Goal: Task Accomplishment & Management: Use online tool/utility

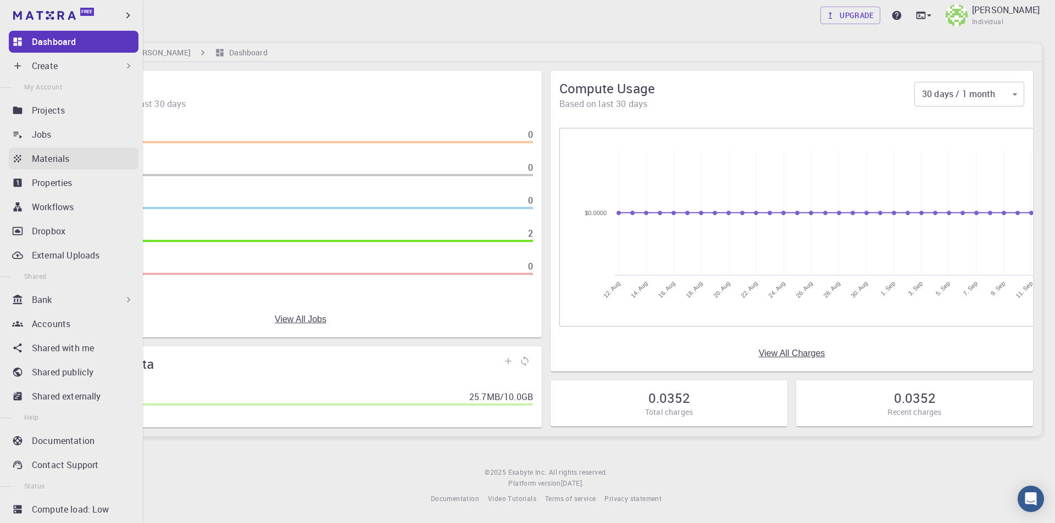
click at [65, 155] on p "Materials" at bounding box center [50, 158] width 37 height 13
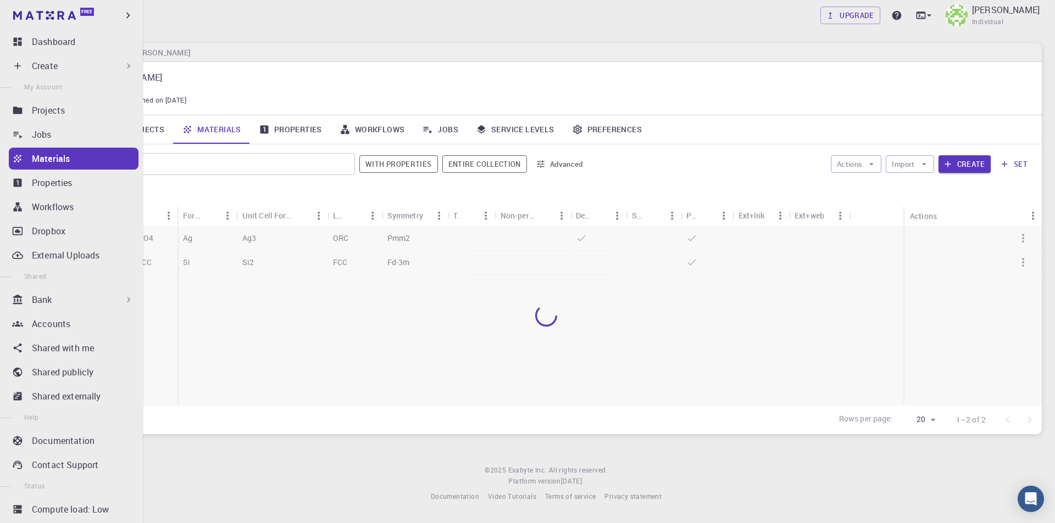
click at [65, 66] on div "Create" at bounding box center [83, 65] width 102 height 13
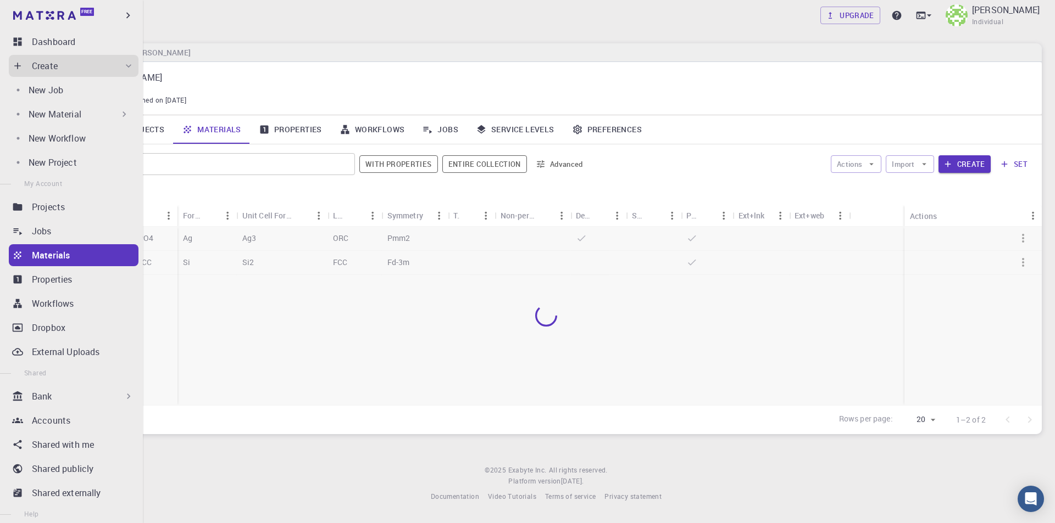
click at [63, 110] on p "New Material" at bounding box center [55, 114] width 53 height 13
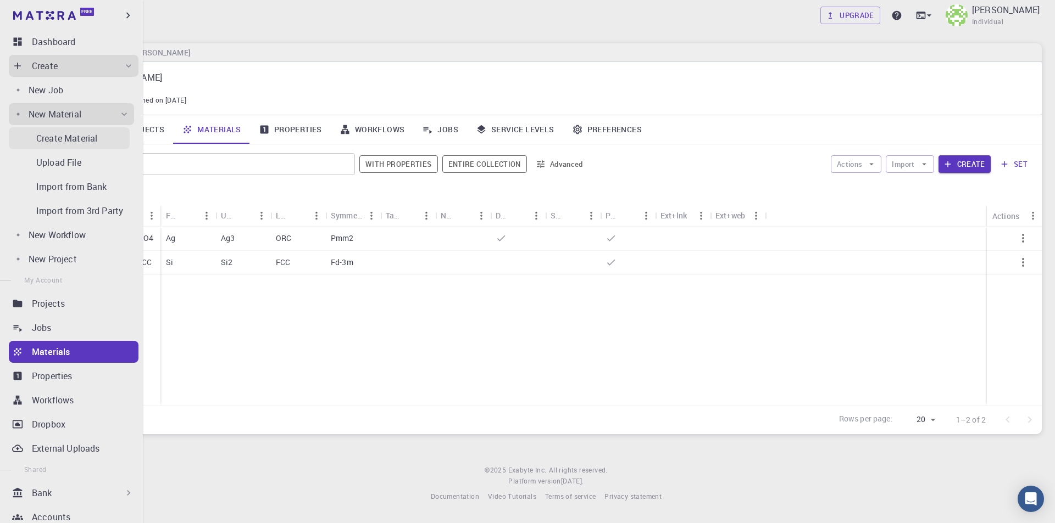
click at [82, 138] on p "Create Material" at bounding box center [66, 138] width 61 height 13
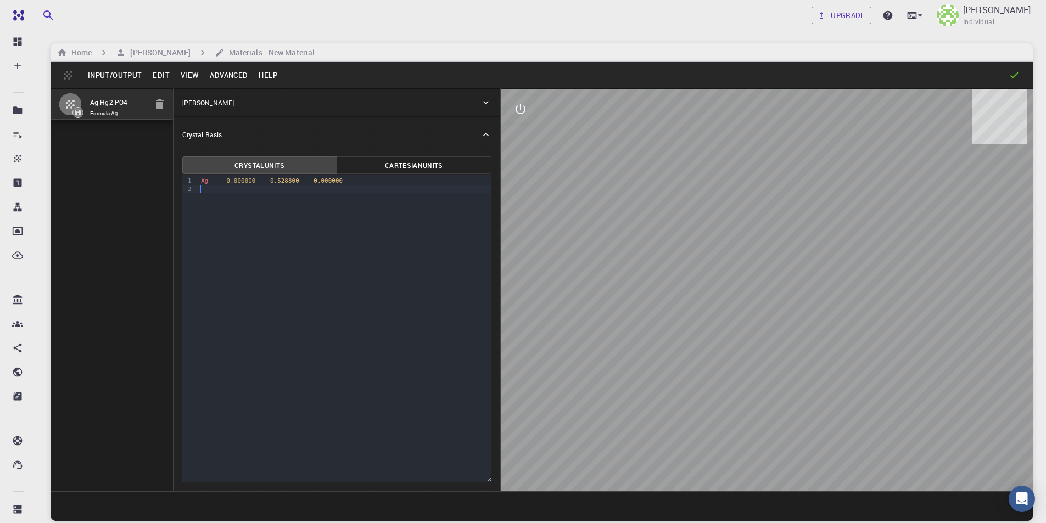
click at [316, 191] on div at bounding box center [345, 189] width 294 height 8
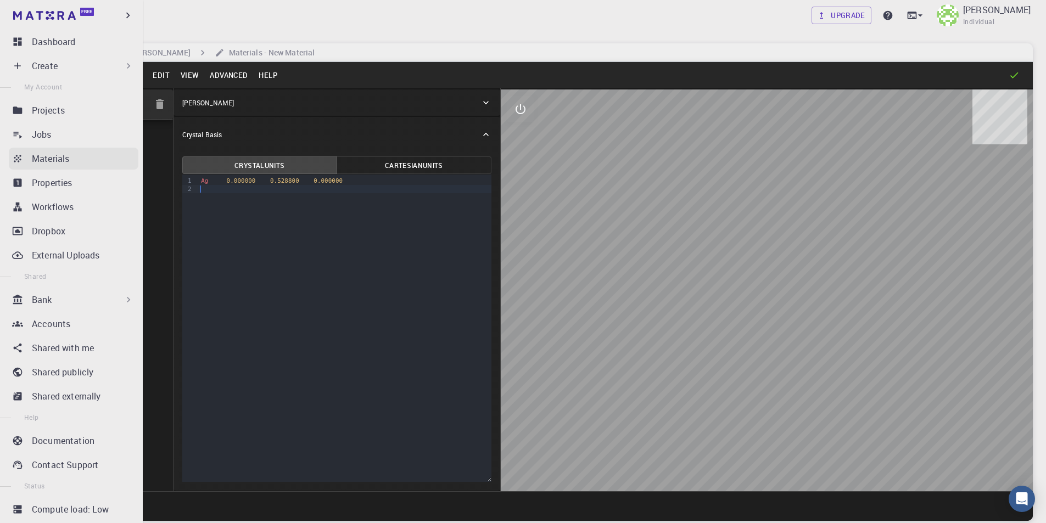
click at [25, 158] on link "Materials" at bounding box center [74, 159] width 130 height 22
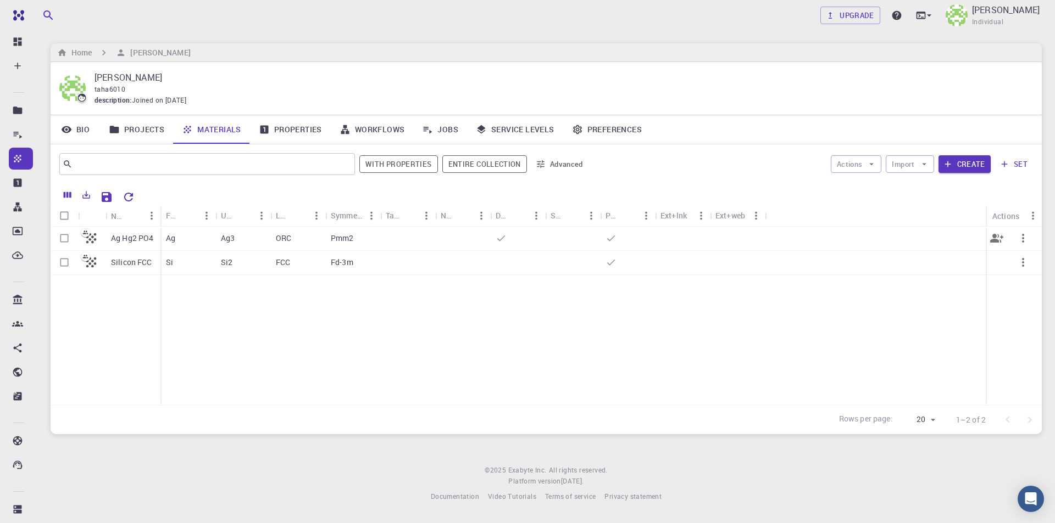
click at [146, 241] on p "Ag Hg2 PO4" at bounding box center [132, 238] width 43 height 11
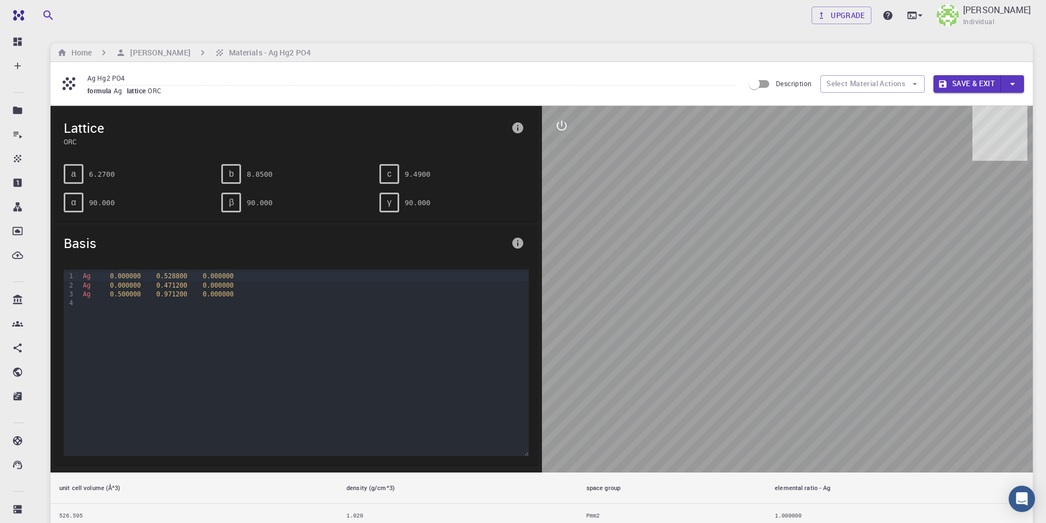
click at [978, 83] on button "Save & Exit" at bounding box center [968, 84] width 68 height 18
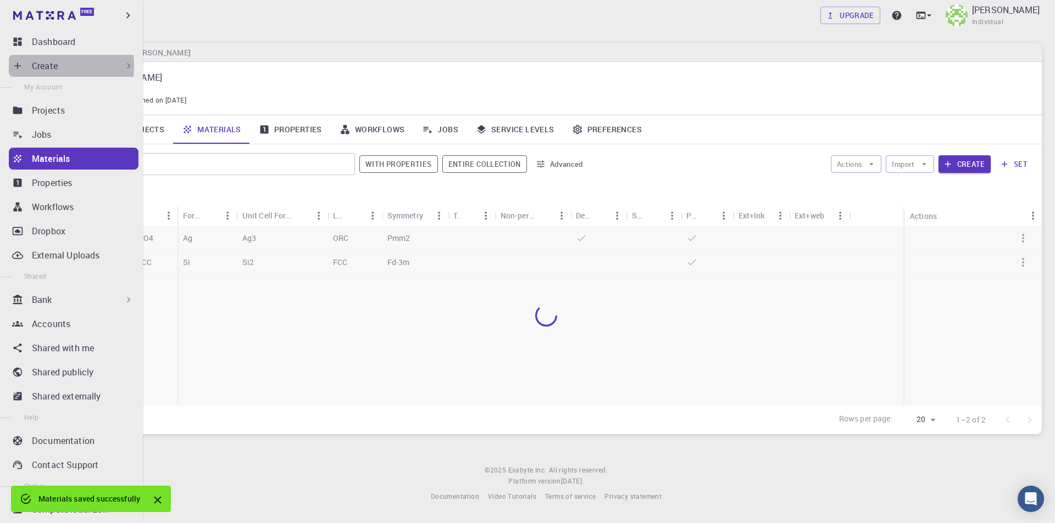
click at [32, 65] on p "Create" at bounding box center [45, 65] width 26 height 13
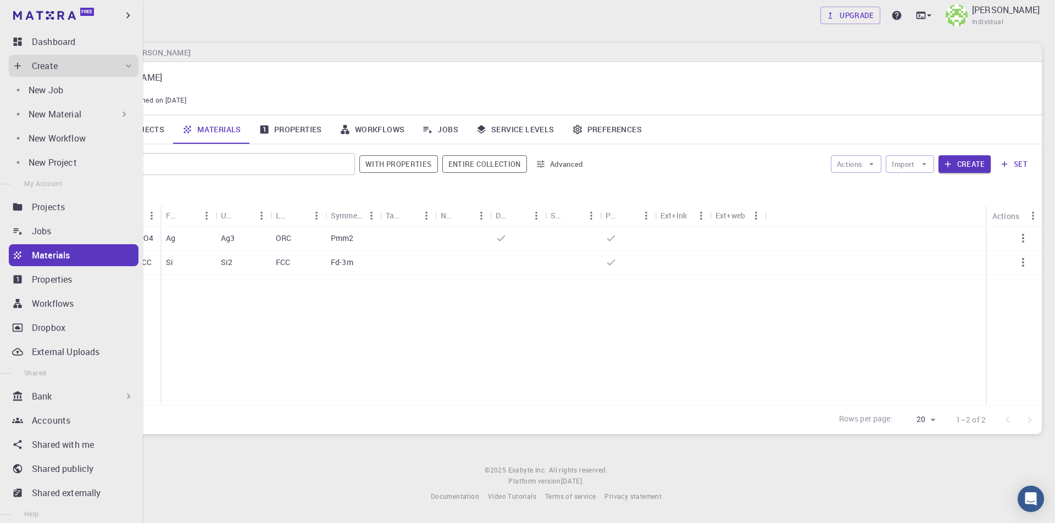
click at [59, 108] on p "New Material" at bounding box center [55, 114] width 53 height 13
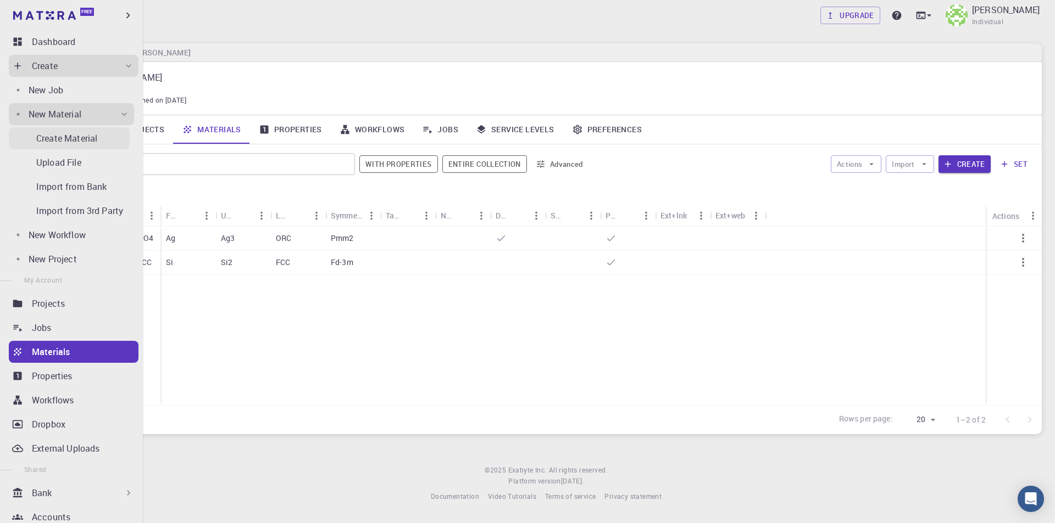
click at [66, 140] on p "Create Material" at bounding box center [66, 138] width 61 height 13
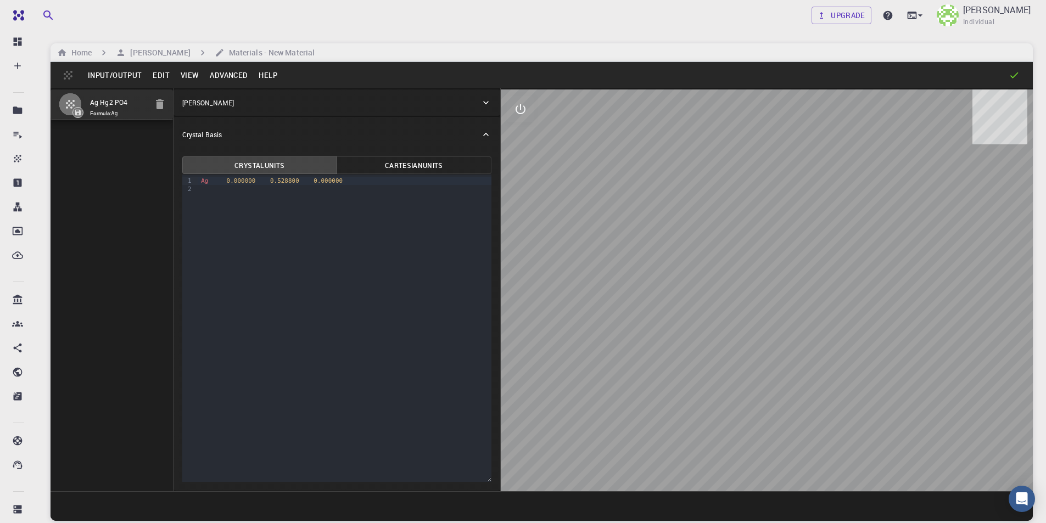
click at [425, 168] on button "Cartesian Units" at bounding box center [414, 166] width 155 height 18
click at [283, 168] on button "Crystal Units" at bounding box center [259, 166] width 155 height 18
click at [417, 169] on button "Cartesian Units" at bounding box center [414, 166] width 155 height 18
click at [310, 168] on button "Crystal Units" at bounding box center [259, 166] width 155 height 18
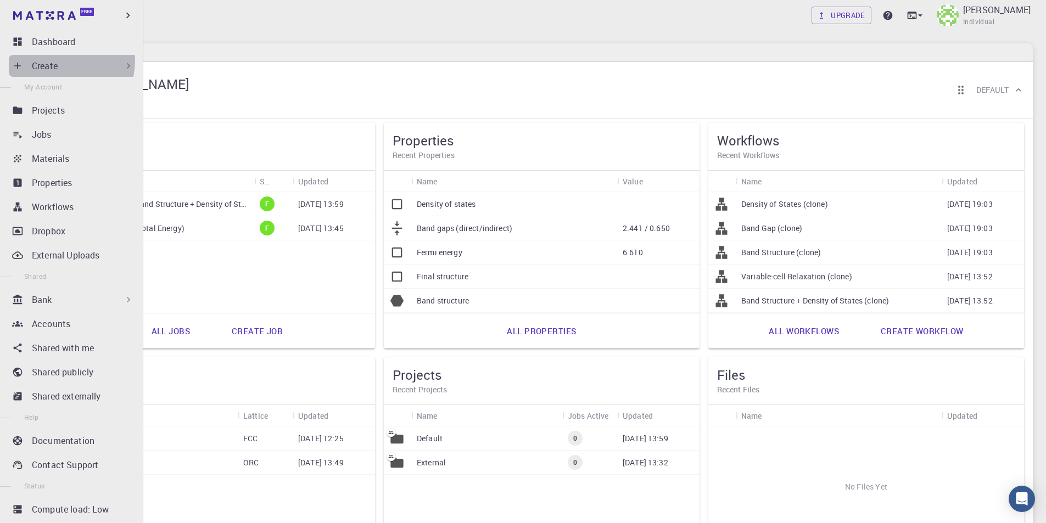
click at [57, 60] on p "Create" at bounding box center [45, 65] width 26 height 13
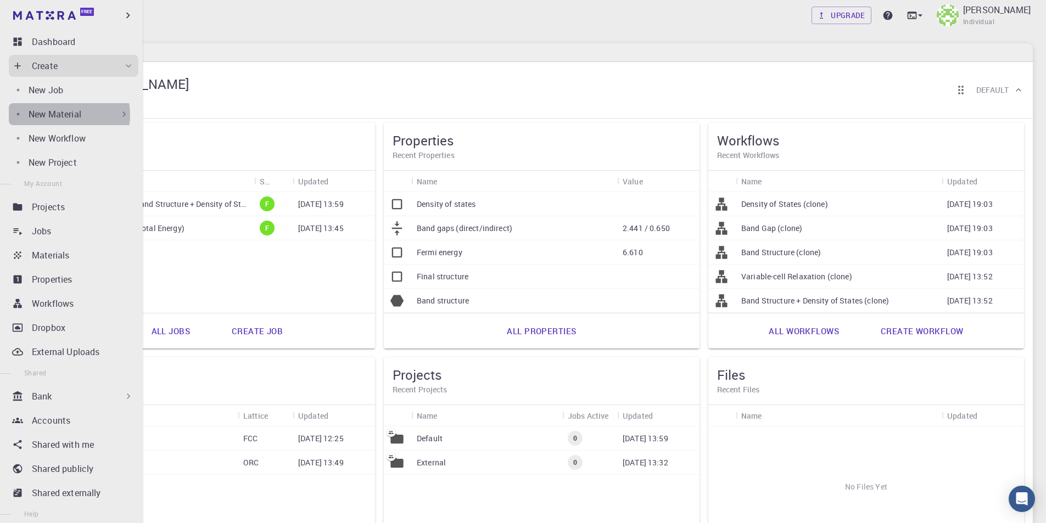
click at [63, 115] on p "New Material" at bounding box center [55, 114] width 53 height 13
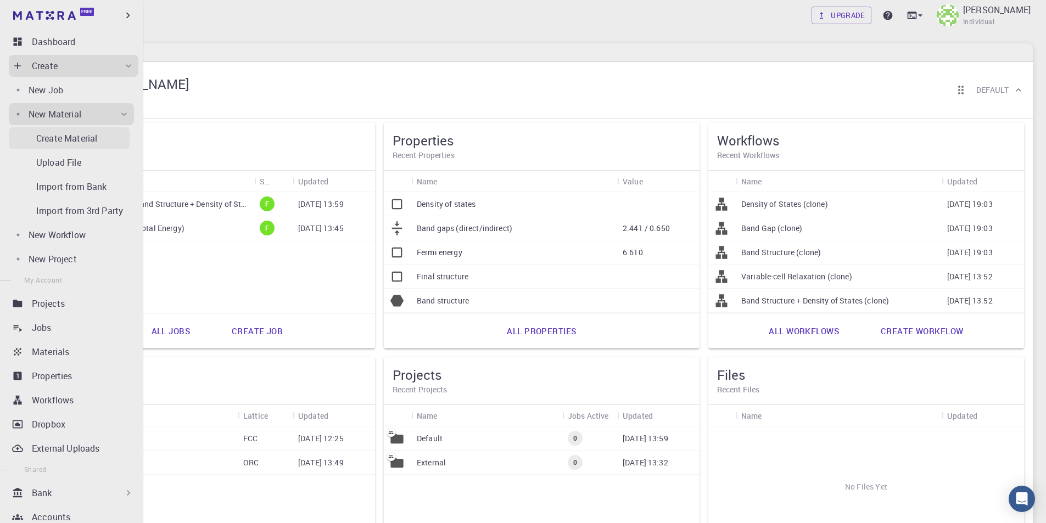
click at [90, 136] on p "Create Material" at bounding box center [66, 138] width 61 height 13
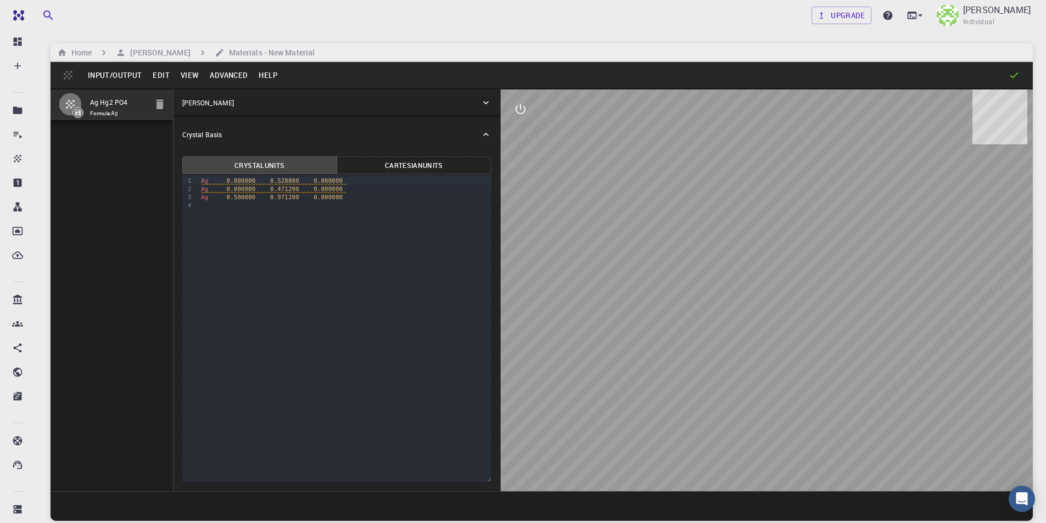
click at [344, 96] on div "[PERSON_NAME]" at bounding box center [337, 103] width 327 height 26
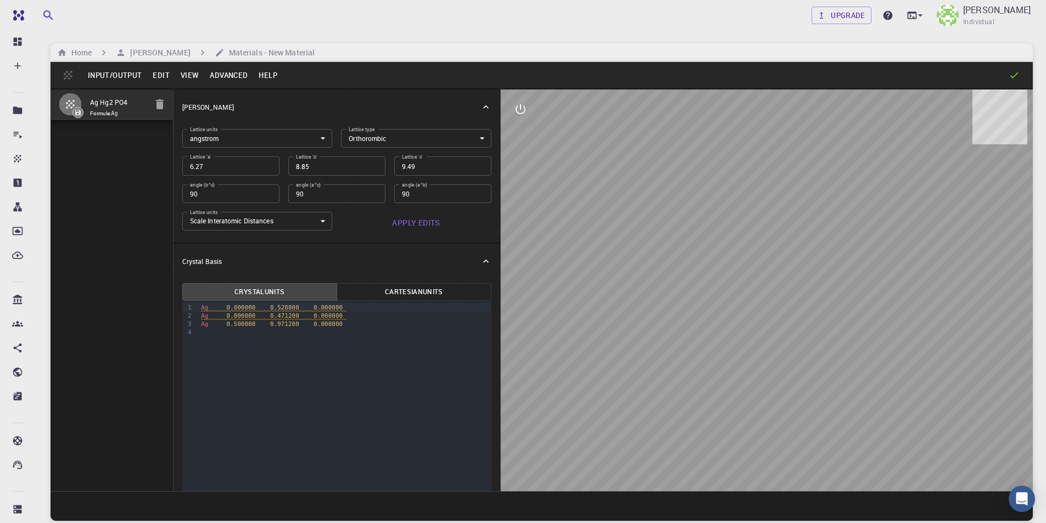
click at [426, 224] on button "Apply Edits" at bounding box center [416, 223] width 151 height 22
click at [331, 318] on span "Ag 0.000000 0.471200 0.000000" at bounding box center [274, 317] width 146 height 8
click at [331, 324] on div "Ag 0.500000 0.971200 0.000000" at bounding box center [345, 324] width 294 height 8
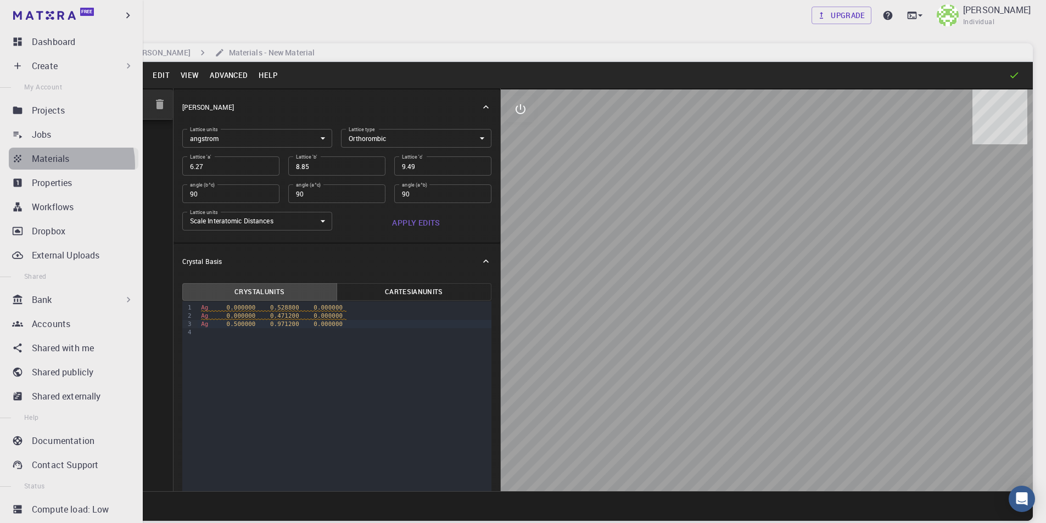
click at [49, 165] on p "Materials" at bounding box center [50, 158] width 37 height 13
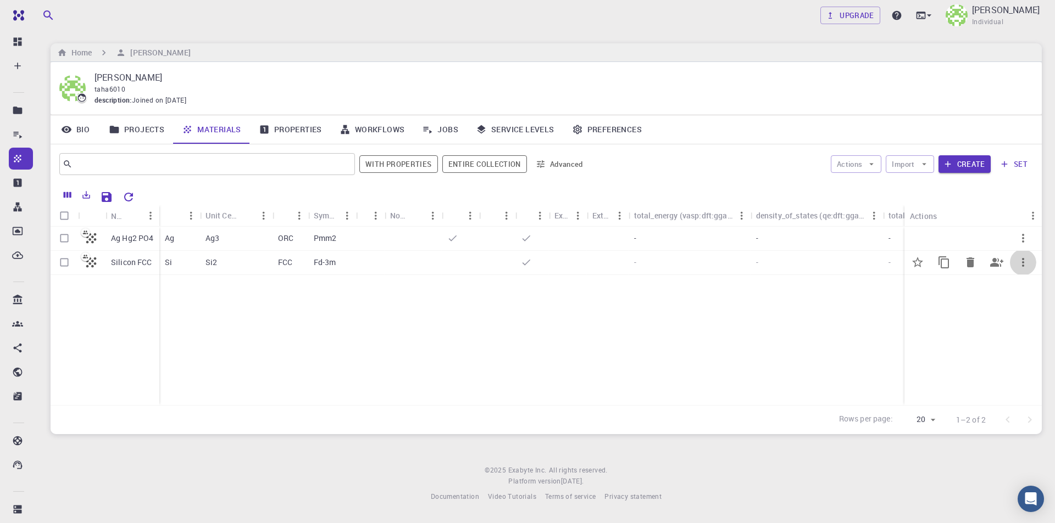
click at [1020, 262] on icon "button" at bounding box center [1022, 262] width 13 height 13
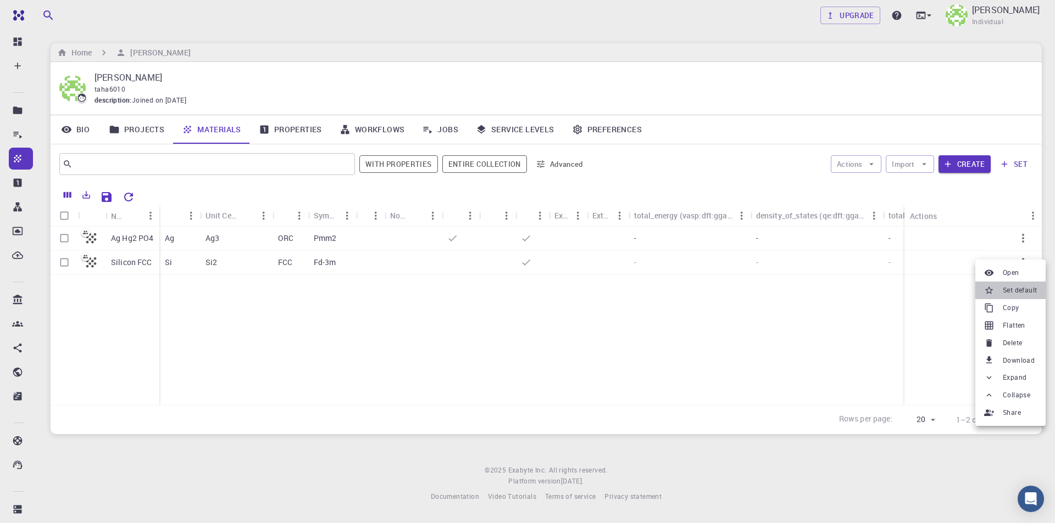
click at [1022, 289] on span "Set default" at bounding box center [1019, 290] width 34 height 11
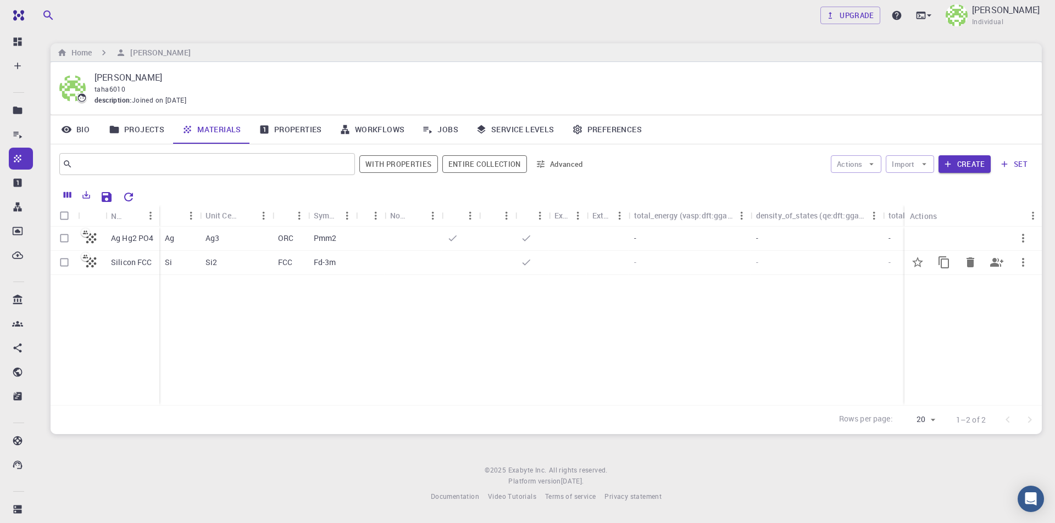
click at [1026, 263] on icon "button" at bounding box center [1022, 262] width 13 height 13
click at [1016, 292] on span "Set default" at bounding box center [1019, 291] width 34 height 11
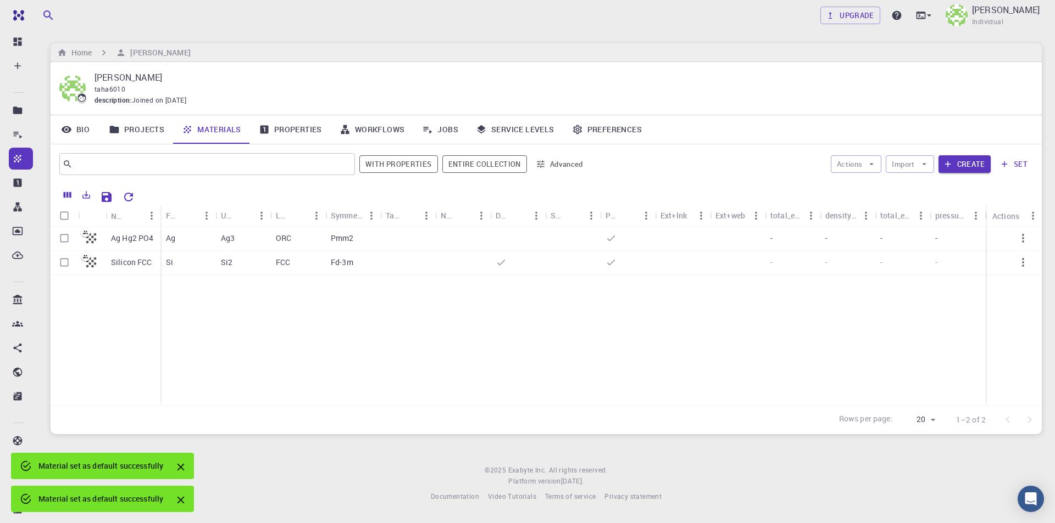
click at [64, 239] on input "Select row" at bounding box center [64, 238] width 21 height 21
checkbox input "true"
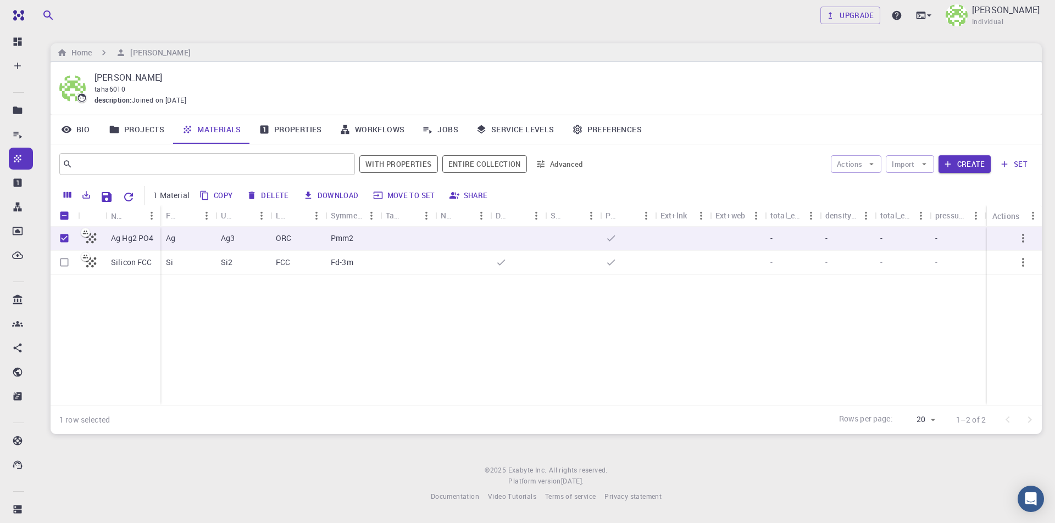
click at [284, 197] on button "Delete" at bounding box center [267, 196] width 49 height 18
checkbox input "false"
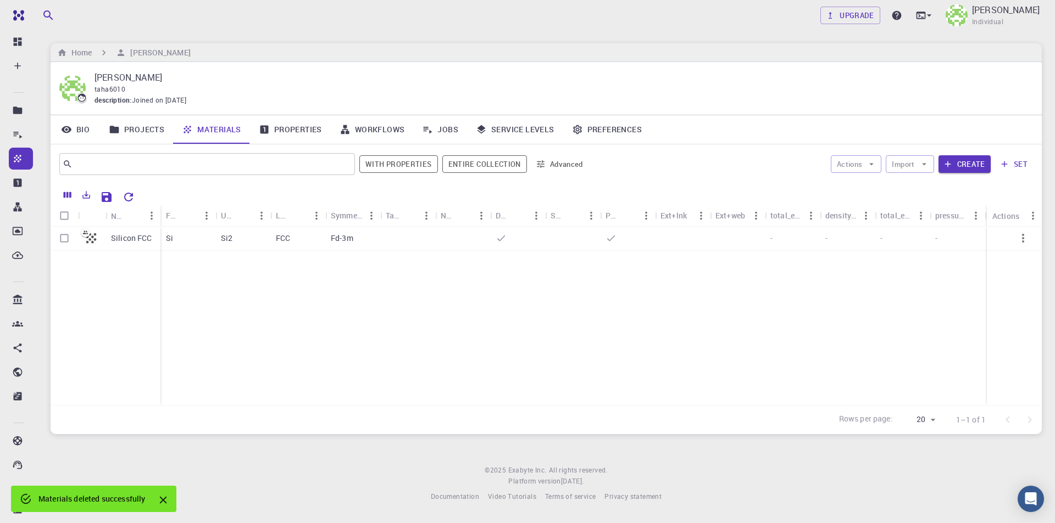
click at [164, 500] on icon "Close" at bounding box center [162, 500] width 7 height 7
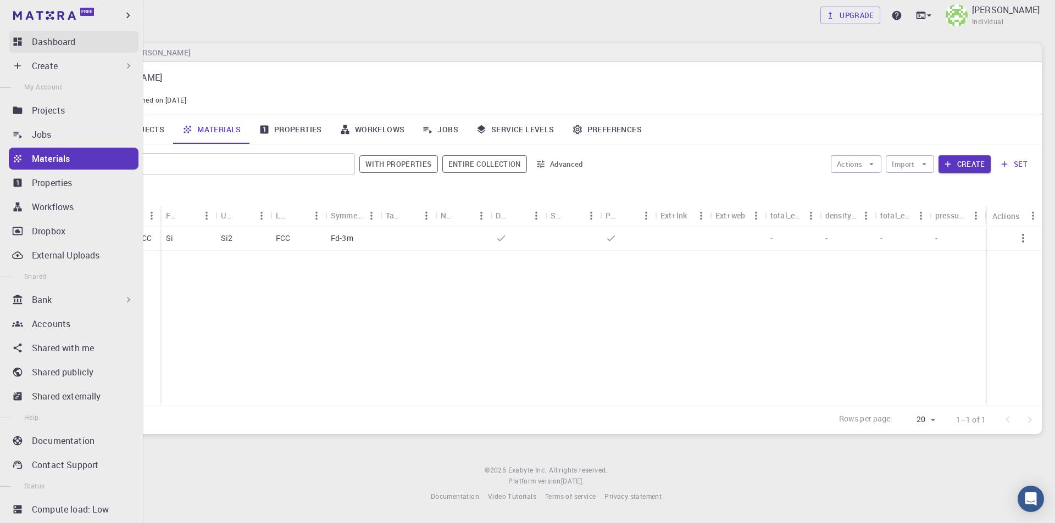
click at [62, 42] on p "Dashboard" at bounding box center [53, 41] width 43 height 13
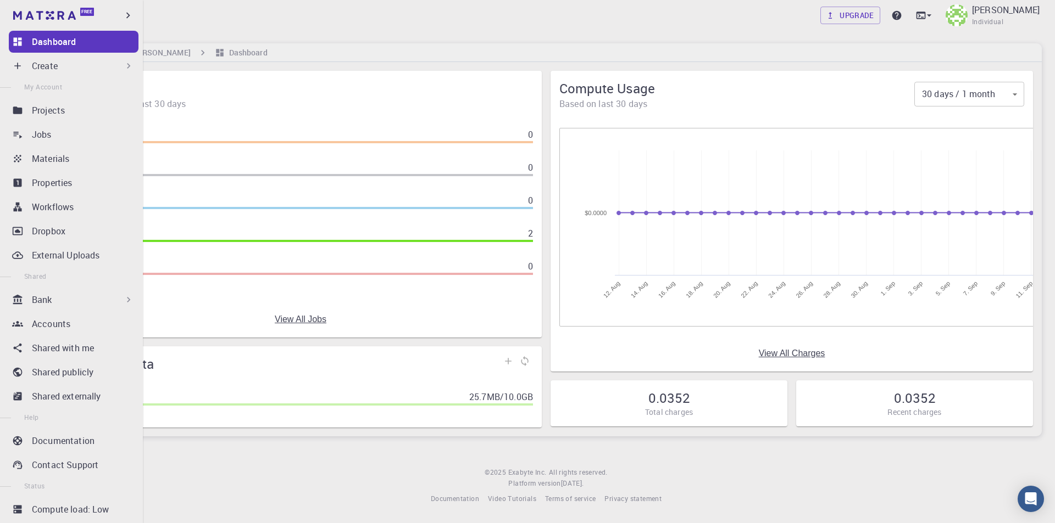
click at [45, 64] on p "Create" at bounding box center [45, 65] width 26 height 13
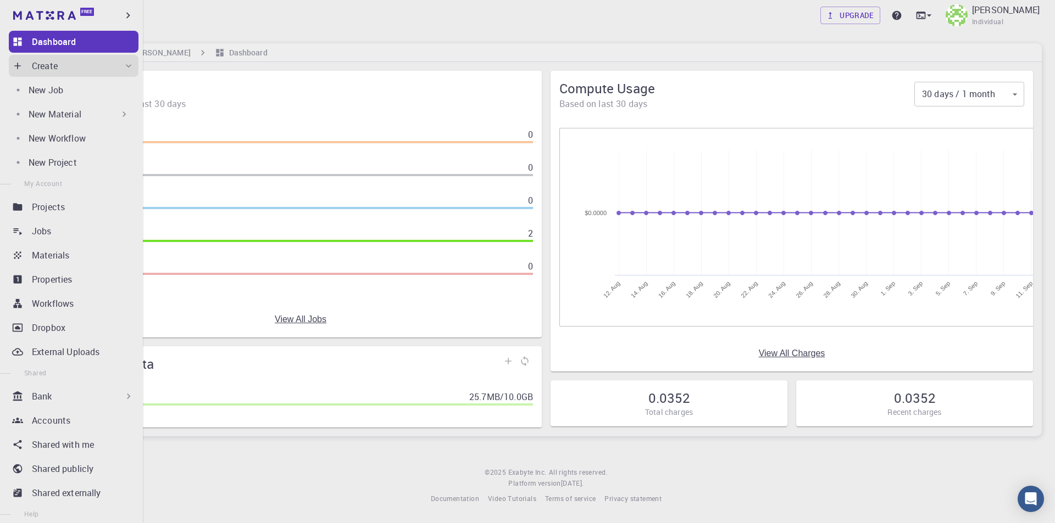
click at [68, 113] on p "New Material" at bounding box center [55, 114] width 53 height 13
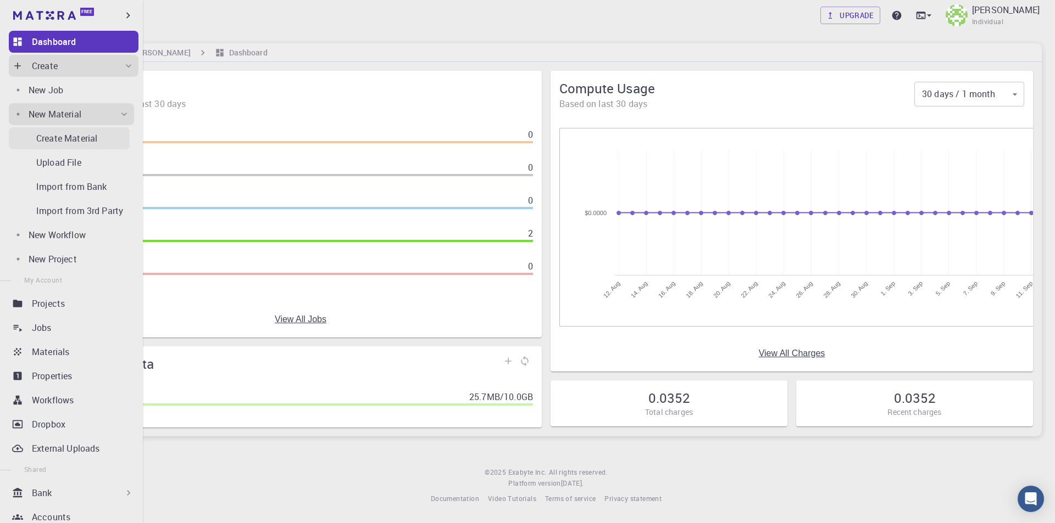
click at [86, 140] on p "Create Material" at bounding box center [66, 138] width 61 height 13
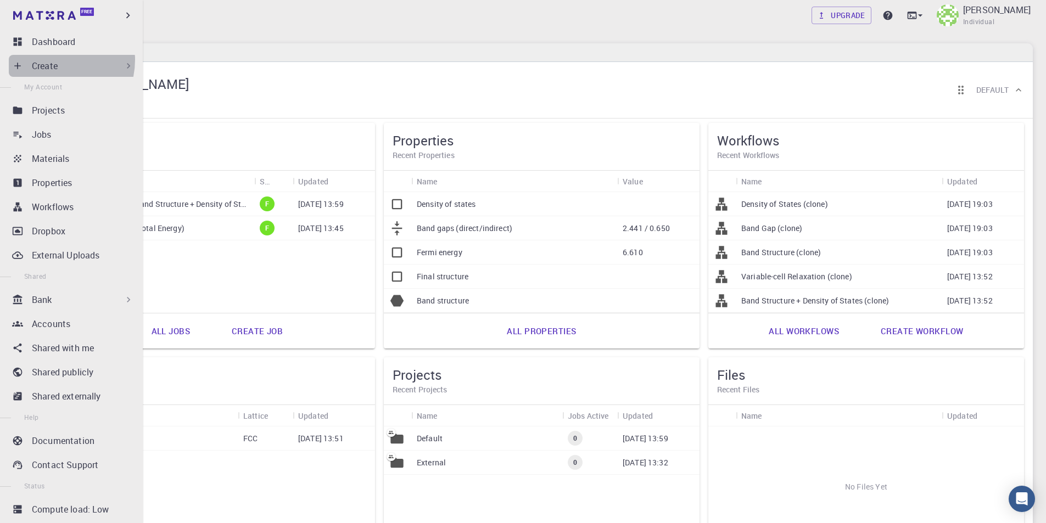
click at [51, 60] on p "Create" at bounding box center [45, 65] width 26 height 13
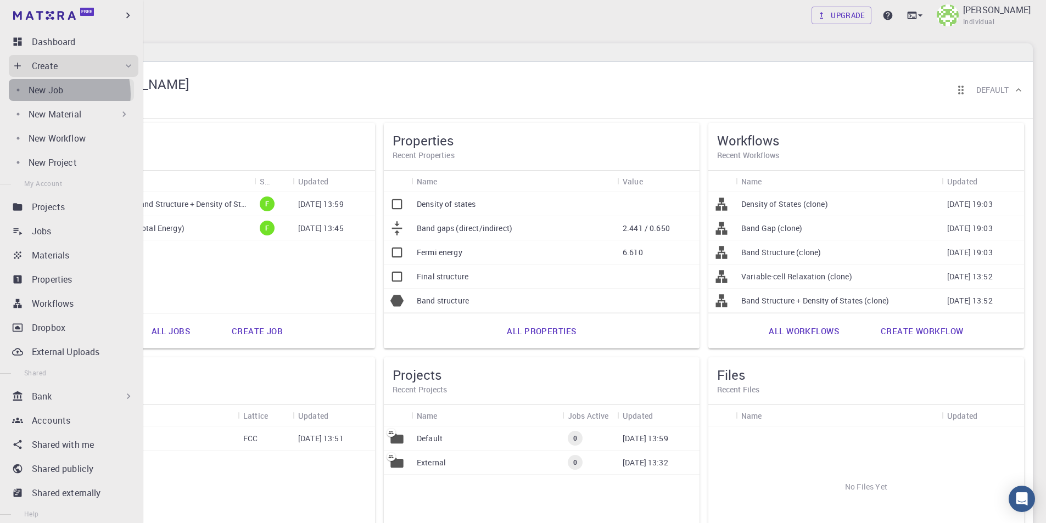
click at [55, 94] on p "New Job" at bounding box center [46, 89] width 35 height 13
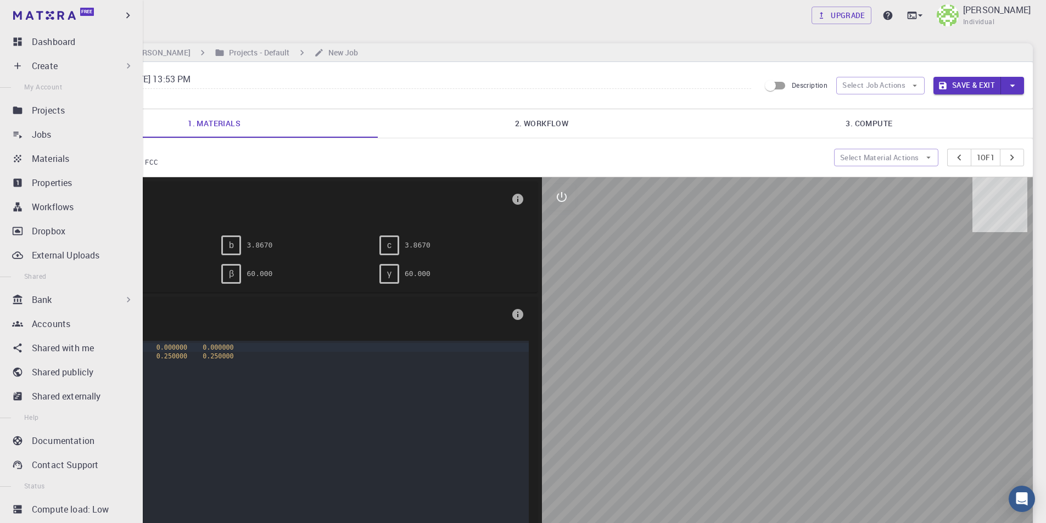
click at [64, 65] on div "Create" at bounding box center [83, 65] width 102 height 13
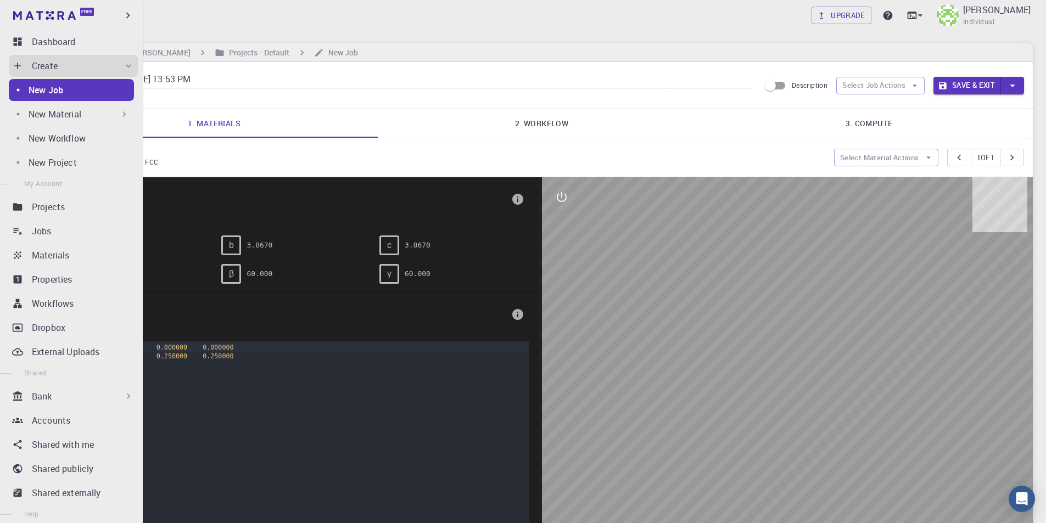
click at [66, 113] on p "New Material" at bounding box center [55, 114] width 53 height 13
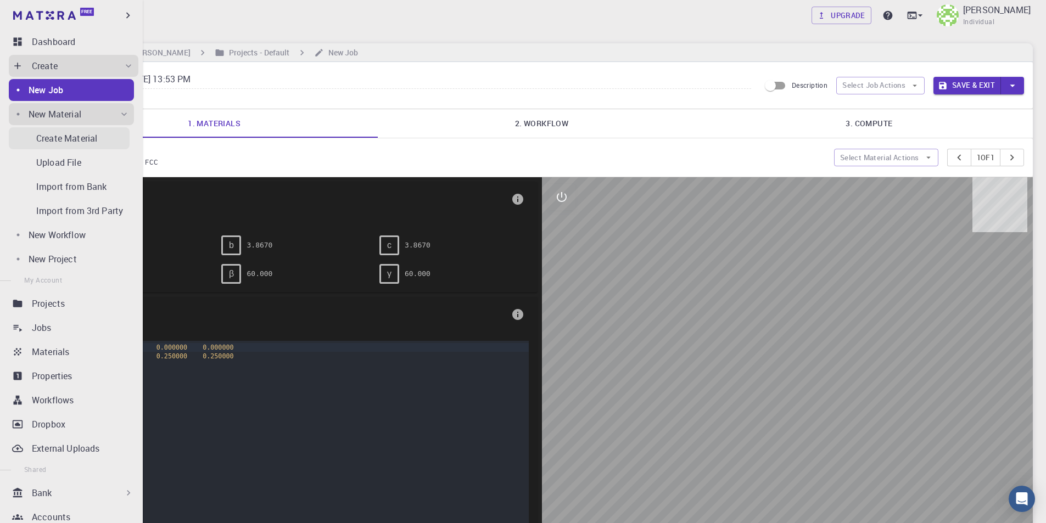
click at [83, 137] on p "Create Material" at bounding box center [66, 138] width 61 height 13
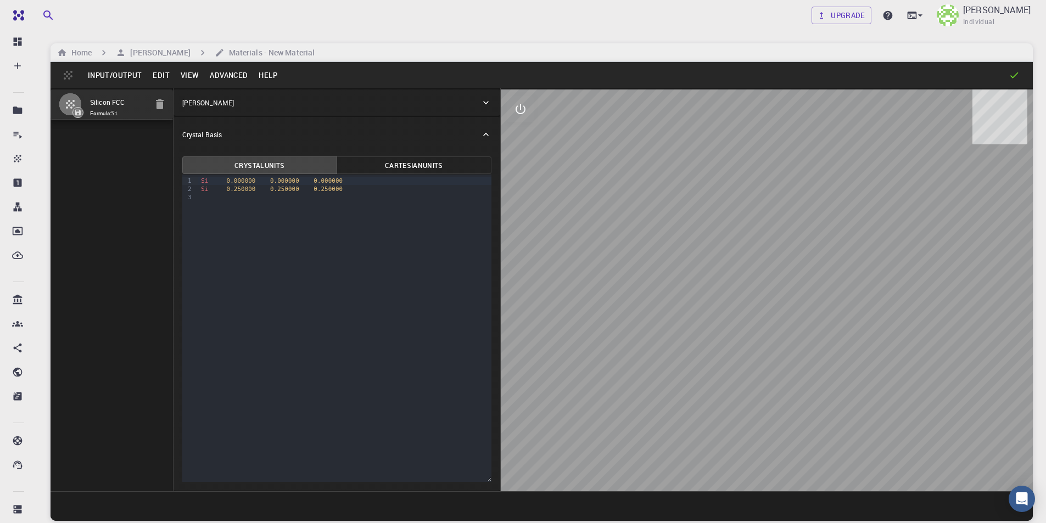
click at [159, 75] on button "Edit" at bounding box center [161, 75] width 28 height 18
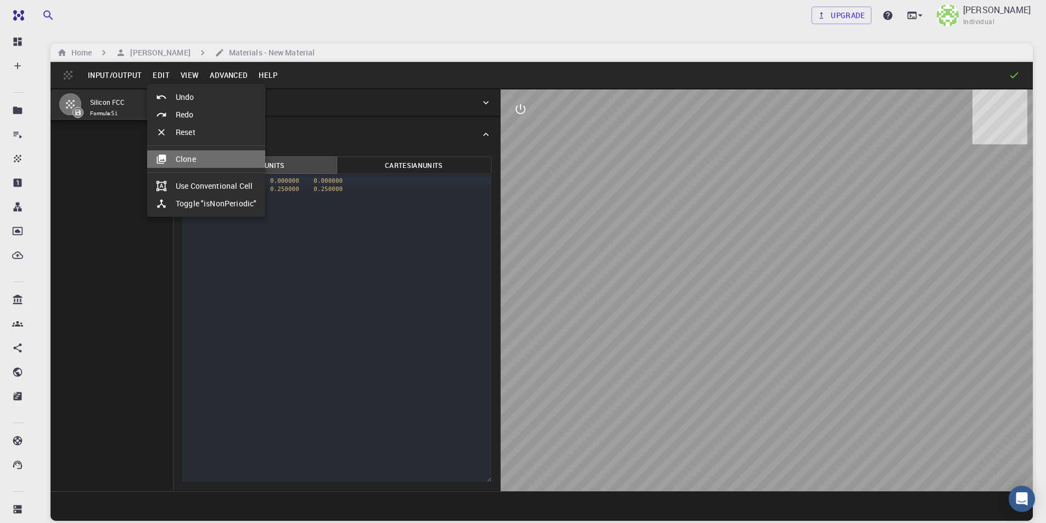
click at [197, 160] on li "Clone" at bounding box center [206, 160] width 118 height 18
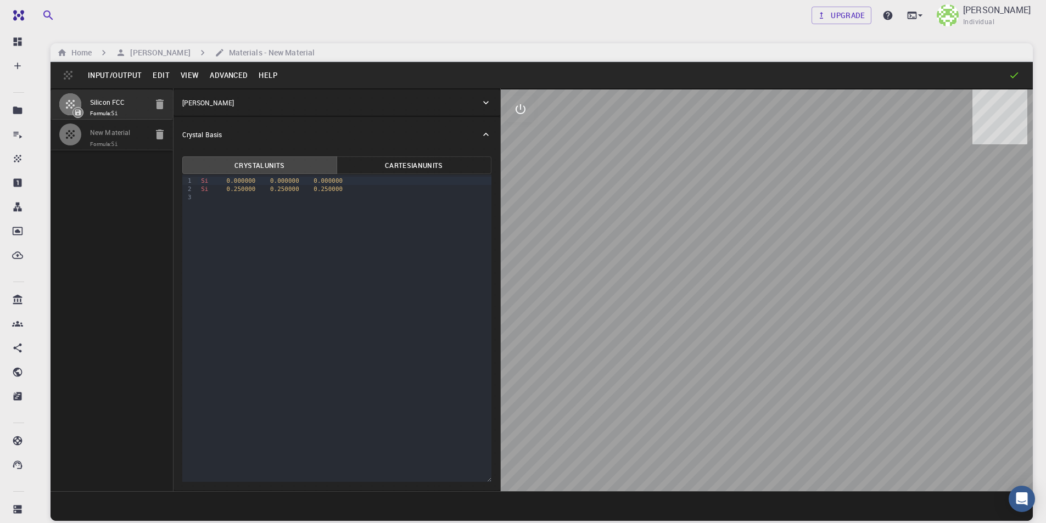
click at [142, 139] on input "New Material" at bounding box center [118, 133] width 57 height 13
drag, startPoint x: 138, startPoint y: 132, endPoint x: 86, endPoint y: 132, distance: 51.6
click at [86, 132] on li "New Material Formula: Si" at bounding box center [112, 135] width 122 height 30
type input "Ag Hg2 PO4"
click at [201, 181] on span "Si" at bounding box center [204, 180] width 7 height 7
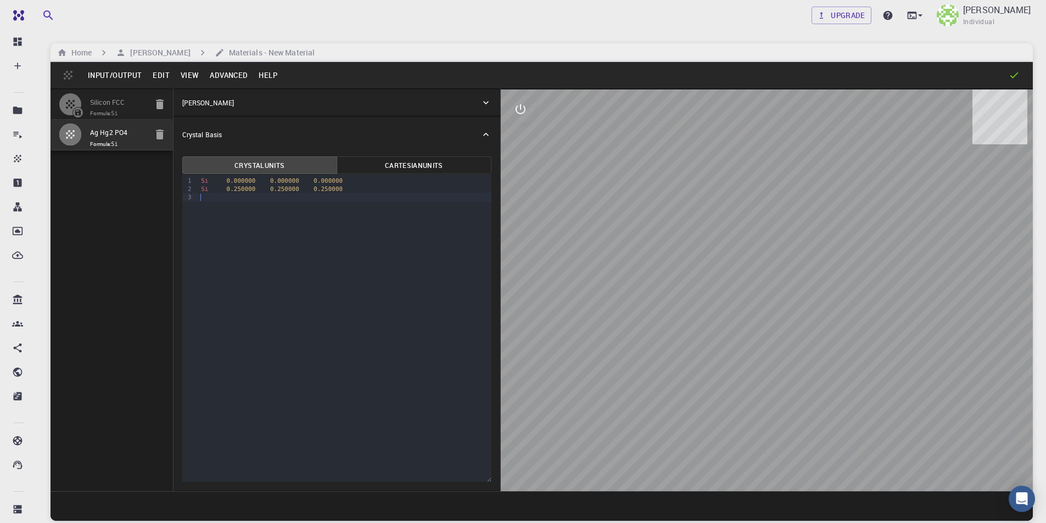
click at [201, 196] on div at bounding box center [345, 197] width 294 height 8
click at [201, 182] on span "Si" at bounding box center [204, 180] width 7 height 7
click at [333, 180] on div "Si 0.000000 0.000000 0.000000" at bounding box center [345, 181] width 294 height 8
click at [331, 180] on div "Si 0.000000 0.000000 0.000000" at bounding box center [345, 181] width 294 height 8
click at [198, 195] on div "0 - 0.528826 0" at bounding box center [345, 197] width 294 height 8
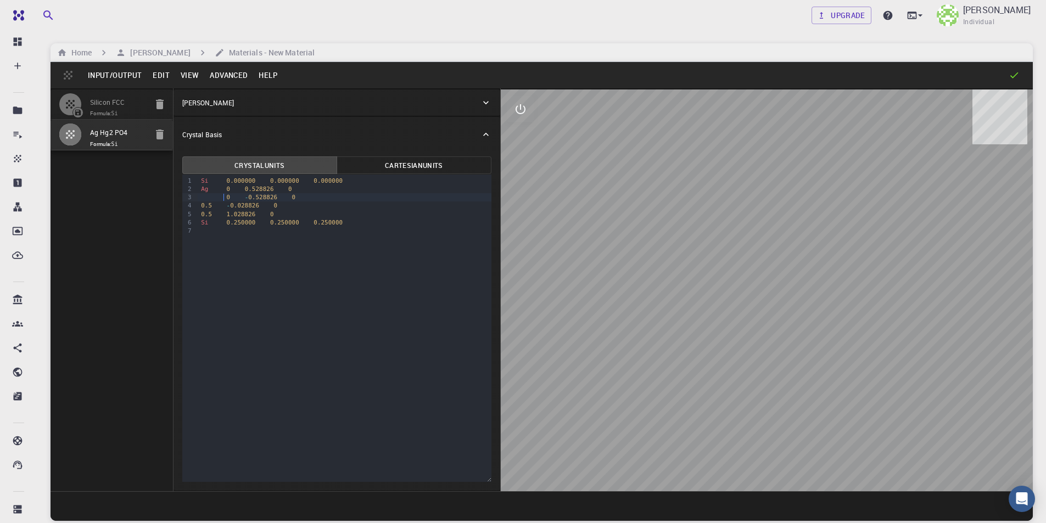
click at [199, 208] on div "0.5 - 0.028826 0" at bounding box center [345, 206] width 294 height 8
click at [201, 212] on span "0.5" at bounding box center [206, 214] width 11 height 7
click at [223, 206] on span "0.5" at bounding box center [228, 205] width 11 height 7
click at [220, 213] on div "0.5 1.028826 0" at bounding box center [345, 214] width 294 height 8
click at [227, 188] on span "0" at bounding box center [229, 189] width 4 height 7
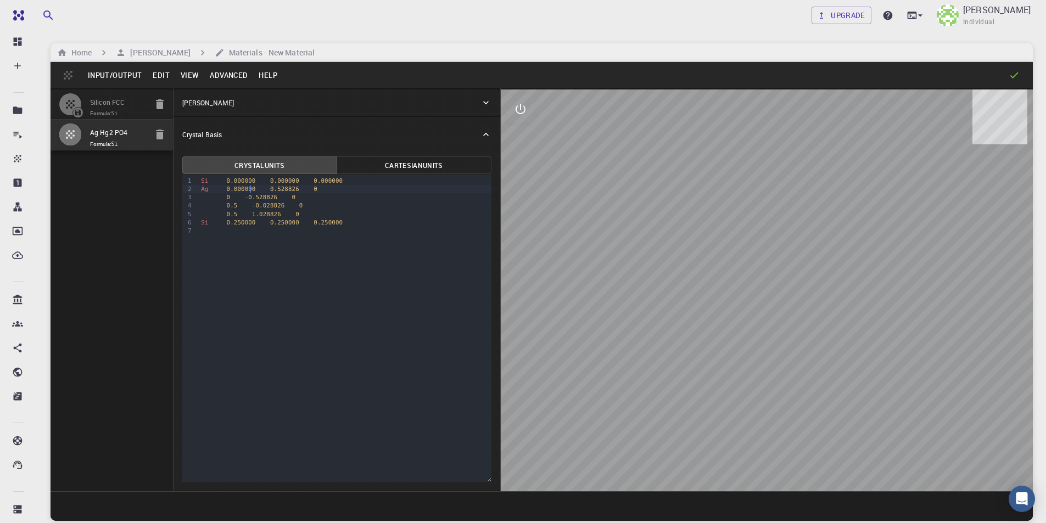
click at [307, 192] on div "Ag 0.000000 0.528826 0" at bounding box center [345, 189] width 294 height 8
drag, startPoint x: 335, startPoint y: 179, endPoint x: 198, endPoint y: 181, distance: 136.2
click at [198, 181] on div "Si 0.000000 0.000000 0.000000" at bounding box center [345, 181] width 294 height 8
click at [202, 193] on span "Ag" at bounding box center [204, 189] width 7 height 7
drag, startPoint x: 347, startPoint y: 218, endPoint x: 202, endPoint y: 213, distance: 144.6
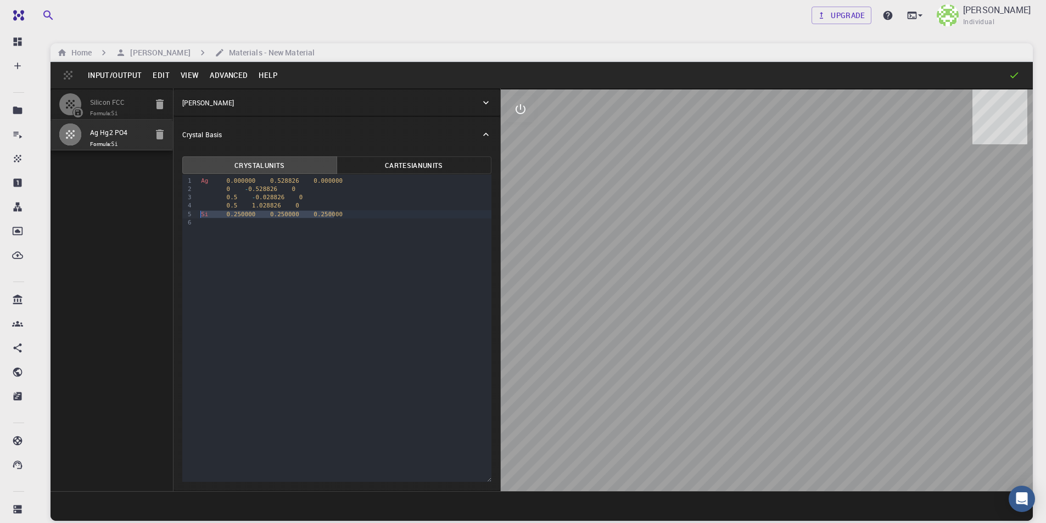
click at [202, 213] on div "Si 0.250000 0.250000 0.250000" at bounding box center [345, 214] width 294 height 8
click at [202, 187] on div "0 - 0.528826 0" at bounding box center [345, 189] width 294 height 8
click at [220, 189] on div "Ag 0 - 0.528826 0" at bounding box center [345, 189] width 294 height 8
click at [224, 190] on div "Ag 0 - 0.528826 0" at bounding box center [345, 189] width 294 height 8
click at [230, 188] on div "Ag 0 - 0.528826 0" at bounding box center [345, 189] width 294 height 8
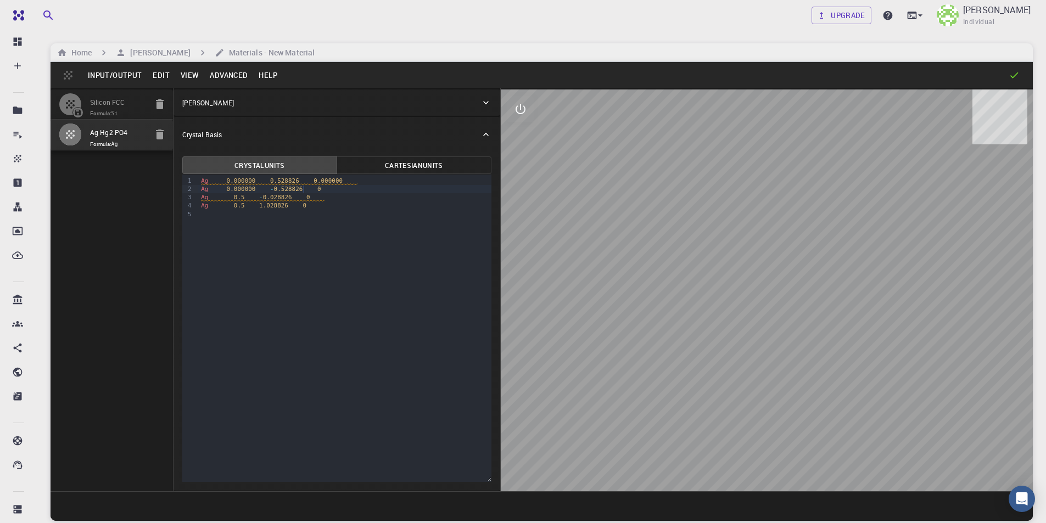
click at [305, 189] on div "Ag 0.000000 - 0.528826 0" at bounding box center [345, 189] width 294 height 8
click at [308, 190] on div "Ag 0.000000 - 0.528826 0" at bounding box center [345, 189] width 294 height 8
click at [223, 198] on span "Ag 0.5 - 0.028826 0" at bounding box center [263, 198] width 124 height 8
click at [233, 197] on span "0.5" at bounding box center [232, 197] width 11 height 7
click at [310, 196] on span "Ag 0.500000 - 0.028826 0" at bounding box center [268, 198] width 135 height 8
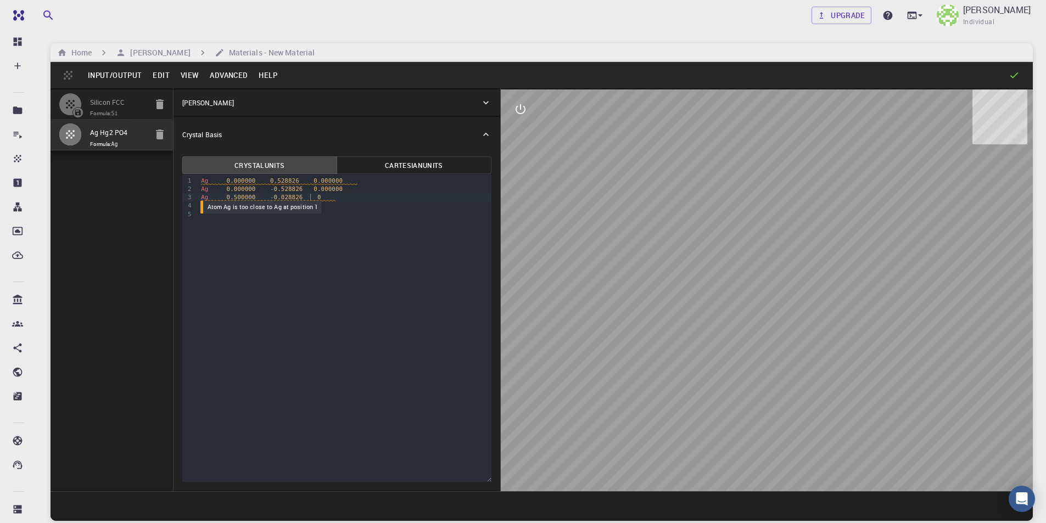
click at [305, 197] on span "Ag 0.500000 - 0.028826 0" at bounding box center [268, 198] width 135 height 8
click at [309, 198] on span "Ag 0.500000 - 0.028826 0" at bounding box center [266, 198] width 131 height 8
click at [249, 219] on div "Ag 0.000000 0.528826 0.000000 Ag 0.000000 - 0.528826 0.000000 Ag 0.500000 - 0.0…" at bounding box center [345, 198] width 294 height 46
click at [222, 208] on div "Ag 0.5 1.028826 0" at bounding box center [345, 206] width 294 height 8
click at [225, 207] on div "Ag 0.5 1.028826 0" at bounding box center [345, 206] width 294 height 8
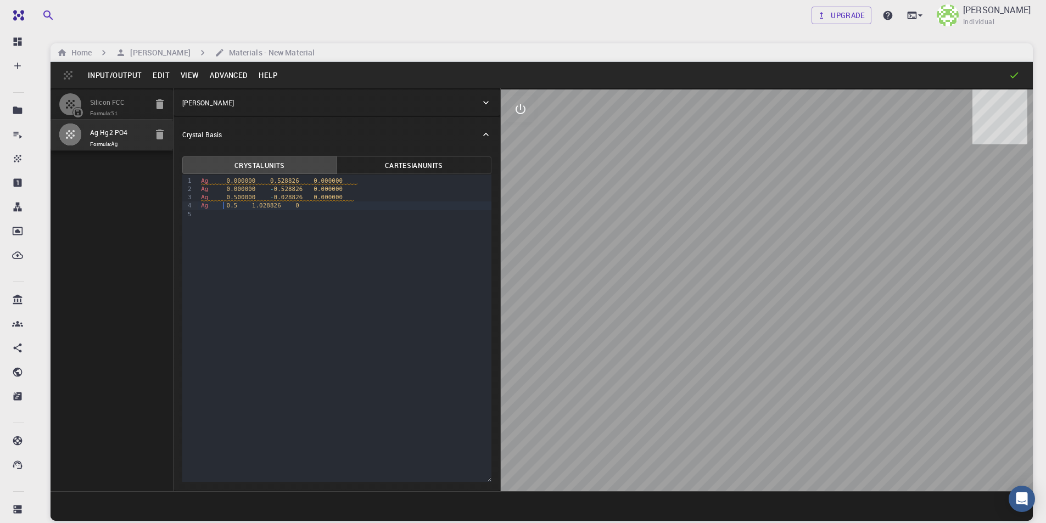
click at [236, 204] on div "Ag 0.5 1.028826 0" at bounding box center [345, 206] width 294 height 8
click at [234, 205] on div "Ag 0.5 1.028826 0" at bounding box center [345, 206] width 294 height 8
click at [270, 208] on span "1.028826" at bounding box center [284, 205] width 29 height 7
click at [311, 208] on div "Ag 0.500000 1.028826 0" at bounding box center [345, 206] width 294 height 8
click at [310, 207] on div "Ag 0.500000 1.028826 0" at bounding box center [345, 206] width 294 height 8
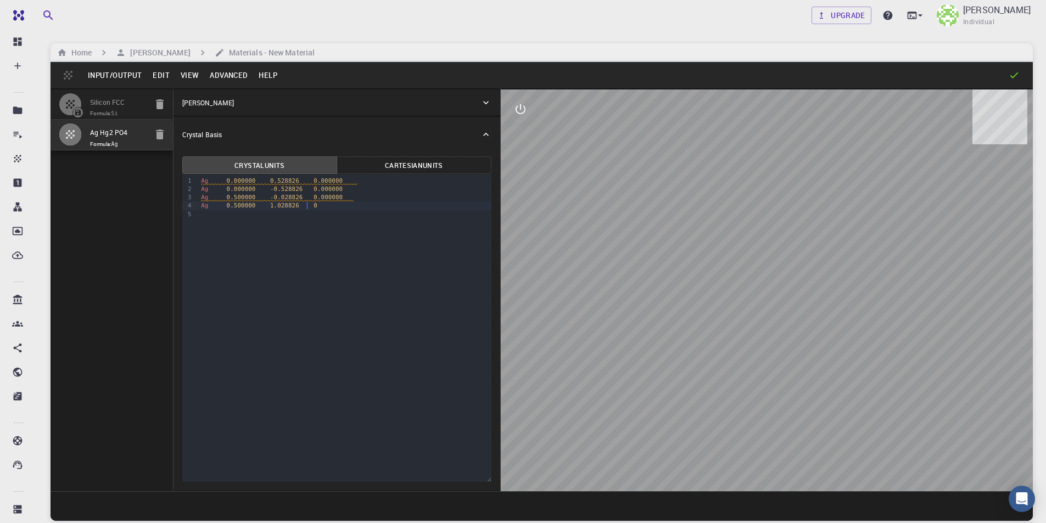
click at [308, 207] on div "Ag 0.500000 1.028826 0" at bounding box center [345, 206] width 294 height 8
click at [159, 135] on icon "button" at bounding box center [160, 135] width 8 height 10
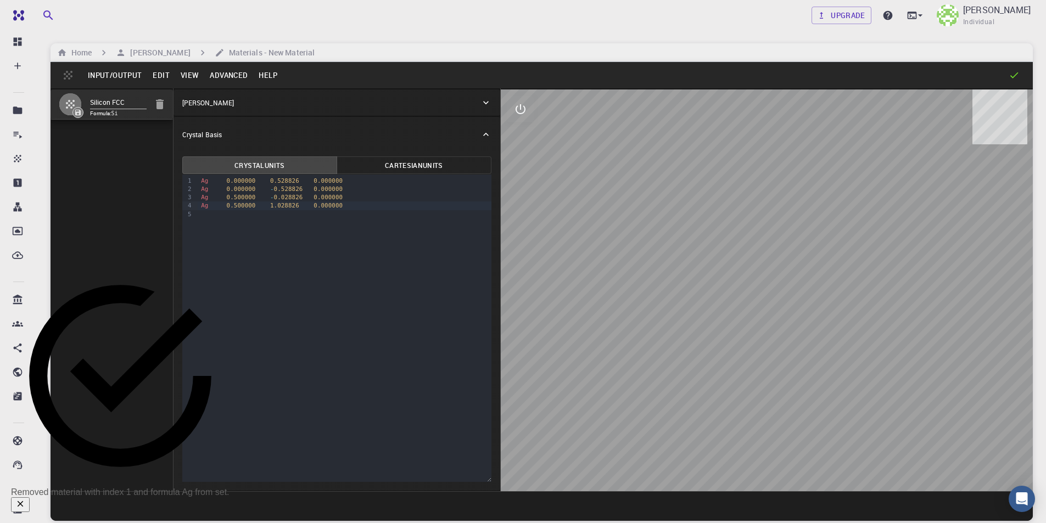
click at [76, 48] on h6 "Home" at bounding box center [79, 53] width 25 height 12
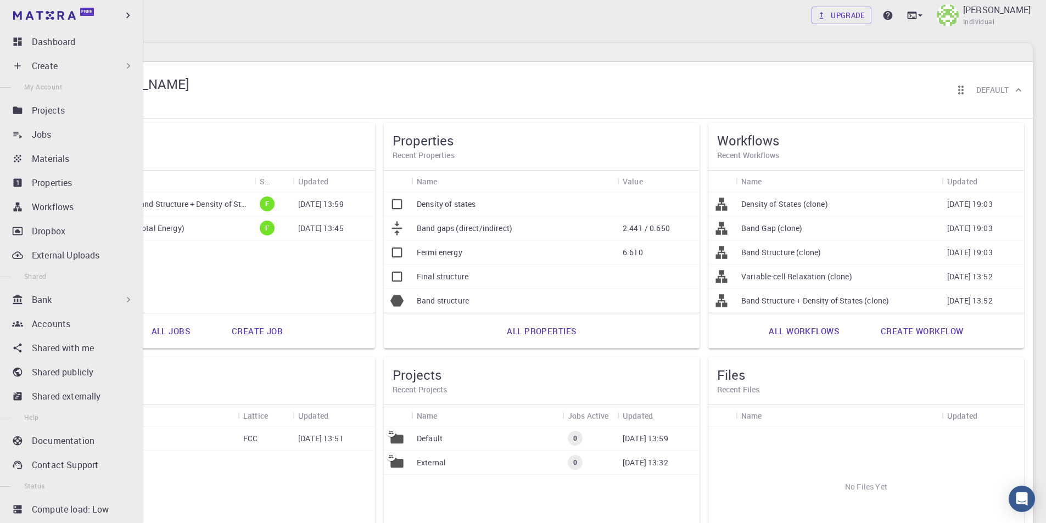
click at [52, 65] on p "Create" at bounding box center [45, 65] width 26 height 13
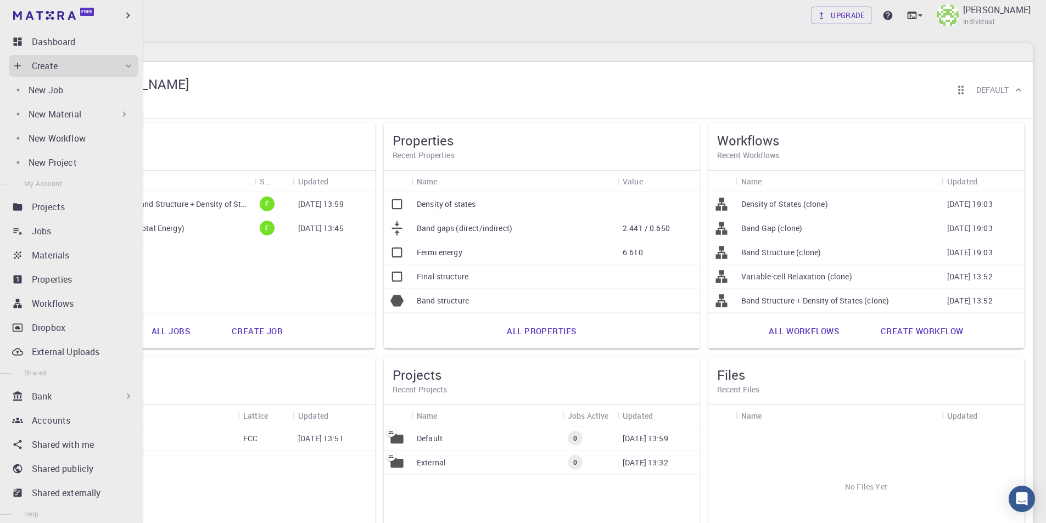
click at [60, 116] on p "New Material" at bounding box center [55, 114] width 53 height 13
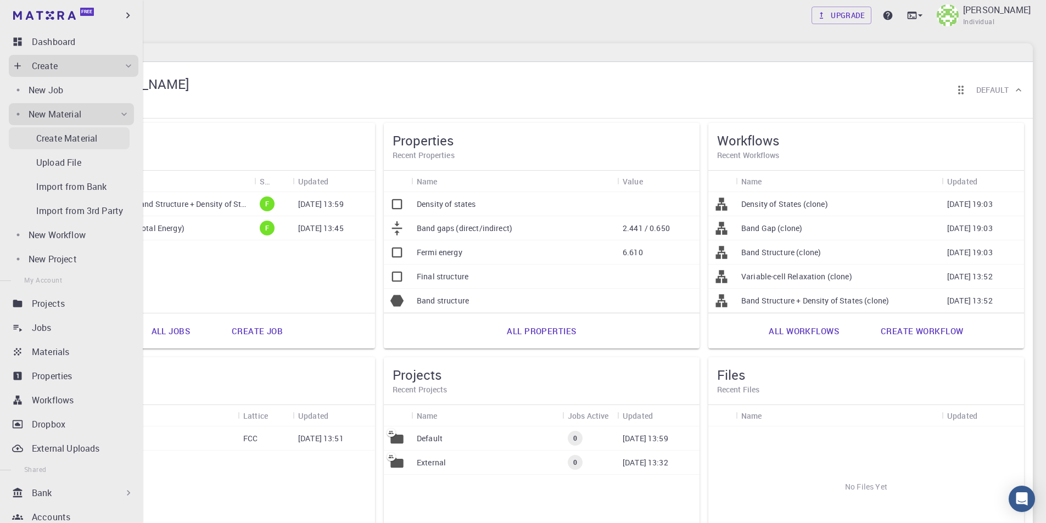
click at [63, 139] on p "Create Material" at bounding box center [66, 138] width 61 height 13
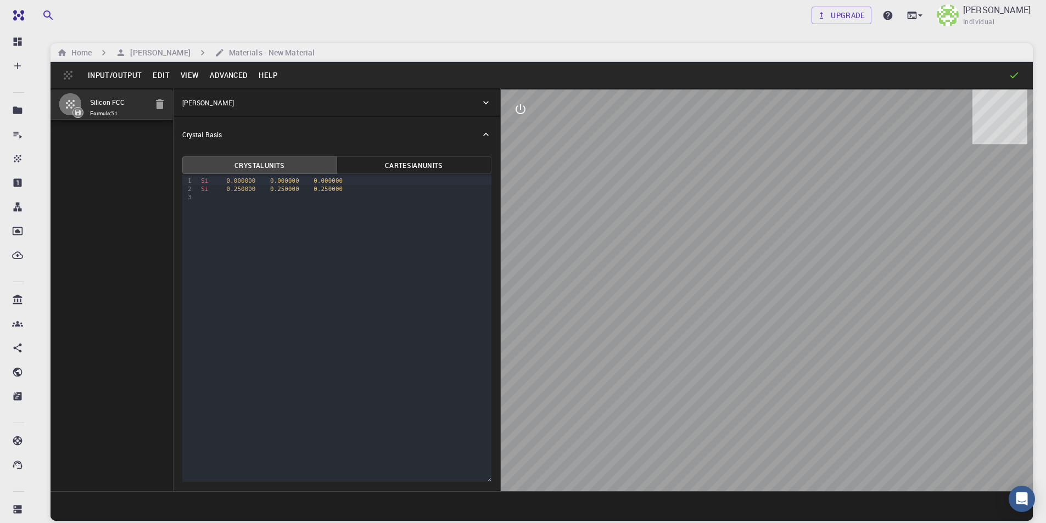
click at [157, 72] on button "Edit" at bounding box center [161, 75] width 28 height 18
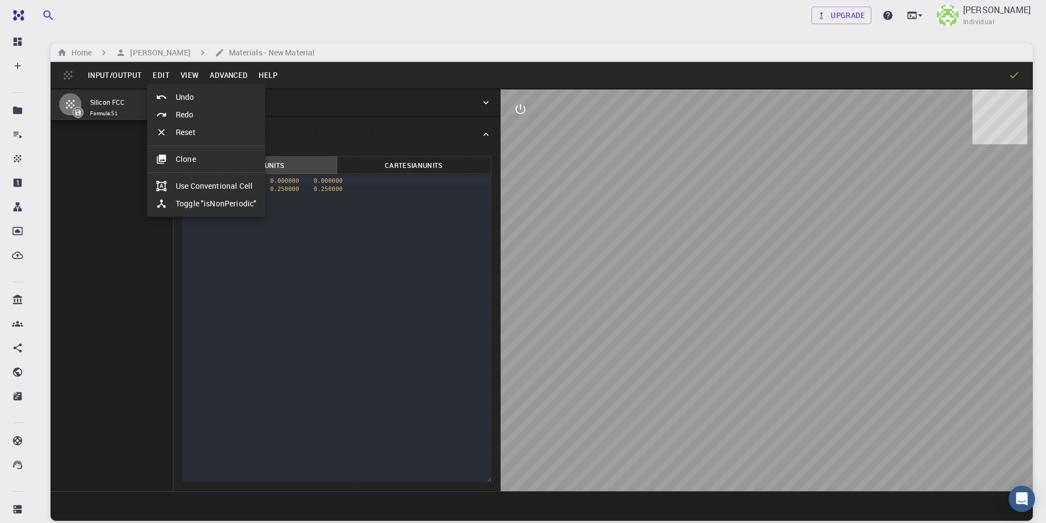
click at [187, 163] on li "Clone" at bounding box center [206, 160] width 118 height 18
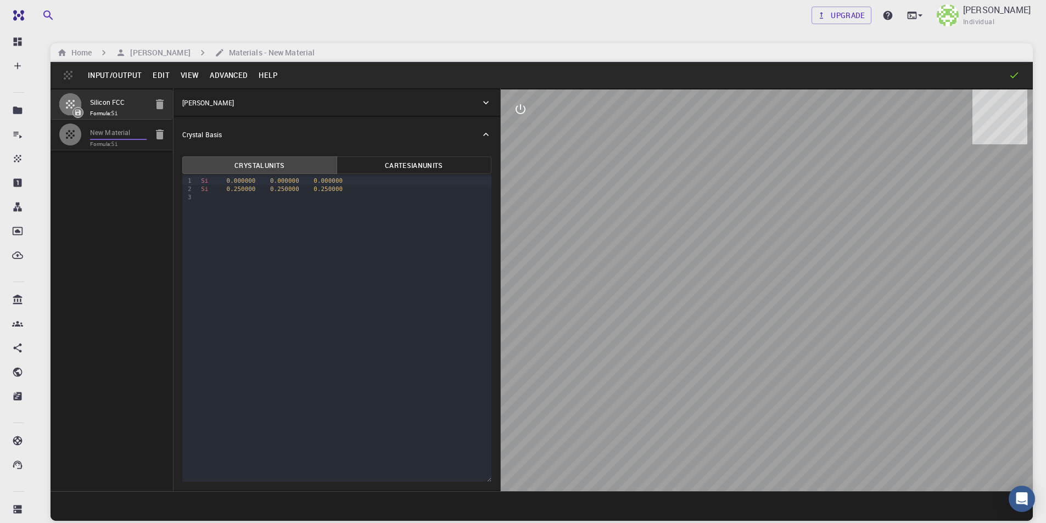
click at [126, 136] on input "New Material" at bounding box center [118, 133] width 57 height 13
drag, startPoint x: 140, startPoint y: 134, endPoint x: 79, endPoint y: 133, distance: 61.5
click at [79, 133] on li "New Material Formula: Si" at bounding box center [112, 135] width 122 height 30
type input "Ag Hg2 PO4"
click at [201, 180] on span "Si" at bounding box center [204, 180] width 7 height 7
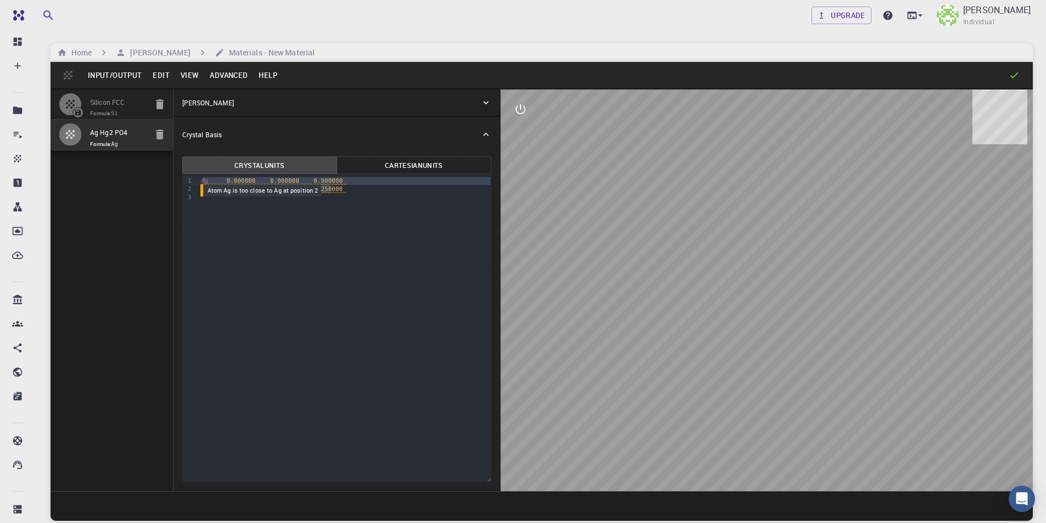
drag, startPoint x: 331, startPoint y: 190, endPoint x: 203, endPoint y: 182, distance: 128.2
click at [203, 182] on div "Ag 0.000000 0.000000 0.000000 Ag 0.250000 0.250000 0.250000" at bounding box center [345, 189] width 294 height 29
click at [336, 193] on div at bounding box center [345, 197] width 294 height 8
drag, startPoint x: 336, startPoint y: 190, endPoint x: 194, endPoint y: 180, distance: 142.1
click at [194, 180] on div "9 1 2 3 › Ag 0.000000 0.000000 0.000000 Ag 0.250000 0.250000 0.250000" at bounding box center [336, 329] width 309 height 308
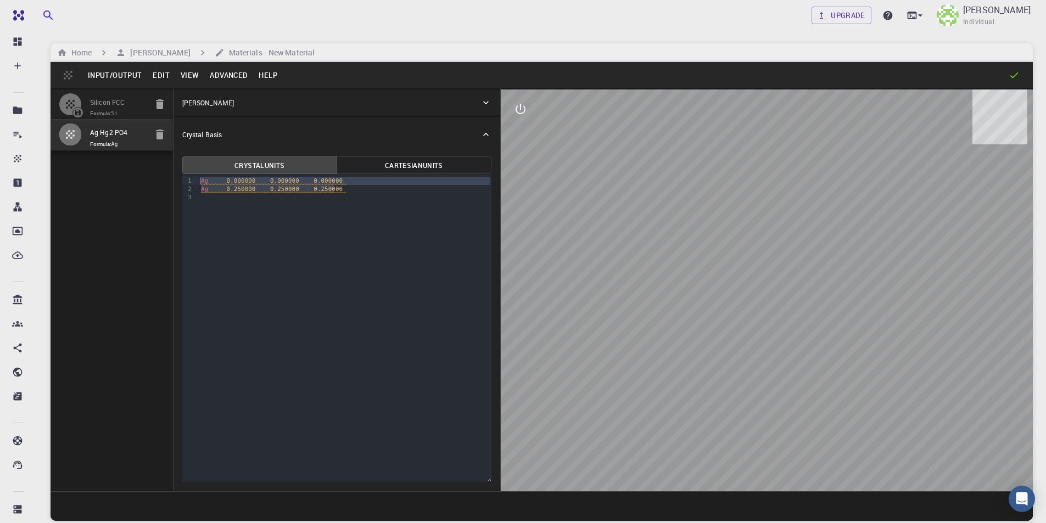
copy div "Ag 0.000000 0.000000 0.000000 Ag 0.250000 0.250000 0.250000"
click at [202, 199] on div at bounding box center [345, 197] width 294 height 8
click at [274, 241] on div "9 1 2 3 4 › Ag 0.000000 0.000000 0.000000 Ag 0.250000 0.250000 0.250000 Ag 0.00…" at bounding box center [336, 329] width 309 height 308
click at [258, 259] on div "9 1 2 3 4 › Ag 0.000000 0.000000 0.000000 Ag 0.250000 0.250000 0.250000 Ag 0.00…" at bounding box center [336, 329] width 309 height 308
click at [345, 209] on div "Ag 0.250000 0.250000 0.250000" at bounding box center [345, 206] width 294 height 8
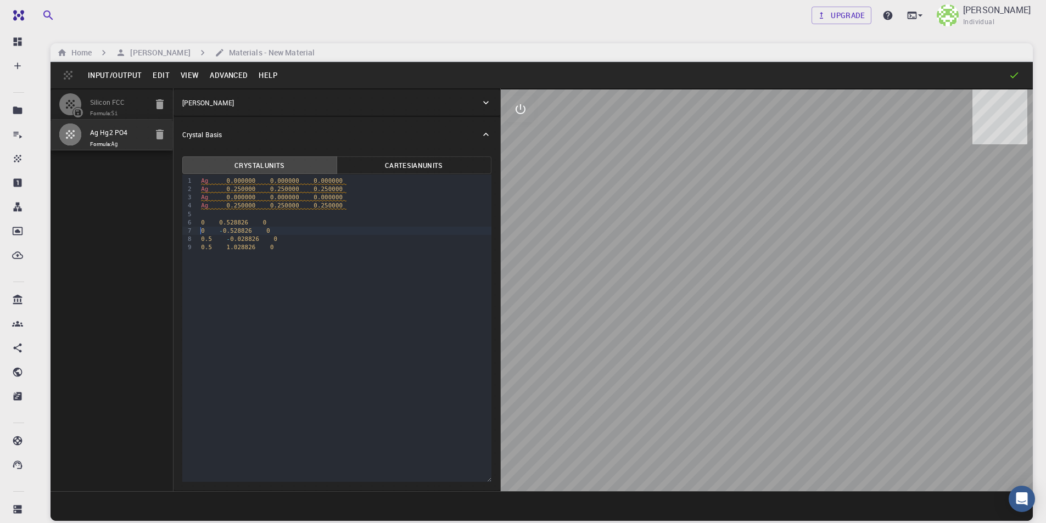
click at [198, 227] on div "0 - 0.528826 0" at bounding box center [345, 231] width 294 height 8
click at [200, 222] on div "0 0.528826 0" at bounding box center [345, 223] width 294 height 8
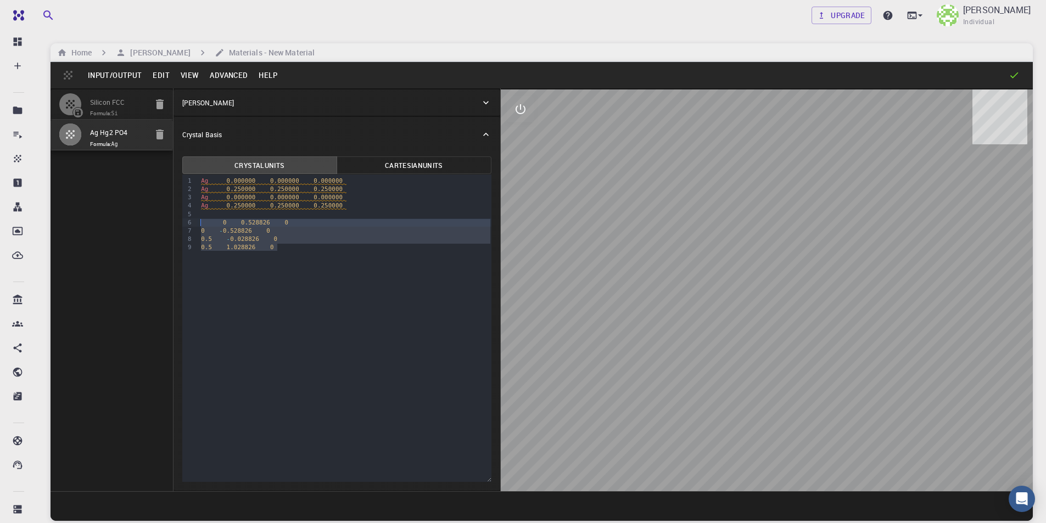
drag, startPoint x: 281, startPoint y: 249, endPoint x: 194, endPoint y: 223, distance: 91.2
click at [194, 223] on div "9 1 2 3 4 5 6 7 8 9 › Ag 0.000000 0.000000 0.000000 Ag 0.250000 0.250000 0.2500…" at bounding box center [336, 329] width 309 height 308
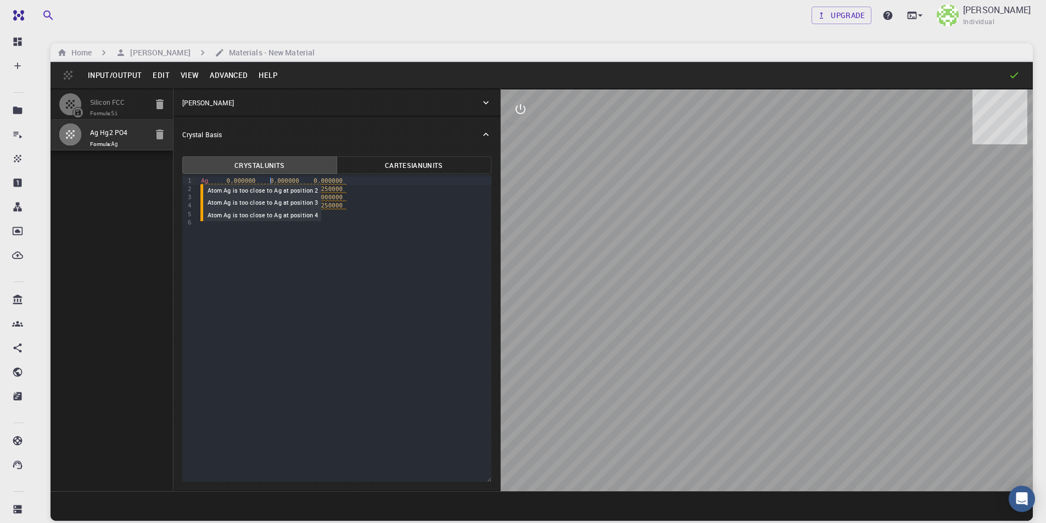
click at [272, 181] on span "0.000000" at bounding box center [284, 180] width 29 height 7
drag, startPoint x: 333, startPoint y: 207, endPoint x: 222, endPoint y: 187, distance: 112.1
click at [222, 187] on div "Ag 0.000000 0.528826 0.000000 Ag 0.250000 0.250000 0.250000 Ag 0.000000 0.00000…" at bounding box center [345, 202] width 294 height 54
click at [236, 206] on div at bounding box center [345, 206] width 294 height 8
click at [212, 189] on div at bounding box center [345, 189] width 294 height 8
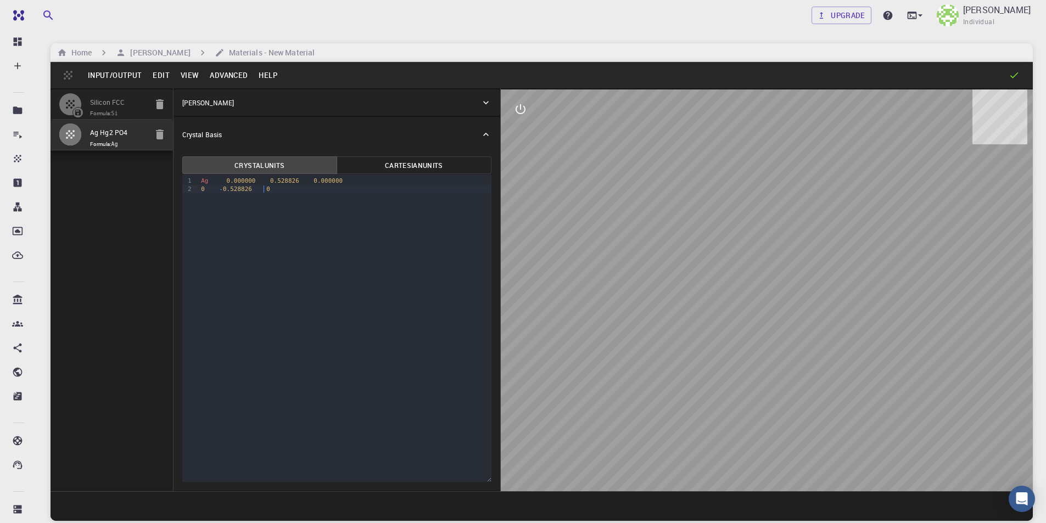
drag, startPoint x: 199, startPoint y: 188, endPoint x: 256, endPoint y: 283, distance: 110.4
click at [199, 188] on div "0 - 0.528826 0" at bounding box center [345, 189] width 294 height 8
click at [228, 189] on div "Ag 0 - 0.528826 0" at bounding box center [345, 189] width 294 height 8
click at [258, 189] on div "Ag 0.000000 - 0.528826 0" at bounding box center [345, 189] width 294 height 8
click at [303, 188] on div "Ag 0.000000 - 0.528826 0" at bounding box center [345, 189] width 294 height 8
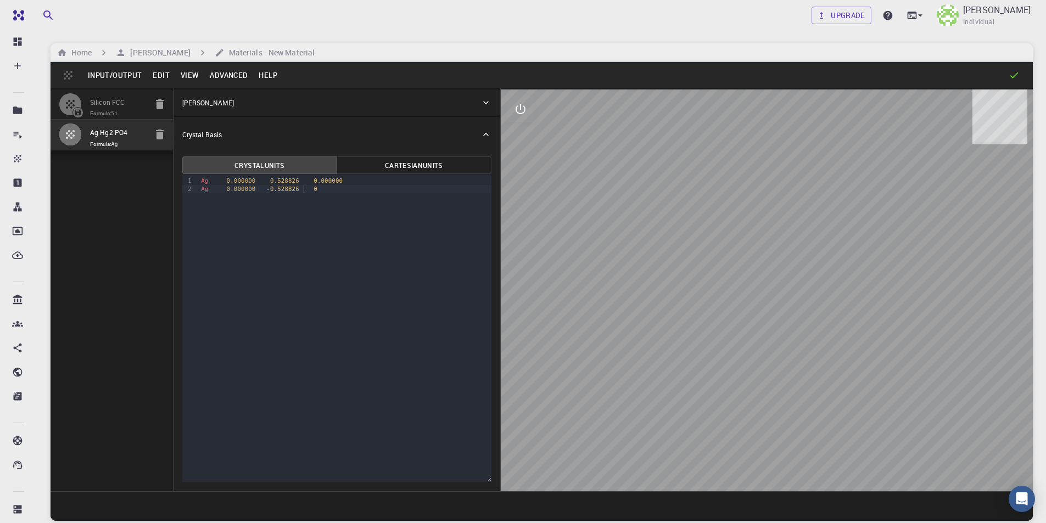
click at [309, 188] on div "Ag 0.000000 - 0.528826 0" at bounding box center [345, 189] width 294 height 8
click at [213, 198] on span "0.5" at bounding box center [217, 197] width 11 height 7
click at [209, 199] on span "Ag 0.5 - 0.028826 0" at bounding box center [244, 198] width 87 height 8
click at [235, 197] on span "Ag 0.5 - 0.028826 0" at bounding box center [252, 198] width 102 height 8
click at [259, 198] on span "Ag 0.500000 - 0.028826 0" at bounding box center [261, 198] width 120 height 8
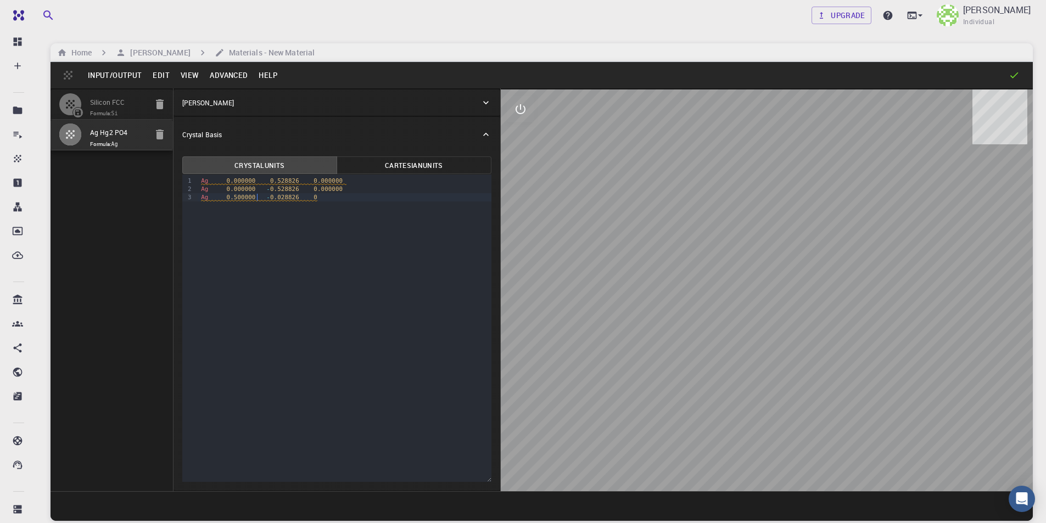
click at [314, 197] on span "0" at bounding box center [316, 197] width 4 height 7
click at [235, 204] on div "Ag 0.5 1.028826 0" at bounding box center [345, 206] width 294 height 8
click at [310, 204] on div "Ag 0.500000 1.028826 0" at bounding box center [345, 206] width 294 height 8
click at [341, 220] on div "9 1 2 3 4 › Ag 0.000000 0.528826 0.000000 Ag 0.000000 - 0.528826 0.000000 Ag 0.…" at bounding box center [336, 329] width 309 height 308
click at [344, 207] on div "Ag 0.500000 1.028826 0.000000" at bounding box center [345, 206] width 294 height 8
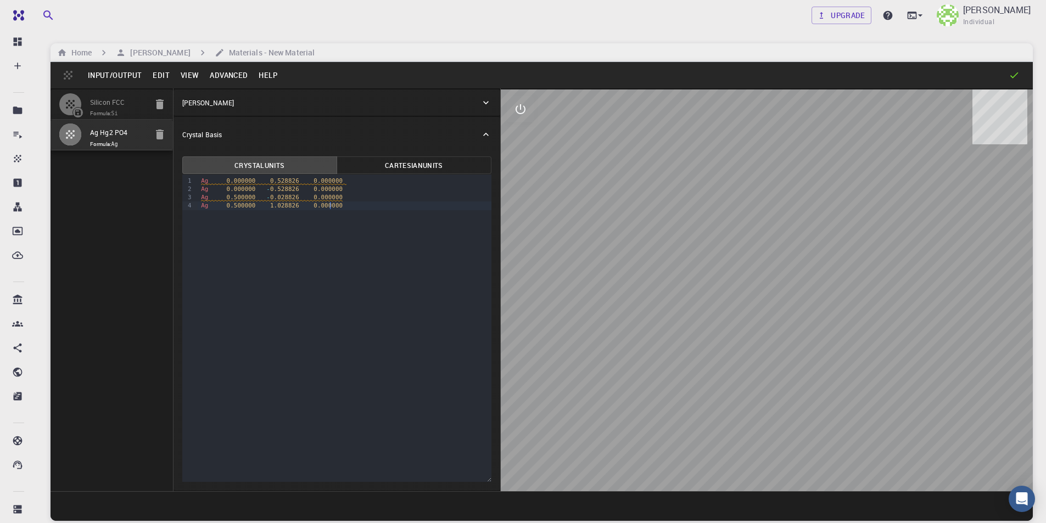
click at [368, 202] on div "Ag 0.500000 1.028826 0.000000" at bounding box center [345, 206] width 294 height 8
click at [527, 110] on button "interactive" at bounding box center [521, 109] width 26 height 26
click at [529, 135] on button "view" at bounding box center [521, 135] width 26 height 26
click at [623, 176] on div "Rotate/Zoom [O]" at bounding box center [600, 192] width 89 height 32
click at [517, 132] on icon "view" at bounding box center [520, 135] width 13 height 13
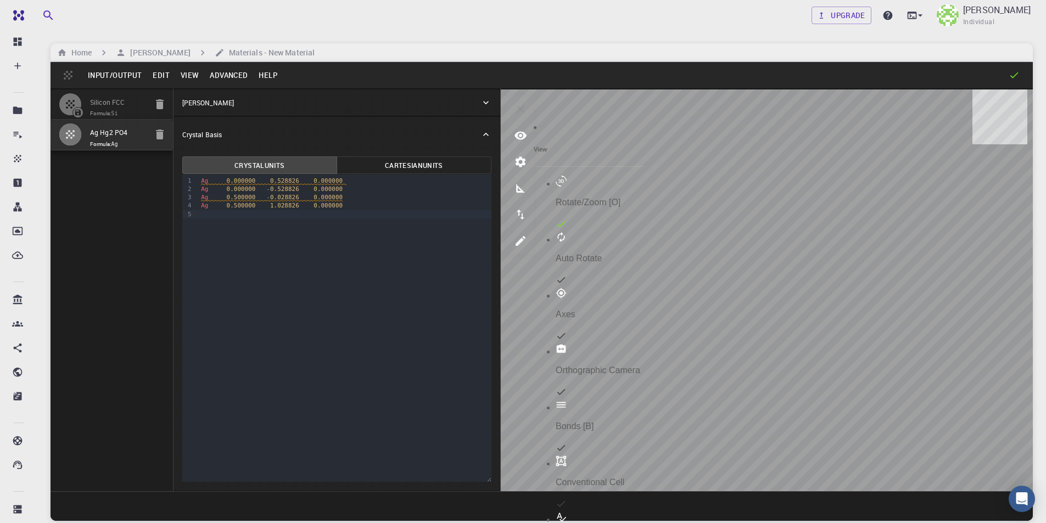
click at [609, 512] on div "Elements [E]" at bounding box center [600, 528] width 89 height 32
click at [249, 231] on div "9 1 2 3 4 5 › Ag 0.000000 0.528826 0.000000 Ag 0.000000 - 0.528826 0.000000 Ag …" at bounding box center [336, 329] width 309 height 308
click at [333, 225] on div "9 1 2 3 4 5 › Ag 0.000000 0.528826 0.000000 Ag 0.000000 - 0.528826 0.000000 Ag …" at bounding box center [336, 329] width 309 height 308
click at [361, 208] on div "Ag 0.500000 1.028826 0.000000" at bounding box center [345, 206] width 294 height 8
click at [199, 221] on div "0.5 0.456188 0.5" at bounding box center [344, 223] width 293 height 8
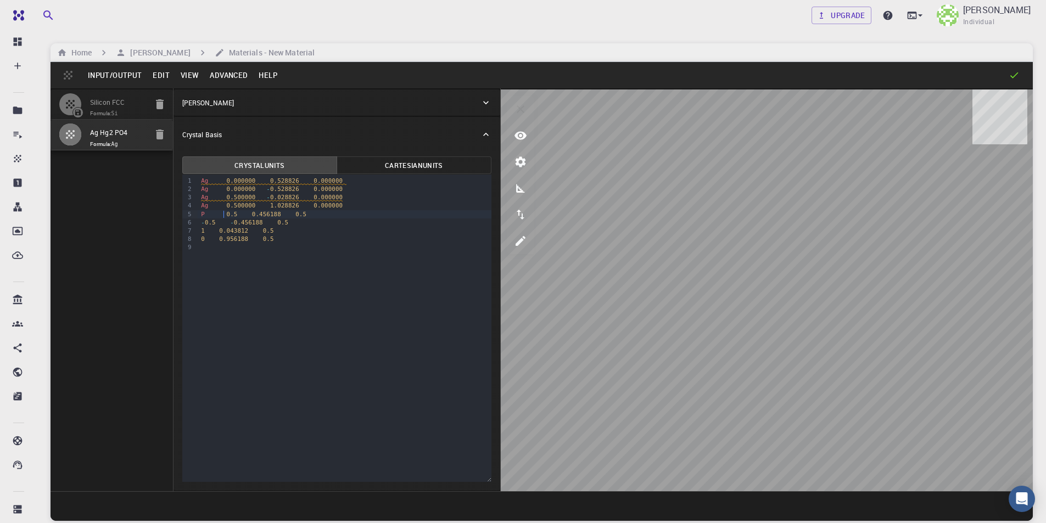
click at [235, 213] on div "P 0.5 0.456188 0.5" at bounding box center [345, 214] width 294 height 8
click at [315, 216] on div "P 0.500000 0.456188 0.5" at bounding box center [345, 214] width 294 height 8
click at [418, 104] on div "Crystal Lattice" at bounding box center [331, 103] width 298 height 10
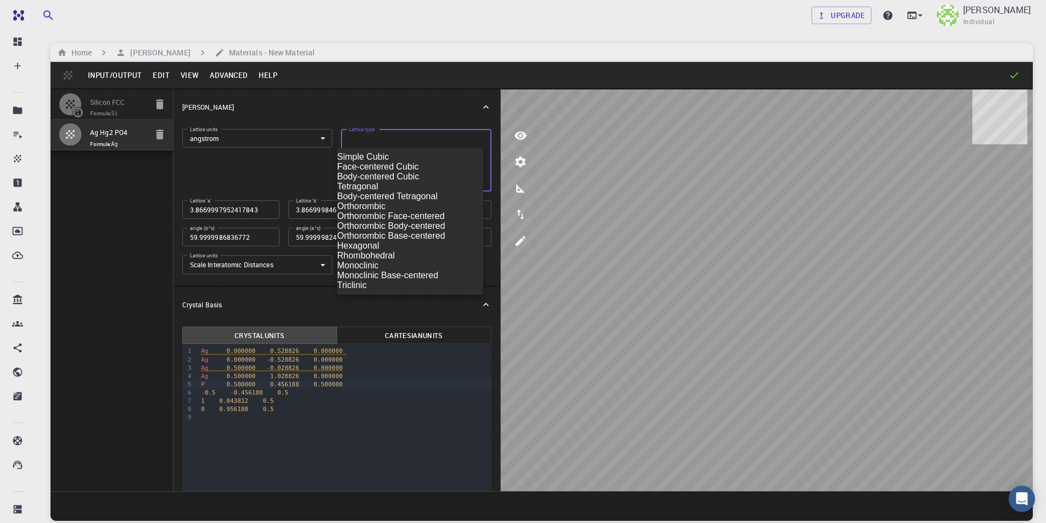
click at [406, 137] on body "Free Dashboard Create New Job New Material Create Material Upload File Import f…" at bounding box center [523, 303] width 1046 height 607
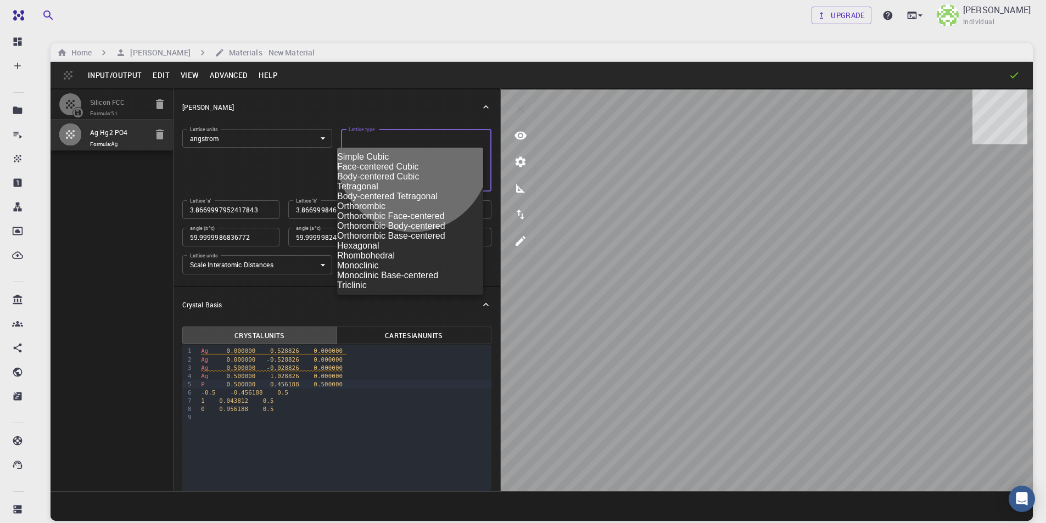
click at [413, 211] on li "Orthorombic" at bounding box center [410, 207] width 146 height 10
type input "ORC"
type input "3.866999795"
type input "3.866999846"
type input "90"
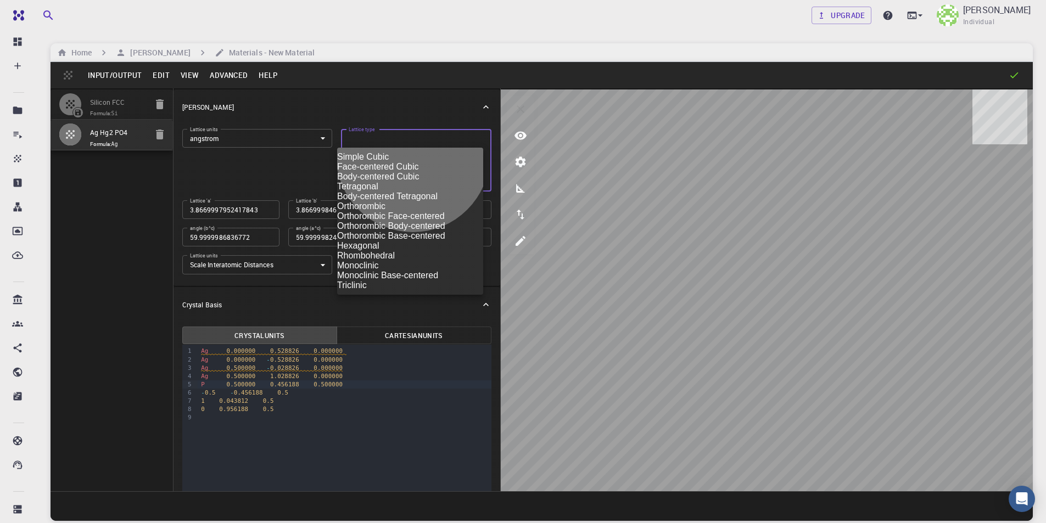
type input "90"
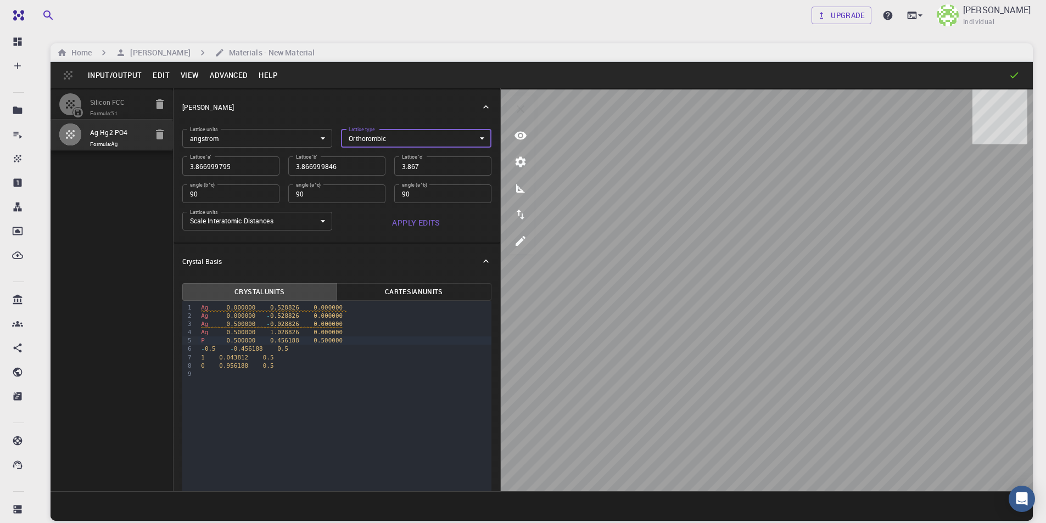
click at [253, 164] on input "3.866999795" at bounding box center [230, 166] width 97 height 19
type input "6.27"
click at [303, 166] on input "3.866999846" at bounding box center [336, 166] width 97 height 19
type input "8.85"
click at [455, 163] on input "3.867" at bounding box center [442, 166] width 97 height 19
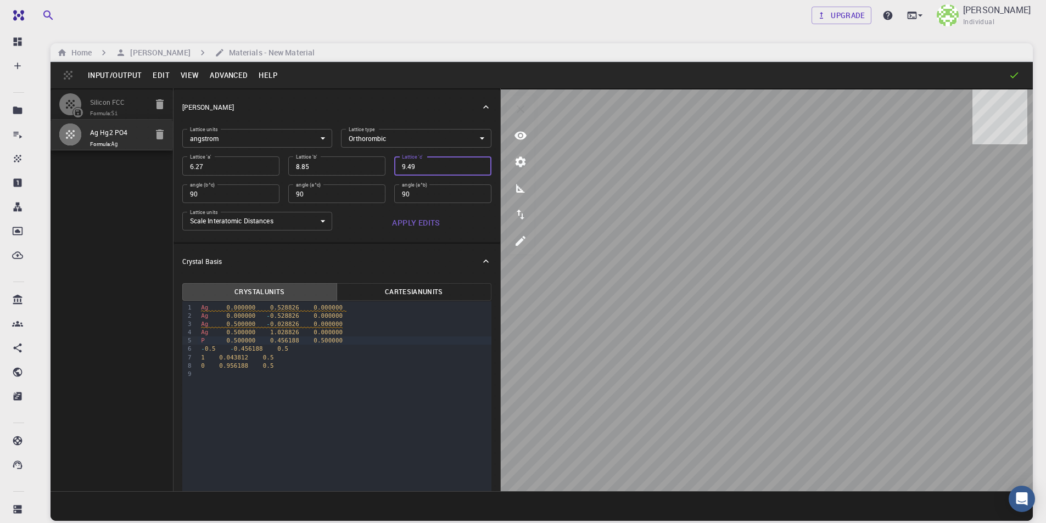
type input "9.49"
click at [401, 220] on button "Apply Edits" at bounding box center [416, 223] width 151 height 22
click at [206, 343] on div at bounding box center [345, 341] width 294 height 8
click at [201, 341] on span "0.5" at bounding box center [206, 340] width 11 height 7
click at [232, 342] on span "0.5" at bounding box center [232, 340] width 11 height 7
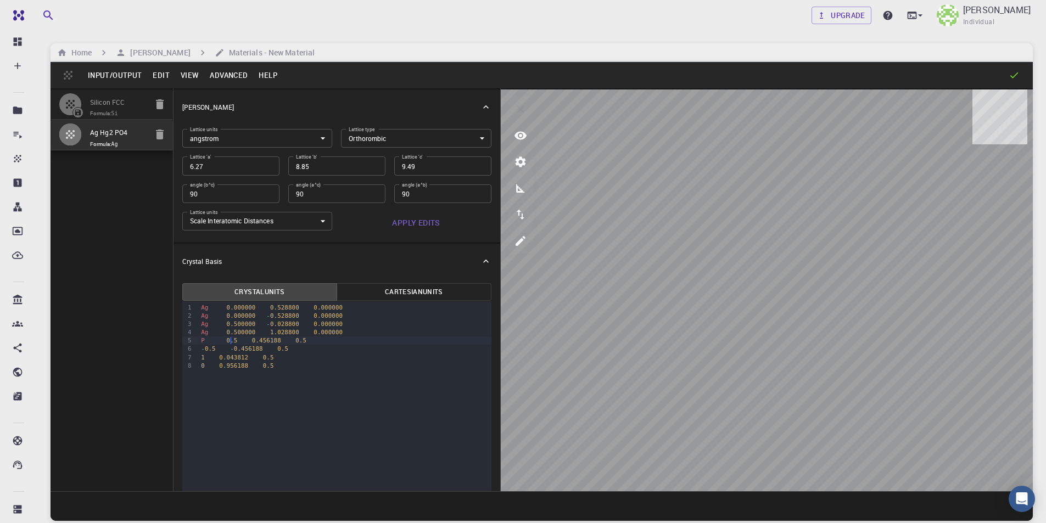
click at [235, 341] on div "P 0.5 0.456188 0.5" at bounding box center [345, 341] width 294 height 8
click at [315, 340] on div "P 0.500000 0.456188 0.5" at bounding box center [345, 341] width 294 height 8
click at [356, 374] on div "9 1 2 3 4 5 6 7 8 › Ag 0.000000 0.528800 0.000000 Ag 0.000000 - 0.528800 0.0000…" at bounding box center [336, 456] width 309 height 308
click at [314, 344] on span "0.500000" at bounding box center [328, 340] width 29 height 7
click at [201, 352] on span "-" at bounding box center [203, 349] width 4 height 7
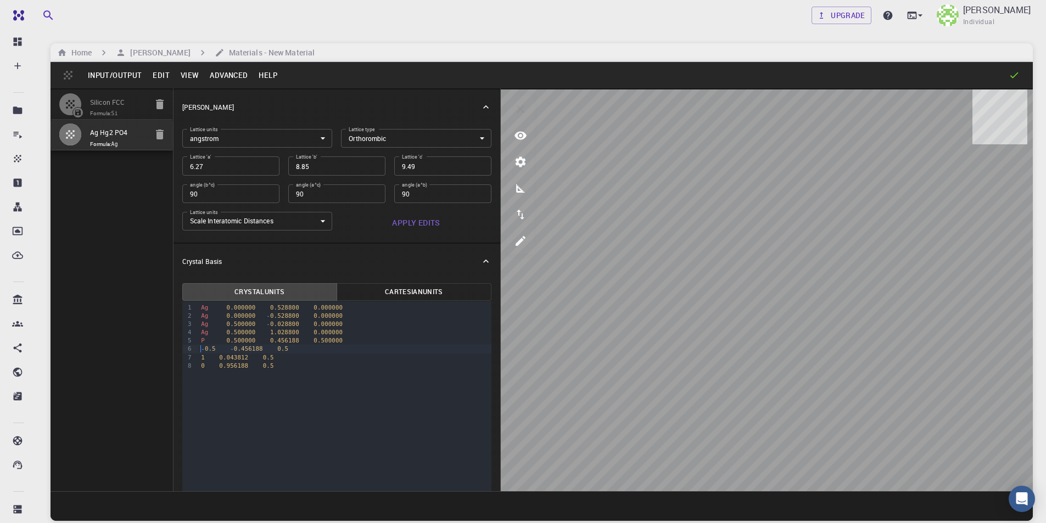
click at [399, 220] on button "Apply Edits" at bounding box center [416, 223] width 151 height 22
click at [201, 349] on span "-" at bounding box center [203, 349] width 4 height 7
click at [235, 347] on div "P - 0.5 - 0.456188 0.5" at bounding box center [345, 349] width 294 height 8
click at [263, 351] on div "P - 0.500000 - 0.456188 0.5" at bounding box center [345, 349] width 294 height 8
drag, startPoint x: 316, startPoint y: 351, endPoint x: 314, endPoint y: 362, distance: 11.2
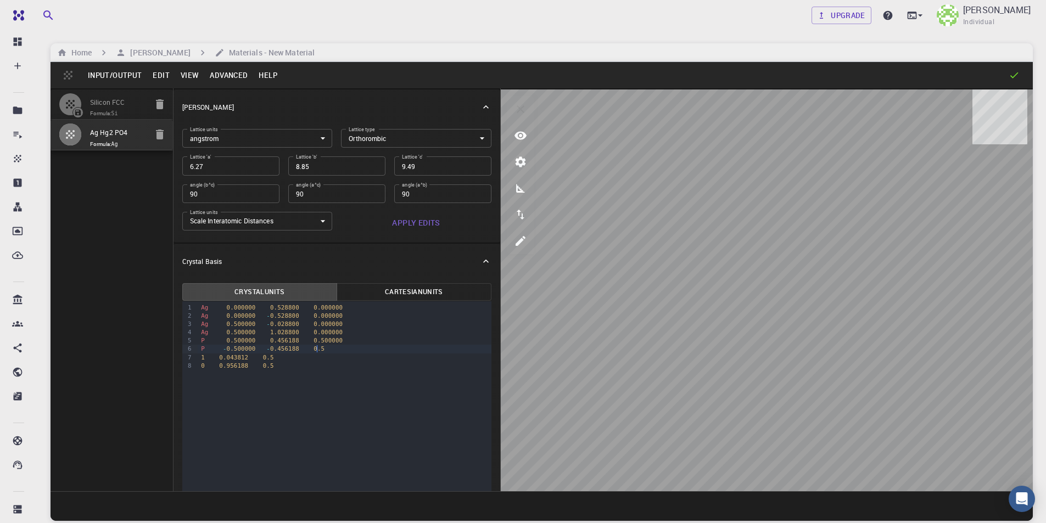
click at [315, 351] on div "P - 0.500000 - 0.456188 0.5" at bounding box center [345, 349] width 294 height 8
click at [199, 361] on div "1 0.043812 0.5" at bounding box center [345, 358] width 294 height 8
click at [232, 358] on div "P 1 0.043812 0.5" at bounding box center [345, 358] width 294 height 8
click at [227, 358] on span "1" at bounding box center [229, 357] width 4 height 7
click at [314, 358] on span "0.5" at bounding box center [319, 357] width 11 height 7
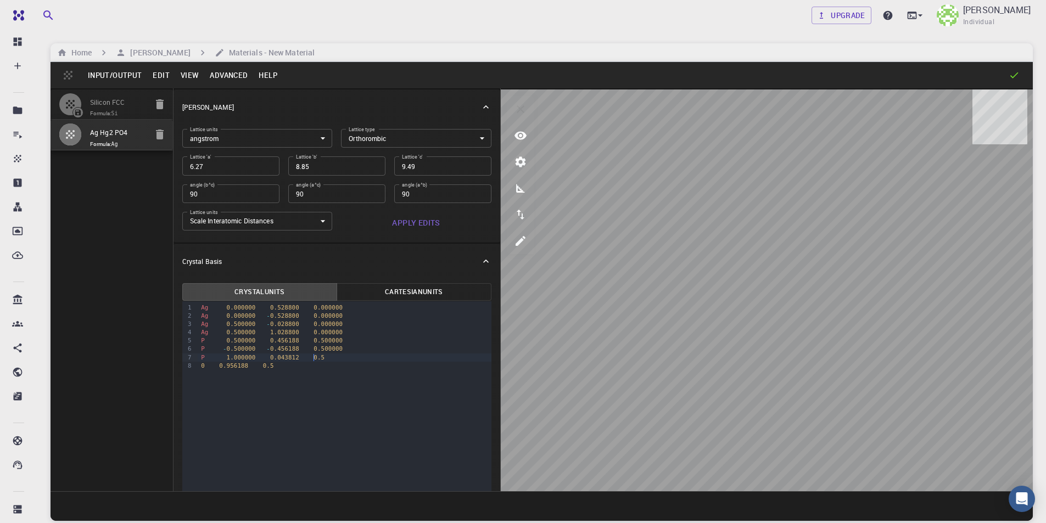
click at [314, 358] on div "P 1.000000 0.043812 0.5" at bounding box center [345, 358] width 294 height 8
click at [203, 367] on span "0" at bounding box center [203, 366] width 4 height 7
click at [201, 366] on span "0" at bounding box center [203, 366] width 4 height 7
click at [228, 365] on div "P 0 0.956188 0.5" at bounding box center [345, 366] width 294 height 8
click at [316, 364] on div "P 0.000000 0.956188 0.5" at bounding box center [345, 366] width 294 height 8
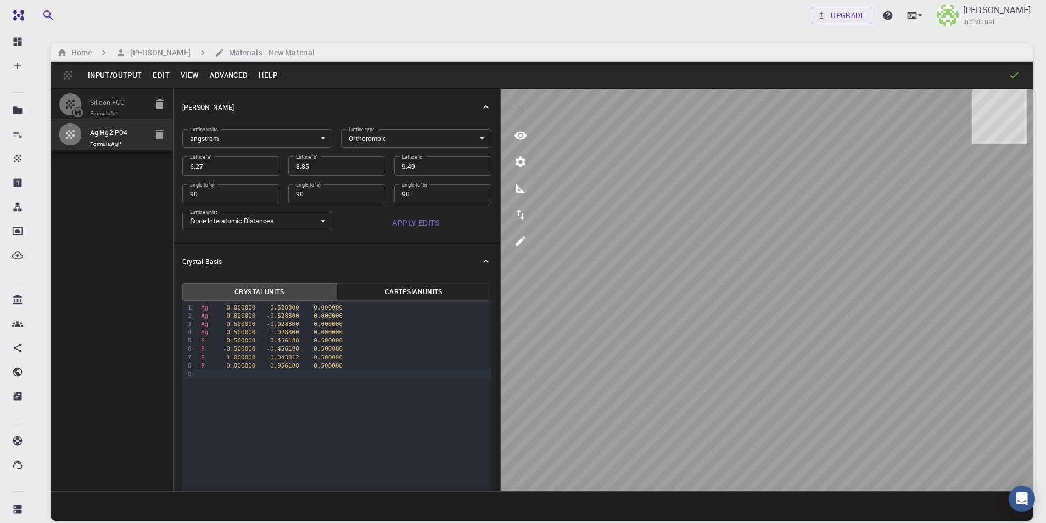
click at [121, 76] on button "Input/Output" at bounding box center [114, 75] width 65 height 18
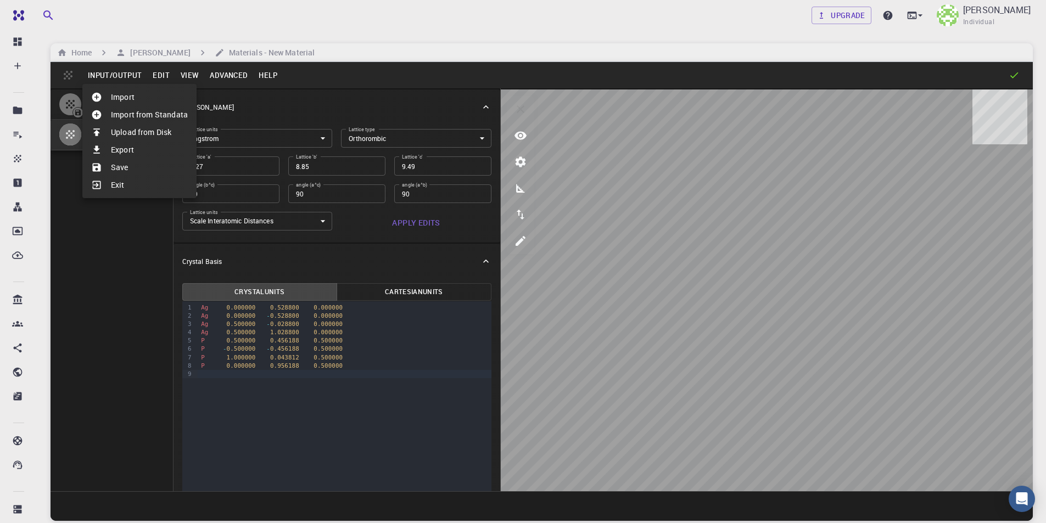
click at [332, 22] on div at bounding box center [523, 261] width 1046 height 523
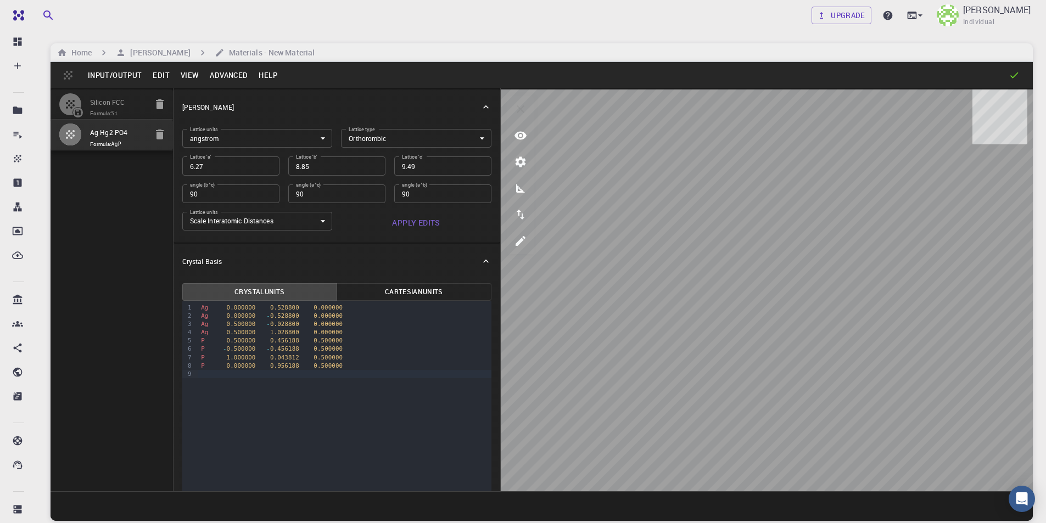
click at [105, 77] on button "Input/Output" at bounding box center [114, 75] width 65 height 18
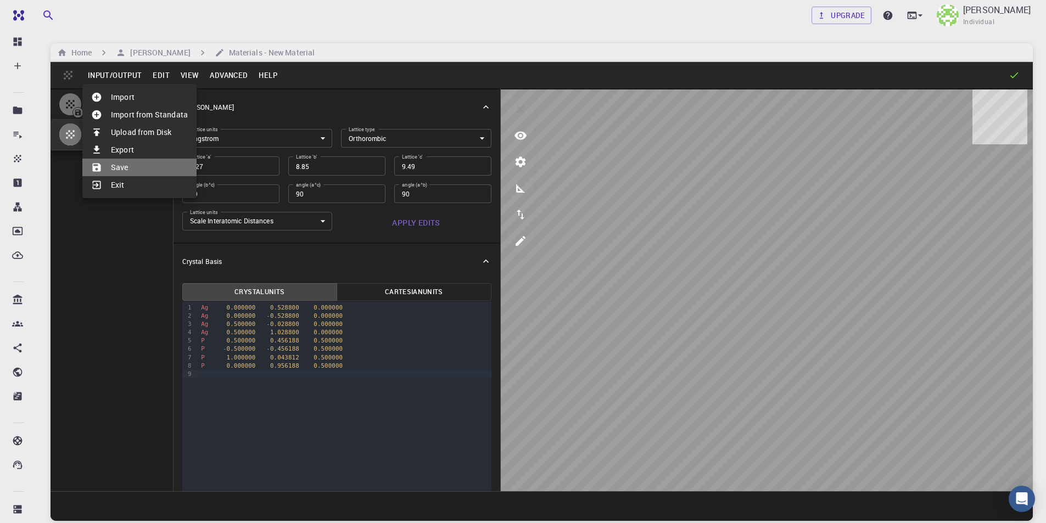
click at [132, 161] on li "Save" at bounding box center [139, 168] width 114 height 18
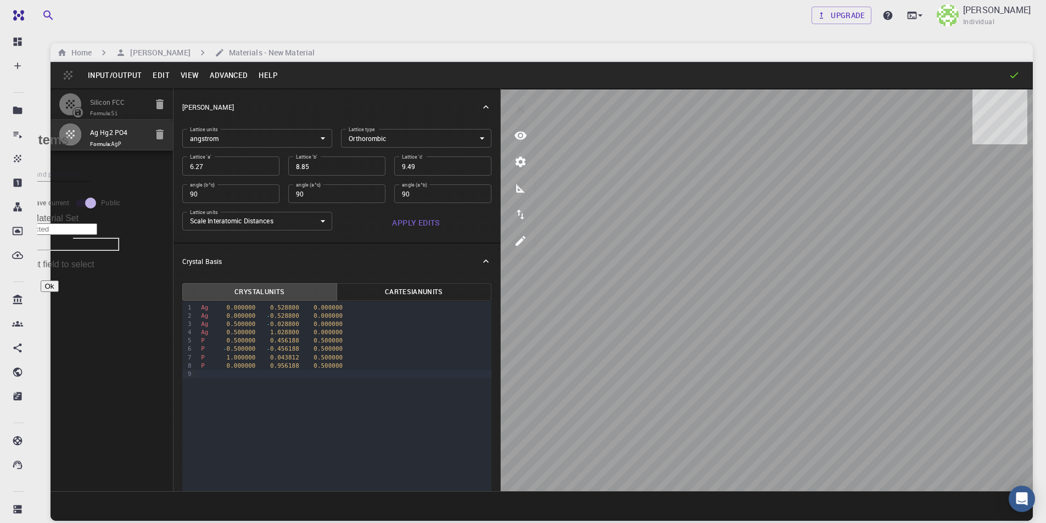
click at [59, 281] on button "Ok" at bounding box center [50, 287] width 18 height 12
click at [418, 224] on button "Apply Edits" at bounding box center [416, 223] width 151 height 22
click at [346, 372] on div at bounding box center [345, 374] width 294 height 8
click at [197, 369] on div "›" at bounding box center [196, 354] width 5 height 104
click at [199, 374] on div "0.5 0.116189 0.5" at bounding box center [344, 374] width 293 height 8
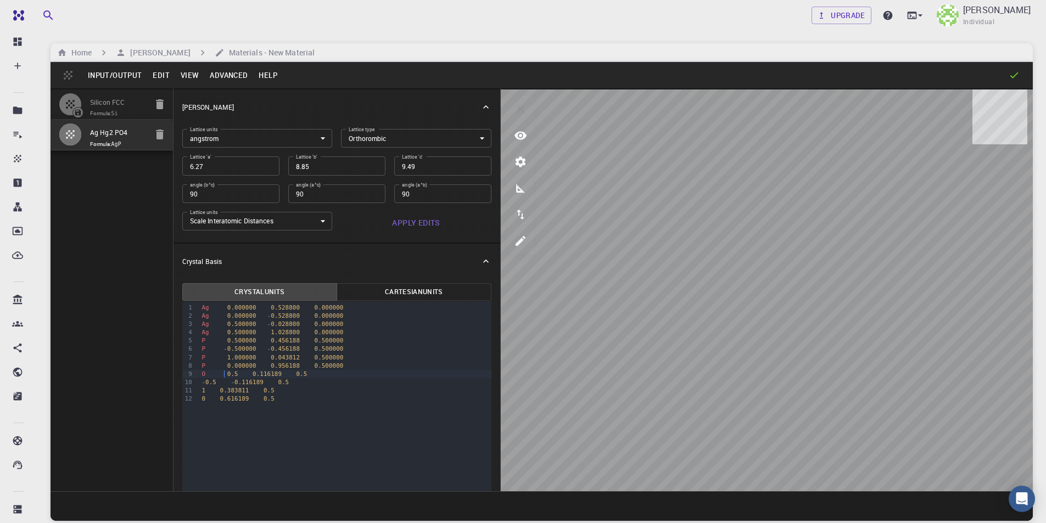
click at [198, 382] on div "- 0.5 - 0.116189 0.5" at bounding box center [344, 382] width 293 height 8
click at [199, 392] on div "1 0.383811 0.5" at bounding box center [344, 391] width 293 height 8
click at [200, 399] on div "0 0.616189 0.5" at bounding box center [344, 399] width 293 height 8
click at [234, 375] on div "O 0.5 0.116189 0.5" at bounding box center [344, 374] width 293 height 8
click at [318, 376] on div "O 0.500000 0.116189 0.5" at bounding box center [344, 374] width 293 height 8
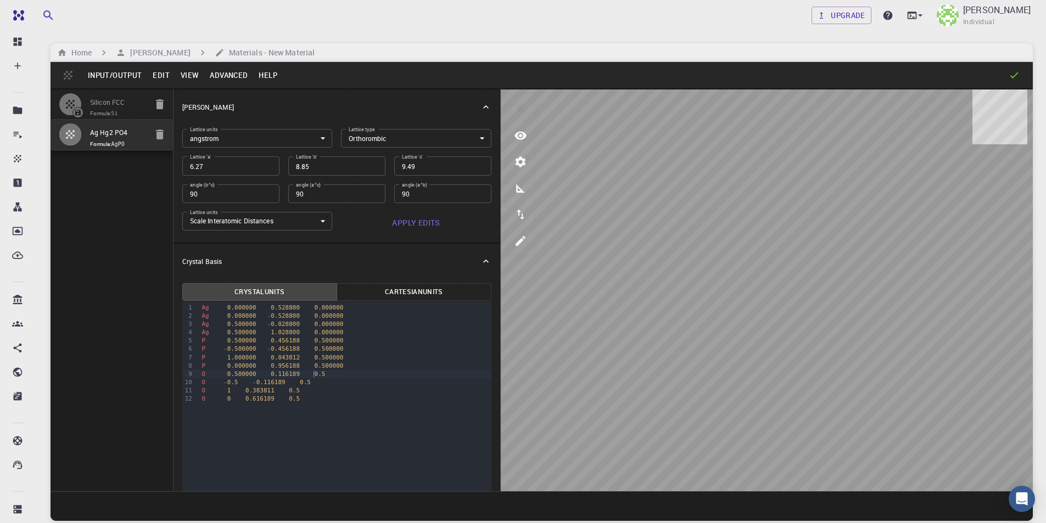
click at [315, 377] on div "O 0.500000 0.116189 0.5" at bounding box center [344, 374] width 293 height 8
click at [232, 387] on div "O 1 0.383811 0.5" at bounding box center [344, 391] width 293 height 8
click at [239, 382] on div "O - 0.5 - 0.116189 0.5" at bounding box center [344, 382] width 293 height 8
click at [234, 383] on div "O - 0.5 - 0.116189 0.5" at bounding box center [344, 382] width 293 height 8
click at [260, 384] on div "O - 0.500000 - 0.116189 0.5" at bounding box center [344, 382] width 293 height 8
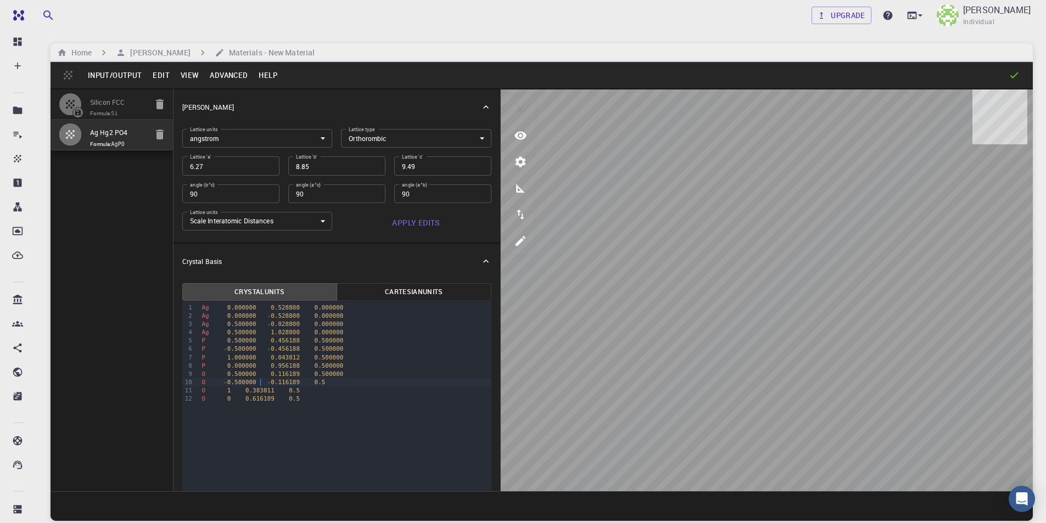
click at [317, 382] on div "O - 0.500000 - 0.116189 0.5" at bounding box center [344, 382] width 293 height 8
click at [316, 383] on div "O - 0.500000 - 0.116189 0.5" at bounding box center [344, 382] width 293 height 8
click at [315, 382] on span "0.5" at bounding box center [320, 382] width 11 height 7
click at [315, 383] on div "O - 0.500000 - 0.116189 0.5" at bounding box center [344, 382] width 293 height 8
click at [227, 388] on span "1" at bounding box center [229, 390] width 4 height 7
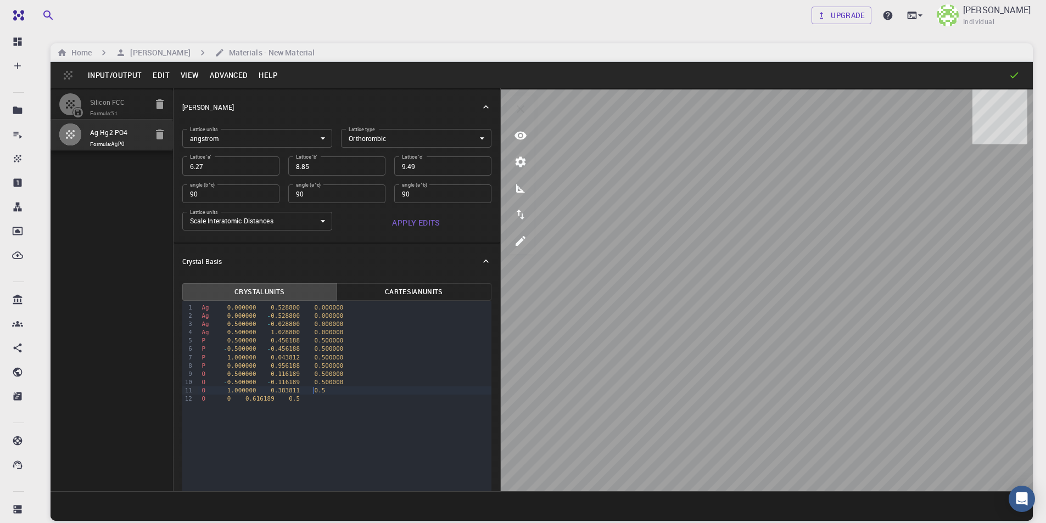
click at [315, 389] on span "0.5" at bounding box center [320, 390] width 11 height 7
click at [227, 398] on div "O 0 0.616189 0.5" at bounding box center [344, 399] width 293 height 8
click at [316, 399] on div "O 0.000000 0.616189 0.5" at bounding box center [344, 399] width 293 height 8
click at [315, 400] on span "0.5" at bounding box center [320, 399] width 11 height 7
click at [357, 397] on div "O 0.000000 0.616189 0.500000" at bounding box center [344, 399] width 293 height 8
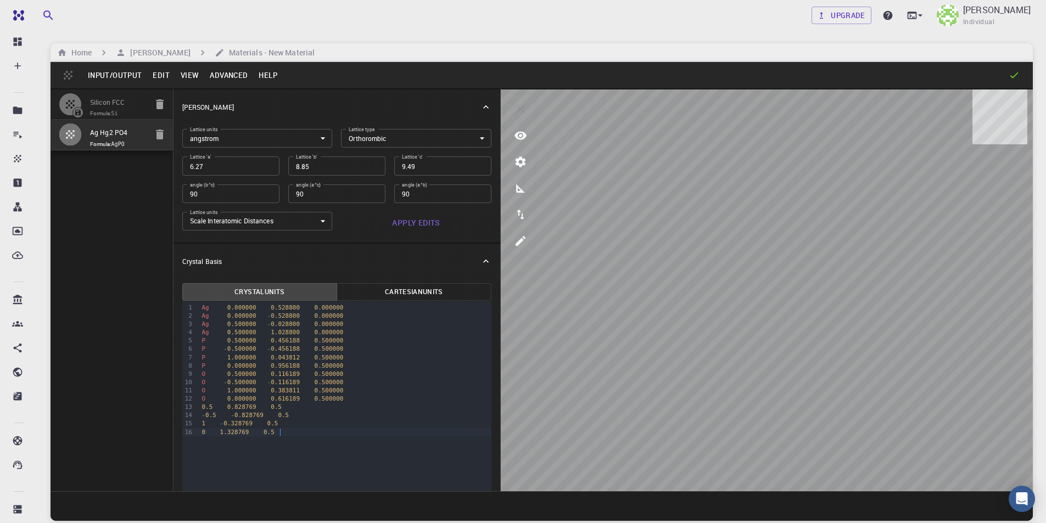
click at [199, 410] on div "0.5 0.828769 0.5" at bounding box center [344, 407] width 293 height 8
click at [315, 404] on span "0.5" at bounding box center [320, 407] width 11 height 7
click at [202, 415] on span "-" at bounding box center [204, 415] width 4 height 7
click at [237, 415] on div "O - 0.5 - 0.828769 0.5" at bounding box center [344, 415] width 293 height 8
click at [235, 416] on div "O - 0.5 - 0.828769 0.5" at bounding box center [344, 415] width 293 height 8
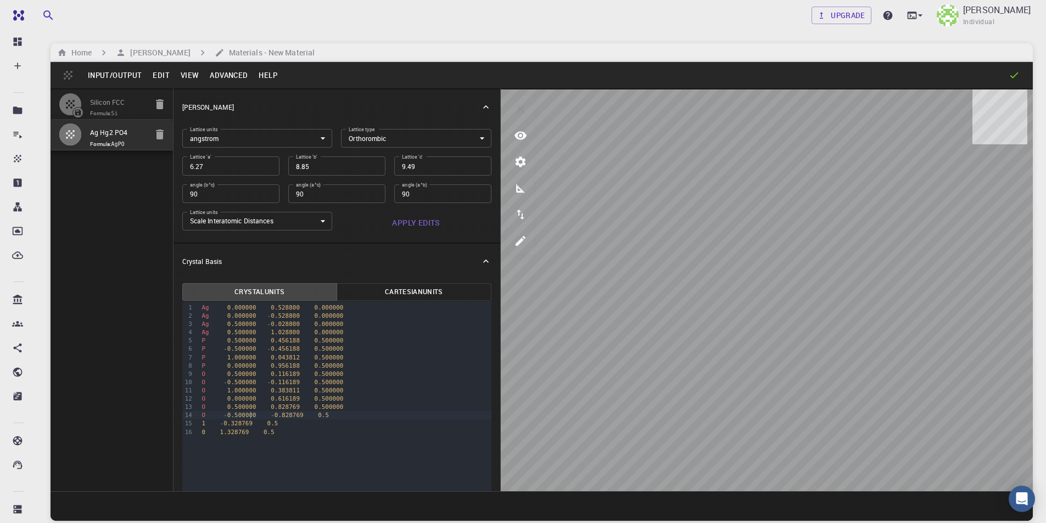
click at [259, 416] on div "O - 0.500000 - 0.828769 0.5" at bounding box center [344, 415] width 293 height 8
click at [314, 414] on div "O - 0.500000 - 0.828769 0.5" at bounding box center [344, 415] width 293 height 8
click at [199, 425] on div "1 - 0.328769 0.5" at bounding box center [344, 424] width 293 height 8
click at [231, 424] on div "O 1 - 0.328769 0.5" at bounding box center [344, 424] width 293 height 8
click at [227, 425] on span "1" at bounding box center [229, 423] width 4 height 7
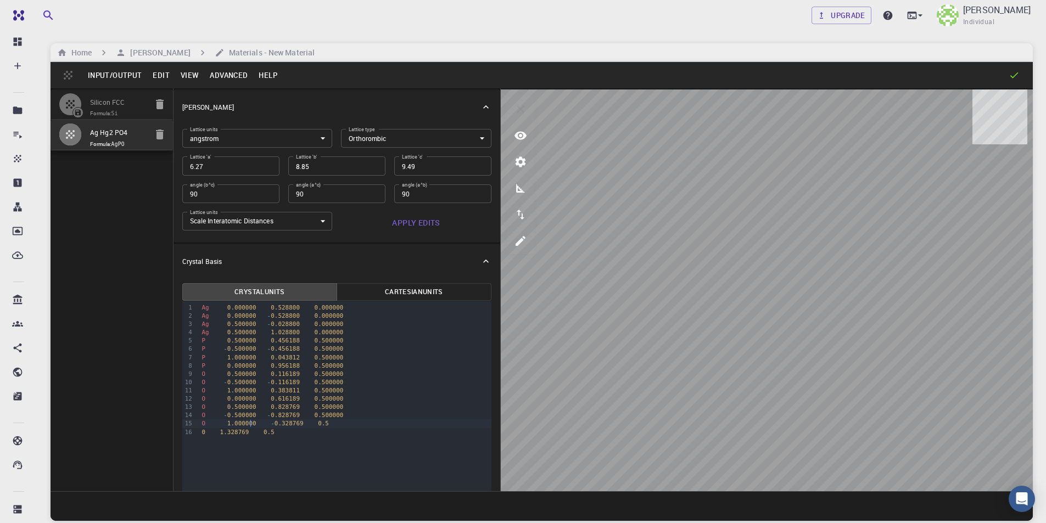
click at [260, 420] on div "O 1.000000 - 0.328769 0.5" at bounding box center [344, 424] width 293 height 8
click at [314, 420] on div "O 1.000000 - 0.328769 0.5" at bounding box center [344, 424] width 293 height 8
click at [202, 432] on span "0" at bounding box center [204, 432] width 4 height 7
click at [230, 430] on div "O 0 1.328769 0.5" at bounding box center [344, 432] width 293 height 8
click at [227, 432] on span "0" at bounding box center [229, 432] width 4 height 7
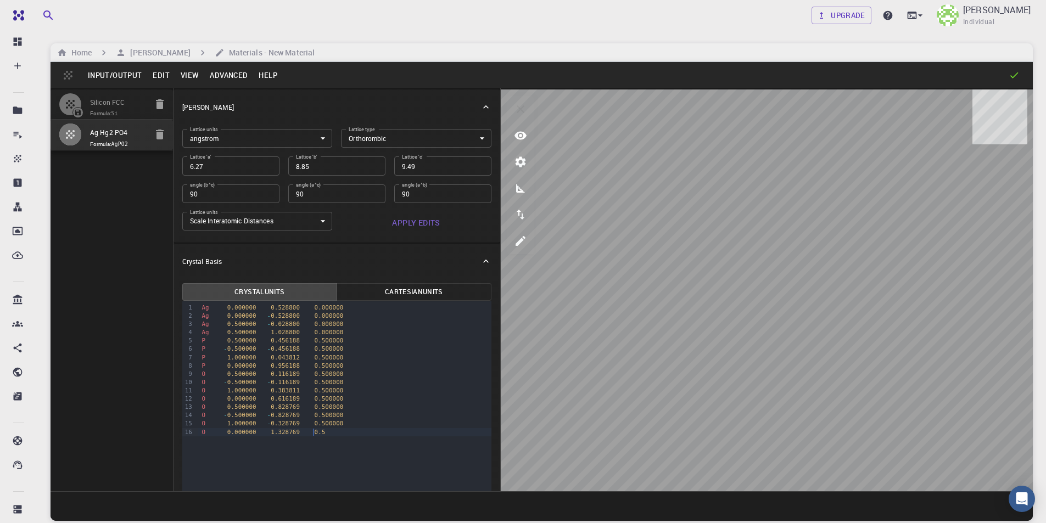
click at [315, 432] on span "0.5" at bounding box center [320, 432] width 11 height 7
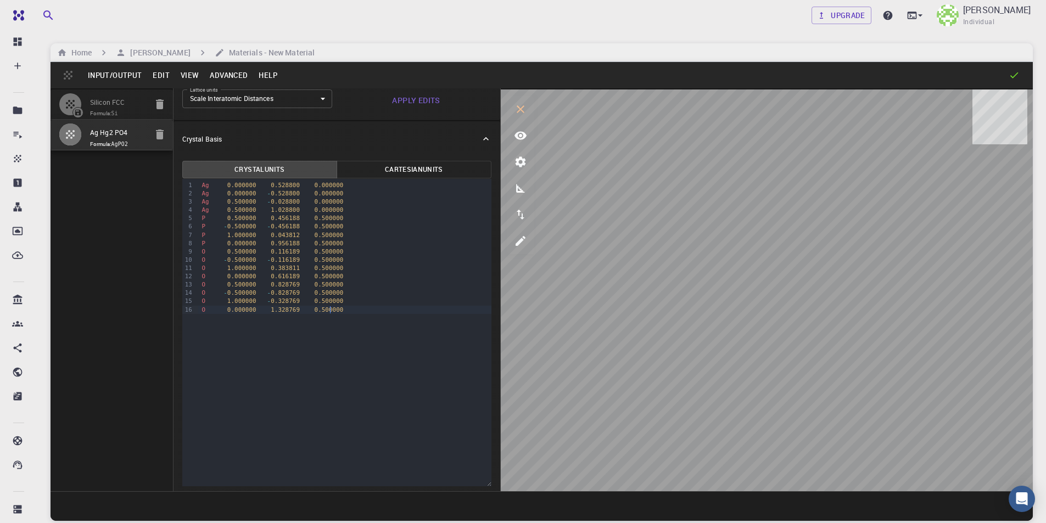
scroll to position [126, 0]
click at [120, 74] on button "Input/Output" at bounding box center [114, 75] width 65 height 18
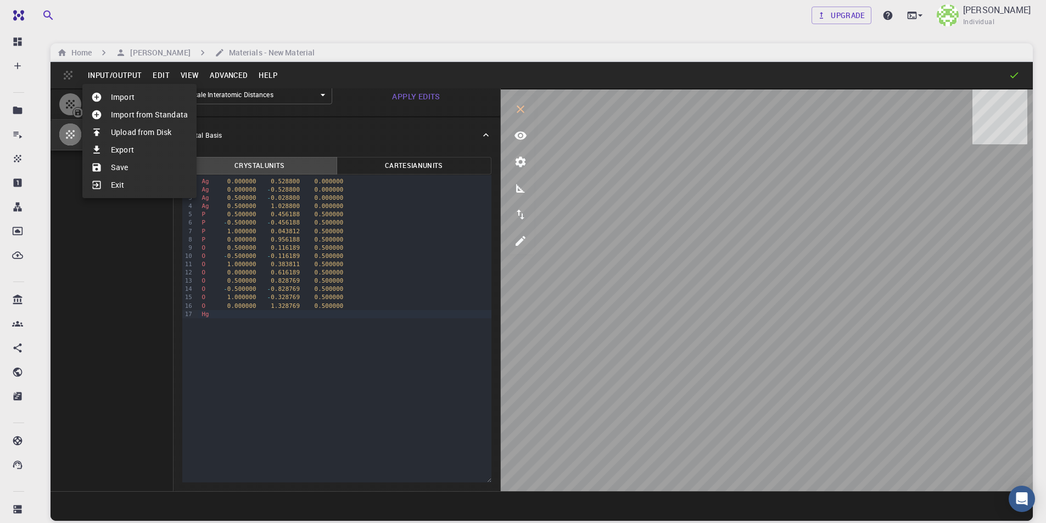
click at [122, 165] on li "Save" at bounding box center [139, 168] width 114 height 18
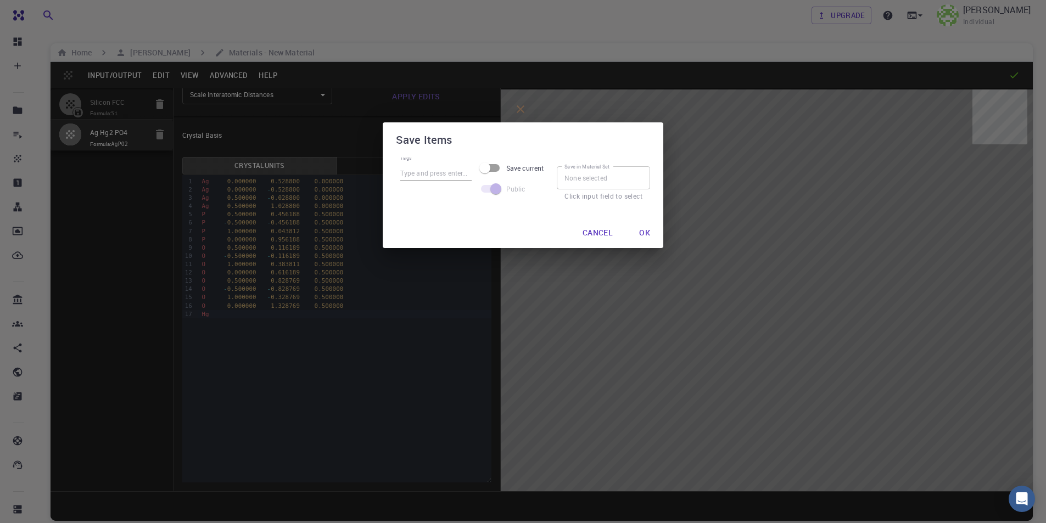
click at [643, 234] on button "Ok" at bounding box center [645, 233] width 29 height 22
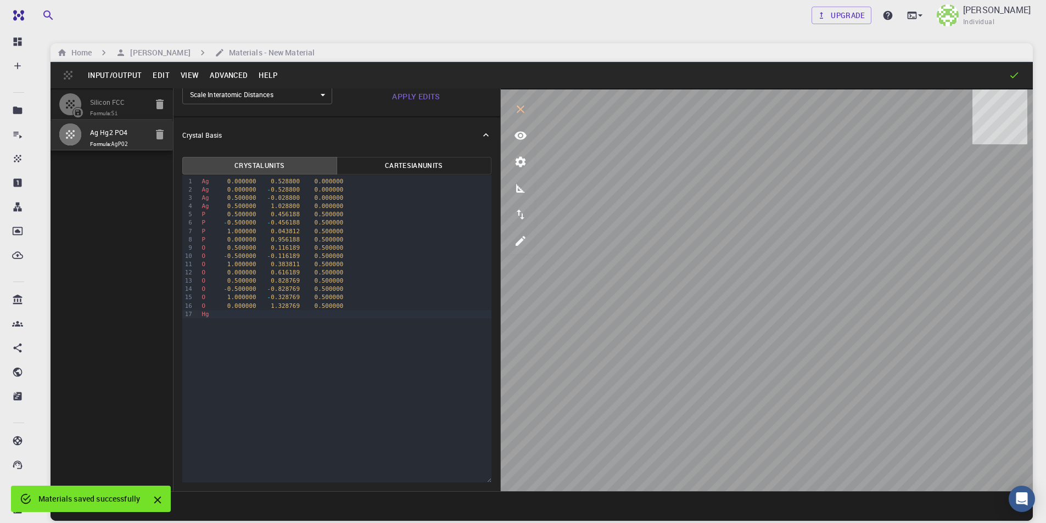
click at [232, 316] on div "Hg" at bounding box center [344, 314] width 293 height 8
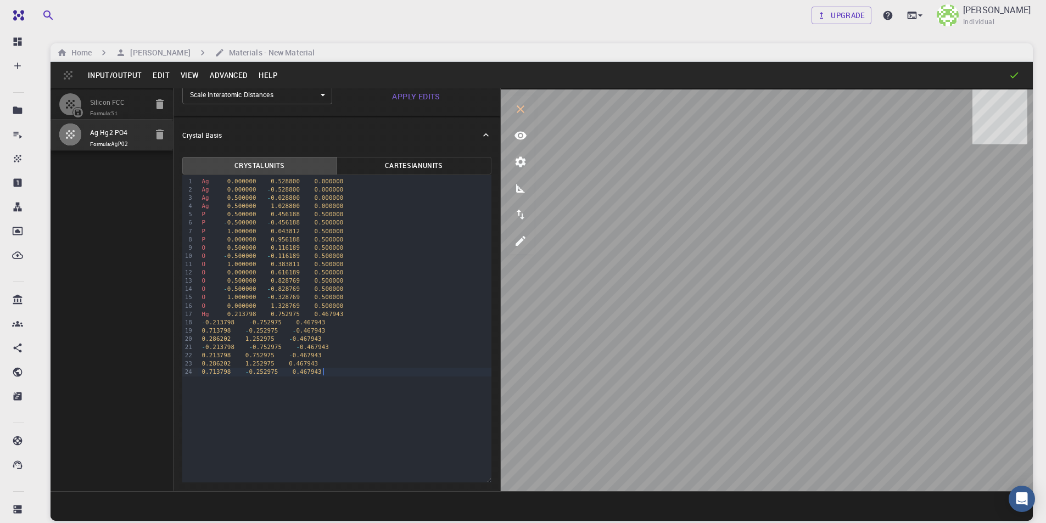
click at [199, 325] on div "- 0.213798 - 0.752975 0.467943" at bounding box center [344, 323] width 293 height 8
click at [262, 322] on div "Hg - 0.213798 - 0.752975 0.467943" at bounding box center [344, 323] width 293 height 8
click at [200, 333] on div "0.713798 - 0.252975 - 0.467943" at bounding box center [344, 331] width 293 height 8
click at [202, 339] on span "0.286202" at bounding box center [216, 339] width 29 height 7
click at [200, 346] on div "- 0.213798 - 0.752975 - 0.467943" at bounding box center [344, 347] width 293 height 8
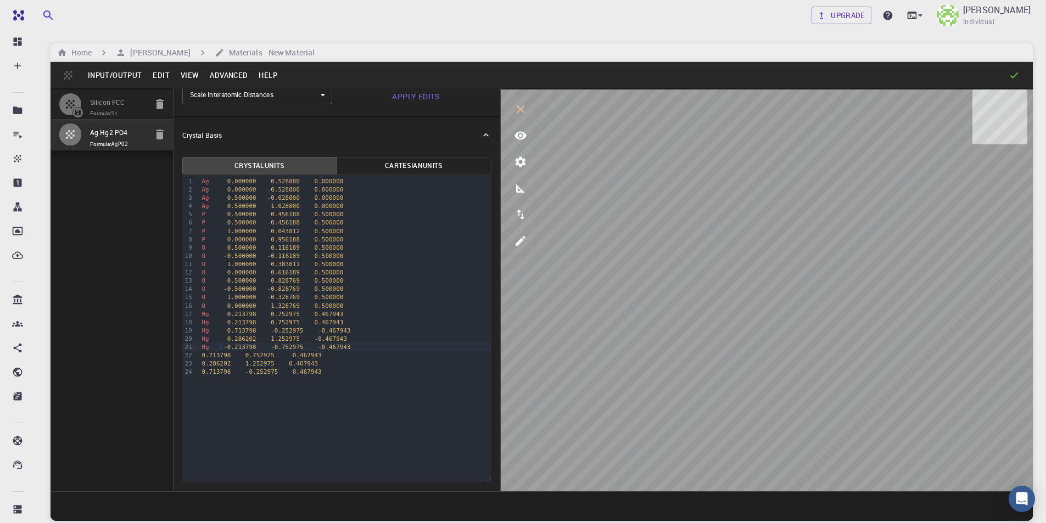
click at [202, 354] on span "0.213798" at bounding box center [216, 355] width 29 height 7
click at [196, 363] on div "›" at bounding box center [196, 277] width 5 height 204
click at [197, 364] on div "›" at bounding box center [196, 277] width 5 height 204
click at [202, 369] on span "0.713798" at bounding box center [216, 372] width 29 height 7
click at [200, 364] on div "0.286202 1.252975 0.467943" at bounding box center [344, 364] width 293 height 8
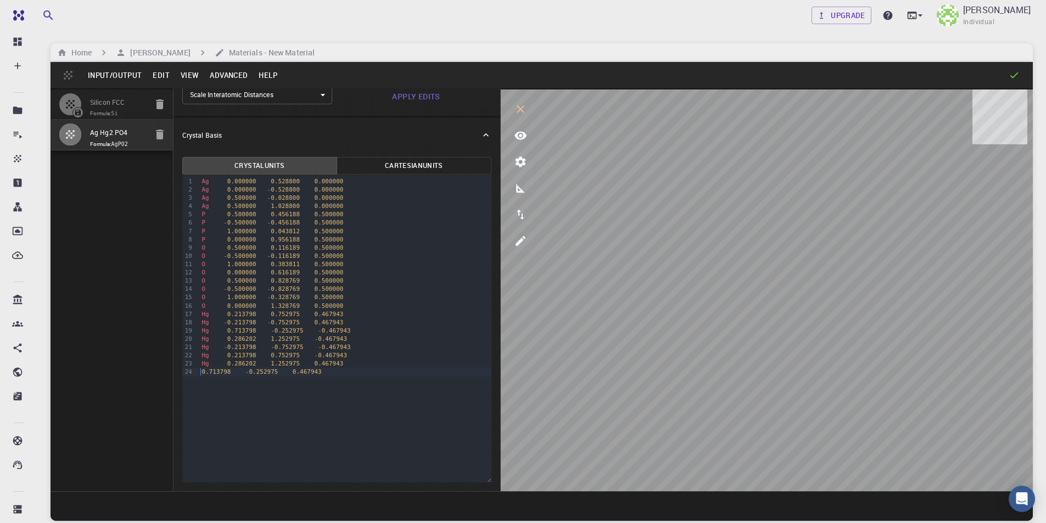
click at [202, 376] on div "0.713798 - 0.252975 0.467943" at bounding box center [344, 372] width 293 height 8
click at [300, 331] on div "Hg 0.713798 - 0.252975 - 0.467943" at bounding box center [344, 331] width 293 height 8
click at [260, 331] on div "Hg 0.713798 - 0.252975 - 0.467943" at bounding box center [344, 331] width 293 height 8
click at [258, 345] on div "Hg - 0.213798 - 0.752975 - 0.467943" at bounding box center [344, 347] width 293 height 8
click at [258, 371] on div "Hg 0.713798 - 0.252975 0.467943" at bounding box center [344, 372] width 293 height 8
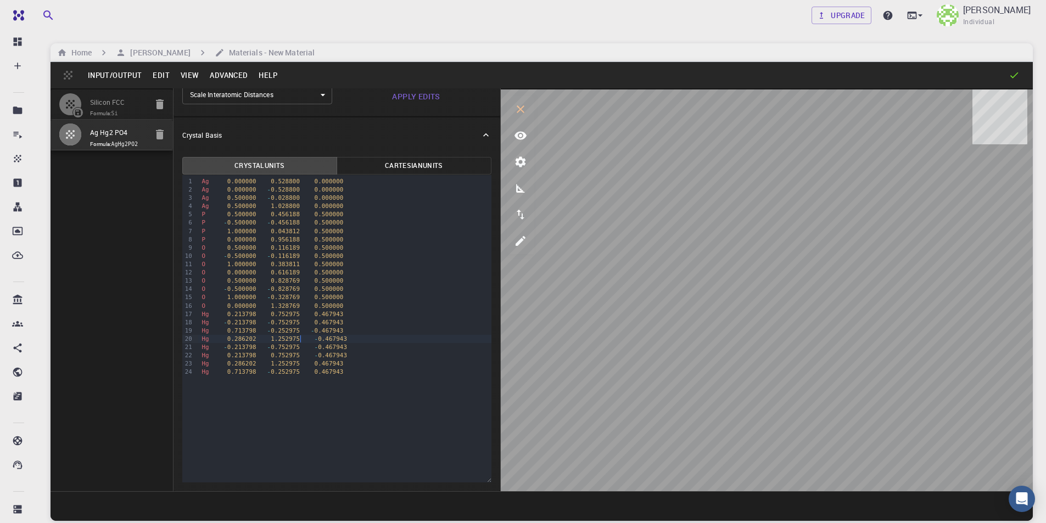
click at [299, 341] on div "Hg 0.286202 1.252975 - 0.467943" at bounding box center [344, 339] width 293 height 8
click at [297, 348] on div "Hg - 0.213798 - 0.752975 - 0.467943" at bounding box center [344, 347] width 293 height 8
click at [298, 357] on div "Hg 0.213798 0.752975 - 0.467943" at bounding box center [344, 356] width 293 height 8
click at [315, 390] on div "99 1 2 3 4 5 6 7 8 9 10 11 12 13 14 15 16 17 18 19 20 21 22 23 24 › Ag 0.000000…" at bounding box center [336, 329] width 309 height 308
click at [420, 135] on div "Crystal Basis" at bounding box center [331, 135] width 298 height 10
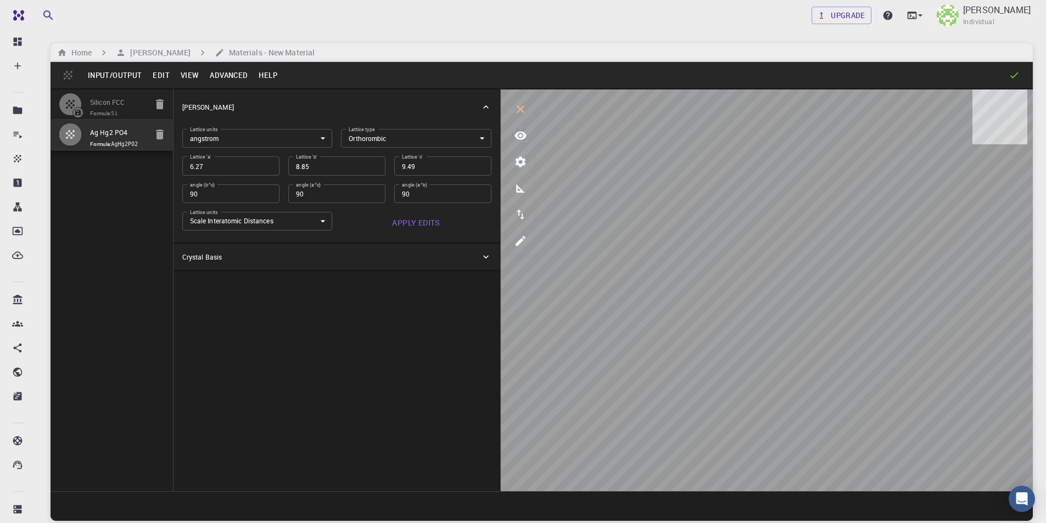
scroll to position [0, 0]
click at [420, 135] on body "Free Dashboard Create New Job New Material Create Material Upload File Import f…" at bounding box center [523, 303] width 1046 height 607
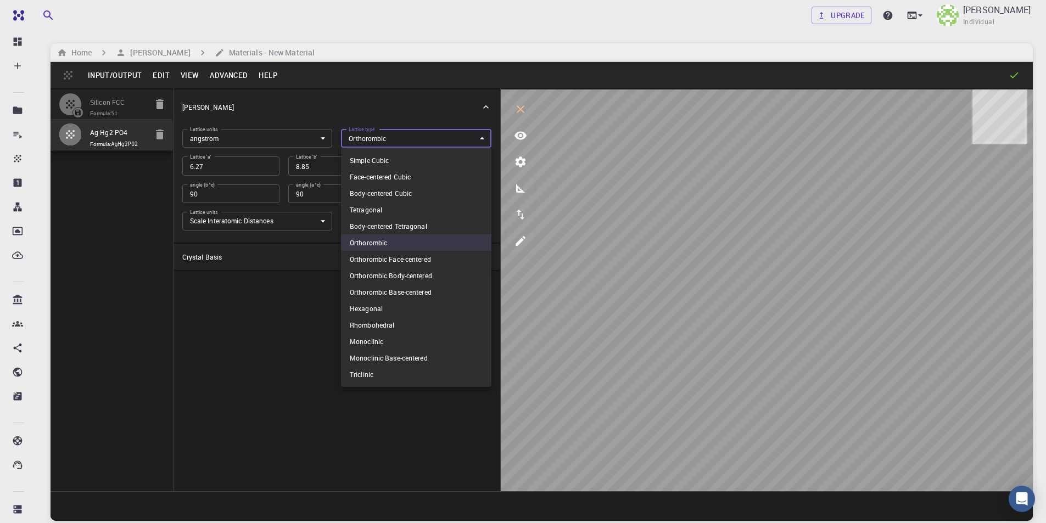
click at [456, 97] on div at bounding box center [523, 261] width 1046 height 523
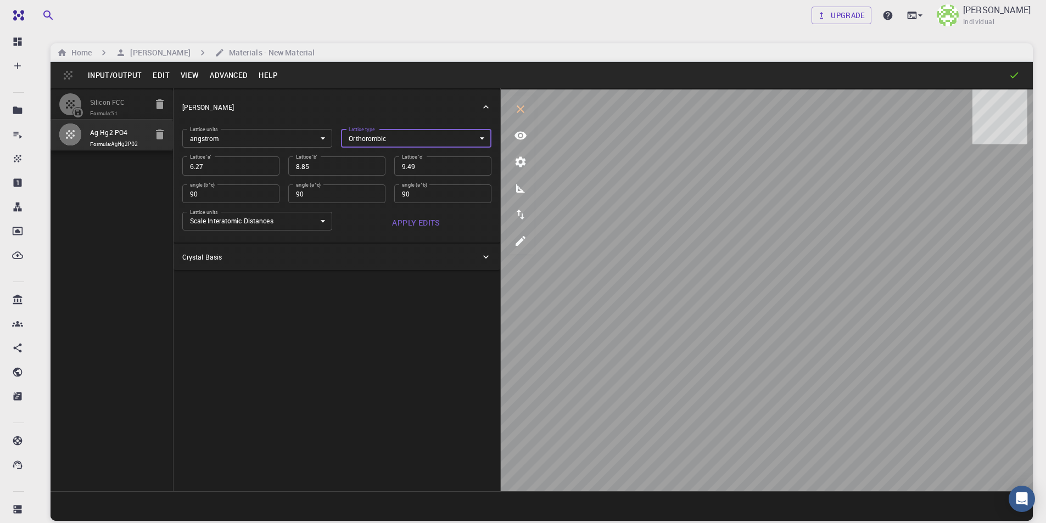
click at [421, 222] on button "Apply Edits" at bounding box center [416, 223] width 151 height 22
click at [425, 260] on div "Crystal Basis" at bounding box center [331, 257] width 298 height 10
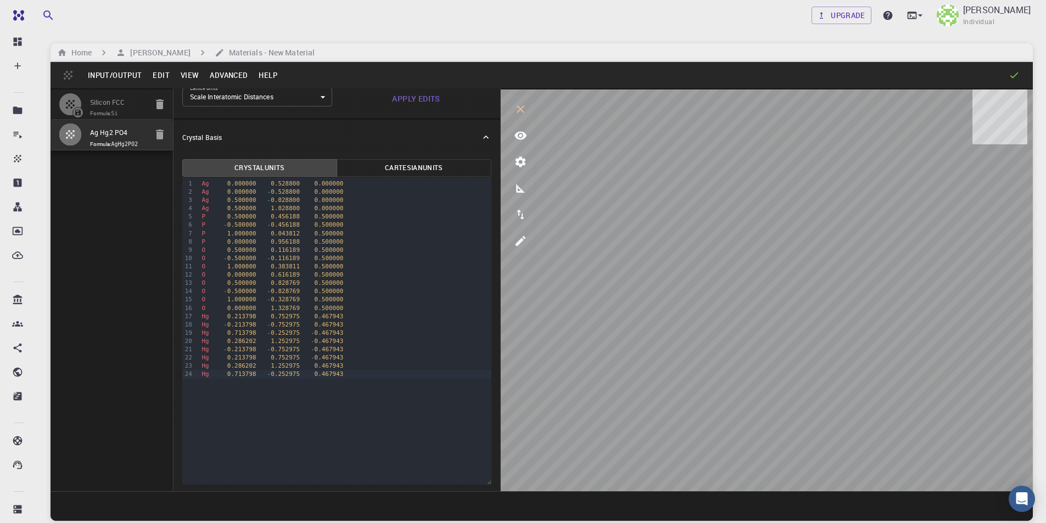
scroll to position [126, 0]
click at [209, 343] on div "Hg 0.286202 1.252975 - 0.467943" at bounding box center [344, 339] width 293 height 8
click at [213, 378] on div "Ag 0.000000 0.528800 0.000000 Ag 0.000000 - 0.528800 0.000000 Ag 0.500000 - 0.0…" at bounding box center [344, 277] width 293 height 204
click at [199, 385] on div "- 0.29071 - 0.048624 0.197281" at bounding box center [344, 389] width 293 height 8
click at [198, 383] on div "0.29071 0.048624 0.197281" at bounding box center [344, 381] width 293 height 8
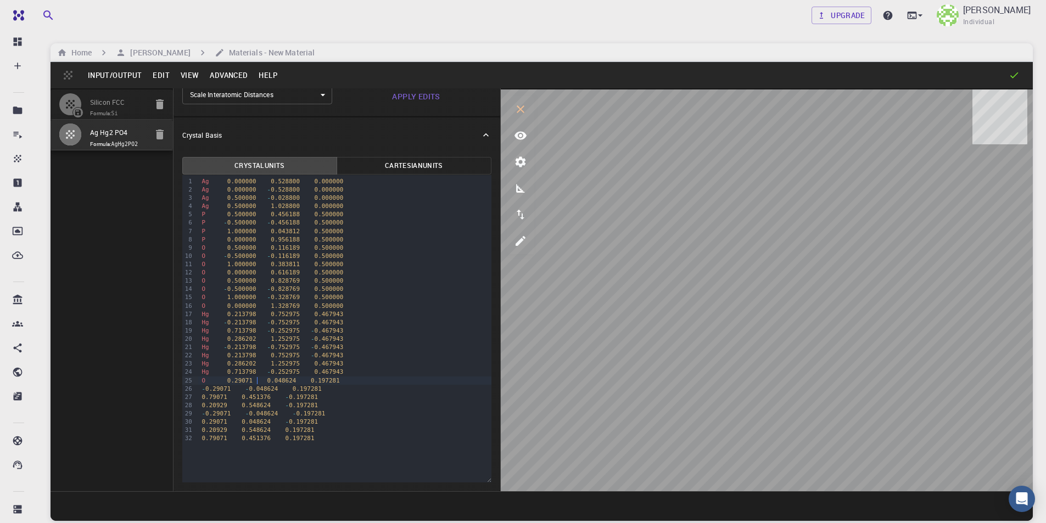
click at [258, 380] on div "O 0.29071 0.048624 0.197281" at bounding box center [344, 381] width 293 height 8
click at [248, 382] on div "O 0.29071 0.048624 0.197281" at bounding box center [344, 381] width 293 height 8
click at [200, 387] on div "- 0.29071 - 0.048624 0.197281" at bounding box center [344, 389] width 293 height 8
click at [198, 398] on div "0.79071 0.451376 - 0.197281" at bounding box center [344, 397] width 293 height 8
click at [197, 404] on div "›" at bounding box center [196, 310] width 5 height 270
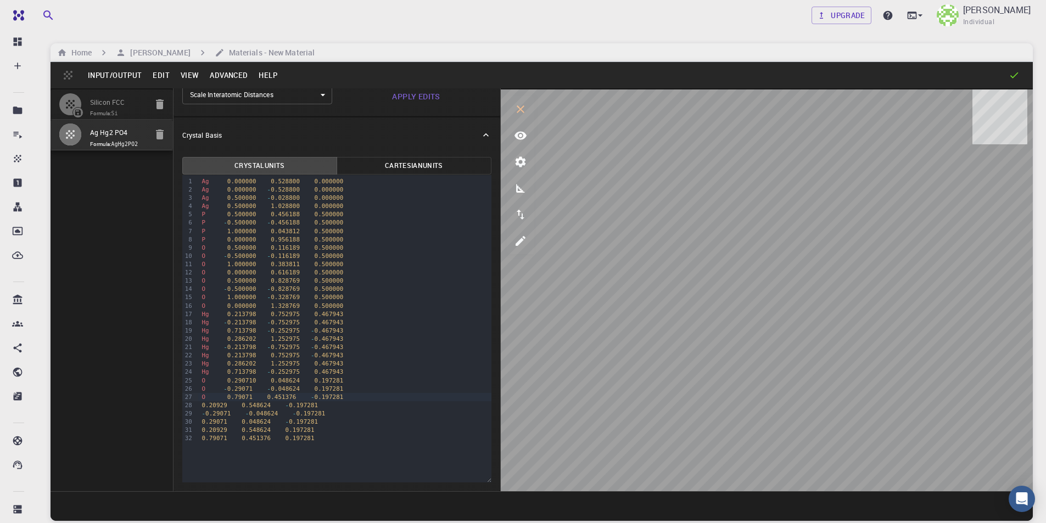
click at [199, 404] on div "0.20929 0.548624 - 0.197281" at bounding box center [344, 406] width 293 height 8
click at [202, 414] on span "-" at bounding box center [204, 413] width 4 height 7
click at [300, 411] on div "O - 0.29071 - 0.048624 - 0.197281" at bounding box center [344, 414] width 293 height 8
click at [259, 409] on div "O 0.20929 0.548624 - 0.197281" at bounding box center [344, 406] width 293 height 8
click at [255, 400] on div "O 0.79071 0.451376 - 0.197281" at bounding box center [344, 397] width 293 height 8
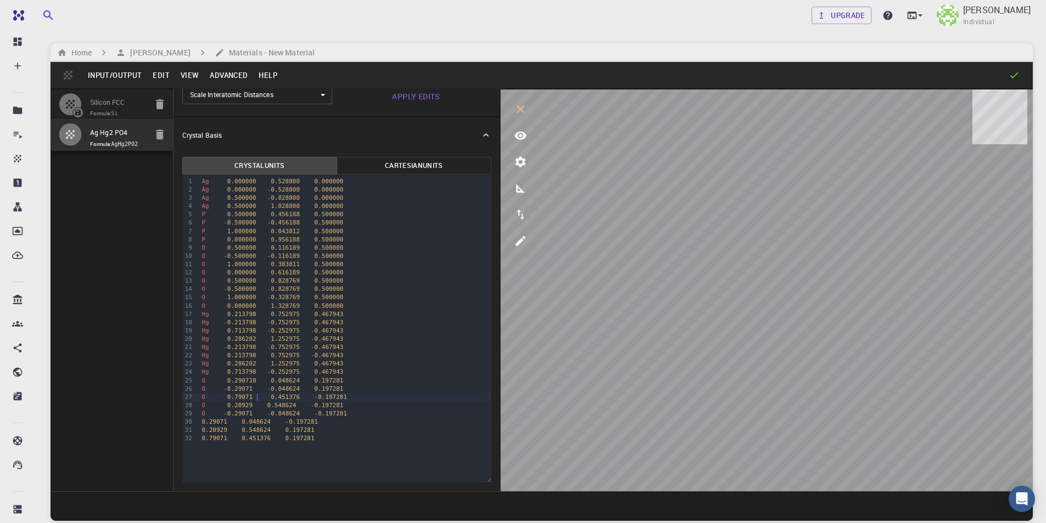
click at [299, 398] on div "O 0.79071 0.451376 - 0.197281" at bounding box center [344, 397] width 293 height 8
click at [259, 408] on div "O 0.20929 0.548624 - 0.197281" at bounding box center [344, 406] width 293 height 8
click at [299, 406] on div "O 0.20929 0.548624 - 0.197281" at bounding box center [344, 406] width 293 height 8
click at [302, 413] on div "O - 0.29071 - 0.048624 - 0.197281" at bounding box center [344, 414] width 293 height 8
click at [259, 425] on span "0.048624" at bounding box center [256, 422] width 29 height 7
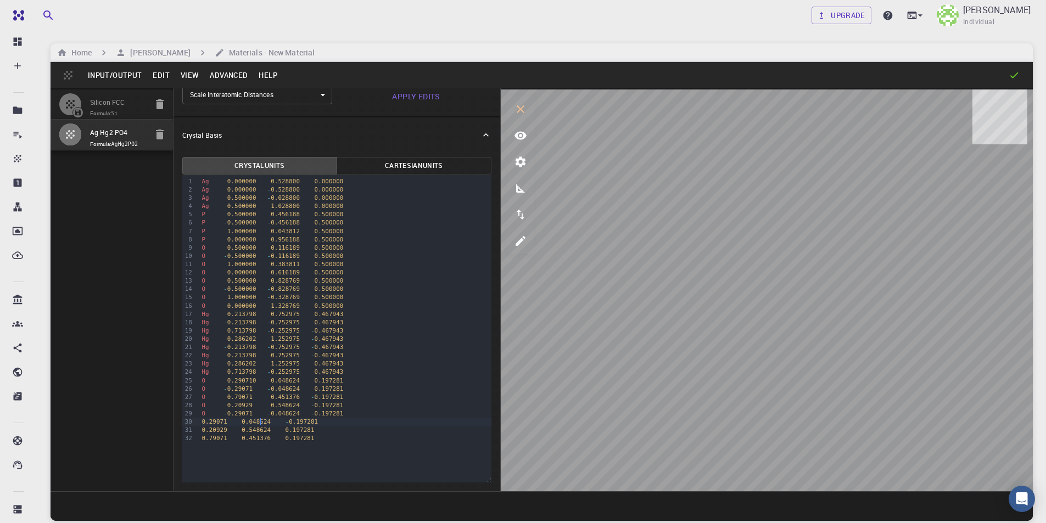
click at [198, 425] on div "0.29071 0.048624 - 0.197281" at bounding box center [344, 422] width 293 height 8
click at [198, 430] on div "0.20929 0.548624 0.197281" at bounding box center [344, 430] width 293 height 8
click at [196, 435] on div at bounding box center [196, 430] width 5 height 8
click at [199, 439] on div "0.79071 0.451376 0.197281" at bounding box center [344, 439] width 293 height 8
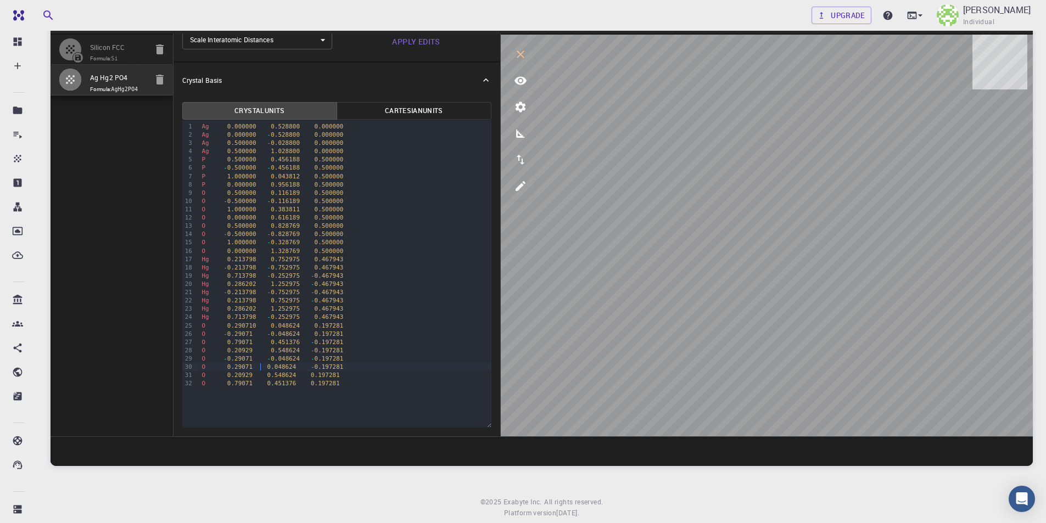
click at [268, 367] on span "0.048624" at bounding box center [282, 367] width 29 height 7
click at [268, 380] on span "0.451376" at bounding box center [282, 383] width 29 height 7
click at [268, 377] on span "0.548624" at bounding box center [282, 375] width 29 height 7
click at [259, 387] on div "O 0.79071 0.451376 0.197281" at bounding box center [344, 384] width 293 height 8
click at [297, 366] on div "O 0.29071 0.048624 - 0.197281" at bounding box center [344, 367] width 293 height 8
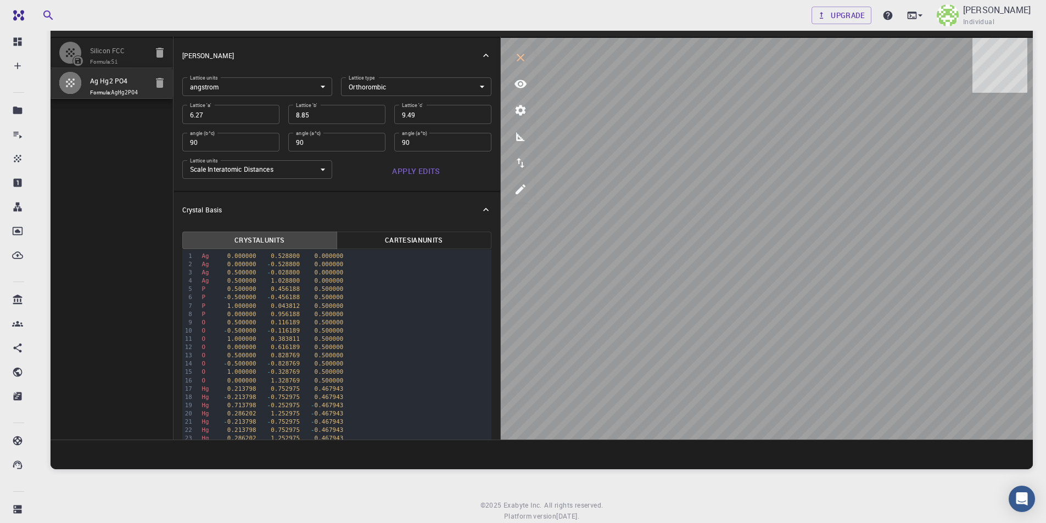
scroll to position [0, 0]
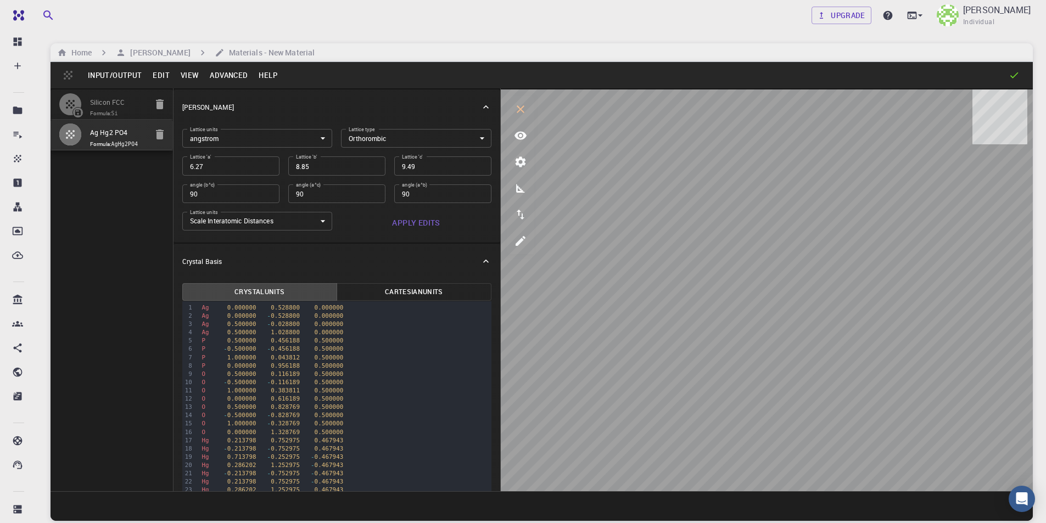
click at [112, 76] on button "Input/Output" at bounding box center [114, 75] width 65 height 18
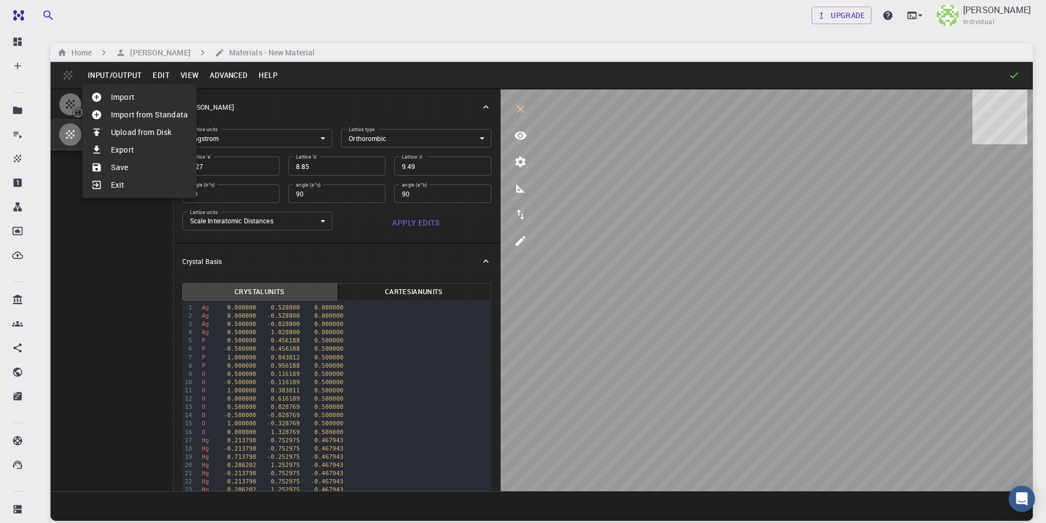
click at [122, 167] on li "Save" at bounding box center [139, 168] width 114 height 18
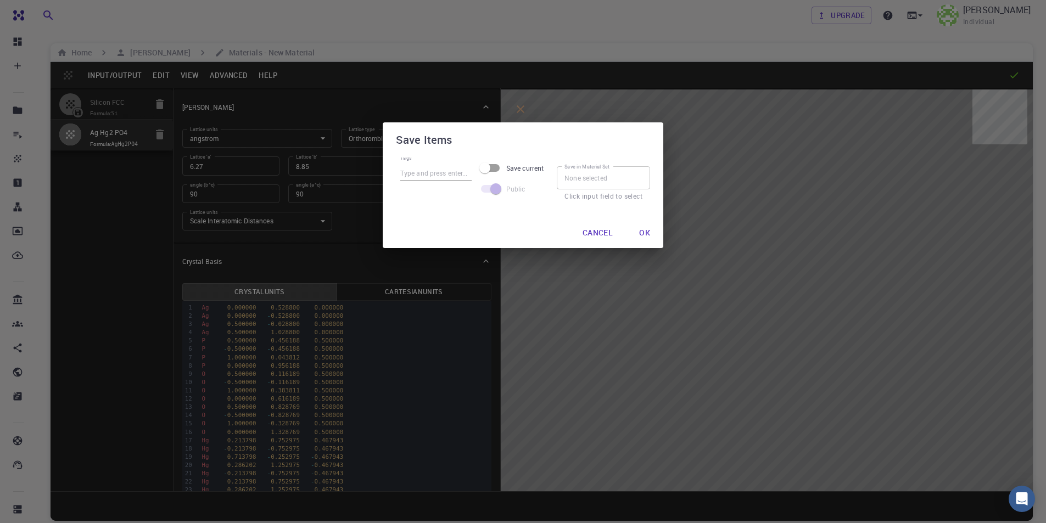
click at [644, 233] on button "Ok" at bounding box center [645, 233] width 29 height 22
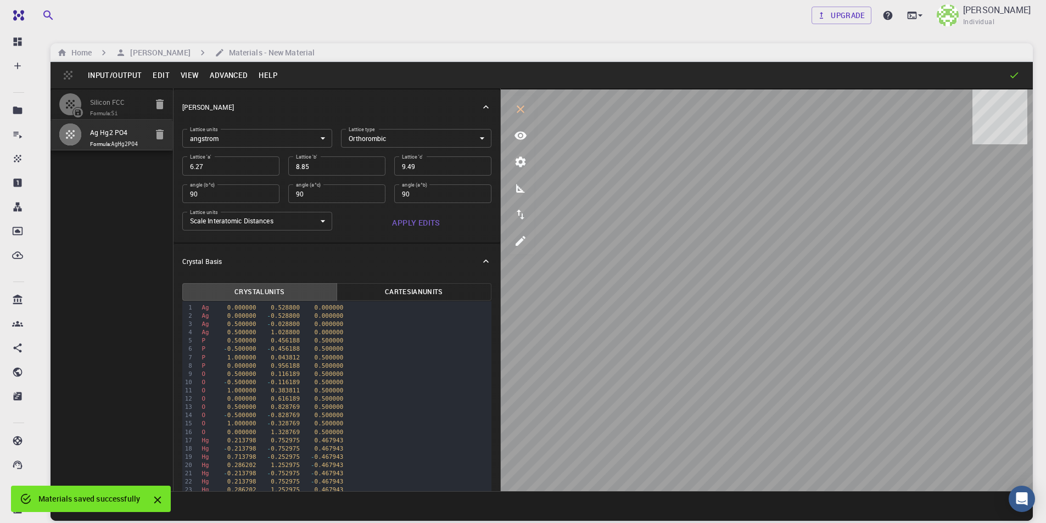
click at [120, 77] on button "Input/Output" at bounding box center [114, 75] width 65 height 18
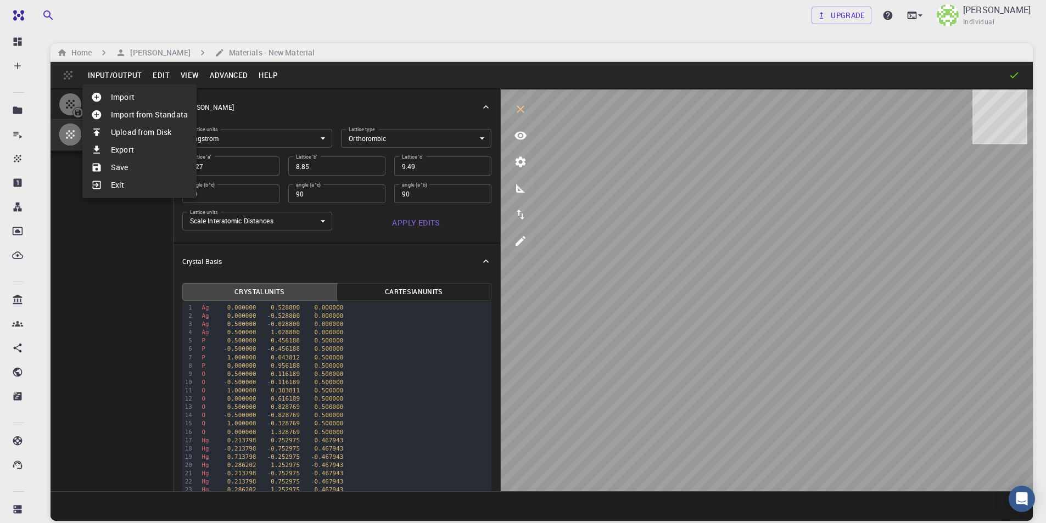
click at [134, 162] on li "Save" at bounding box center [139, 168] width 114 height 18
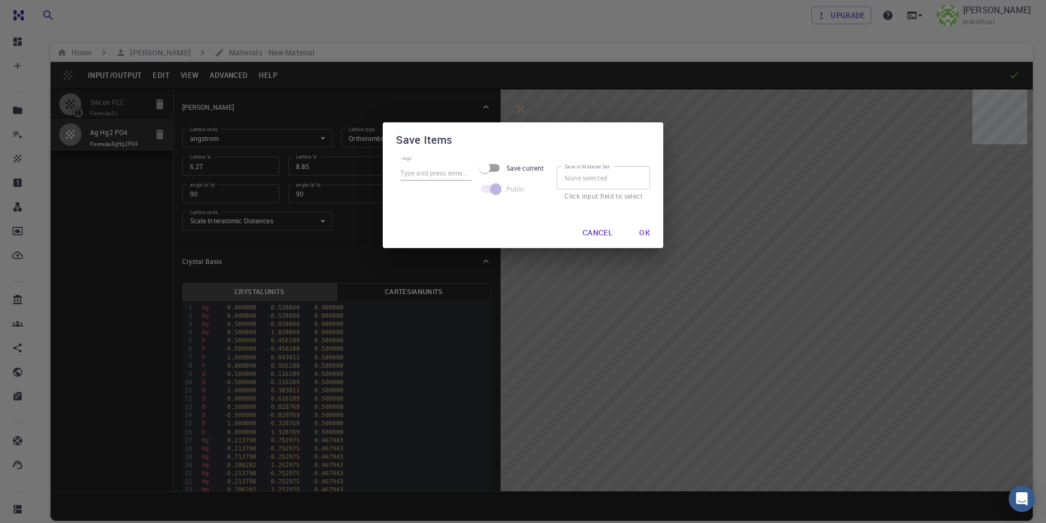
click at [649, 231] on button "Ok" at bounding box center [645, 233] width 29 height 22
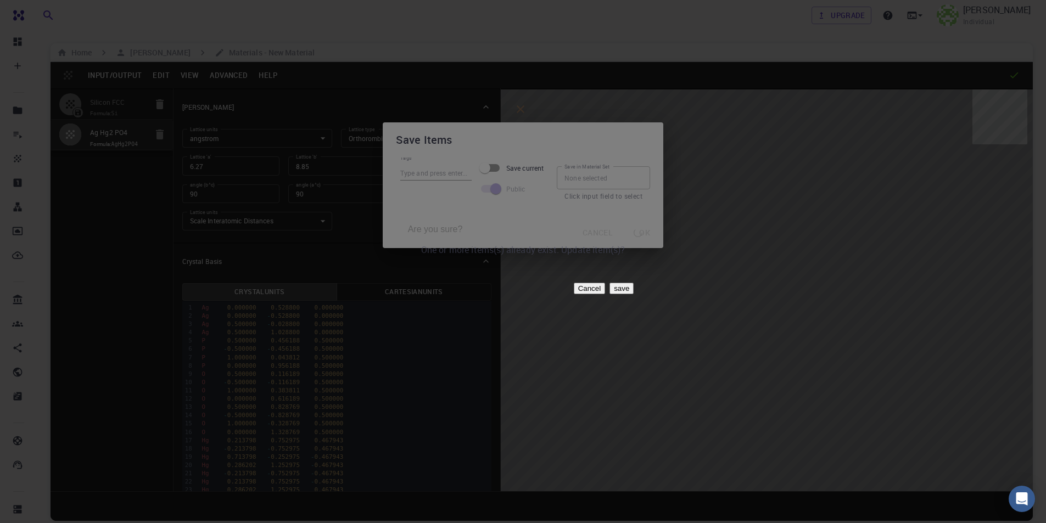
click at [634, 289] on button "save" at bounding box center [622, 289] width 24 height 12
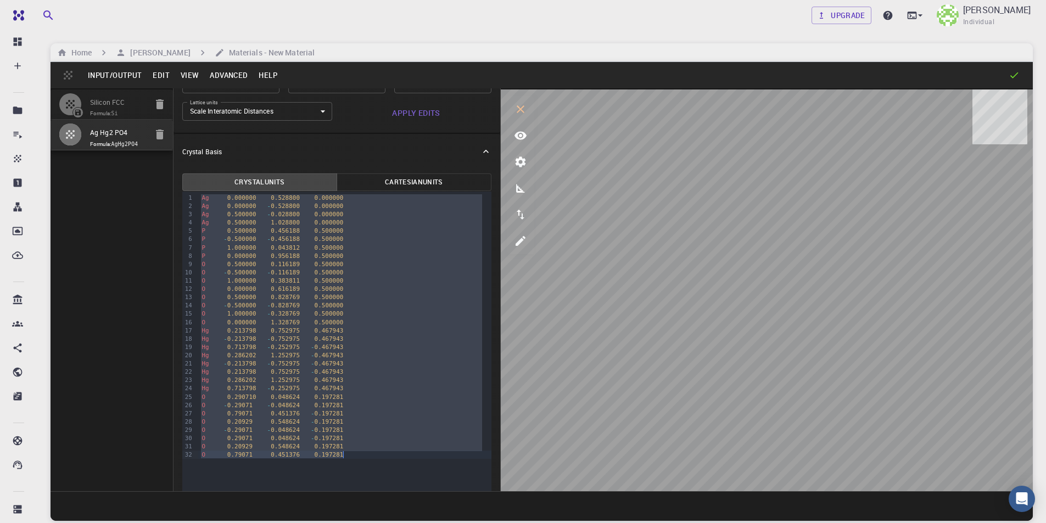
scroll to position [126, 0]
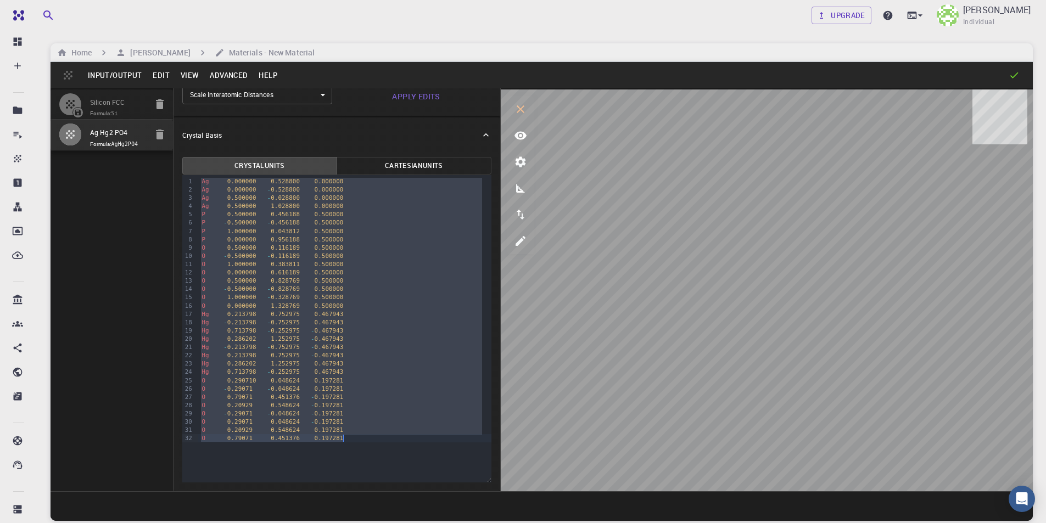
drag, startPoint x: 201, startPoint y: 307, endPoint x: 475, endPoint y: 453, distance: 310.6
click at [475, 453] on div "99 1 2 3 4 5 6 7 8 9 10 11 12 13 14 15 16 17 18 19 20 21 22 23 24 25 26 27 28 2…" at bounding box center [336, 329] width 309 height 308
copy div "Ag 0.000000 0.528800 0.000000 Ag 0.000000 - 0.528800 0.000000 Ag 0.500000 - 0.0…"
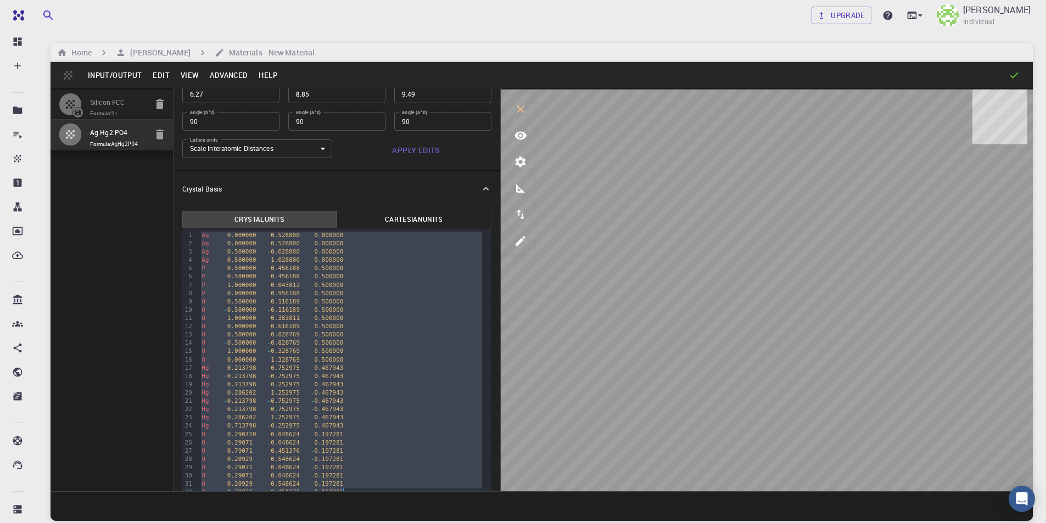
scroll to position [0, 0]
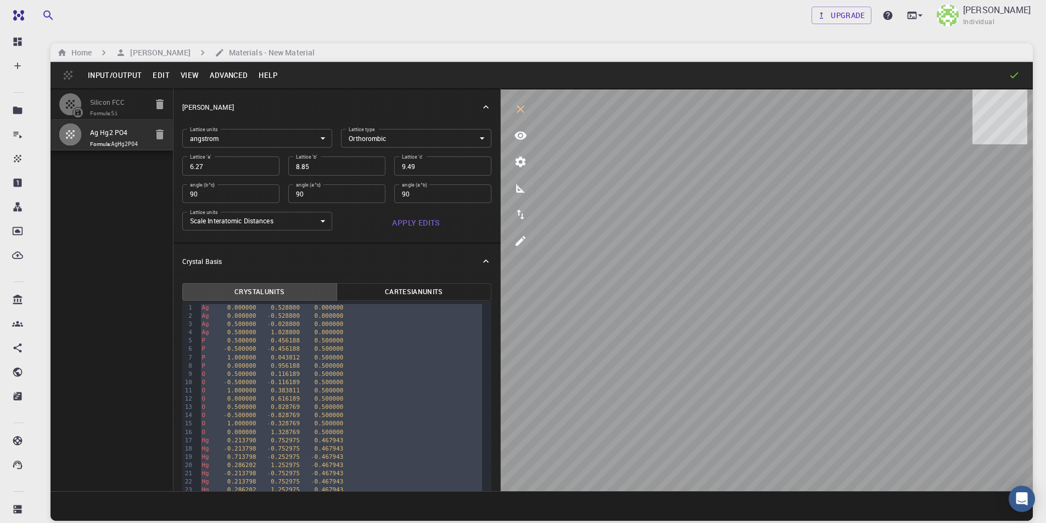
click at [129, 73] on button "Input/Output" at bounding box center [114, 75] width 65 height 18
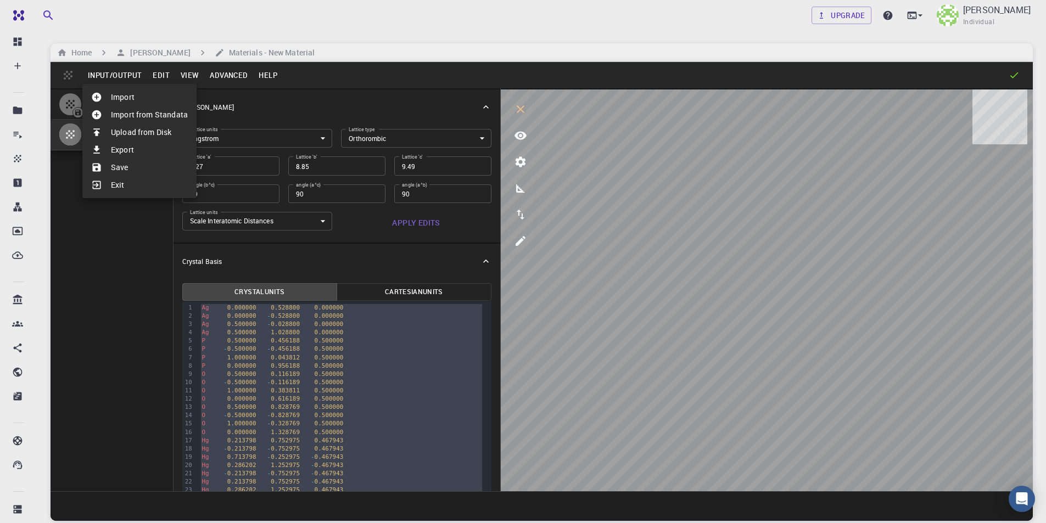
click at [126, 169] on li "Save" at bounding box center [139, 168] width 114 height 18
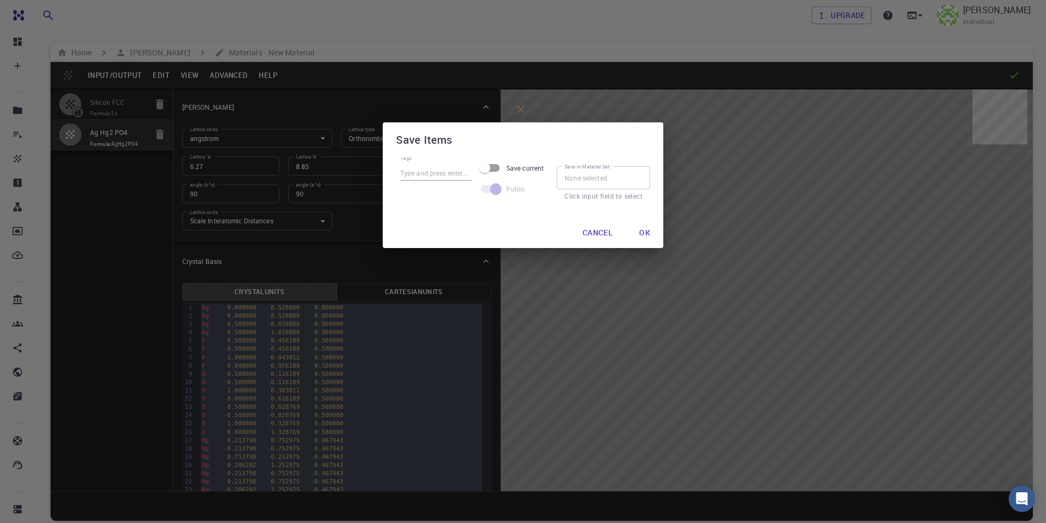
click at [645, 237] on button "Ok" at bounding box center [645, 233] width 29 height 22
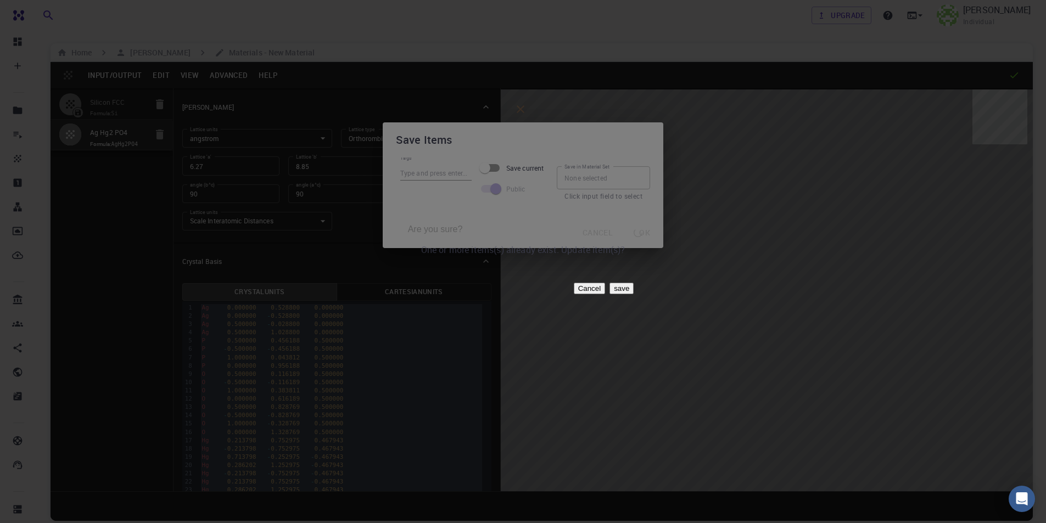
click at [634, 287] on button "save" at bounding box center [622, 289] width 24 height 12
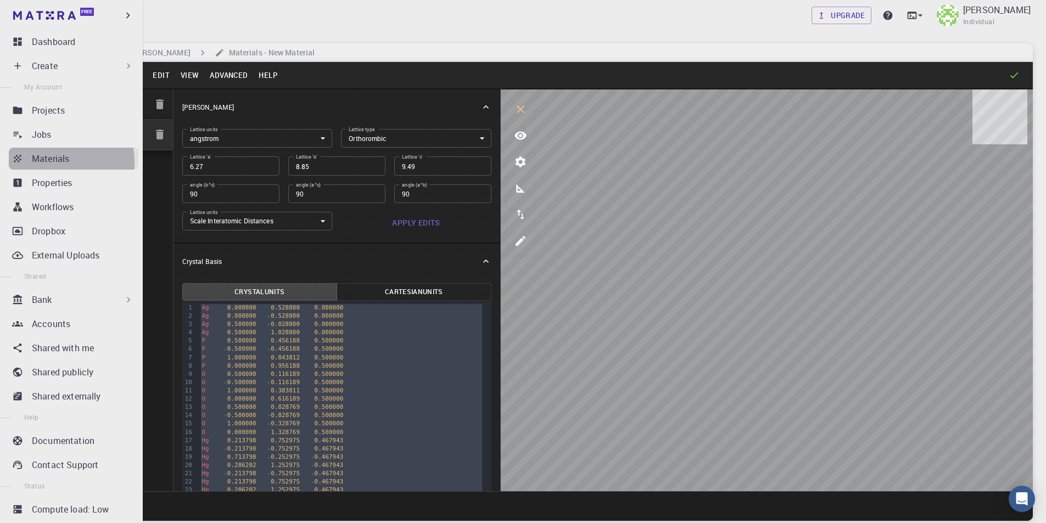
click at [46, 163] on p "Materials" at bounding box center [50, 158] width 37 height 13
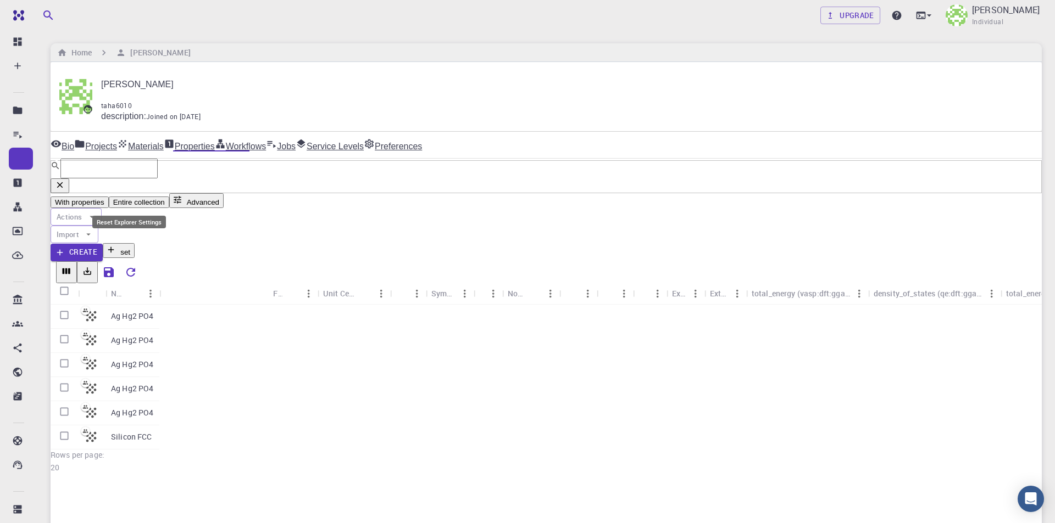
click at [131, 266] on icon "Reset Explorer Settings" at bounding box center [130, 272] width 13 height 13
click at [135, 311] on p "Ag Hg2 PO4" at bounding box center [132, 316] width 43 height 11
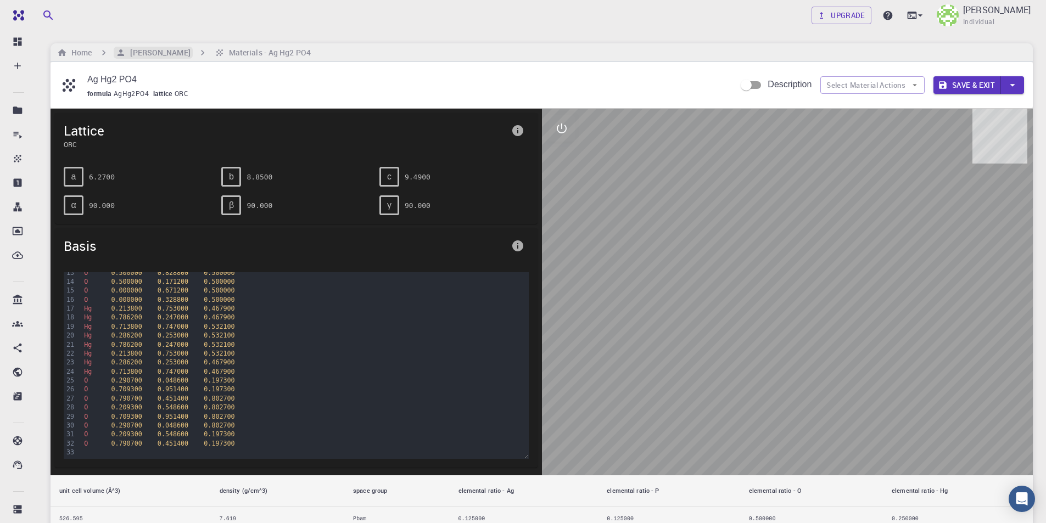
click at [151, 55] on h6 "[PERSON_NAME]" at bounding box center [158, 53] width 64 height 12
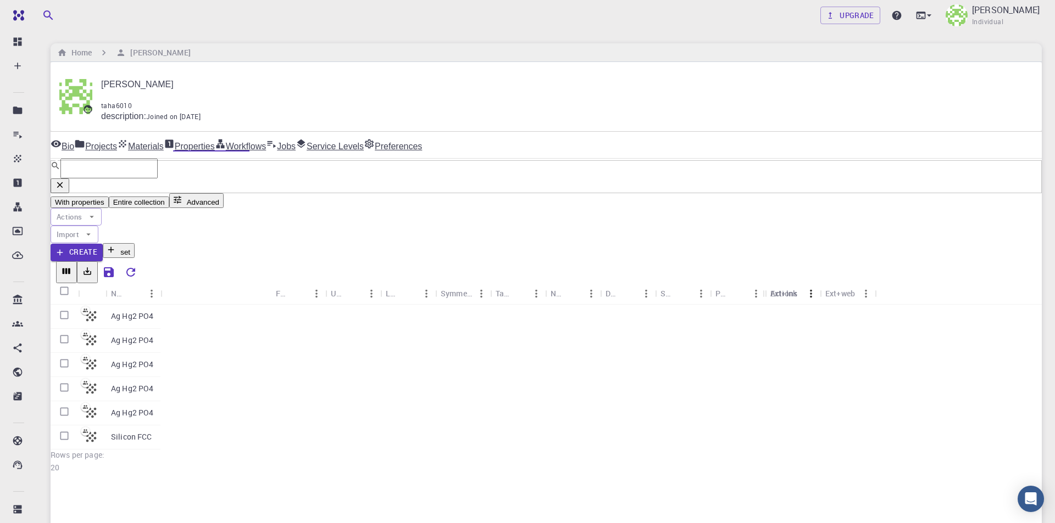
click at [66, 305] on input "Select row" at bounding box center [546, 377] width 991 height 145
checkbox input "true"
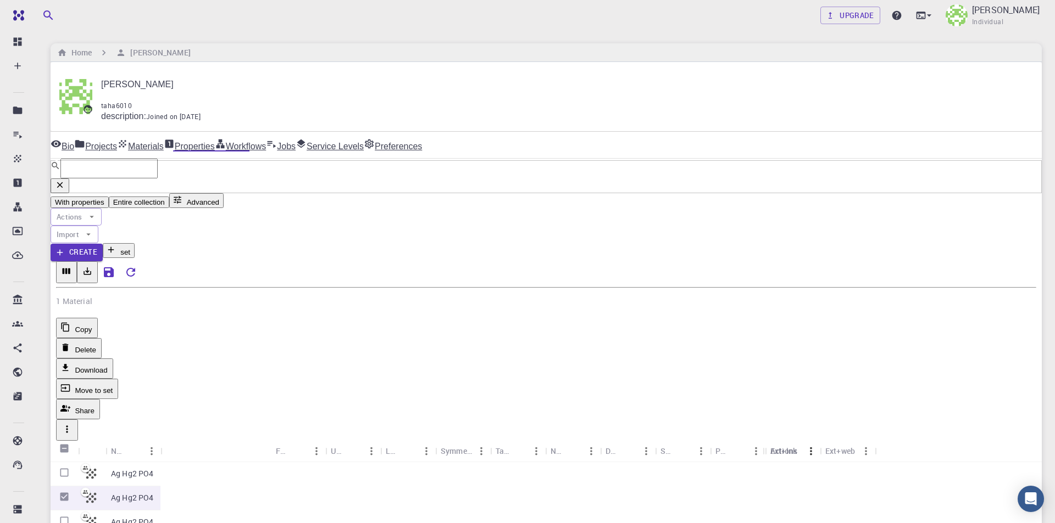
checkbox input "true"
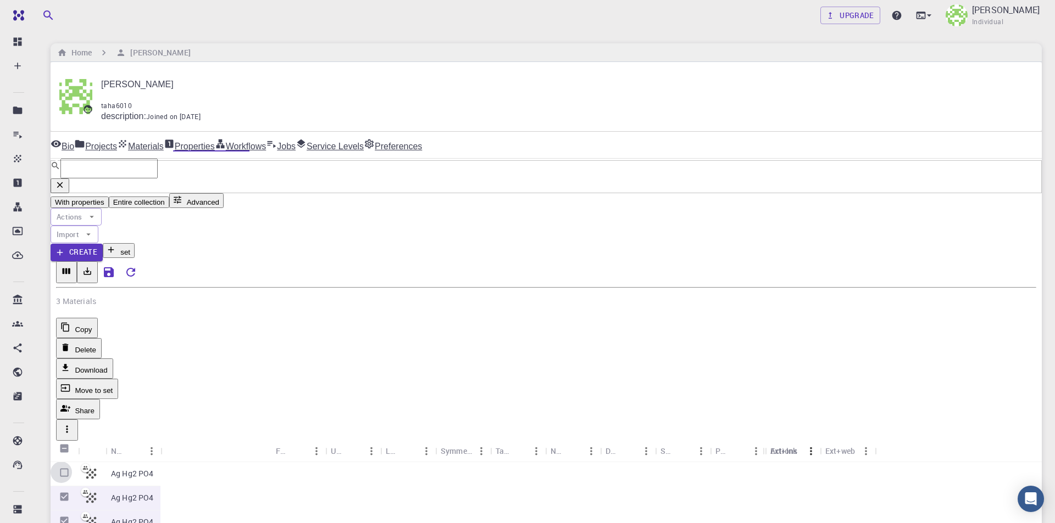
checkbox input "true"
click at [102, 338] on button "Delete" at bounding box center [79, 348] width 46 height 20
checkbox input "false"
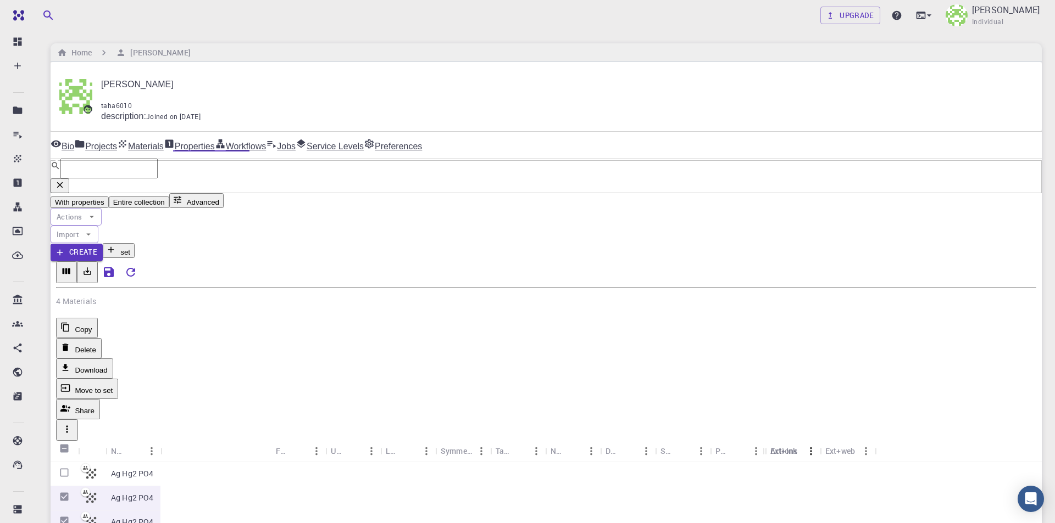
checkbox input "false"
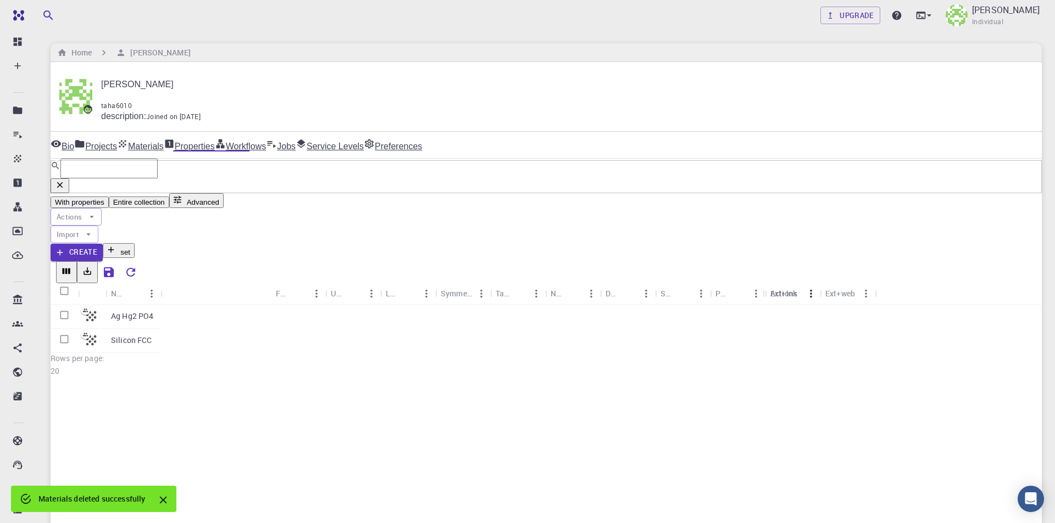
click at [166, 498] on icon "Close" at bounding box center [162, 500] width 7 height 7
click at [140, 311] on p "Ag Hg2 PO4" at bounding box center [132, 316] width 43 height 11
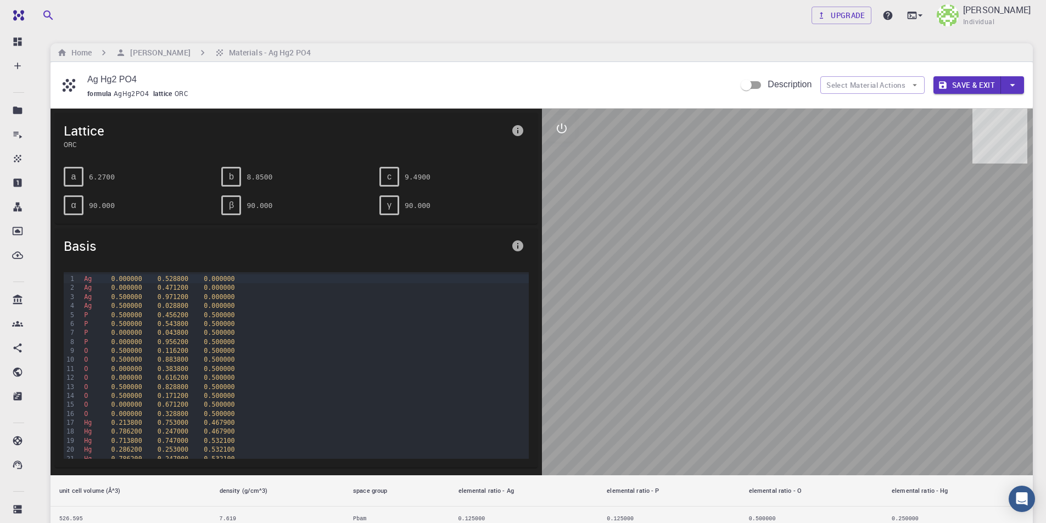
click at [961, 80] on button "Save & Exit" at bounding box center [968, 85] width 68 height 18
click at [959, 81] on button "Save & Exit" at bounding box center [968, 85] width 68 height 18
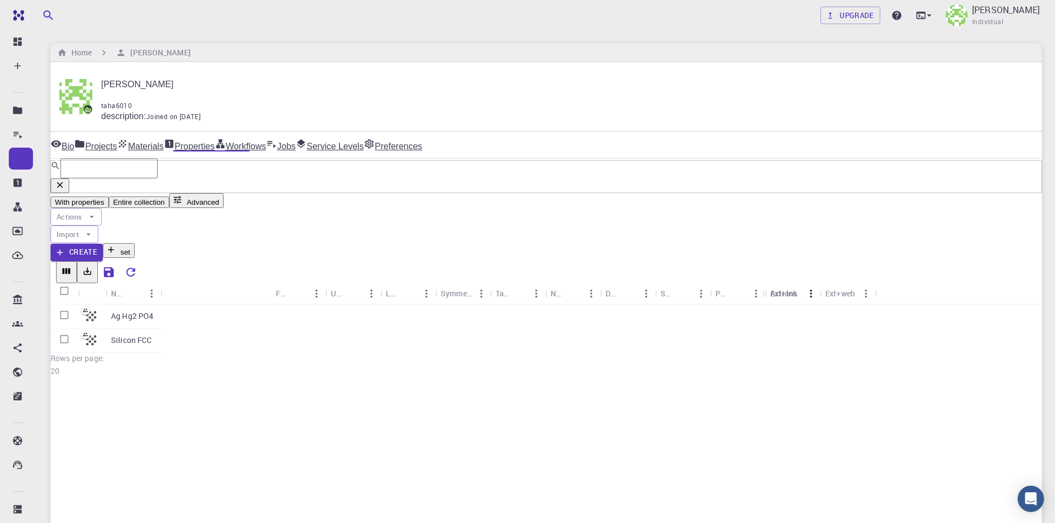
click at [167, 359] on p "AgHg2PO4" at bounding box center [185, 364] width 39 height 11
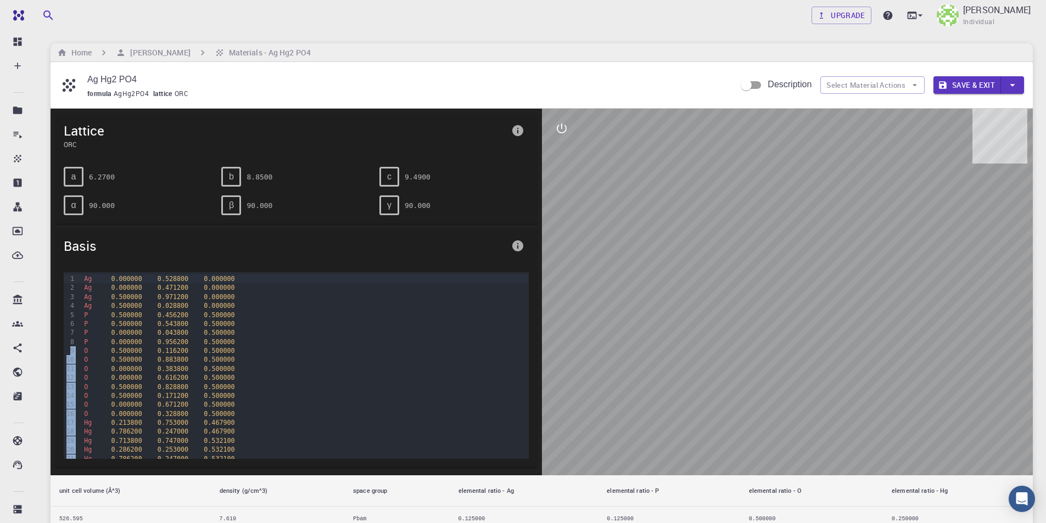
drag, startPoint x: 70, startPoint y: 349, endPoint x: 138, endPoint y: 360, distance: 68.9
click at [138, 360] on div "99 1 2 3 4 5 6 7 8 9 10 11 12 13 14 15 16 17 18 19 20 21 22 23 24 25 26 27 28 2…" at bounding box center [296, 422] width 465 height 301
click at [131, 365] on span "0.000000" at bounding box center [126, 369] width 31 height 8
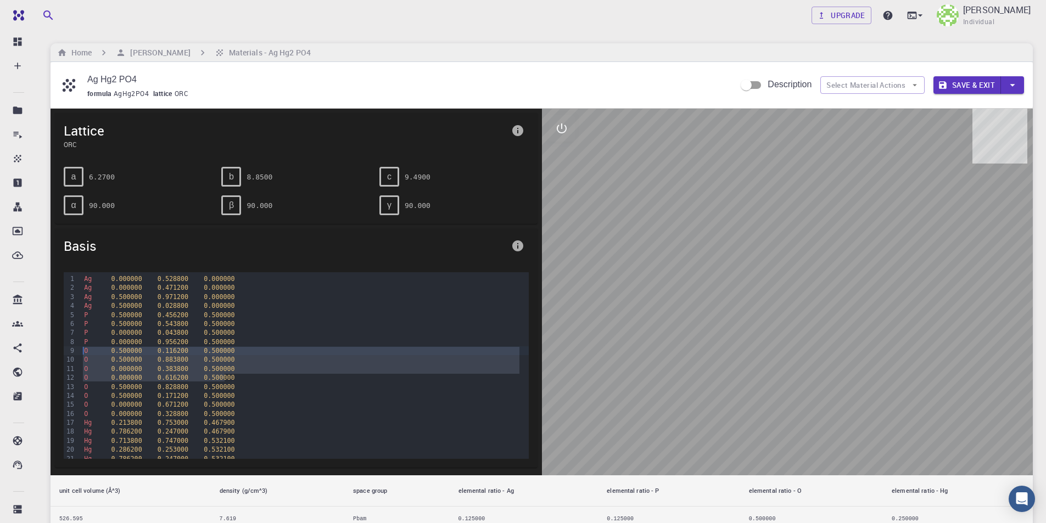
drag, startPoint x: 222, startPoint y: 372, endPoint x: 57, endPoint y: 348, distance: 166.6
click at [57, 348] on div "99 1 2 3 4 5 6 7 8 9 10 11 12 13 14 15 16 17 18 19 20 21 22 23 24 25 26 27 28 2…" at bounding box center [296, 366] width 483 height 204
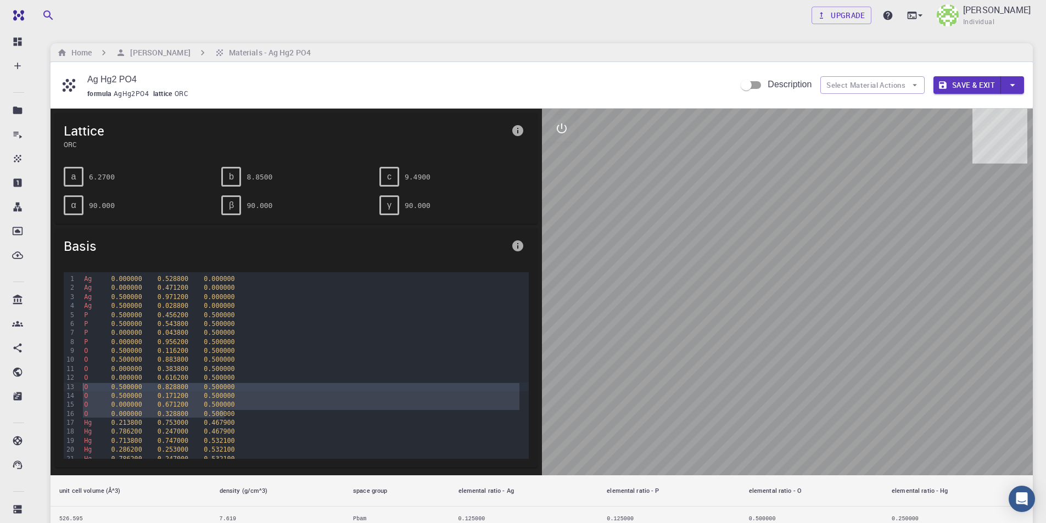
drag, startPoint x: 228, startPoint y: 409, endPoint x: 74, endPoint y: 386, distance: 155.6
click at [74, 386] on div "99 1 2 3 4 5 6 7 8 9 10 11 12 13 14 15 16 17 18 19 20 21 22 23 24 25 26 27 28 2…" at bounding box center [296, 422] width 465 height 301
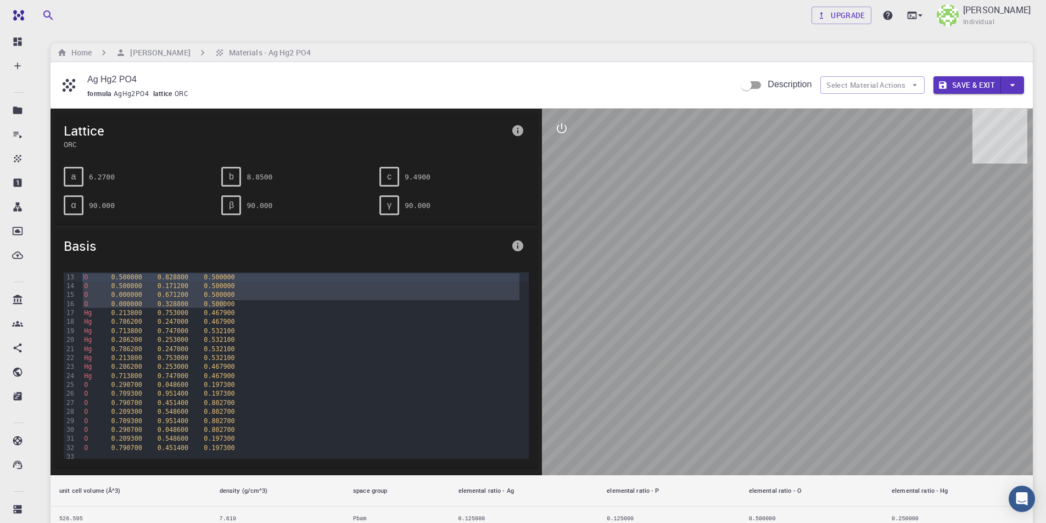
scroll to position [114, 0]
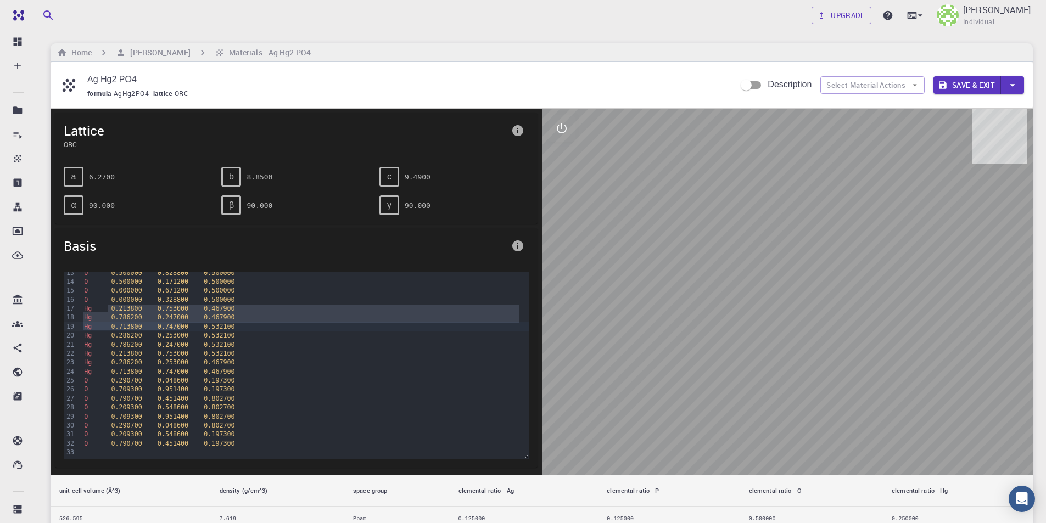
drag, startPoint x: 107, startPoint y: 307, endPoint x: 192, endPoint y: 335, distance: 89.6
click at [192, 335] on div "Ag 0.000000 0.528800 0.000000 Ag 0.000000 0.471200 0.000000 Ag 0.500000 0.97120…" at bounding box center [305, 308] width 448 height 301
drag, startPoint x: 82, startPoint y: 305, endPoint x: 221, endPoint y: 331, distance: 140.7
click at [221, 331] on div "Ag 0.000000 0.528800 0.000000 Ag 0.000000 0.471200 0.000000 Ag 0.500000 0.97120…" at bounding box center [305, 308] width 448 height 301
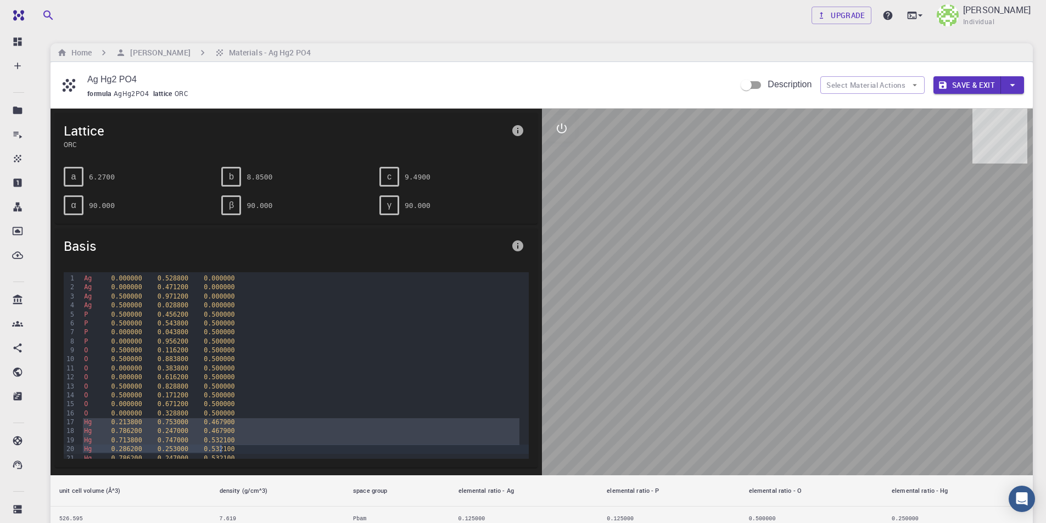
scroll to position [0, 0]
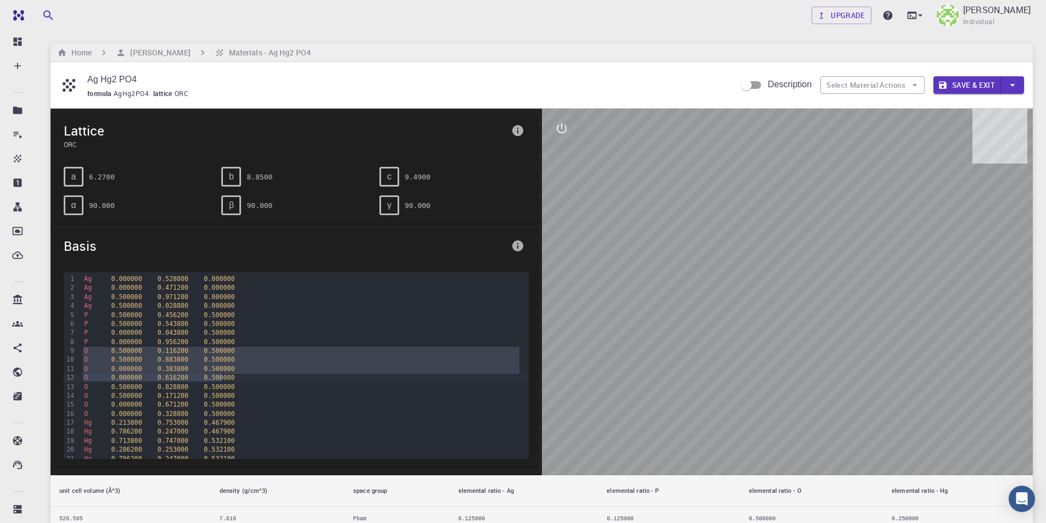
drag, startPoint x: 82, startPoint y: 350, endPoint x: 222, endPoint y: 377, distance: 142.6
click at [222, 377] on div "Ag 0.000000 0.528800 0.000000 Ag 0.000000 0.471200 0.000000 Ag 0.500000 0.97120…" at bounding box center [305, 422] width 448 height 301
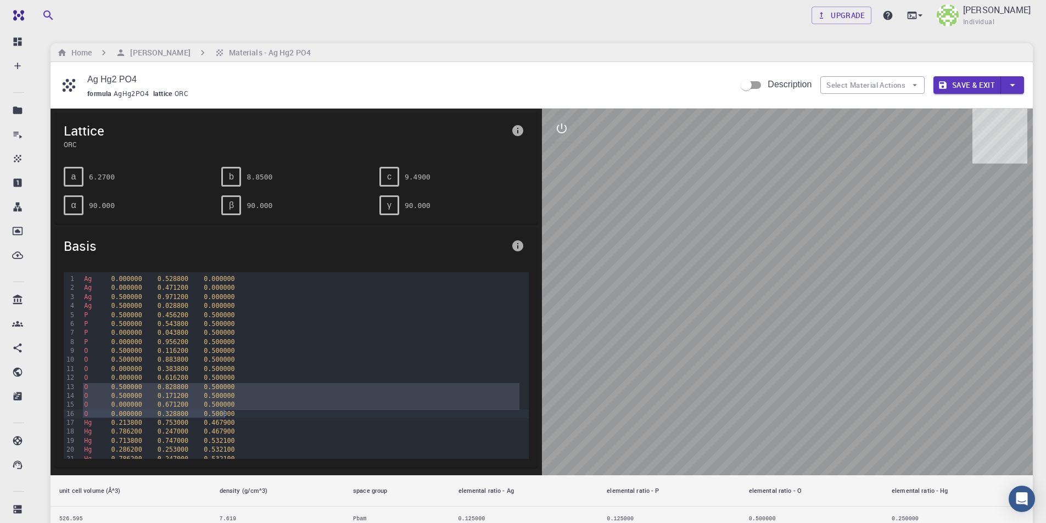
drag, startPoint x: 84, startPoint y: 386, endPoint x: 233, endPoint y: 409, distance: 150.7
click at [233, 409] on div "Ag 0.000000 0.528800 0.000000 Ag 0.000000 0.471200 0.000000 Ag 0.500000 0.97120…" at bounding box center [305, 422] width 448 height 301
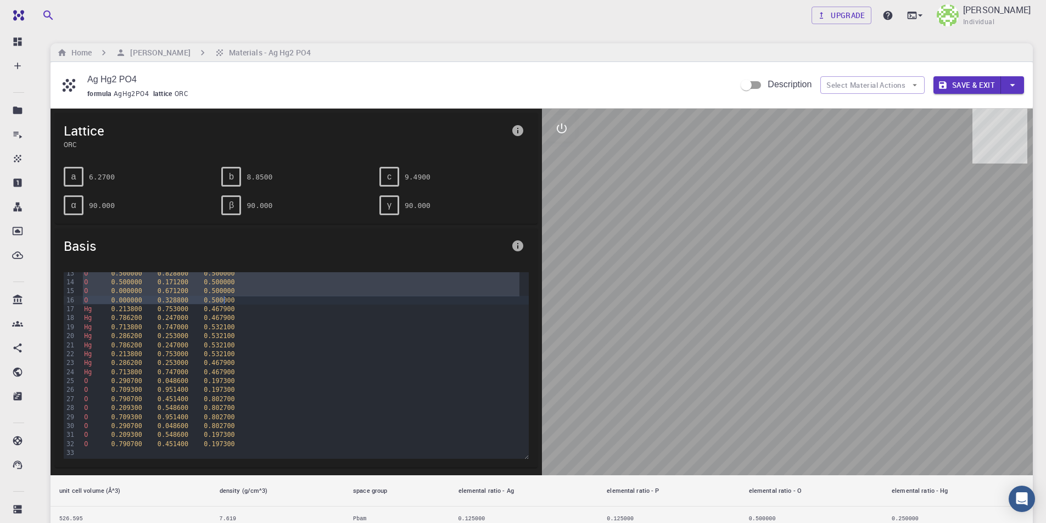
scroll to position [114, 0]
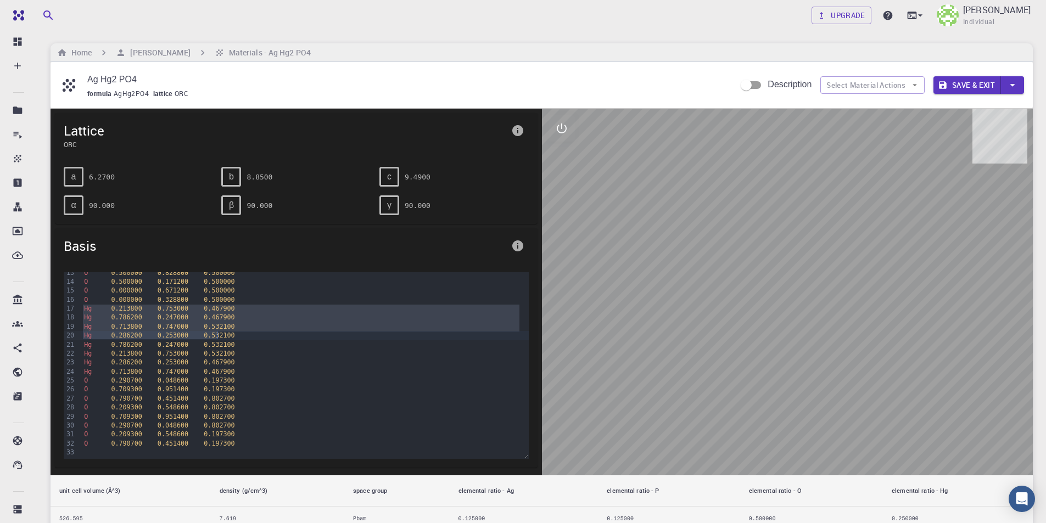
drag, startPoint x: 81, startPoint y: 308, endPoint x: 219, endPoint y: 328, distance: 139.4
click at [219, 328] on div "Ag 0.000000 0.528800 0.000000 Ag 0.000000 0.471200 0.000000 Ag 0.500000 0.97120…" at bounding box center [305, 308] width 448 height 301
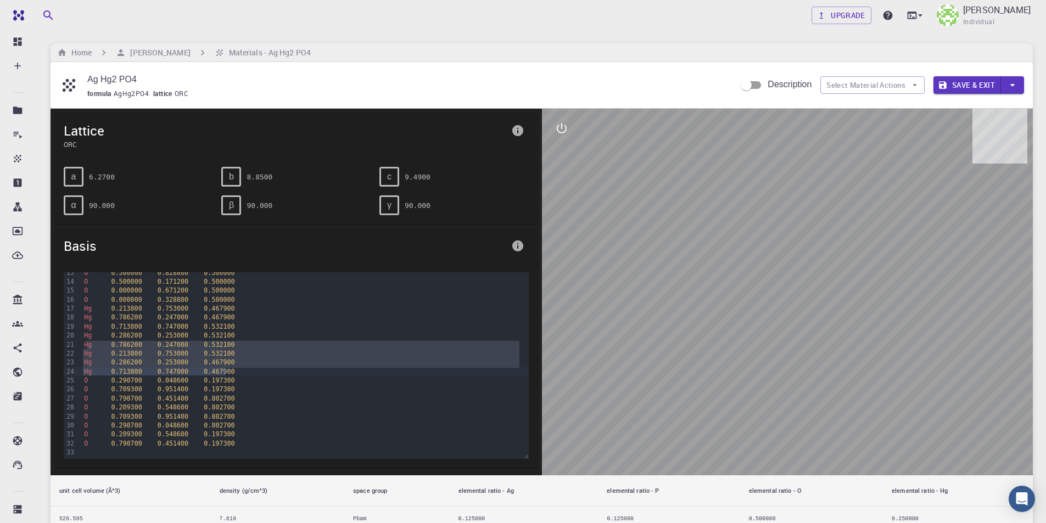
drag, startPoint x: 85, startPoint y: 343, endPoint x: 225, endPoint y: 370, distance: 142.6
click at [225, 370] on div "Ag 0.000000 0.528800 0.000000 Ag 0.000000 0.471200 0.000000 Ag 0.500000 0.97120…" at bounding box center [305, 308] width 448 height 301
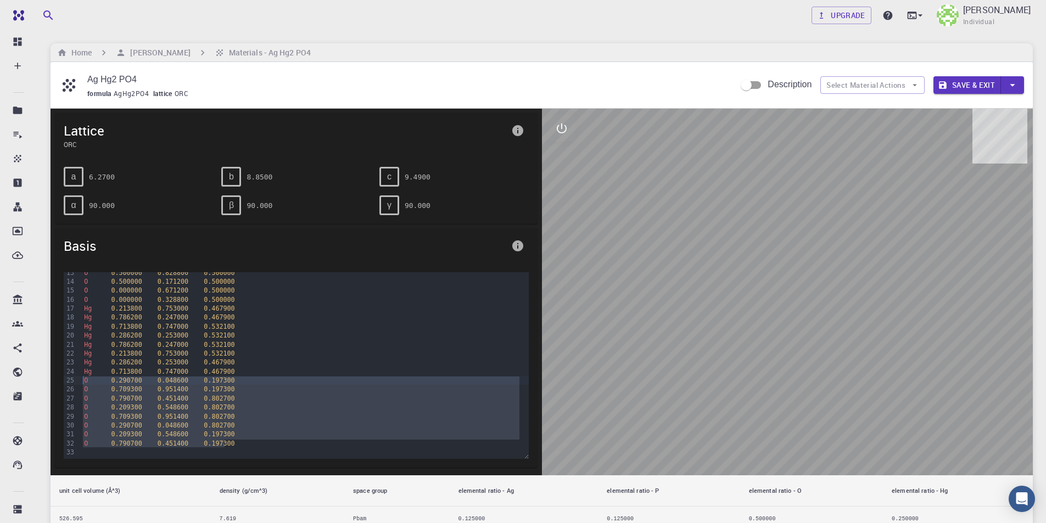
drag, startPoint x: 226, startPoint y: 441, endPoint x: 80, endPoint y: 380, distance: 158.1
click at [81, 380] on div "Ag 0.000000 0.528800 0.000000 Ag 0.000000 0.471200 0.000000 Ag 0.500000 0.97120…" at bounding box center [305, 308] width 448 height 301
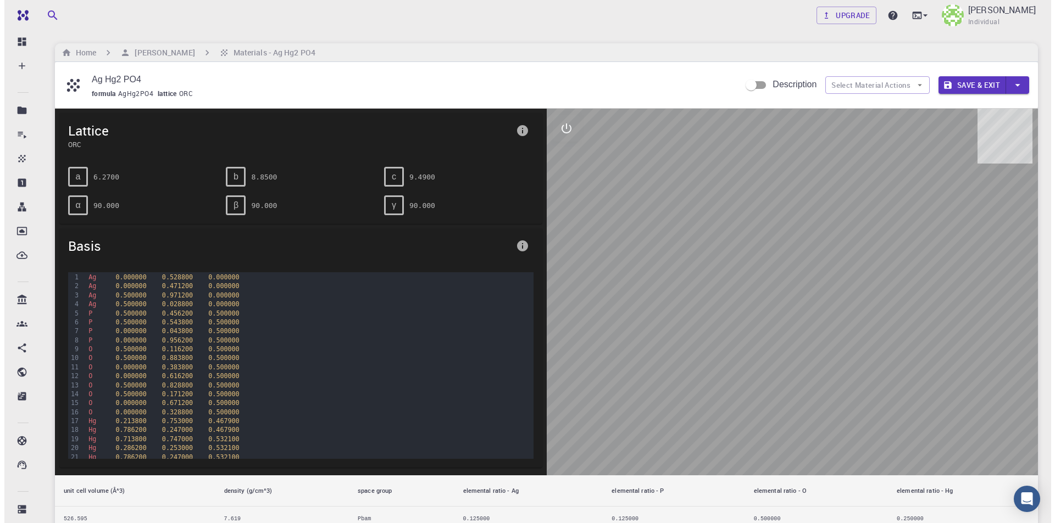
scroll to position [0, 0]
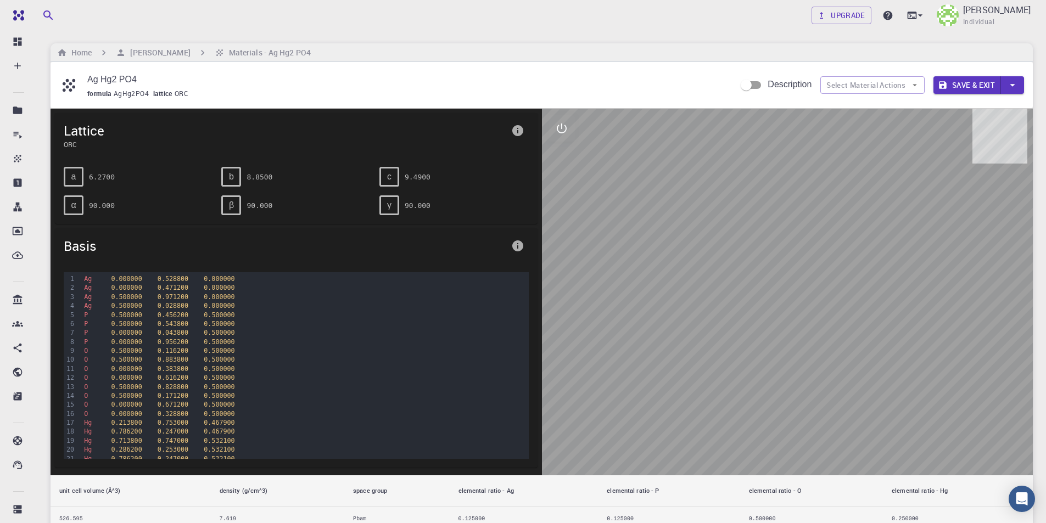
click at [972, 84] on button "Save & Exit" at bounding box center [968, 85] width 68 height 18
click at [956, 81] on button "Save & Exit" at bounding box center [968, 85] width 68 height 18
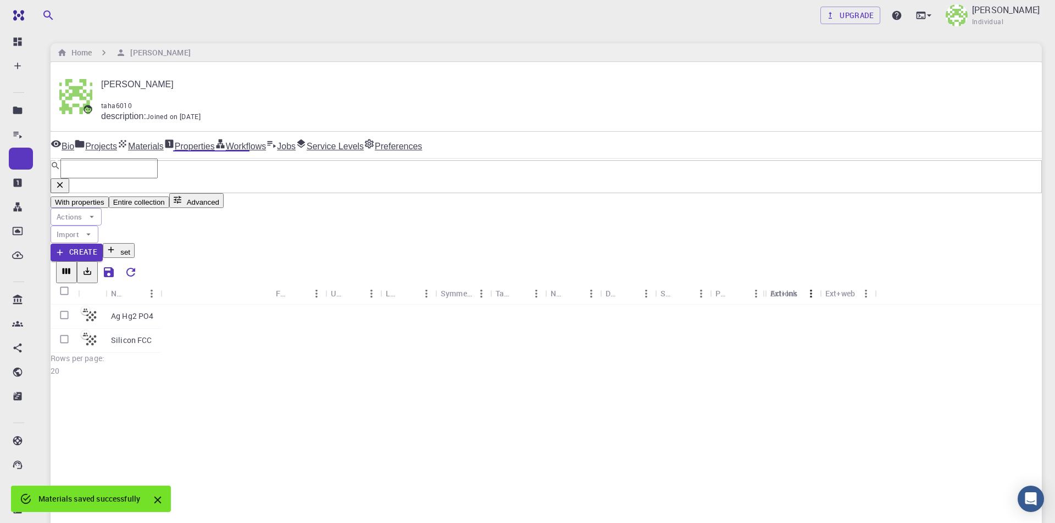
click at [140, 311] on p "Ag Hg2 PO4" at bounding box center [132, 316] width 43 height 11
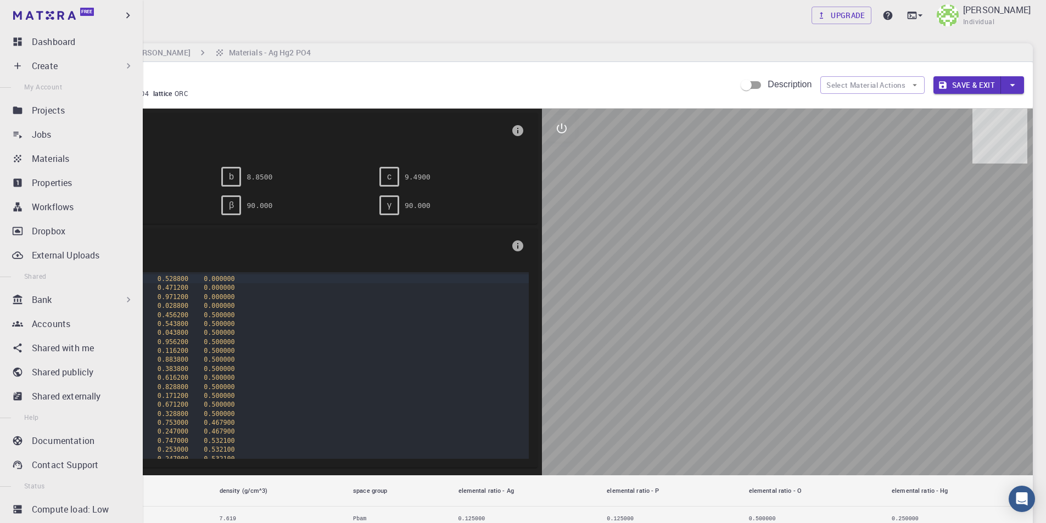
click at [65, 64] on div "Create" at bounding box center [83, 65] width 102 height 13
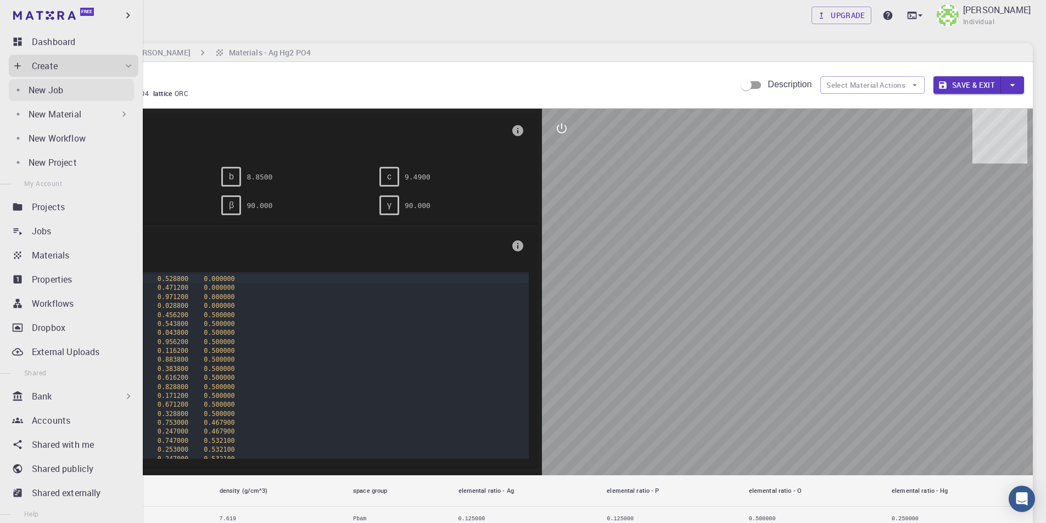
click at [63, 87] on p "New Job" at bounding box center [46, 89] width 35 height 13
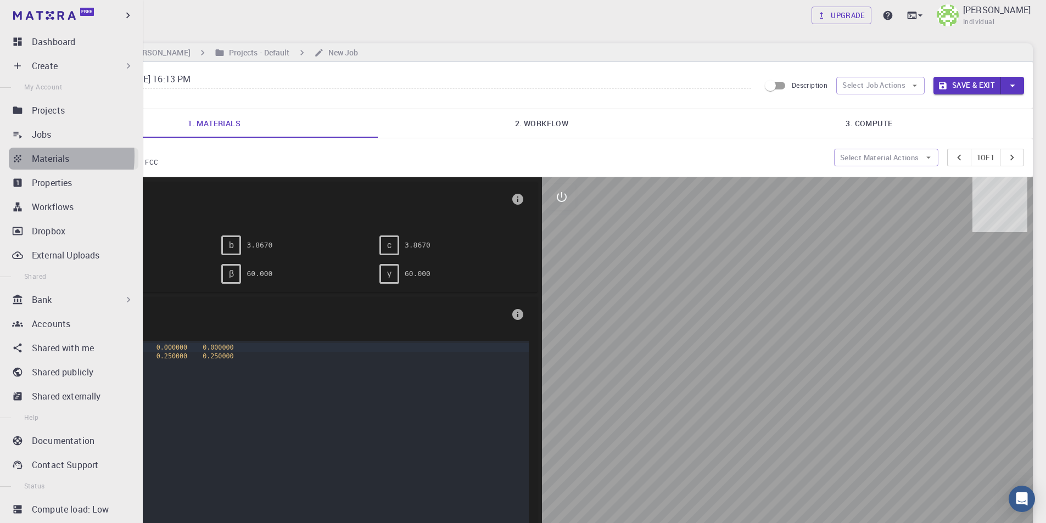
click at [18, 156] on icon at bounding box center [17, 158] width 7 height 7
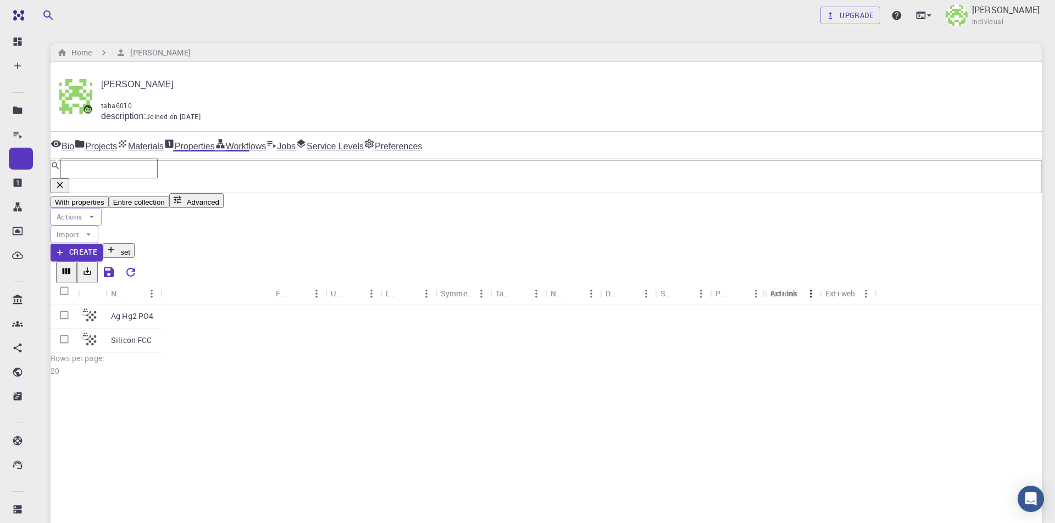
click at [40, 366] on icon "button" at bounding box center [35, 371] width 10 height 10
click at [1023, 260] on span "Set default" at bounding box center [1011, 265] width 34 height 11
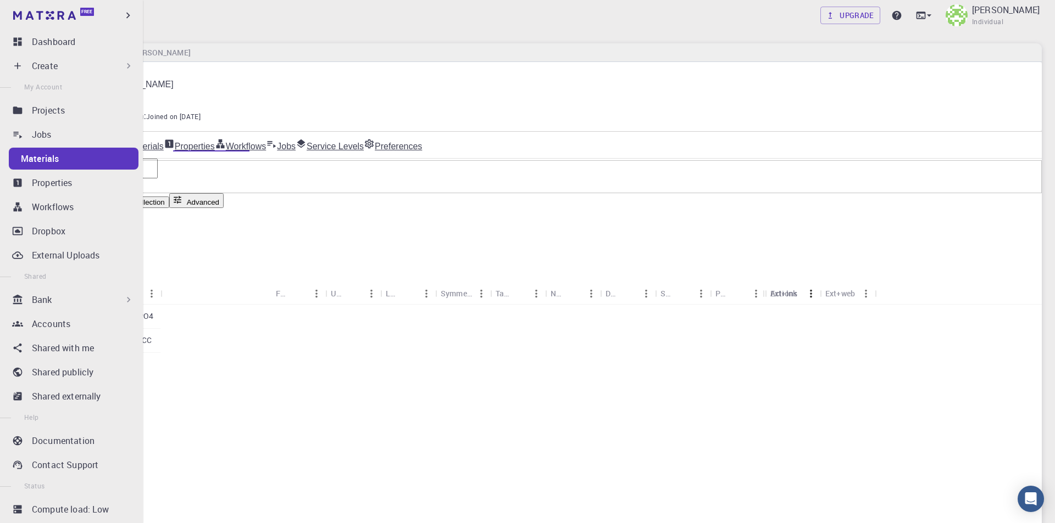
click at [71, 60] on div "Create" at bounding box center [83, 65] width 102 height 13
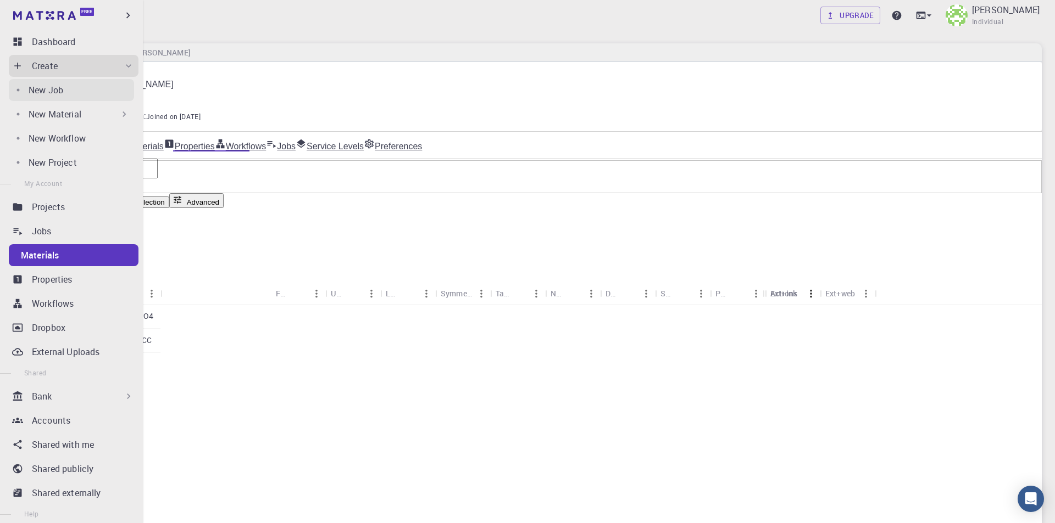
click at [62, 91] on p "New Job" at bounding box center [46, 89] width 35 height 13
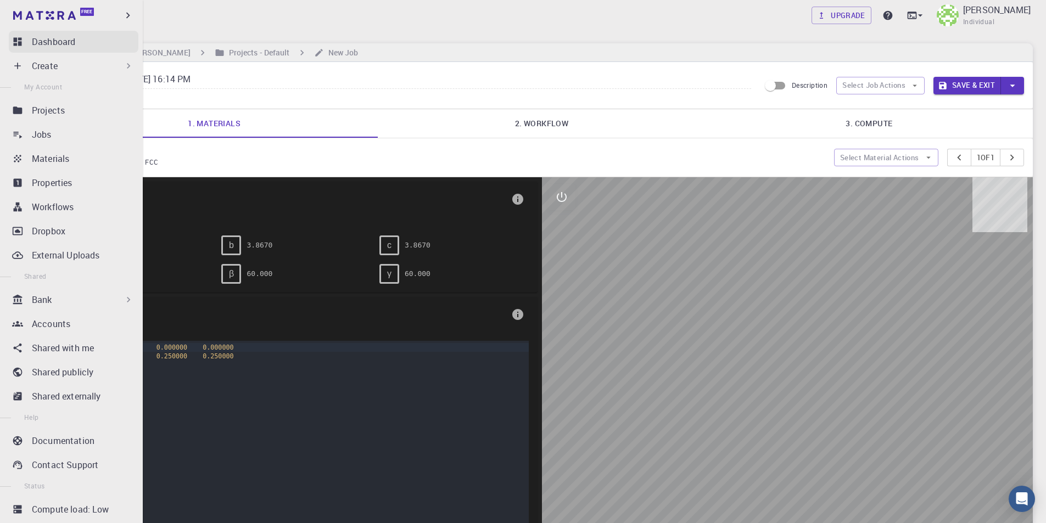
click at [42, 48] on link "Dashboard" at bounding box center [74, 42] width 130 height 22
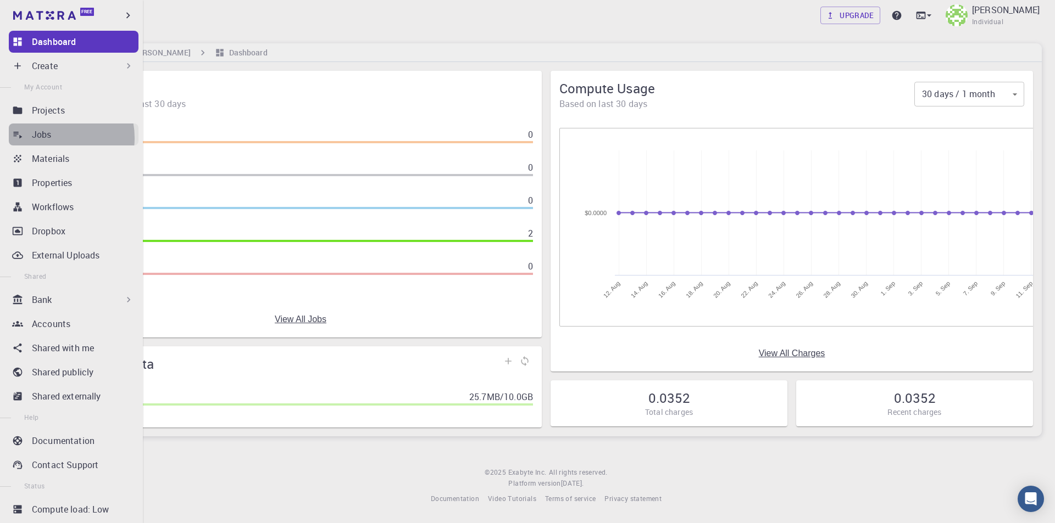
click at [51, 138] on p "Jobs" at bounding box center [42, 134] width 20 height 13
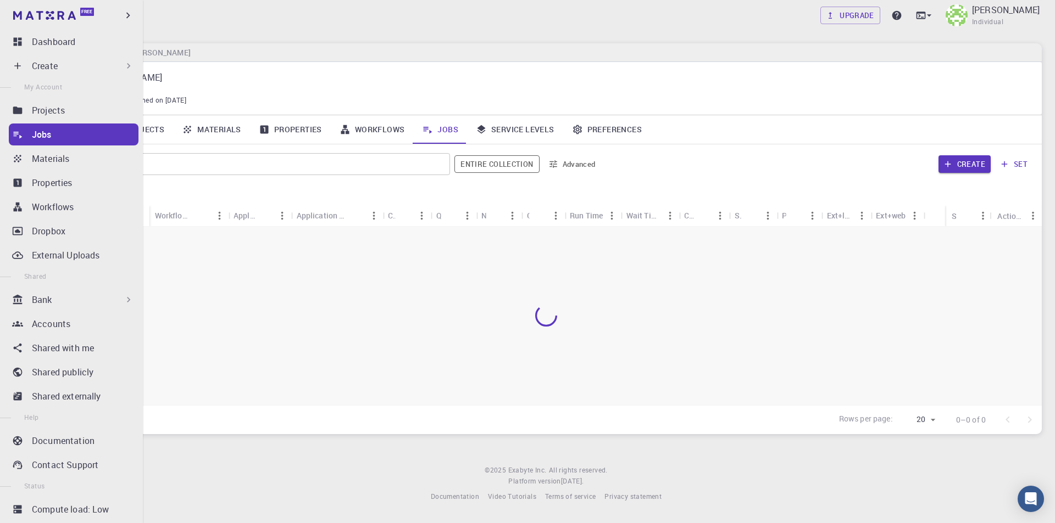
click at [65, 64] on div "Create" at bounding box center [83, 65] width 102 height 13
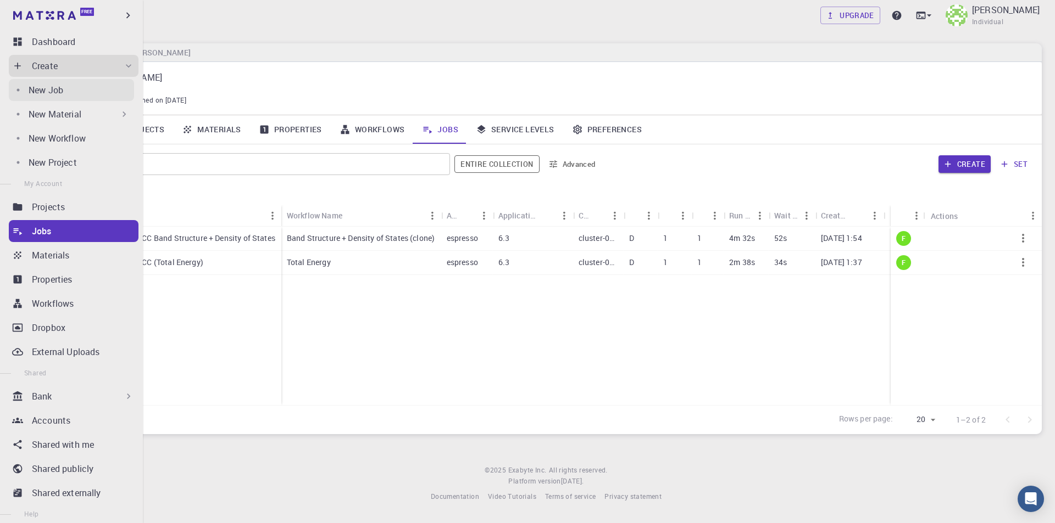
click at [73, 94] on div "New Job" at bounding box center [81, 89] width 105 height 13
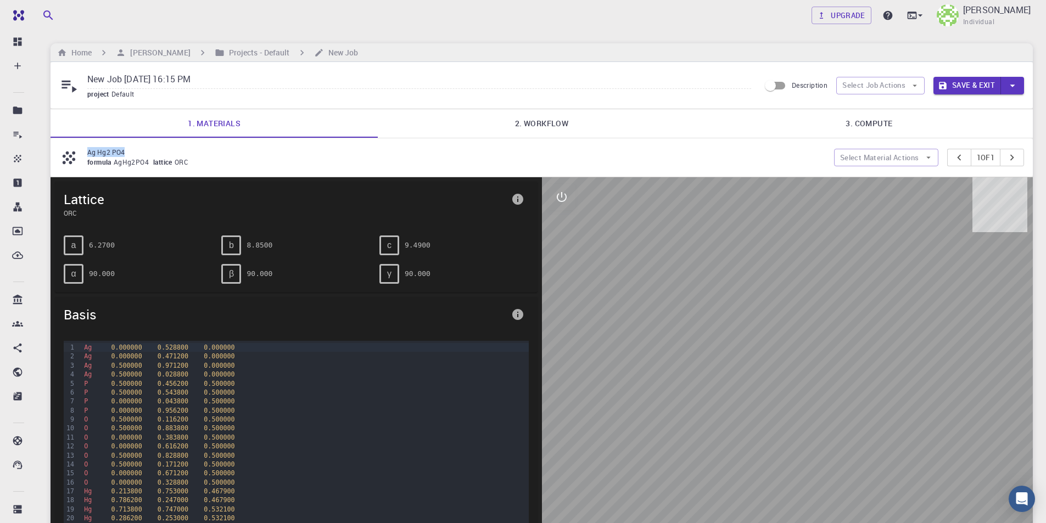
drag, startPoint x: 88, startPoint y: 153, endPoint x: 127, endPoint y: 152, distance: 38.5
click at [127, 152] on p "Ag Hg2 PO4" at bounding box center [456, 152] width 738 height 10
copy p "Ag Hg2 PO4"
drag, startPoint x: 235, startPoint y: 82, endPoint x: 58, endPoint y: 81, distance: 176.9
click at [55, 81] on div "New Job [DATE] 16:15 PM project Default Description Select Job Actions Save & E…" at bounding box center [542, 85] width 983 height 47
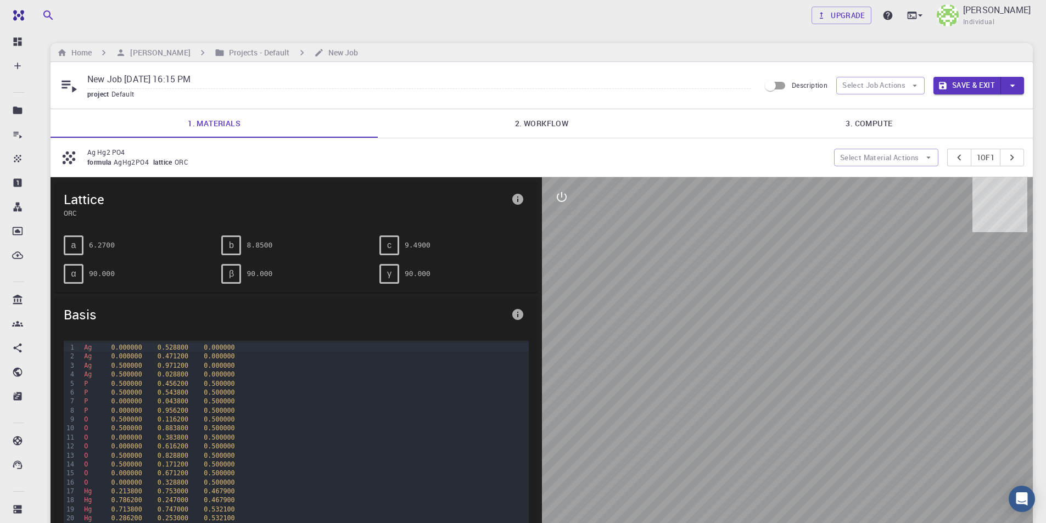
paste input "Ag Hg2 PO4"
click at [534, 126] on link "2. Workflow" at bounding box center [541, 123] width 327 height 29
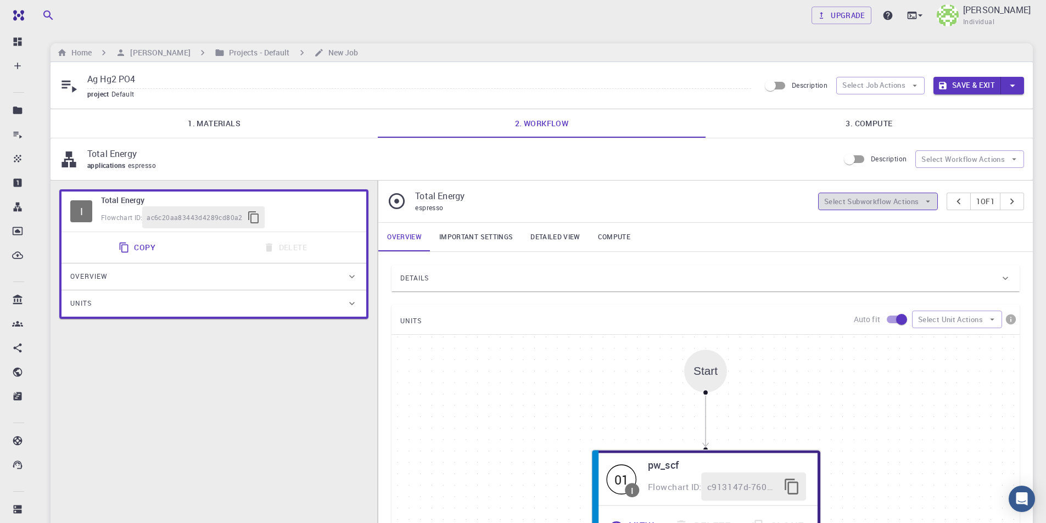
click at [904, 204] on button "Select Subworkflow Actions" at bounding box center [878, 202] width 120 height 18
click at [876, 88] on button "Select Job Actions" at bounding box center [881, 86] width 88 height 18
click at [884, 138] on span "Select workflow" at bounding box center [890, 142] width 52 height 11
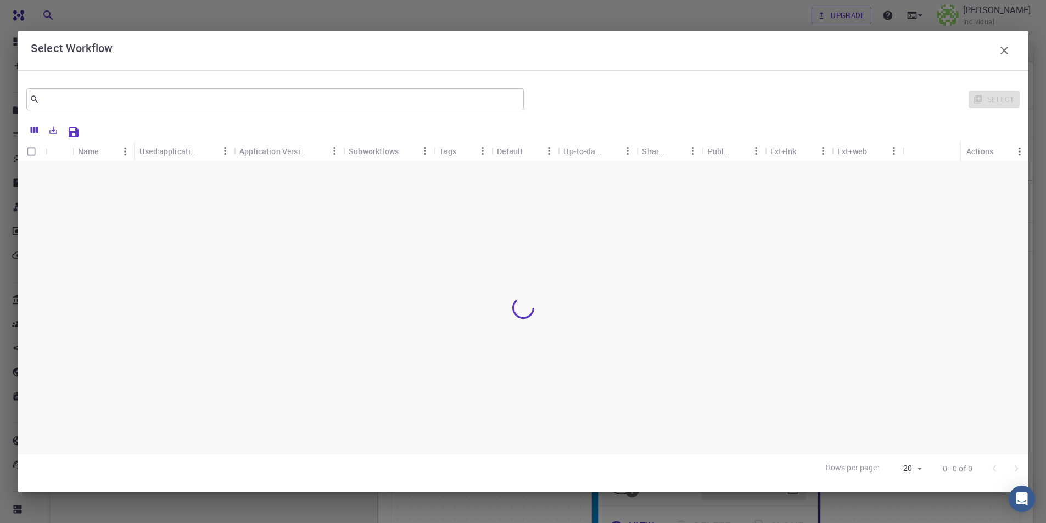
click at [1005, 51] on icon "button" at bounding box center [1005, 51] width 8 height 8
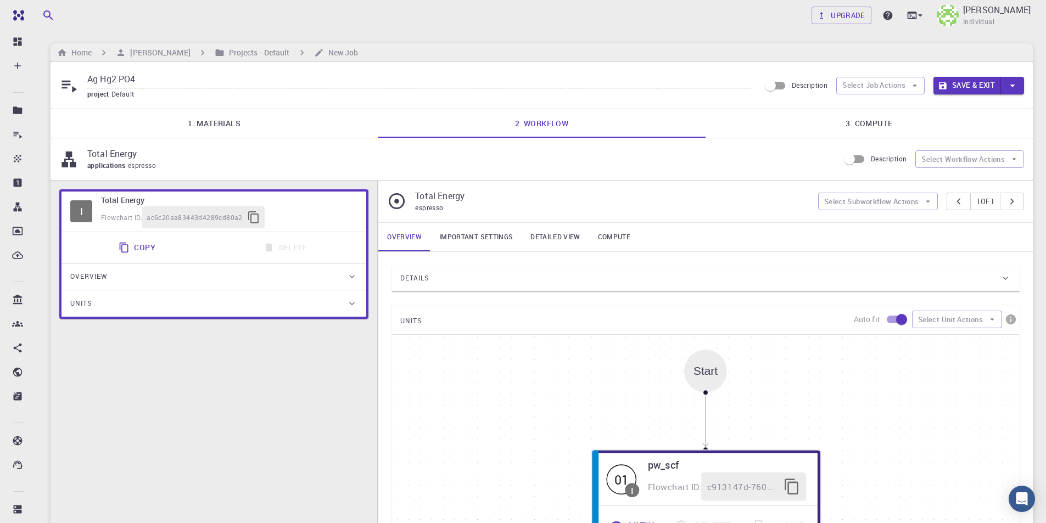
click at [264, 81] on input "Ag Hg2 PO4" at bounding box center [419, 80] width 664 height 18
drag, startPoint x: 469, startPoint y: 198, endPoint x: 416, endPoint y: 198, distance: 53.3
click at [416, 198] on p "Total Energy" at bounding box center [612, 196] width 394 height 13
copy p "Total Energy"
click at [185, 81] on input "Ag Hg2 PO4 (" at bounding box center [419, 80] width 664 height 18
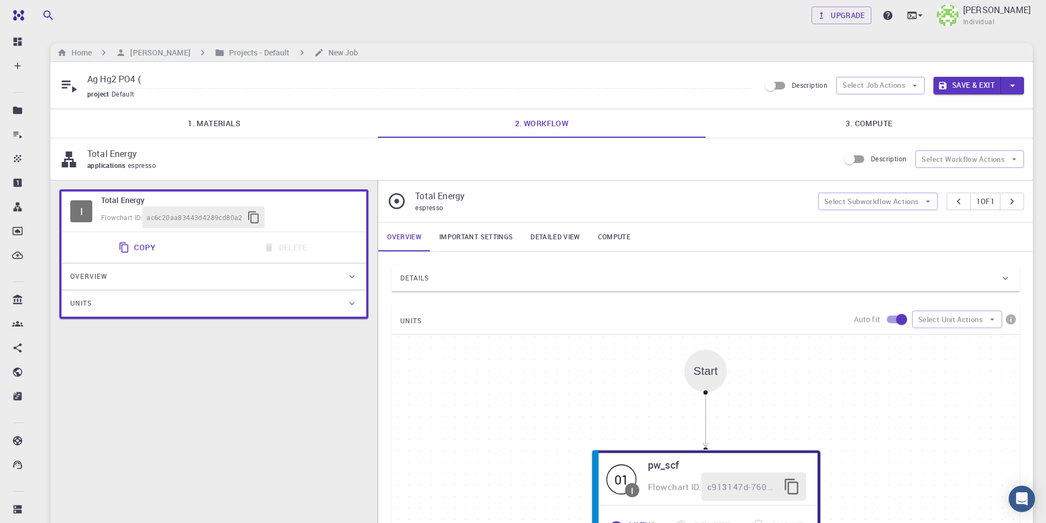
paste input "Total Energy"
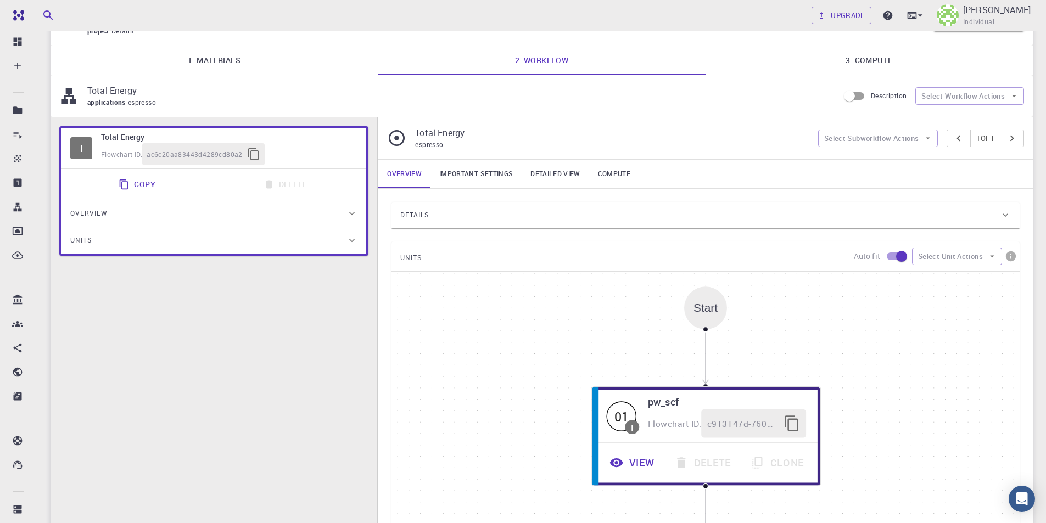
scroll to position [61, 0]
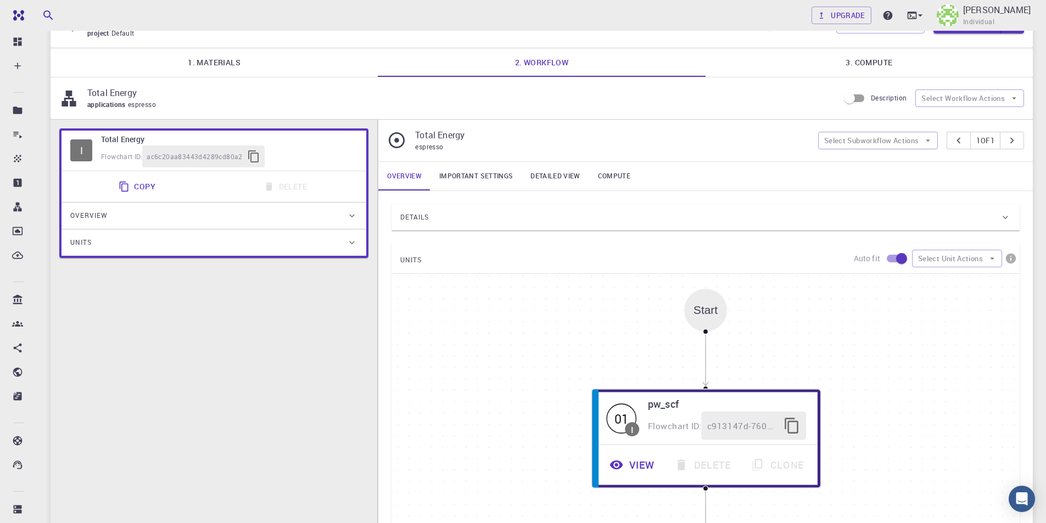
type input "Ag Hg2 PO4 (Total Energy)"
click at [499, 218] on div "Details" at bounding box center [700, 218] width 600 height 18
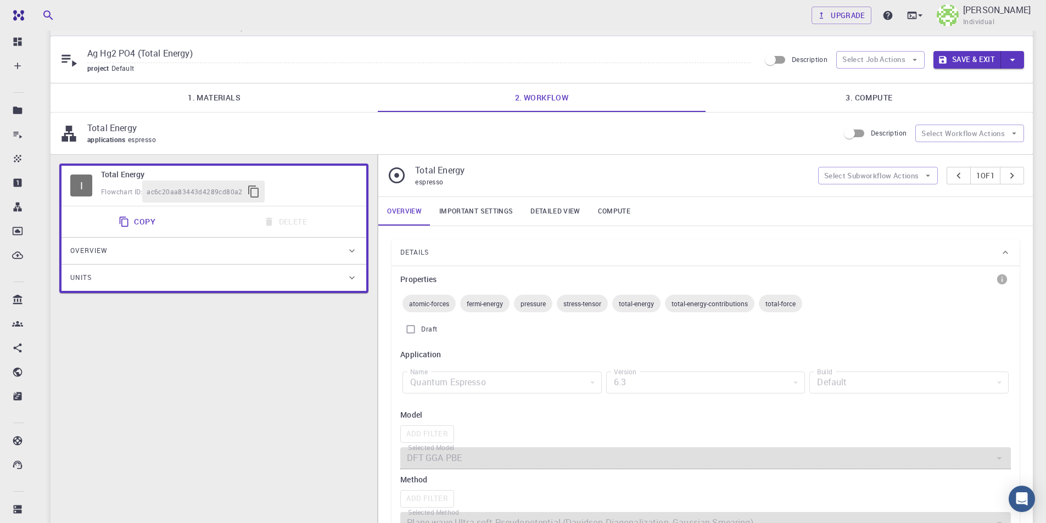
scroll to position [0, 0]
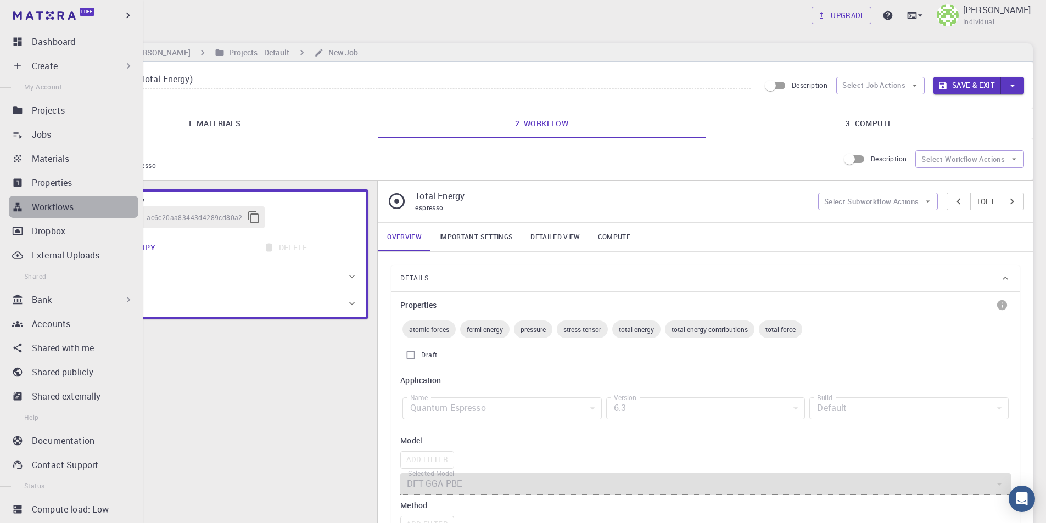
click at [83, 200] on div "Workflows" at bounding box center [85, 206] width 107 height 13
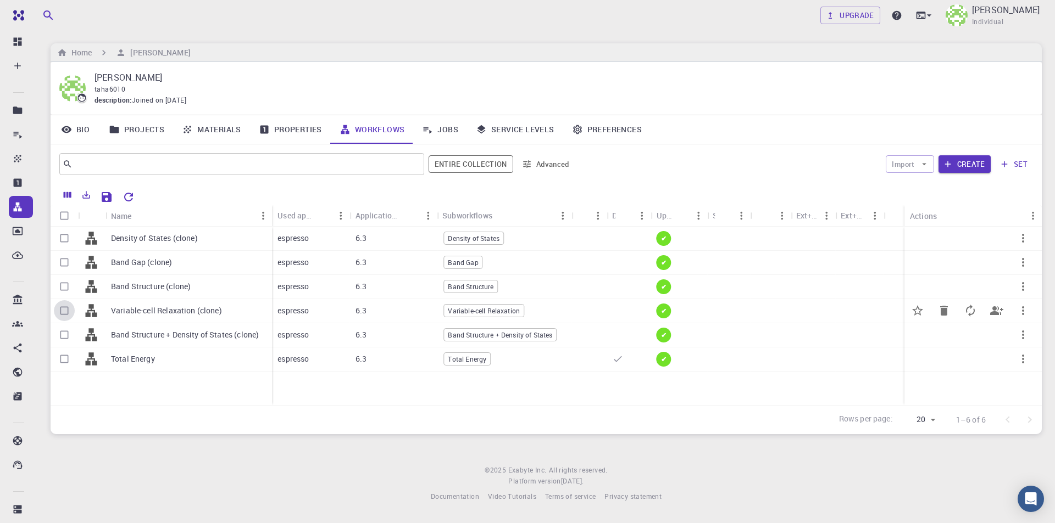
click at [64, 311] on input "Select row" at bounding box center [64, 310] width 21 height 21
checkbox input "true"
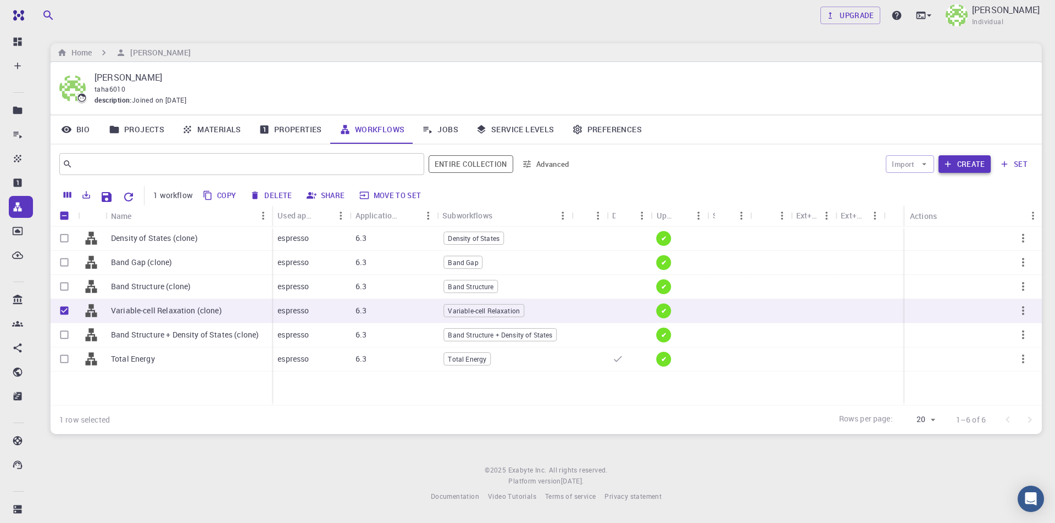
click at [967, 161] on button "Create" at bounding box center [964, 164] width 52 height 18
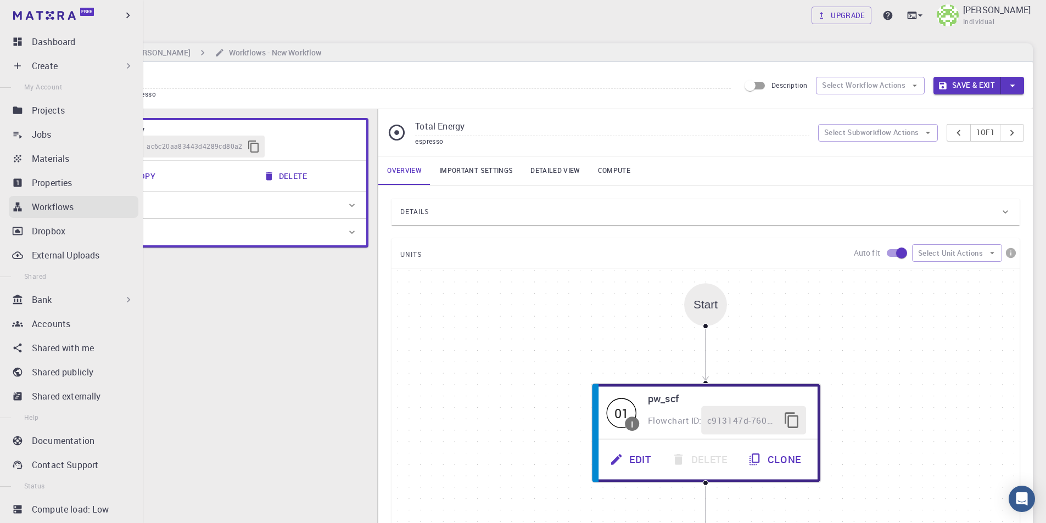
click at [68, 205] on p "Workflows" at bounding box center [53, 206] width 42 height 13
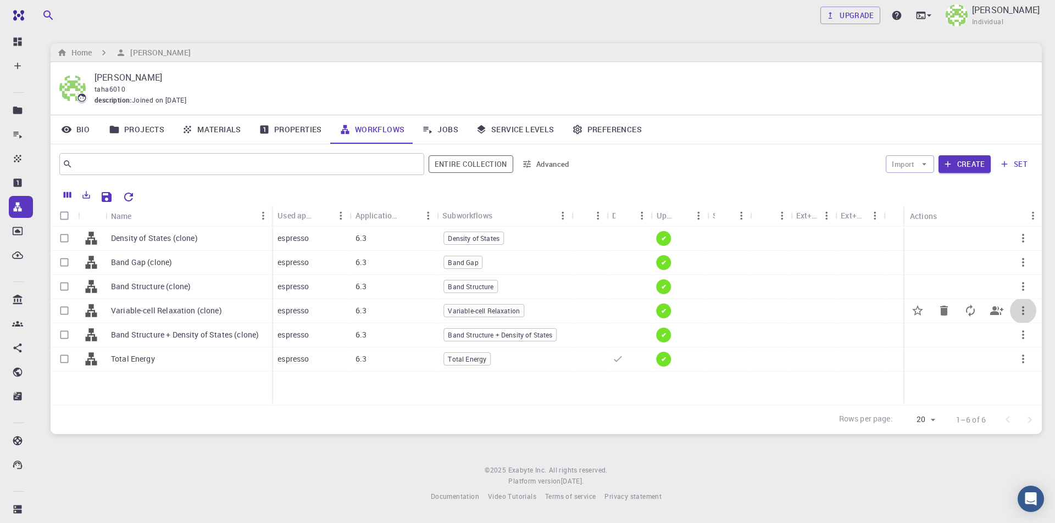
click at [1026, 312] on icon "button" at bounding box center [1022, 310] width 13 height 13
click at [1016, 358] on span "Copy" at bounding box center [1010, 358] width 16 height 11
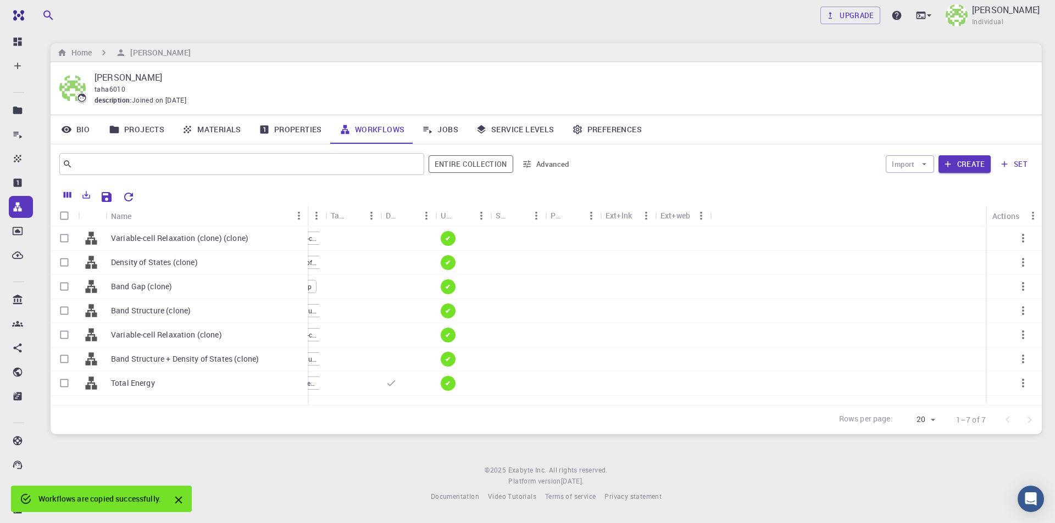
drag, startPoint x: 160, startPoint y: 215, endPoint x: 307, endPoint y: 215, distance: 147.2
click at [307, 215] on div "Name" at bounding box center [308, 215] width 11 height 21
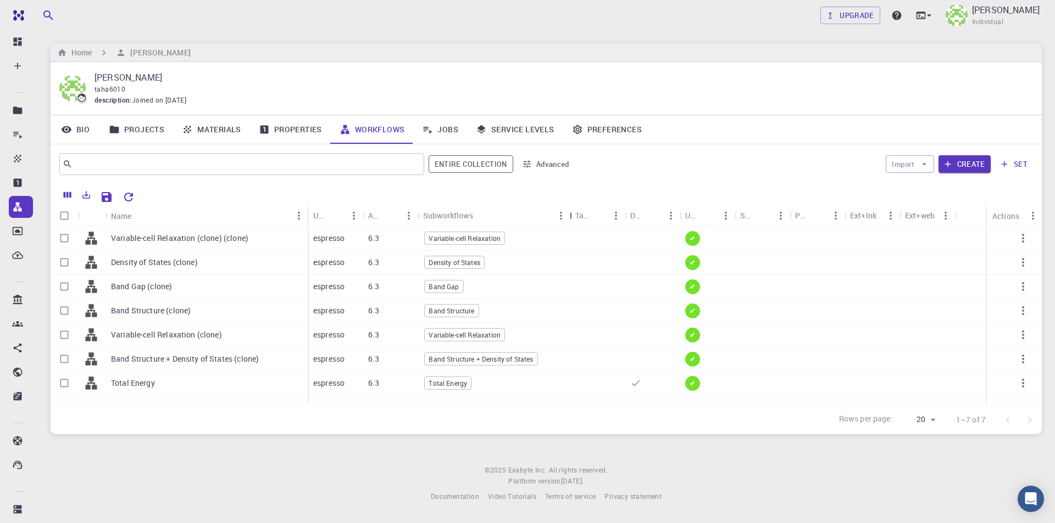
drag, startPoint x: 475, startPoint y: 211, endPoint x: 572, endPoint y: 211, distance: 97.2
click at [572, 211] on div "Subworkflows" at bounding box center [570, 215] width 11 height 21
click at [63, 238] on input "Select row" at bounding box center [64, 238] width 21 height 21
checkbox input "true"
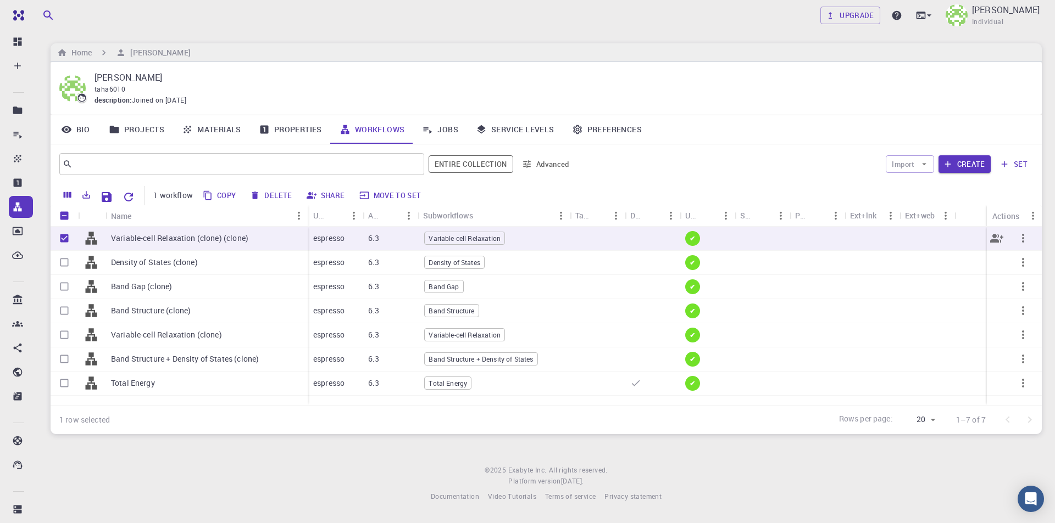
click at [159, 237] on p "Variable-cell Relaxation (clone) (clone)" at bounding box center [179, 238] width 137 height 11
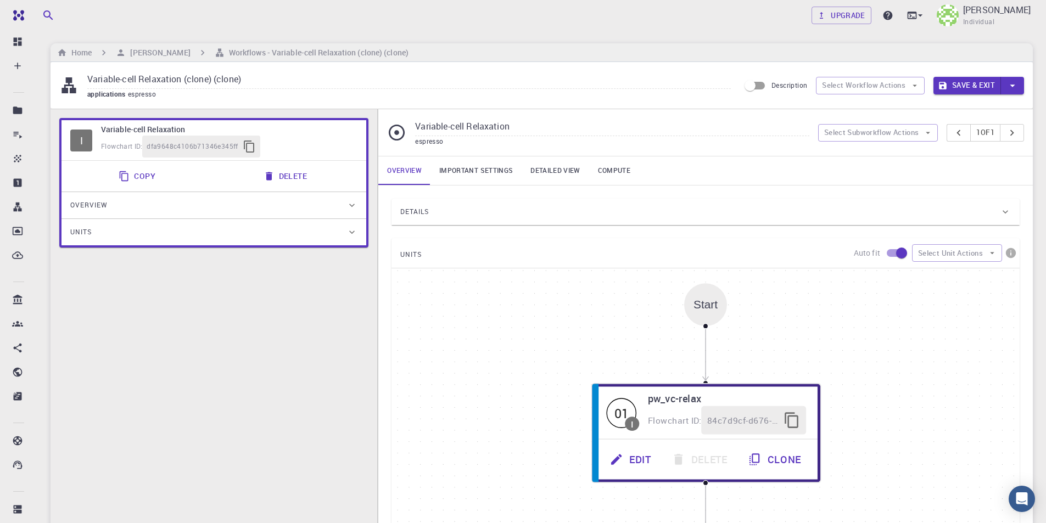
drag, startPoint x: 258, startPoint y: 81, endPoint x: 51, endPoint y: 79, distance: 207.7
click at [51, 79] on div "Variable-cell Relaxation (clone) (clone) applications espresso Description Sele…" at bounding box center [542, 85] width 983 height 47
click at [554, 212] on div "Details" at bounding box center [700, 212] width 600 height 18
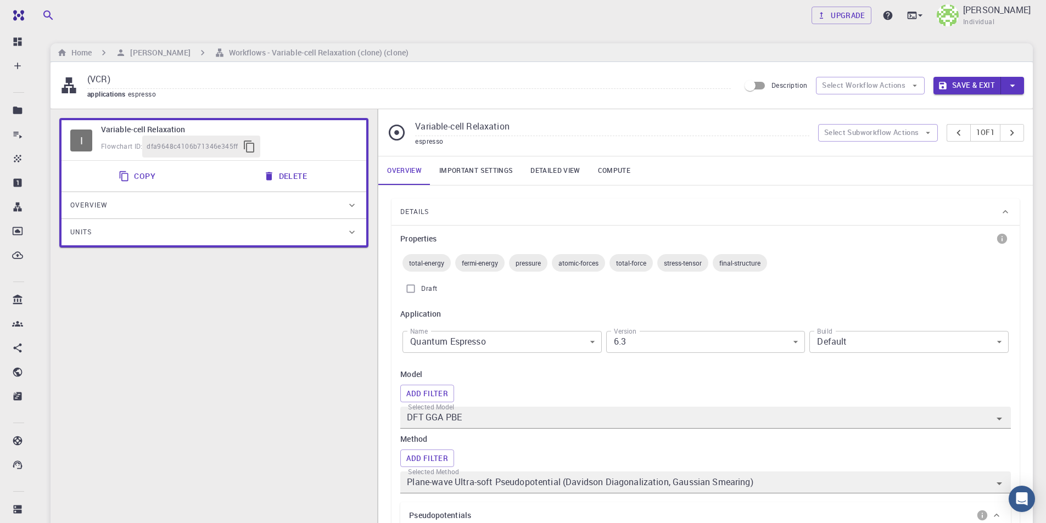
click at [274, 85] on input "(VCR)" at bounding box center [409, 80] width 644 height 18
type input "(VCR) (GGA PBE) (PW-USP)"
click at [482, 171] on link "Important settings" at bounding box center [476, 171] width 91 height 29
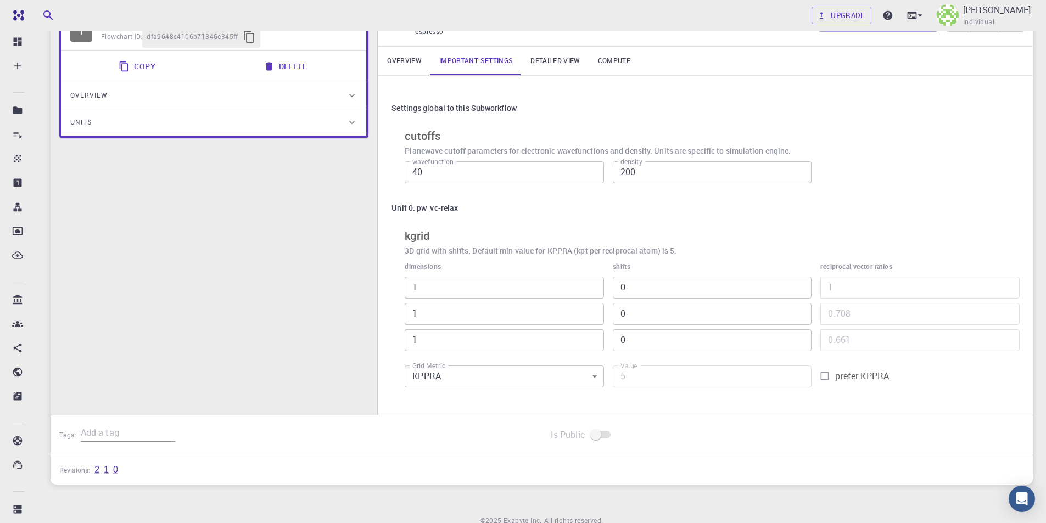
scroll to position [157, 0]
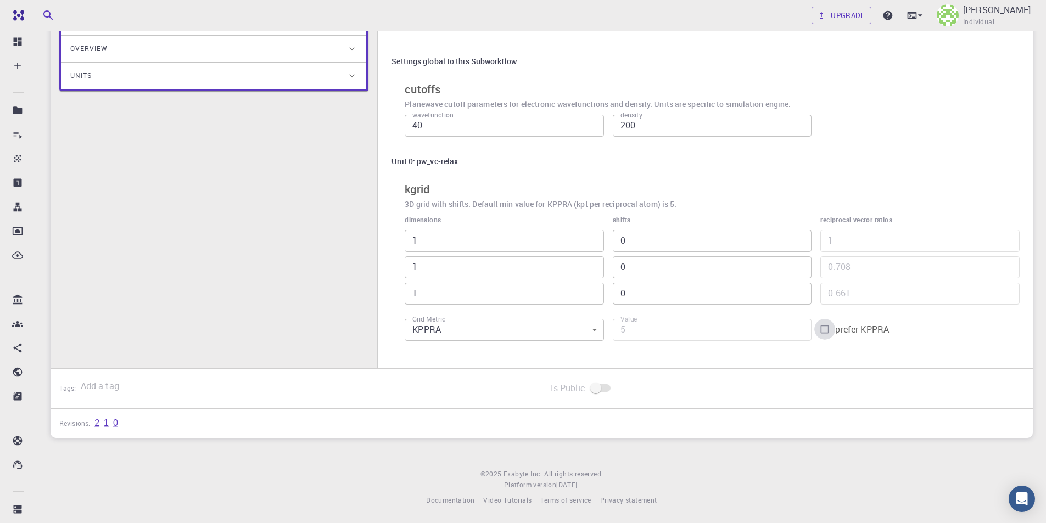
click at [830, 330] on input "prefer KPPRA" at bounding box center [825, 329] width 21 height 21
checkbox input "true"
click at [654, 332] on input "5" at bounding box center [712, 330] width 199 height 22
drag, startPoint x: 654, startPoint y: 332, endPoint x: 585, endPoint y: 325, distance: 69.6
click at [585, 325] on div "dimensions 1 ​ 1 ​ 1 ​ shifts 0 ​ 0 ​ 0 ​ reciprocal vector ratios 1 ​ 0.708 ​ …" at bounding box center [708, 276] width 624 height 141
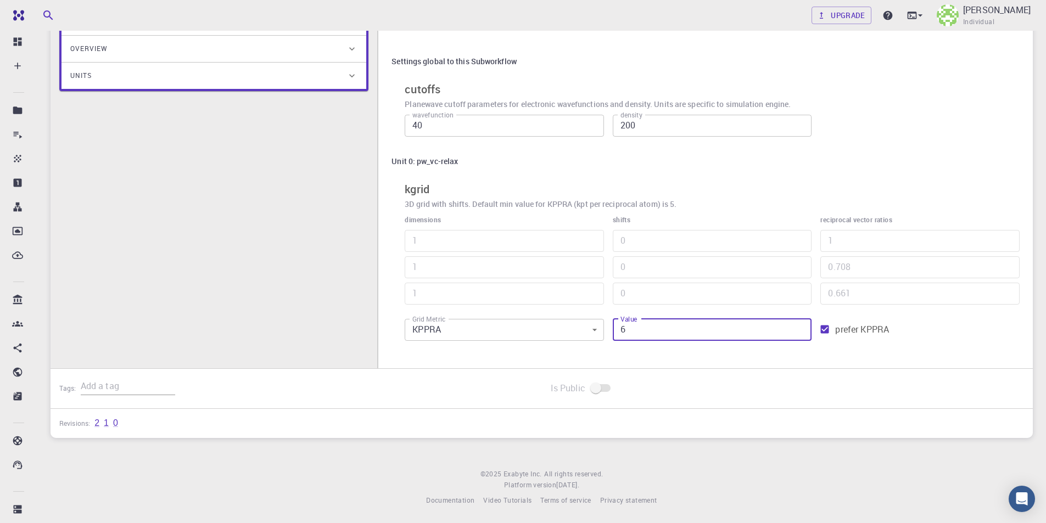
type input "62"
type input "2"
type input "625"
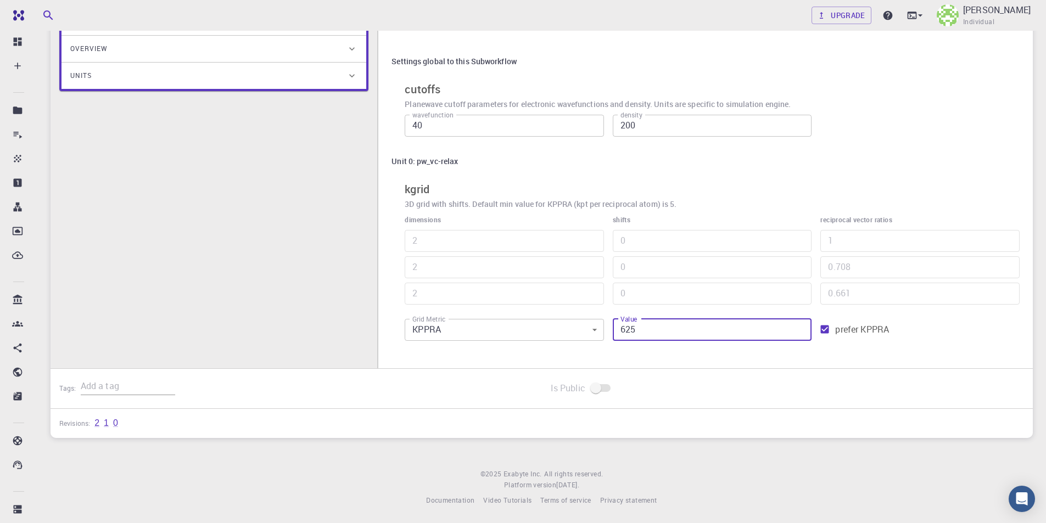
type input "4"
type input "3"
type input "625"
click at [947, 353] on div "Settings global to this Subworkflow cutoffs Planewave cutoff parameters for ele…" at bounding box center [705, 198] width 655 height 339
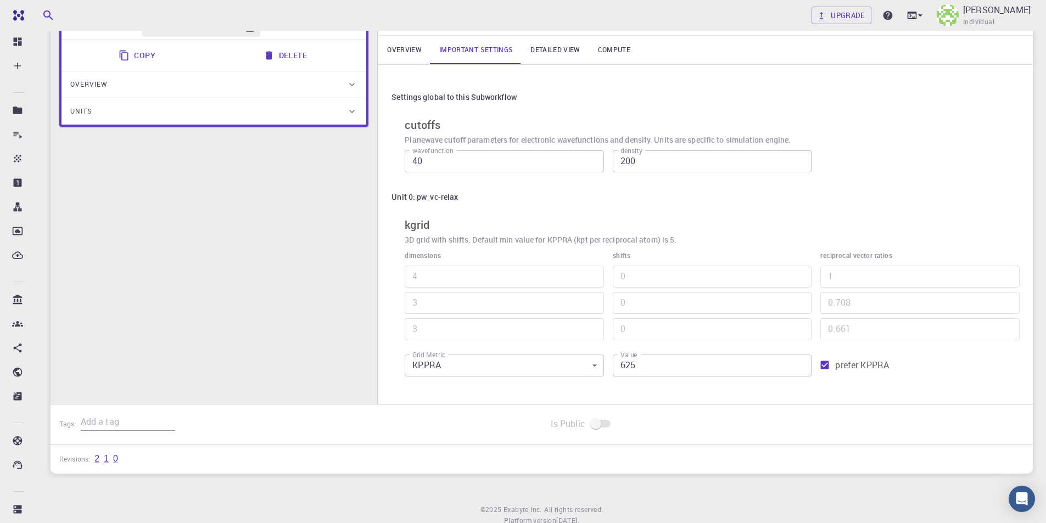
scroll to position [102, 0]
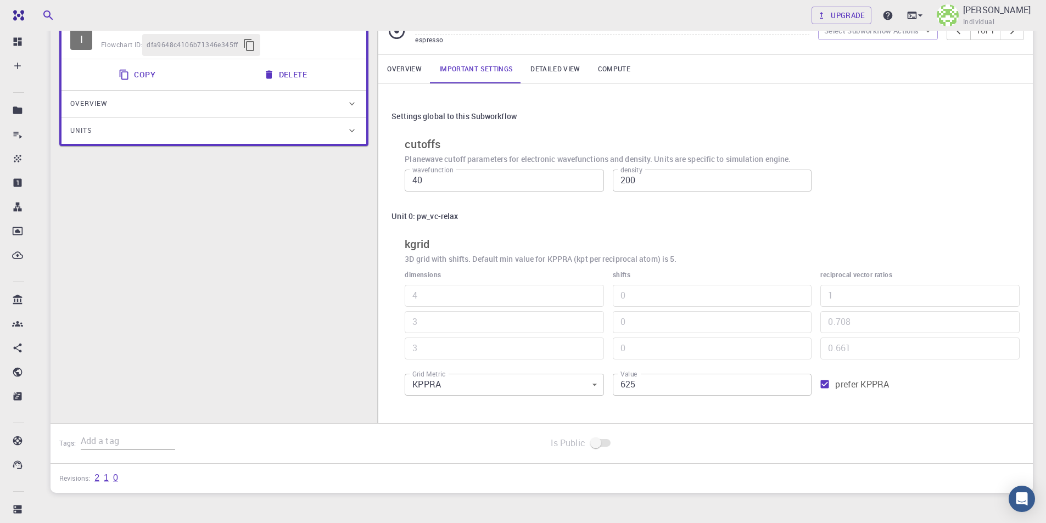
click at [825, 383] on input "prefer KPPRA" at bounding box center [825, 384] width 21 height 21
checkbox input "false"
type input "1152"
click at [514, 297] on input "4" at bounding box center [504, 296] width 199 height 22
type input "1"
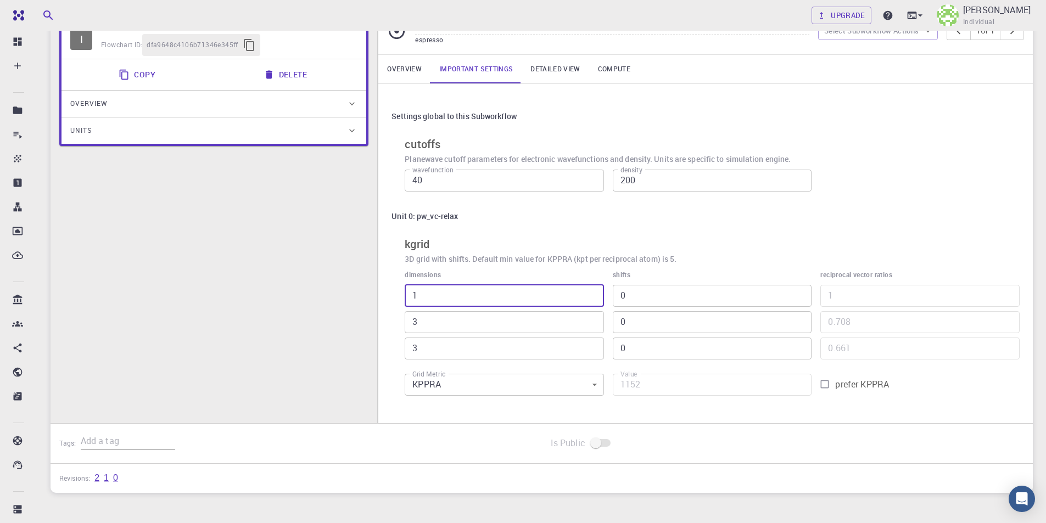
type input "288"
type input "15"
type input "4320"
click at [419, 299] on input "15" at bounding box center [504, 296] width 199 height 22
type input "5"
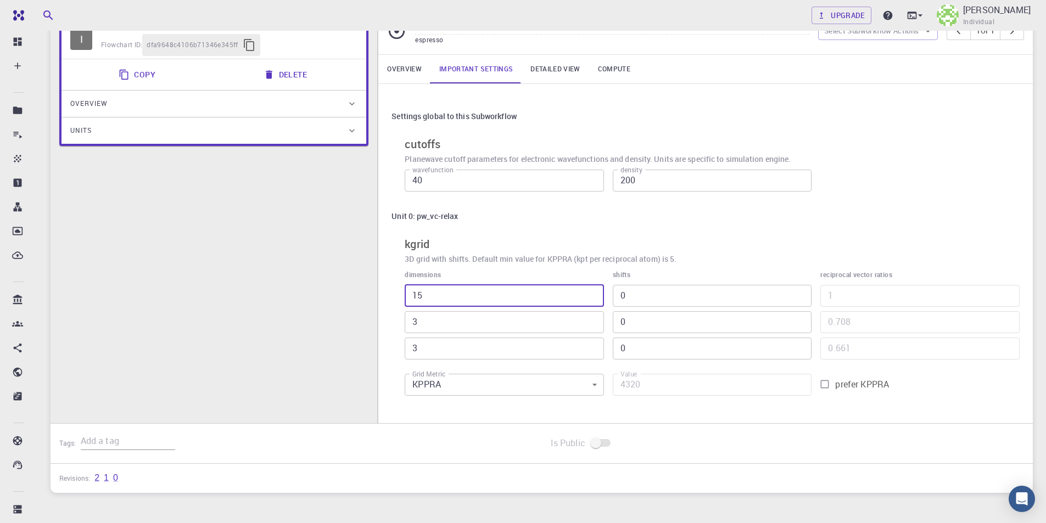
type input "1440"
type input "5"
click at [427, 315] on input "3" at bounding box center [504, 322] width 199 height 22
type input "1"
type input "480"
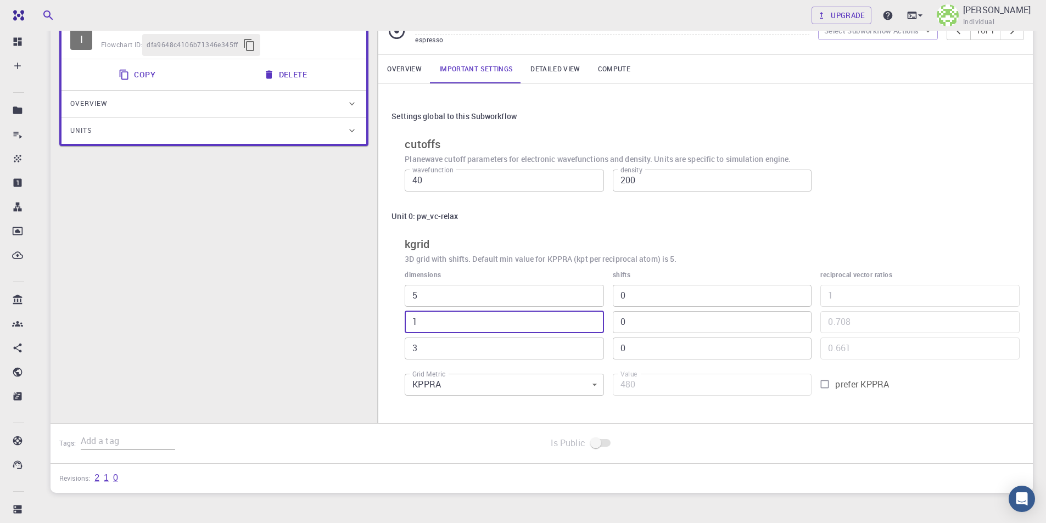
type input "15"
type input "7200"
click at [416, 325] on input "15" at bounding box center [504, 322] width 199 height 22
type input "5"
type input "2400"
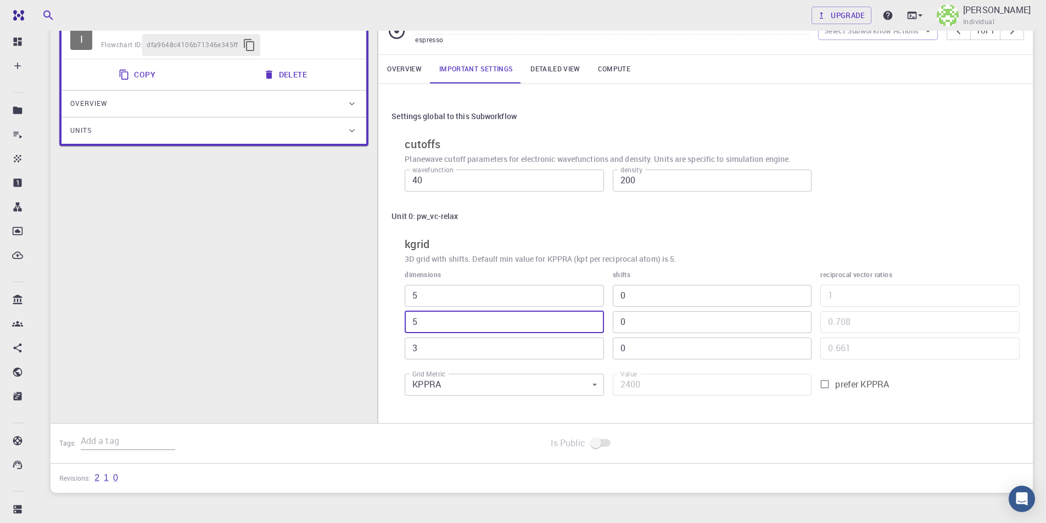
type input "5"
click at [434, 346] on input "3" at bounding box center [504, 349] width 199 height 22
type input "1"
type input "800"
type input "15"
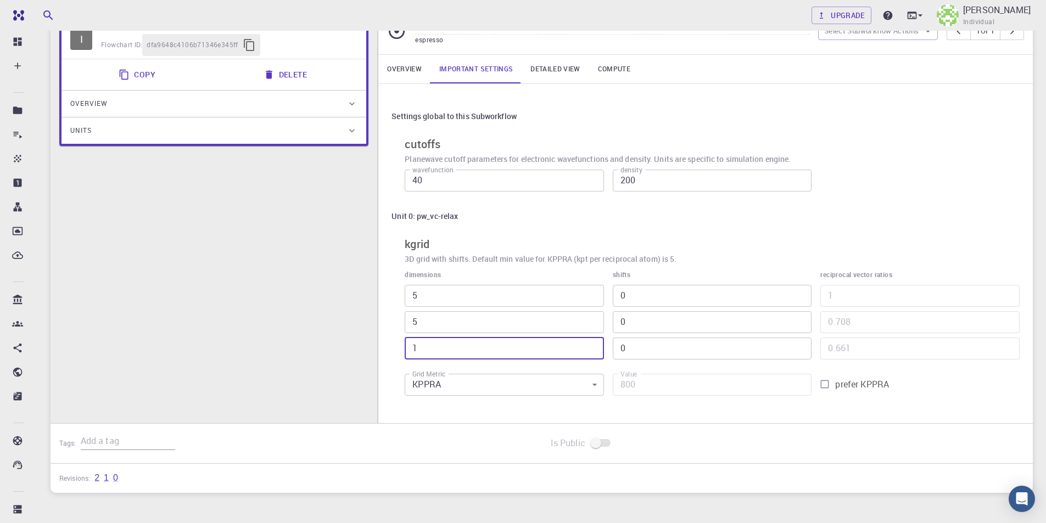
type input "12000"
click at [418, 347] on input "15" at bounding box center [504, 349] width 199 height 22
type input "5"
type input "4000"
type input "5"
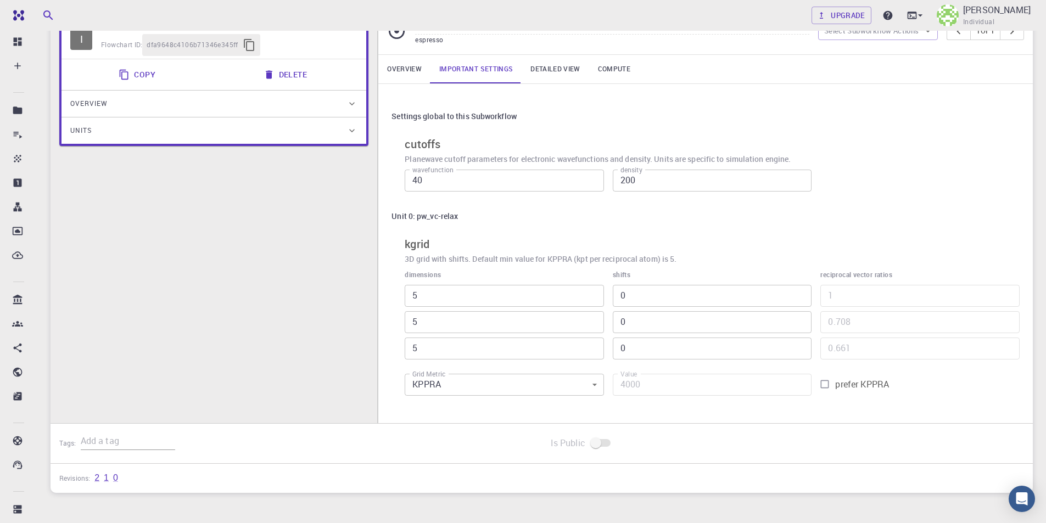
click at [833, 435] on div "Is Public" at bounding box center [788, 444] width 492 height 40
click at [927, 408] on div "Settings global to this Subworkflow cutoffs Planewave cutoff parameters for ele…" at bounding box center [705, 253] width 655 height 339
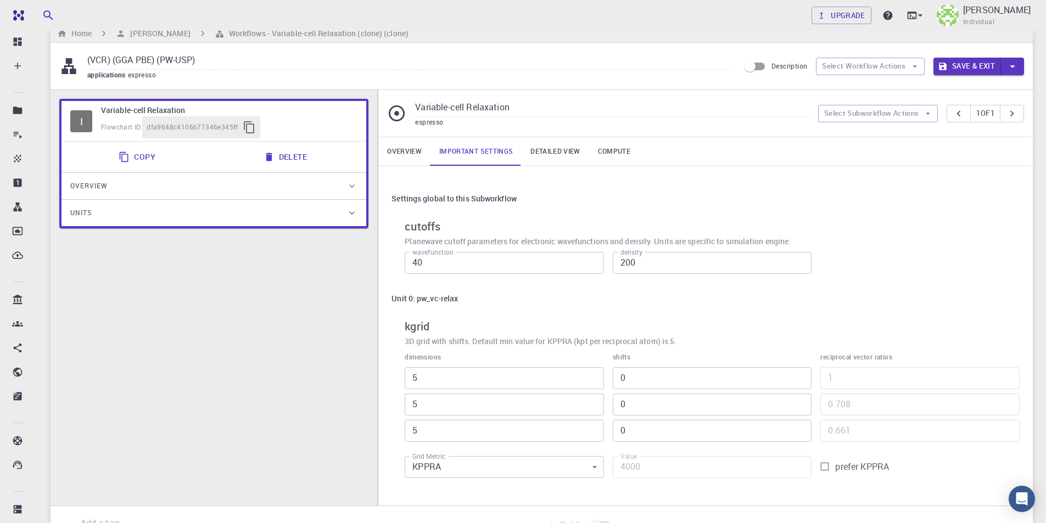
scroll to position [0, 0]
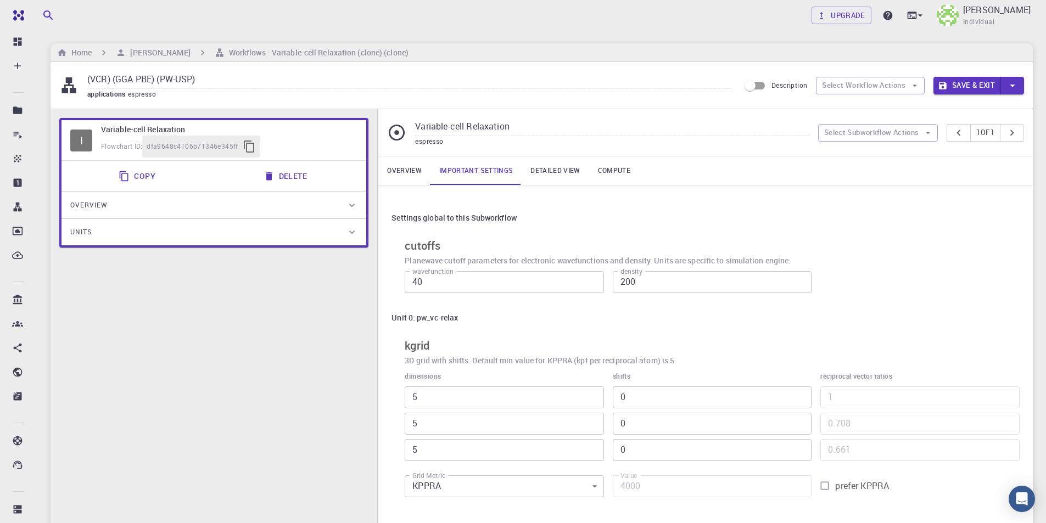
click at [239, 79] on input "(VCR) (GGA PBE) (PW-USP)" at bounding box center [409, 80] width 644 height 18
type input "(VCR) (GGA PBE) (PW-USP) (5*5*5)"
click at [558, 170] on link "Detailed view" at bounding box center [555, 171] width 67 height 29
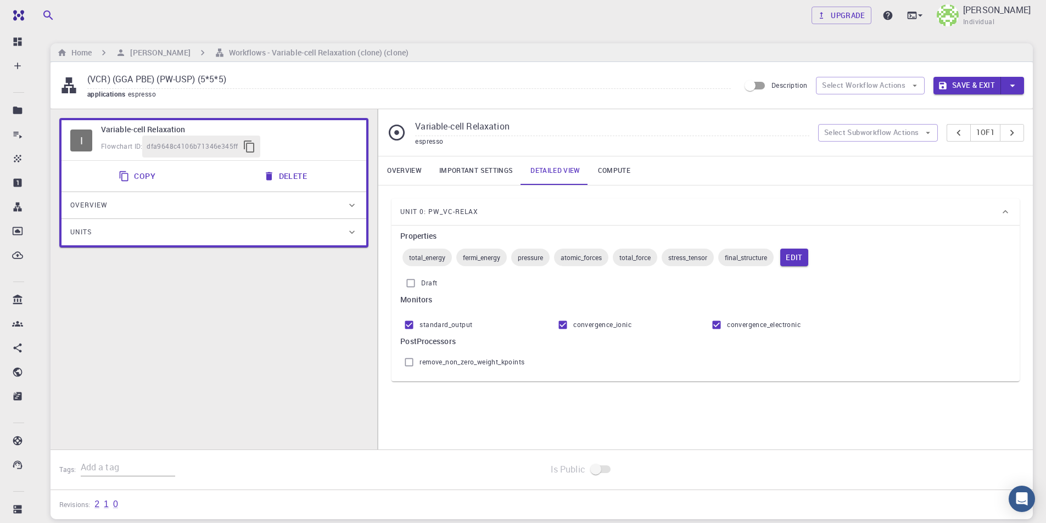
click at [608, 169] on link "Compute" at bounding box center [614, 171] width 50 height 29
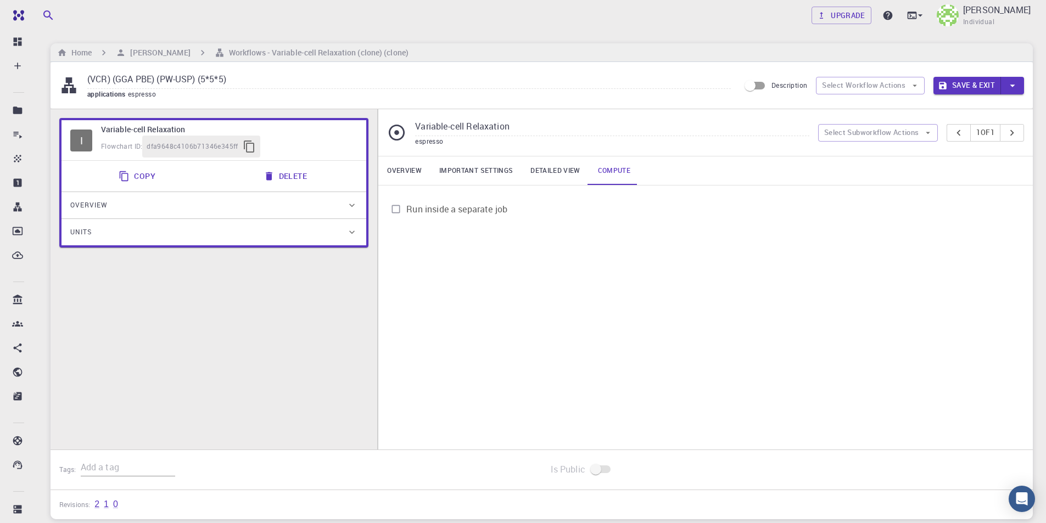
click at [971, 88] on button "Save & Exit" at bounding box center [968, 86] width 68 height 18
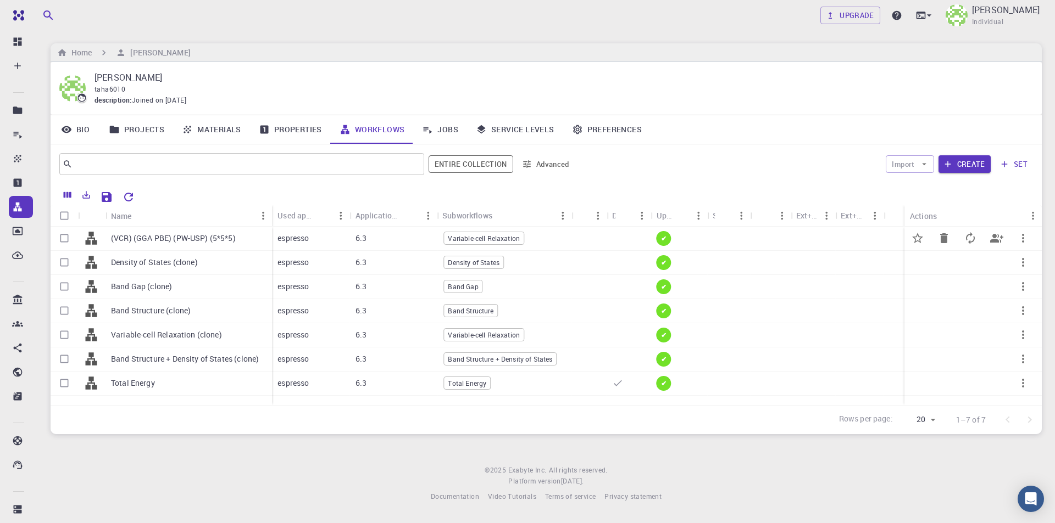
click at [213, 238] on p "(VCR) (GGA PBE) (PW-USP) (5*5*5)" at bounding box center [173, 238] width 125 height 11
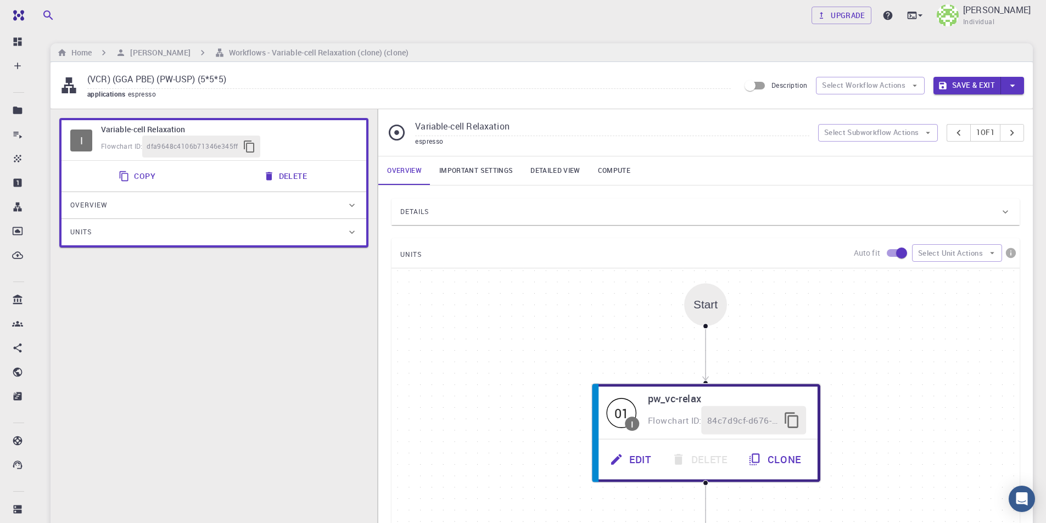
click at [484, 219] on div "Details" at bounding box center [700, 212] width 600 height 18
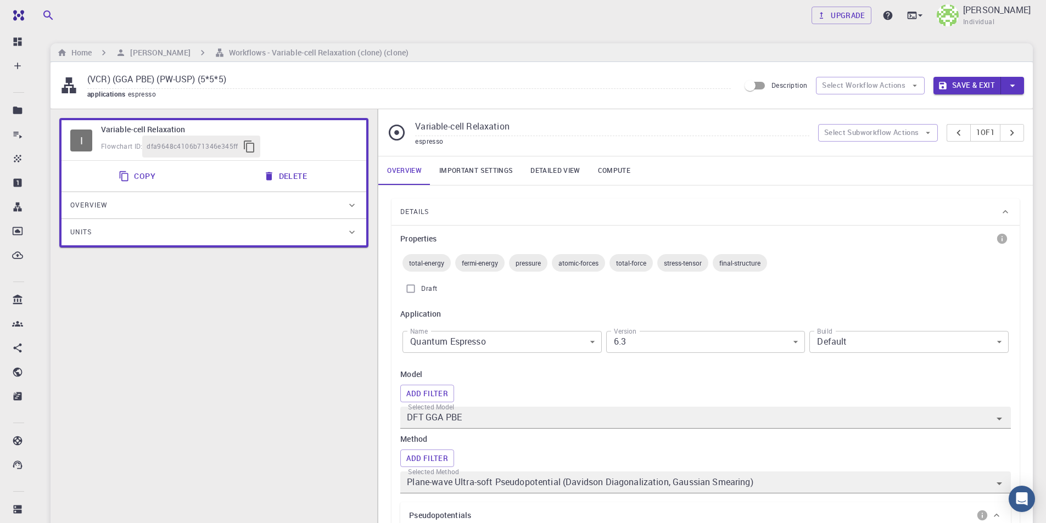
click at [479, 176] on link "Important settings" at bounding box center [476, 171] width 91 height 29
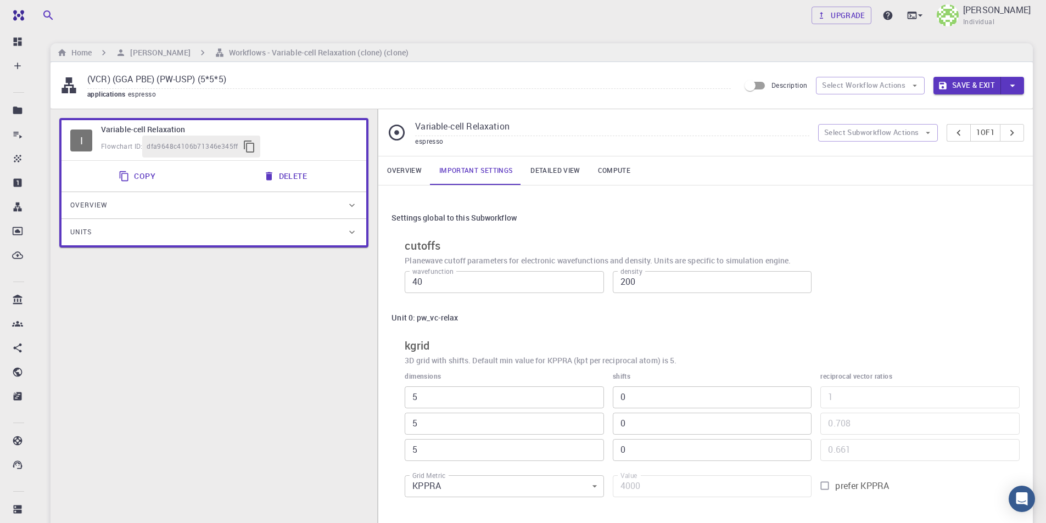
click at [968, 84] on button "Save & Exit" at bounding box center [968, 86] width 68 height 18
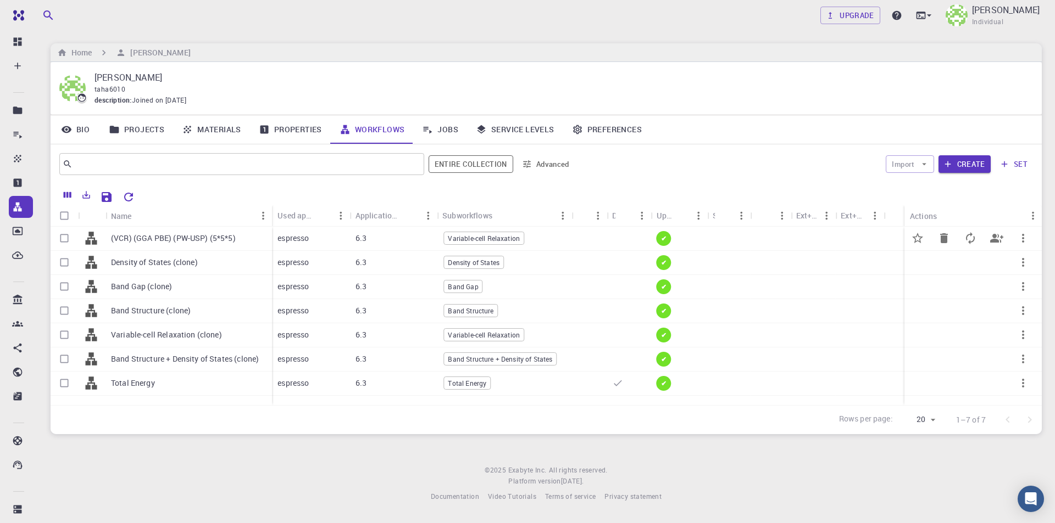
click at [1022, 239] on icon "button" at bounding box center [1022, 238] width 13 height 13
click at [1031, 270] on span "Set default" at bounding box center [1019, 268] width 34 height 11
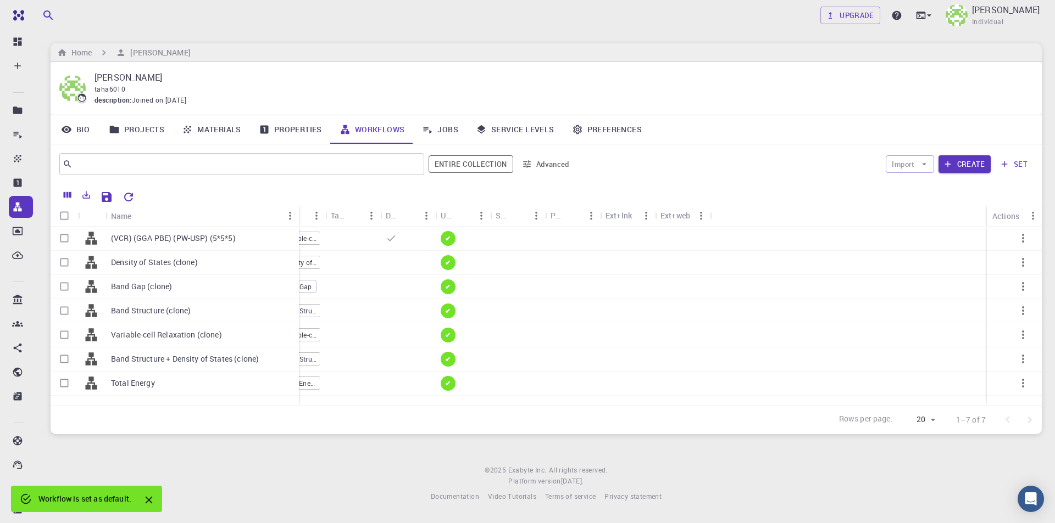
drag, startPoint x: 158, startPoint y: 209, endPoint x: 297, endPoint y: 209, distance: 139.5
click at [297, 209] on div "Name" at bounding box center [299, 215] width 11 height 21
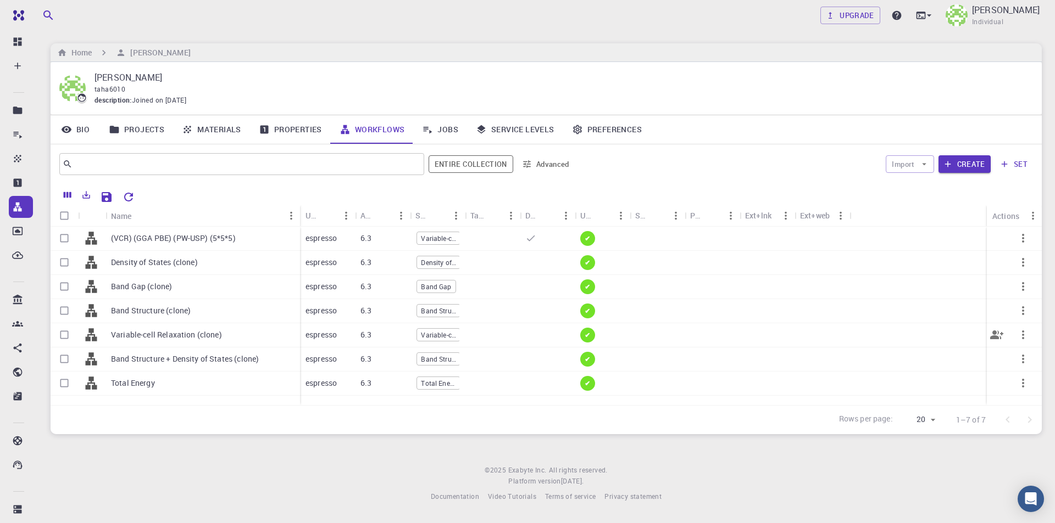
click at [207, 339] on p "Variable-cell Relaxation (clone)" at bounding box center [166, 335] width 111 height 11
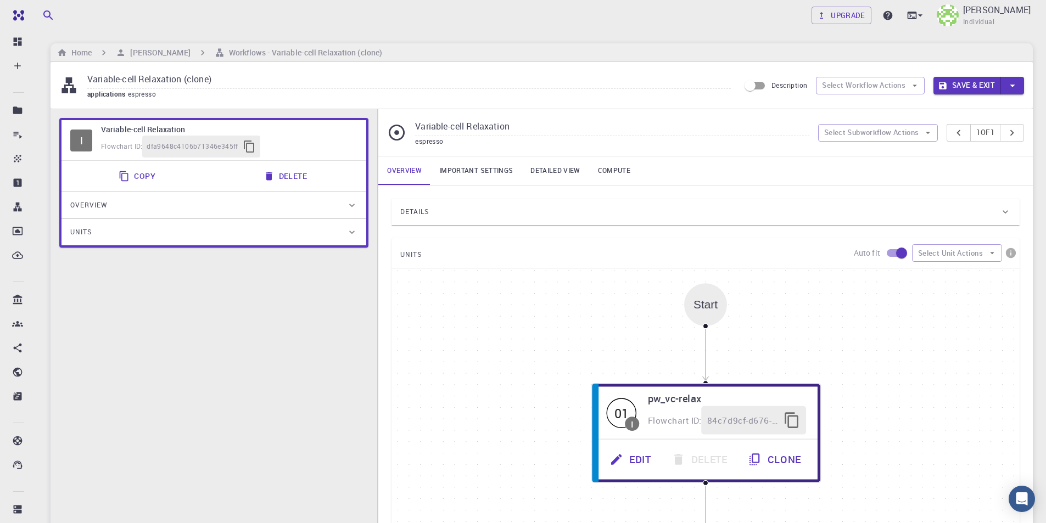
click at [478, 169] on link "Important settings" at bounding box center [476, 171] width 91 height 29
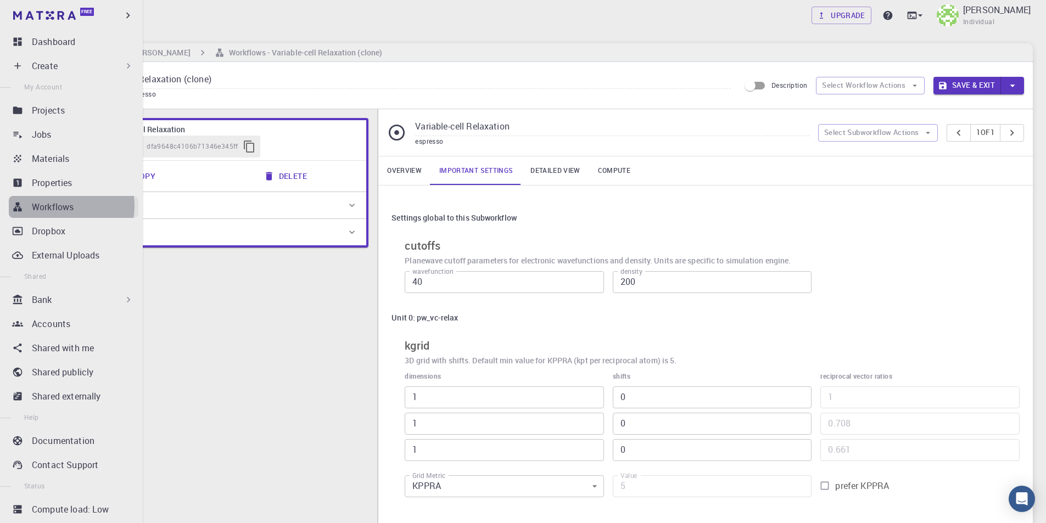
click at [57, 206] on p "Workflows" at bounding box center [53, 206] width 42 height 13
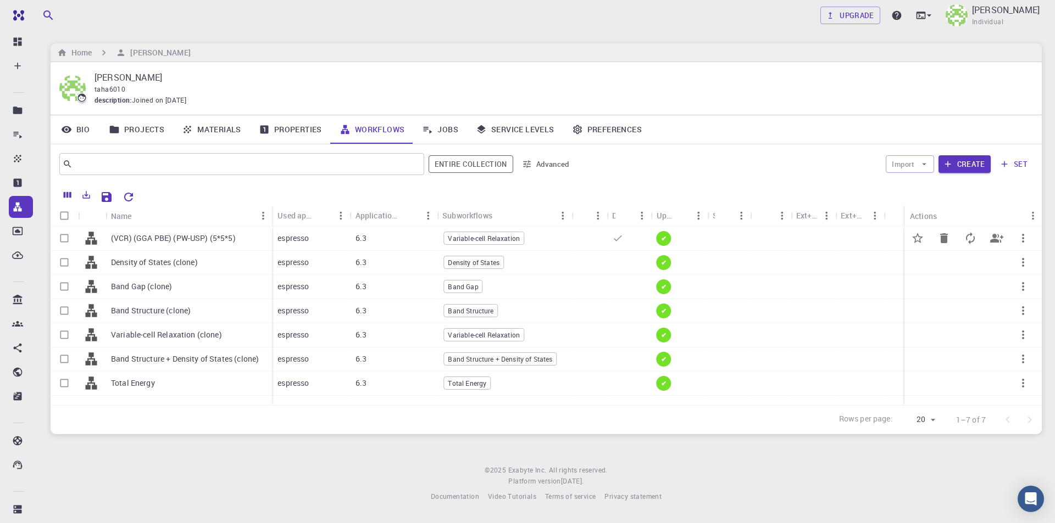
click at [191, 238] on p "(VCR) (GGA PBE) (PW-USP) (5*5*5)" at bounding box center [173, 238] width 125 height 11
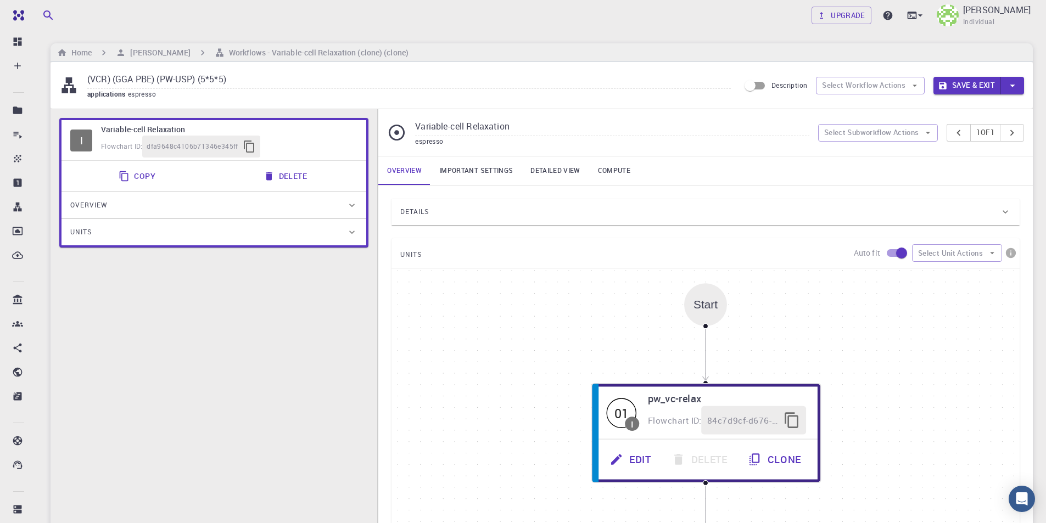
click at [470, 169] on link "Important settings" at bounding box center [476, 171] width 91 height 29
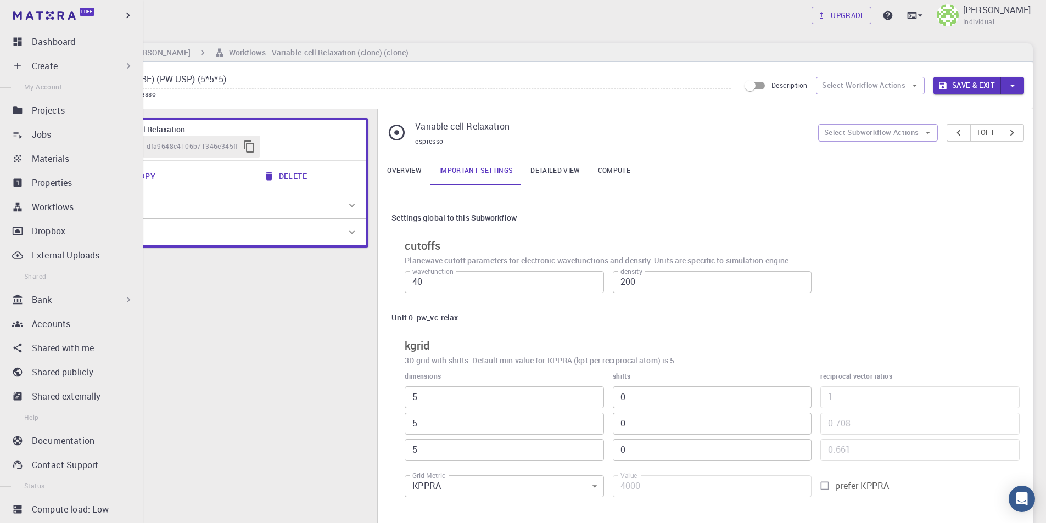
click at [65, 62] on div "Create" at bounding box center [83, 65] width 102 height 13
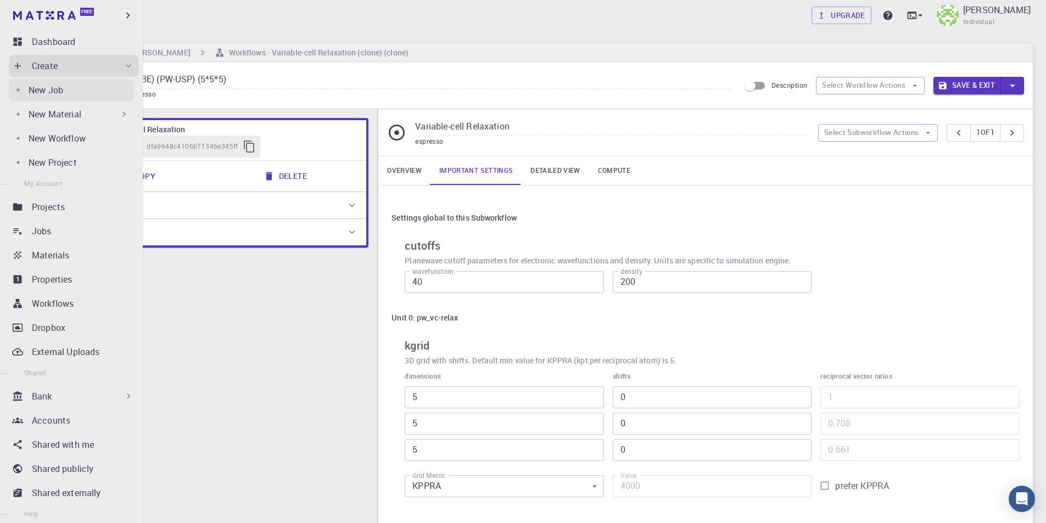
click at [66, 92] on div "New Job" at bounding box center [81, 89] width 105 height 13
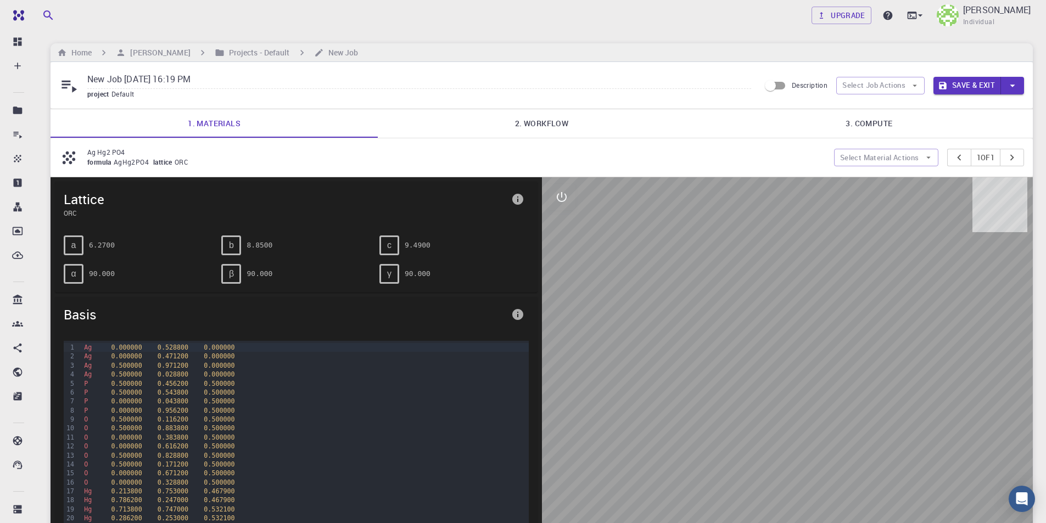
click at [543, 131] on link "2. Workflow" at bounding box center [541, 123] width 327 height 29
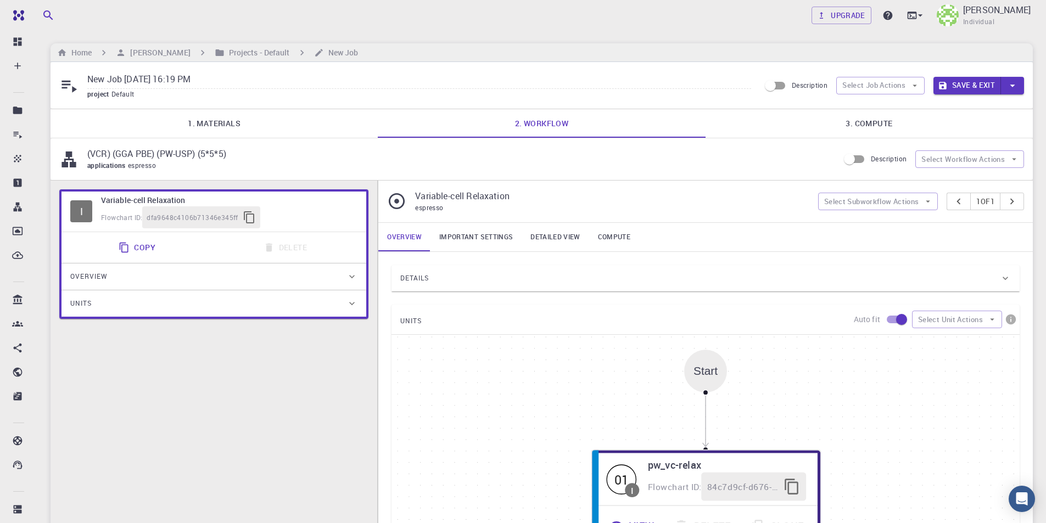
click at [229, 128] on link "1. Materials" at bounding box center [214, 123] width 327 height 29
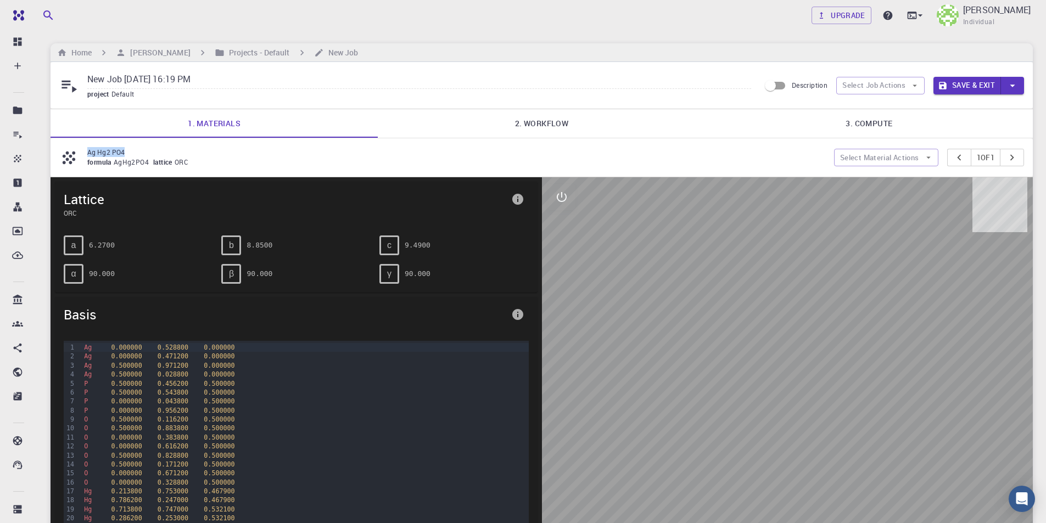
drag, startPoint x: 130, startPoint y: 150, endPoint x: 83, endPoint y: 153, distance: 46.2
click at [83, 153] on div "Ag Hg2 PO4 formula AgHg2PO4 lattice ORC" at bounding box center [446, 157] width 775 height 21
copy p "Ag Hg2 PO4"
drag, startPoint x: 230, startPoint y: 80, endPoint x: 69, endPoint y: 81, distance: 160.4
click at [69, 81] on div "New Job [DATE] 16:19 PM project Default" at bounding box center [409, 85] width 701 height 29
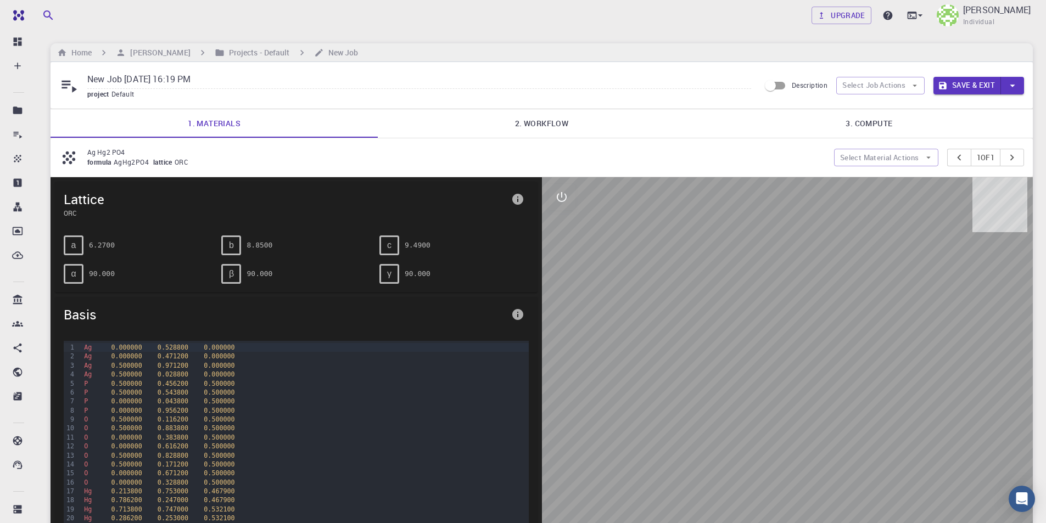
paste input "Ag Hg2 PO4"
click at [530, 123] on link "2. Workflow" at bounding box center [541, 123] width 327 height 29
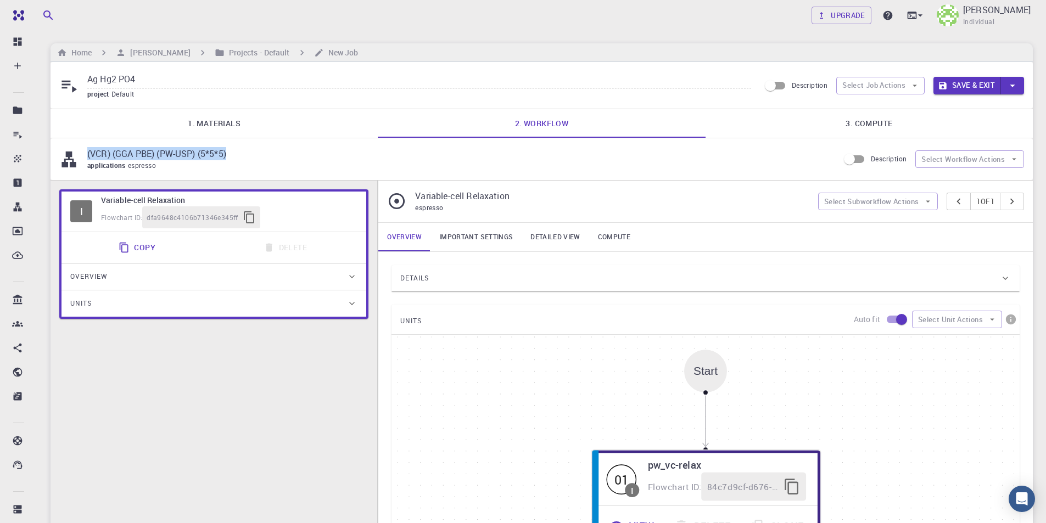
drag, startPoint x: 241, startPoint y: 152, endPoint x: 86, endPoint y: 153, distance: 154.9
click at [86, 153] on div "(VCR) (GGA PBE) (PW-USP) (5*5*5) applications espresso" at bounding box center [449, 159] width 780 height 24
copy p "(VCR) (GGA PBE) (PW-USP) (5*5*5)"
click at [151, 79] on input "Ag Hg2 PO4" at bounding box center [419, 80] width 664 height 18
paste input "(VCR) (GGA PBE) (PW-USP) (5*5*5)"
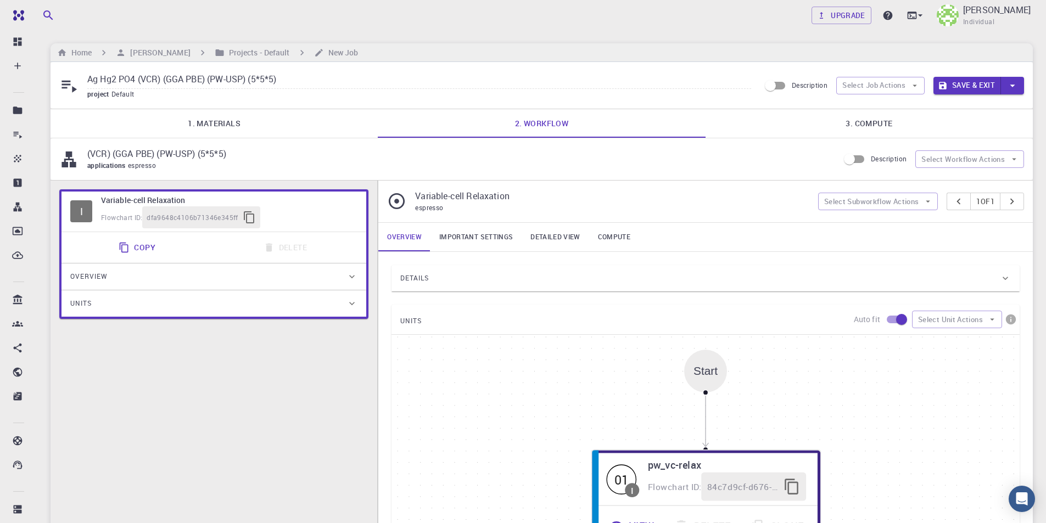
type input "Ag Hg2 PO4 (VCR) (GGA PBE) (PW-USP) (5*5*5)"
click at [864, 127] on link "3. Compute" at bounding box center [869, 123] width 327 height 29
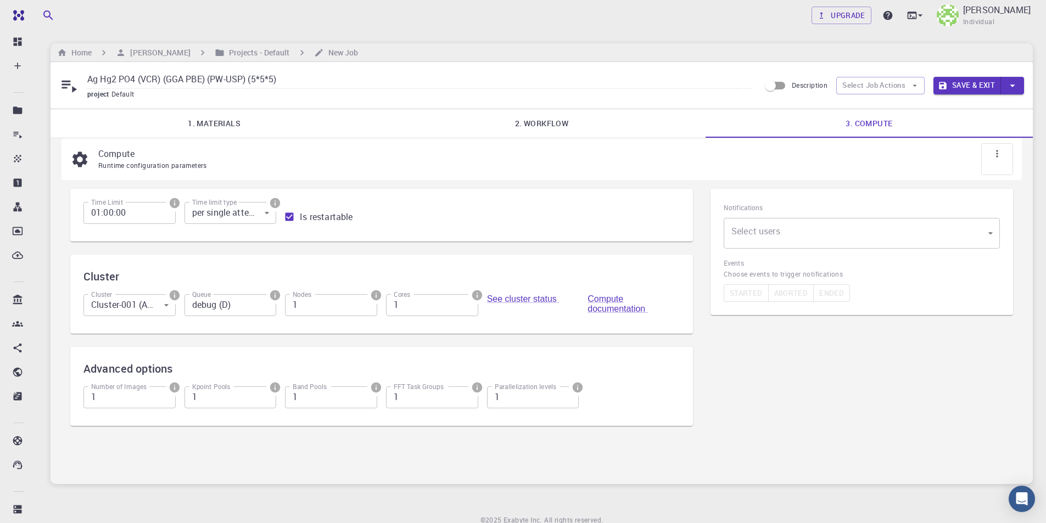
scroll to position [46, 0]
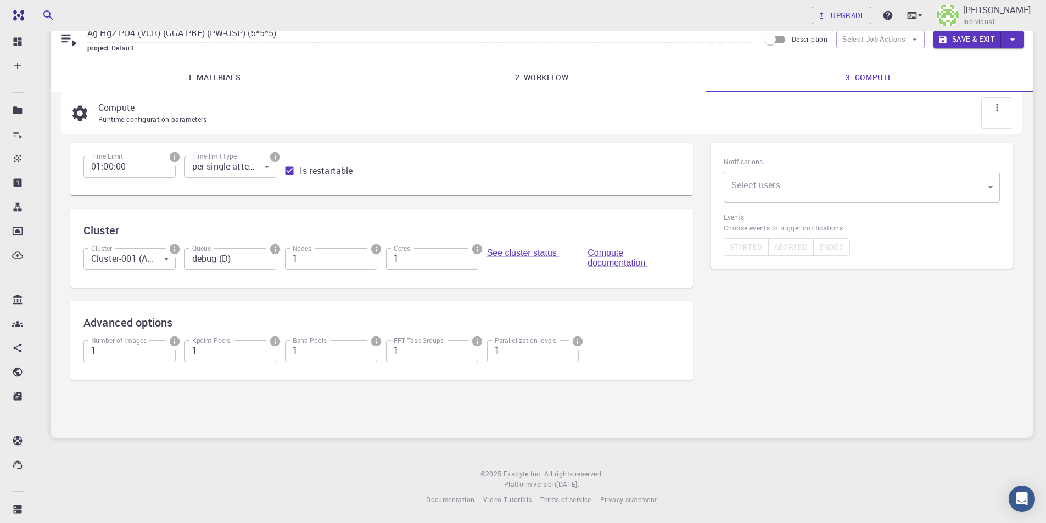
click at [851, 178] on body "Free Dashboard Create New Job New Material Create Material Upload File Import f…" at bounding box center [523, 239] width 1046 height 570
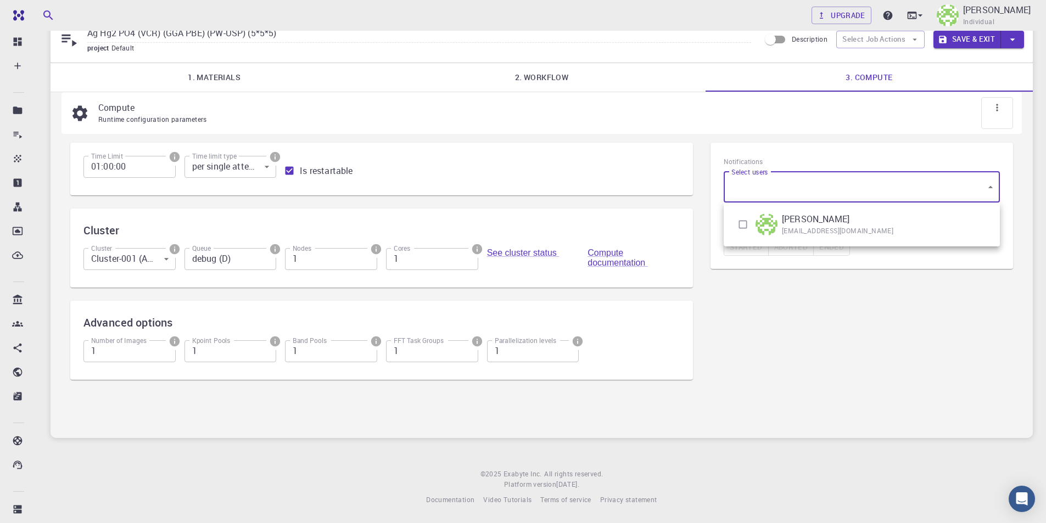
click at [749, 222] on input "checkbox" at bounding box center [743, 224] width 21 height 21
checkbox input "true"
type input "[object Object]"
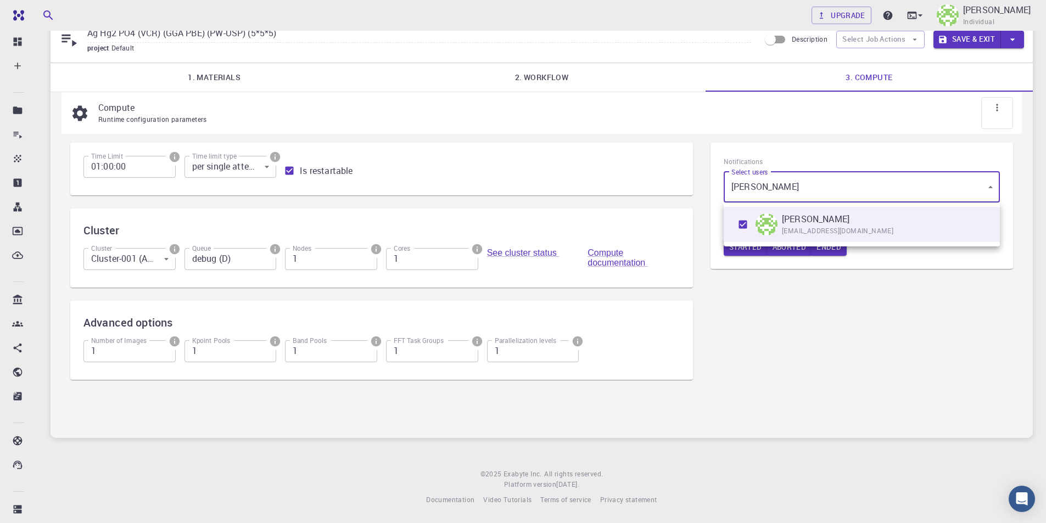
click at [762, 288] on div at bounding box center [523, 261] width 1046 height 523
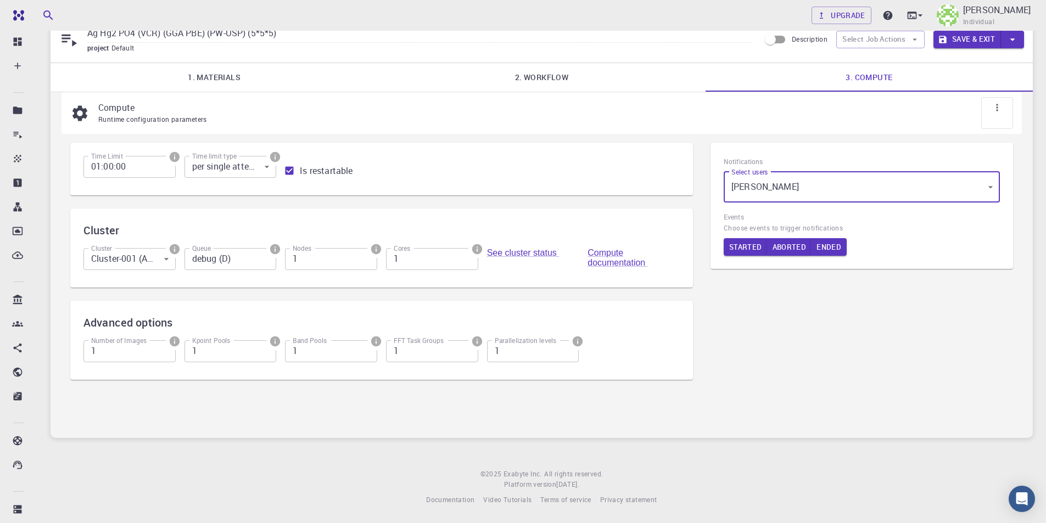
click at [965, 38] on button "Save & Exit" at bounding box center [968, 40] width 68 height 18
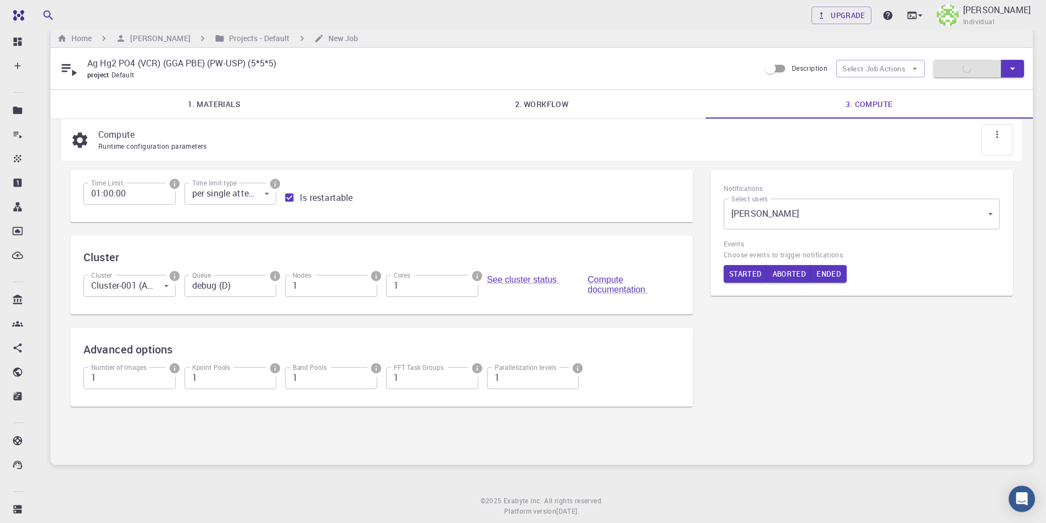
scroll to position [0, 0]
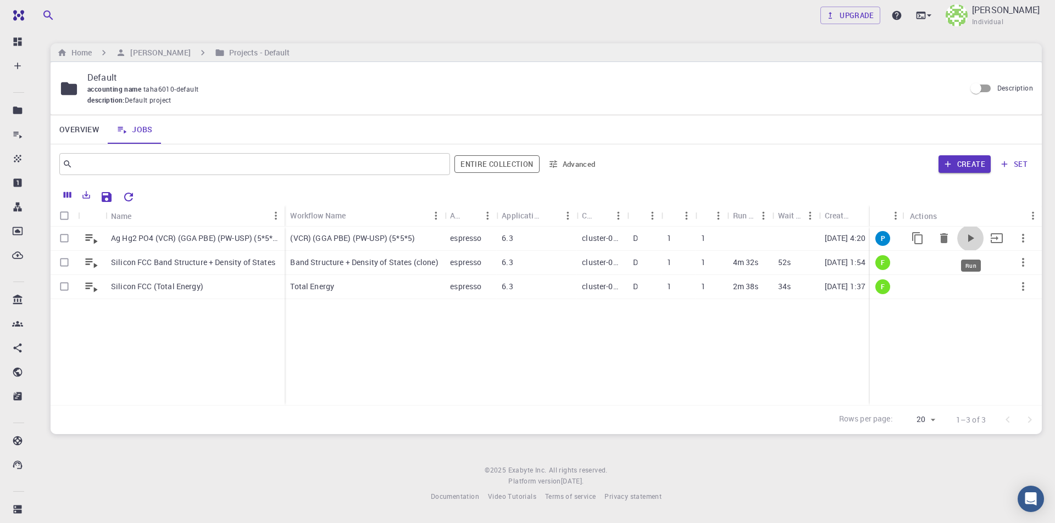
click at [972, 238] on icon "Run" at bounding box center [971, 239] width 6 height 8
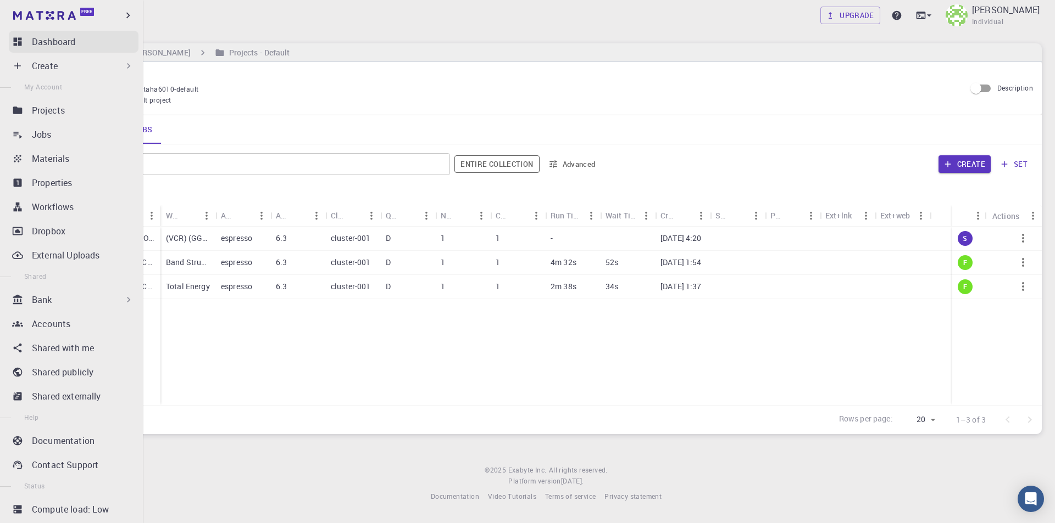
click at [54, 40] on p "Dashboard" at bounding box center [53, 41] width 43 height 13
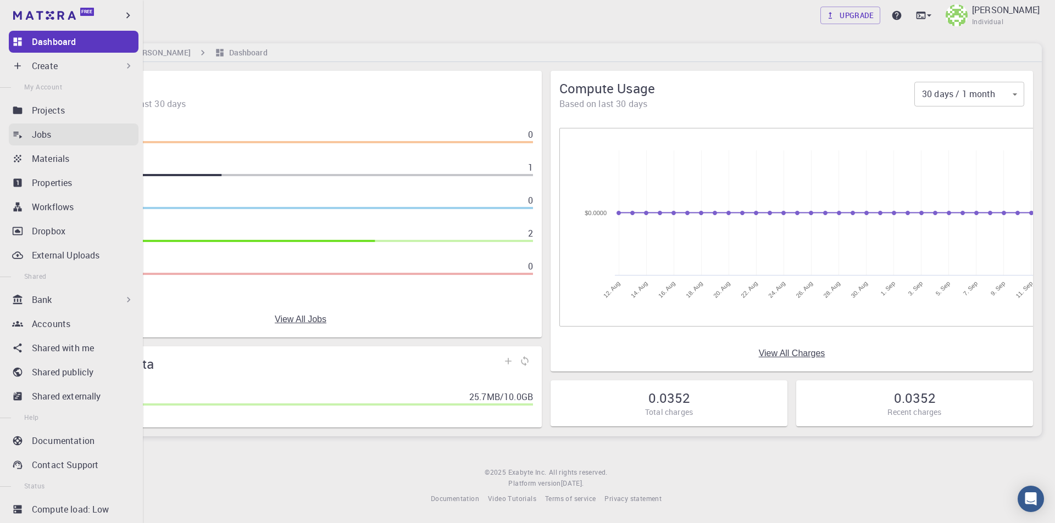
click at [41, 132] on p "Jobs" at bounding box center [42, 134] width 20 height 13
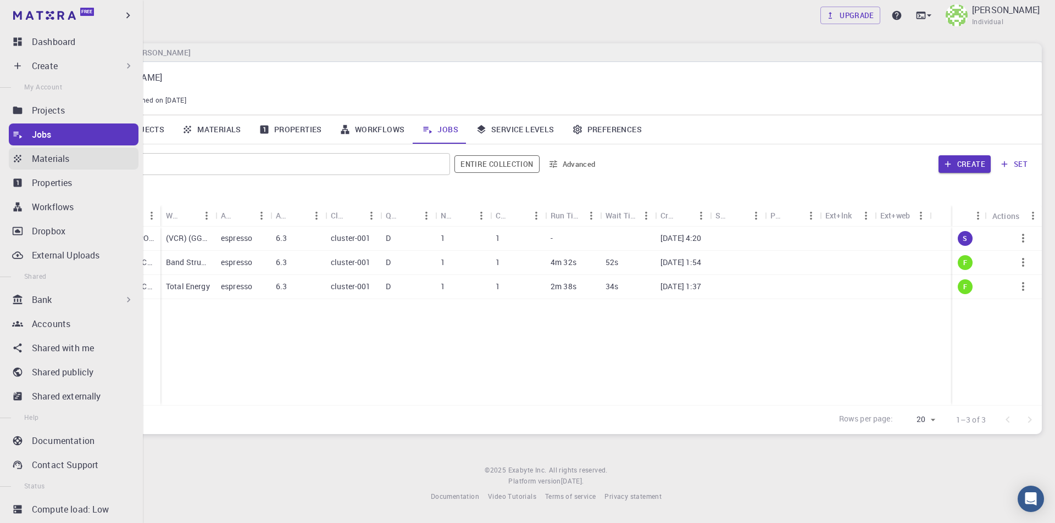
click at [55, 162] on p "Materials" at bounding box center [50, 158] width 37 height 13
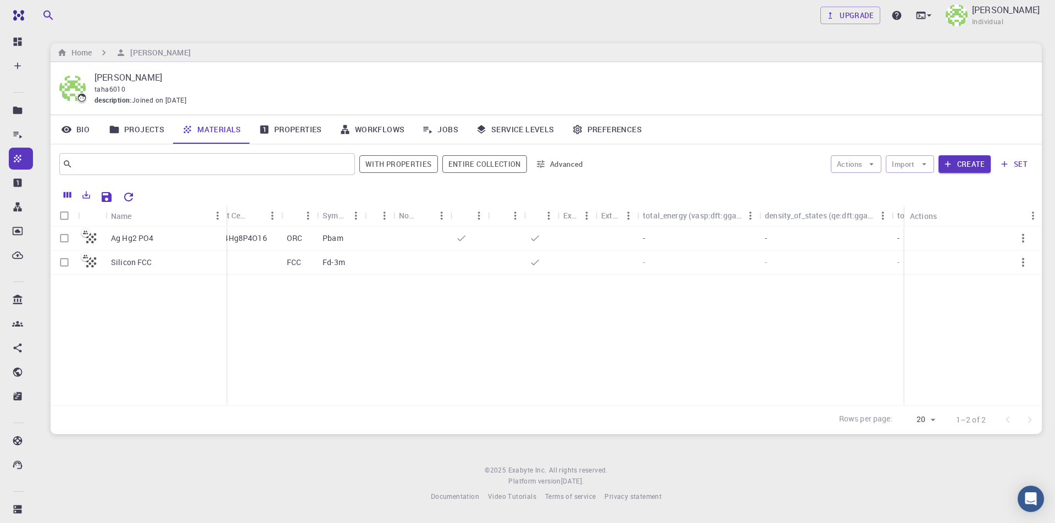
drag, startPoint x: 158, startPoint y: 209, endPoint x: 225, endPoint y: 210, distance: 67.0
click at [225, 210] on div "Name" at bounding box center [227, 215] width 11 height 21
click at [149, 239] on p "Ag Hg2 PO4" at bounding box center [132, 238] width 43 height 11
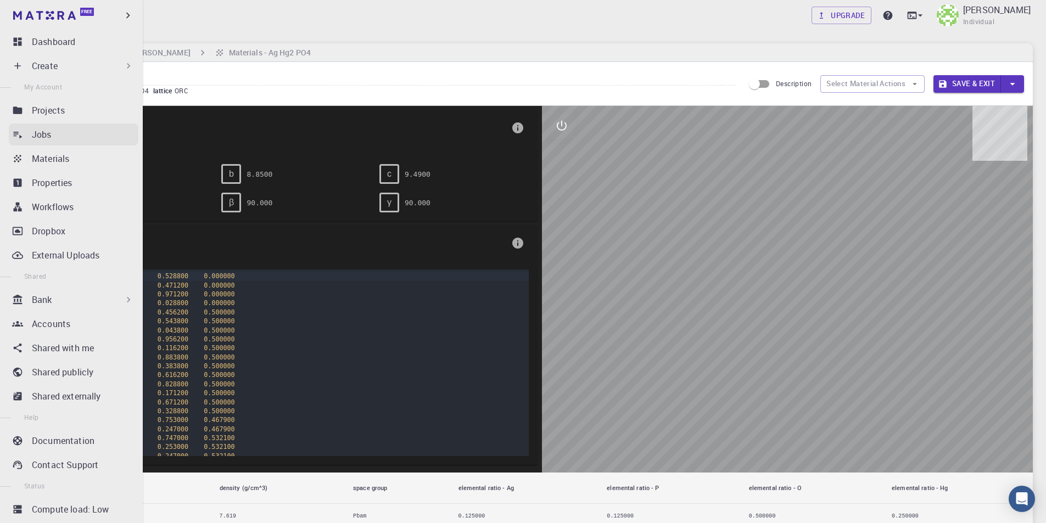
click at [44, 136] on p "Jobs" at bounding box center [42, 134] width 20 height 13
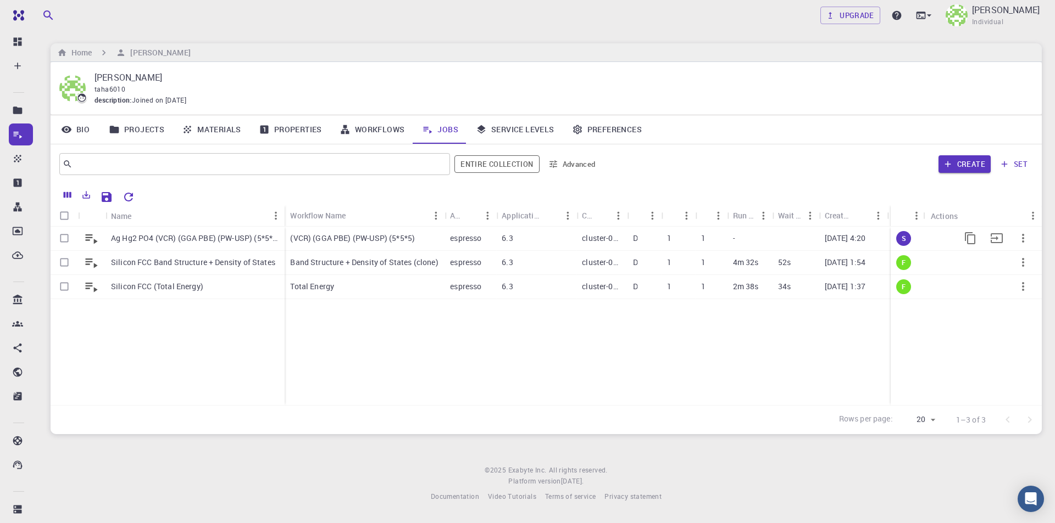
click at [236, 241] on p "Ag Hg2 PO4 (VCR) (GGA PBE) (PW-USP) (5*5*5)" at bounding box center [195, 238] width 168 height 11
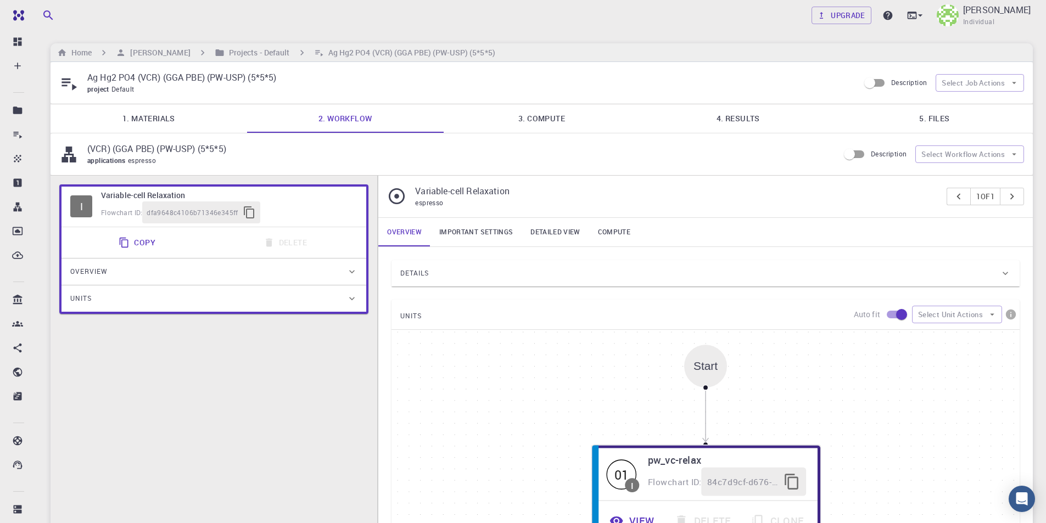
click at [747, 119] on link "4. Results" at bounding box center [738, 118] width 197 height 29
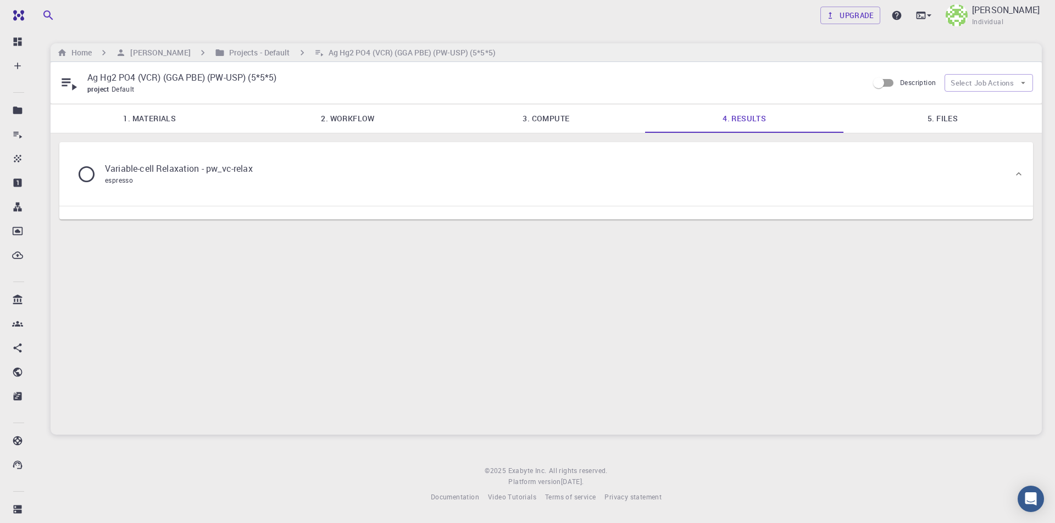
click at [347, 162] on div "Variable-cell Relaxation - pw_vc-relax espresso" at bounding box center [540, 174] width 945 height 42
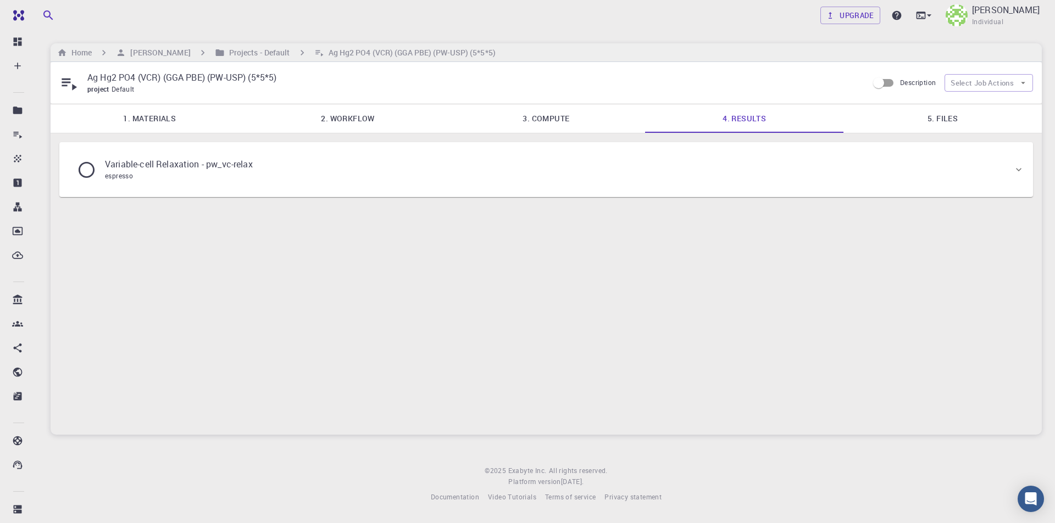
click at [318, 170] on div "Variable-cell Relaxation - pw_vc-relax espresso" at bounding box center [540, 170] width 945 height 42
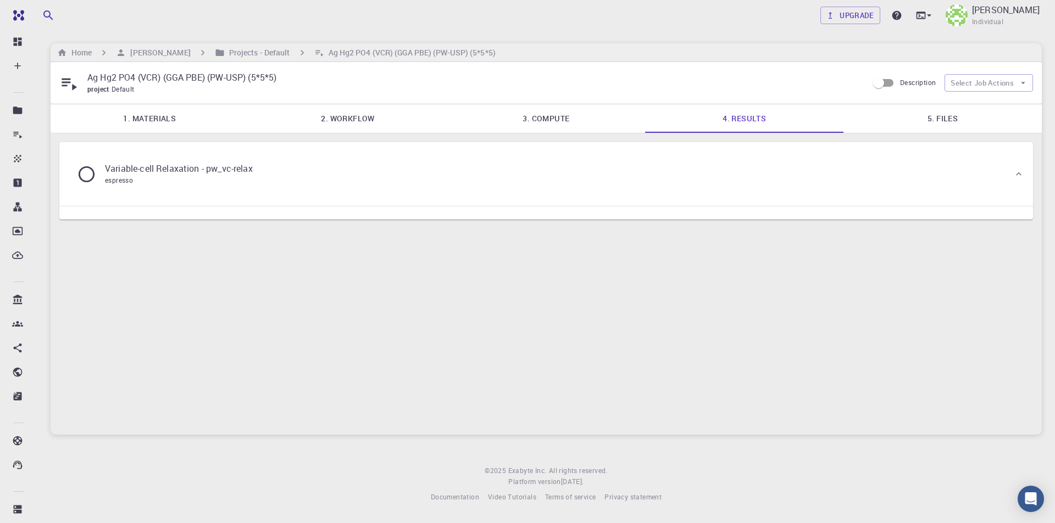
click at [950, 118] on link "5. Files" at bounding box center [942, 118] width 198 height 29
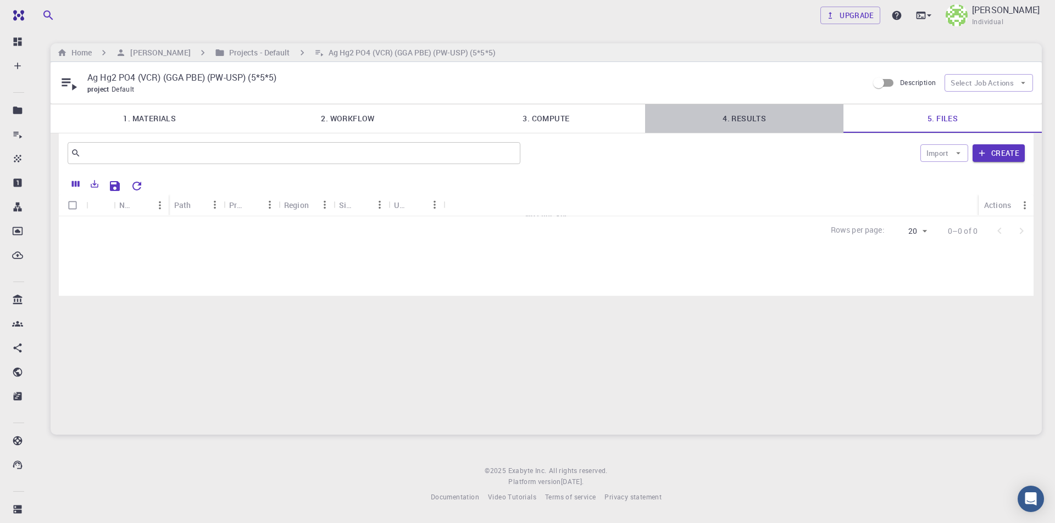
click at [730, 117] on link "4. Results" at bounding box center [744, 118] width 198 height 29
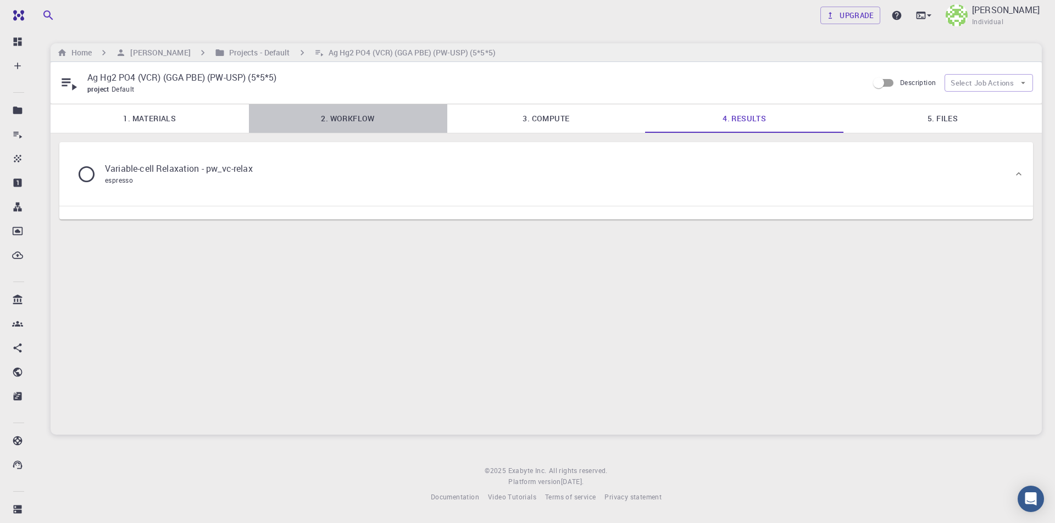
click at [344, 119] on link "2. Workflow" at bounding box center [348, 118] width 198 height 29
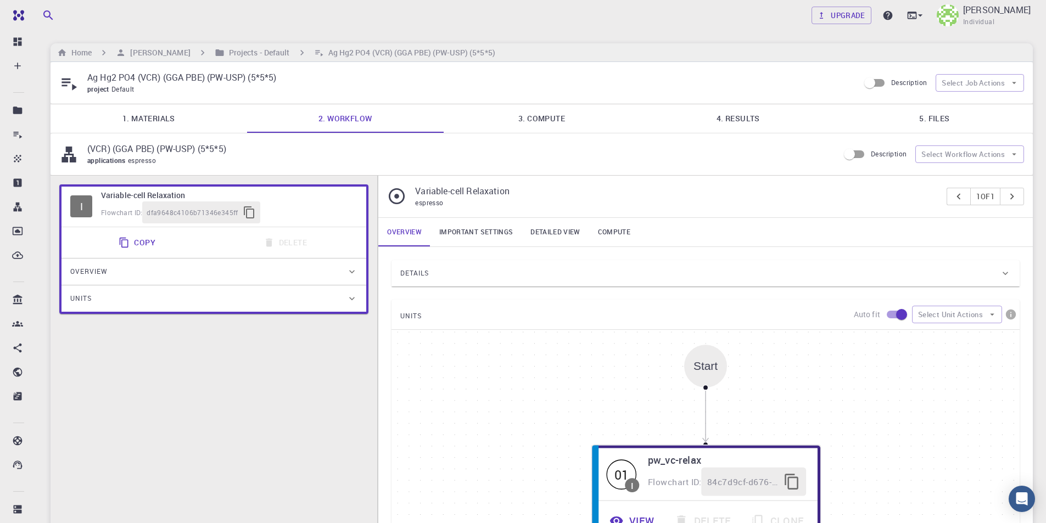
click at [499, 233] on link "Important settings" at bounding box center [476, 232] width 91 height 29
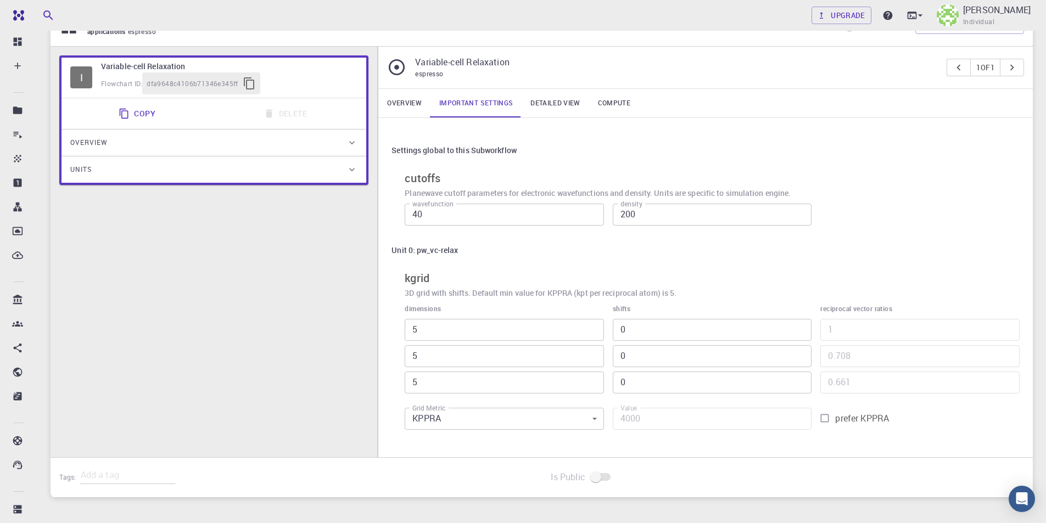
scroll to position [24, 0]
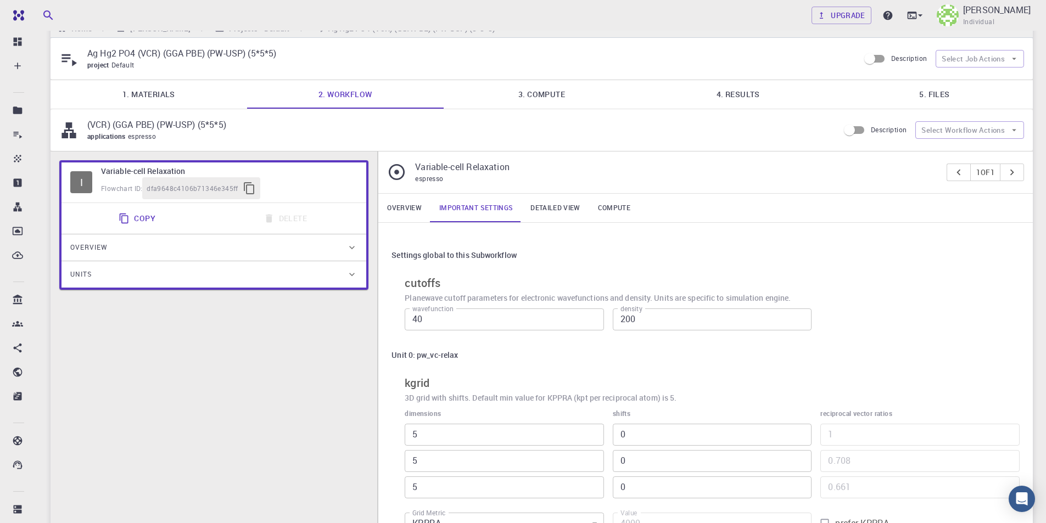
click at [497, 209] on link "Important settings" at bounding box center [476, 208] width 91 height 29
click at [409, 210] on link "Overview" at bounding box center [404, 208] width 52 height 29
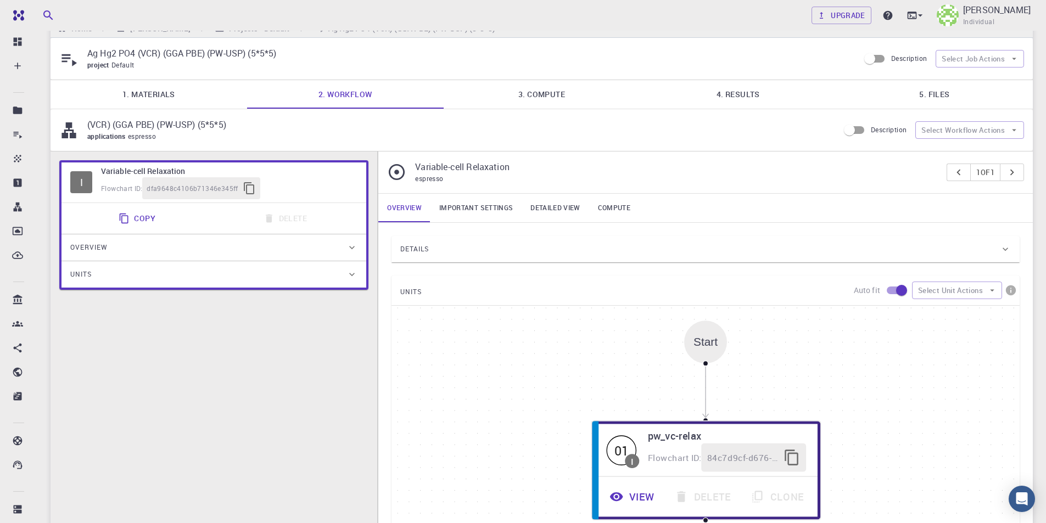
click at [619, 254] on div "Details" at bounding box center [700, 250] width 600 height 18
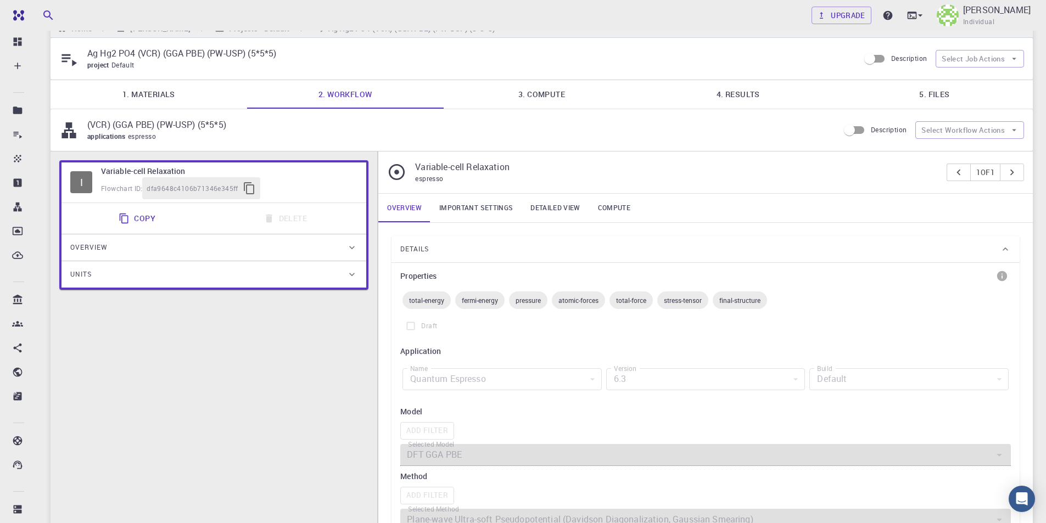
click at [619, 254] on div "Details" at bounding box center [700, 250] width 600 height 18
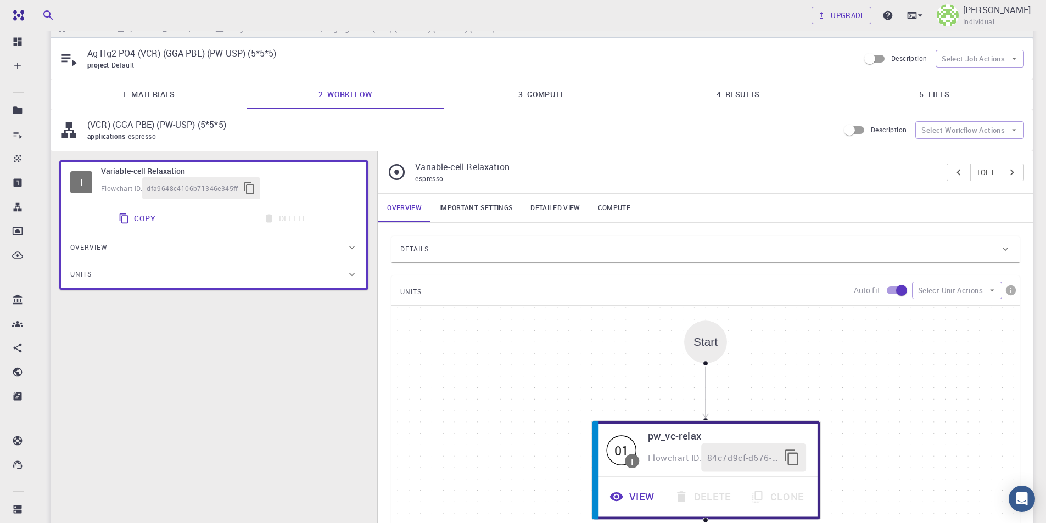
click at [619, 254] on div "Details" at bounding box center [700, 250] width 600 height 18
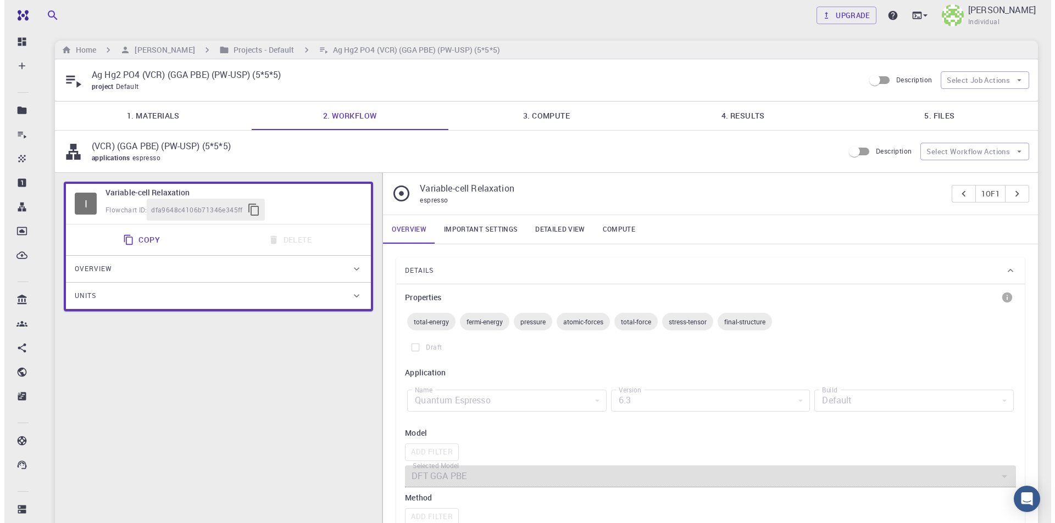
scroll to position [0, 0]
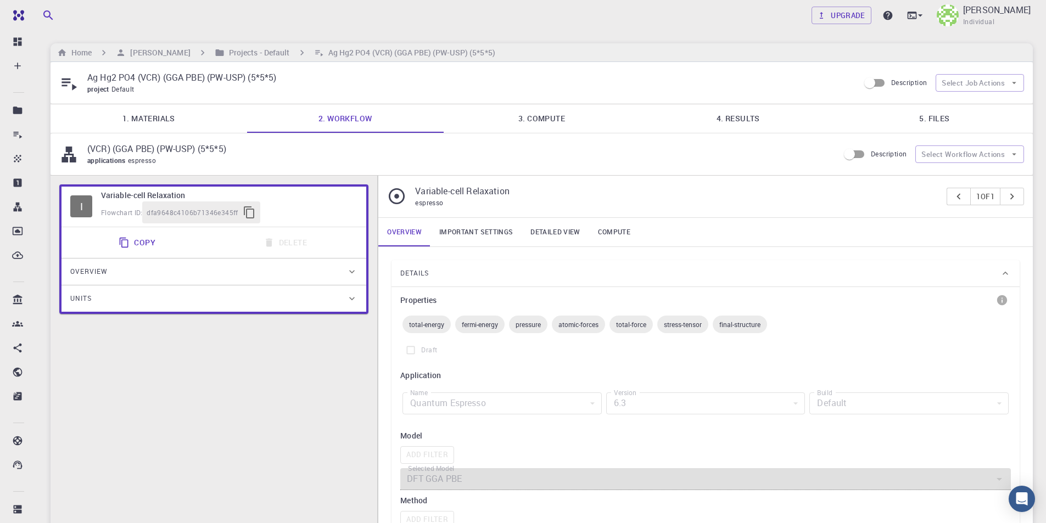
click at [176, 122] on link "1. Materials" at bounding box center [149, 118] width 197 height 29
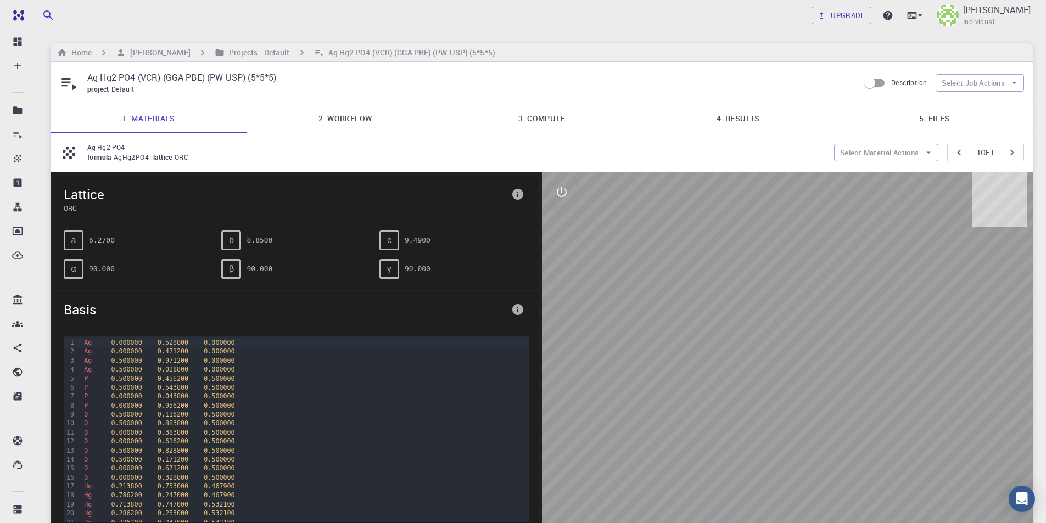
click at [729, 121] on link "4. Results" at bounding box center [738, 118] width 197 height 29
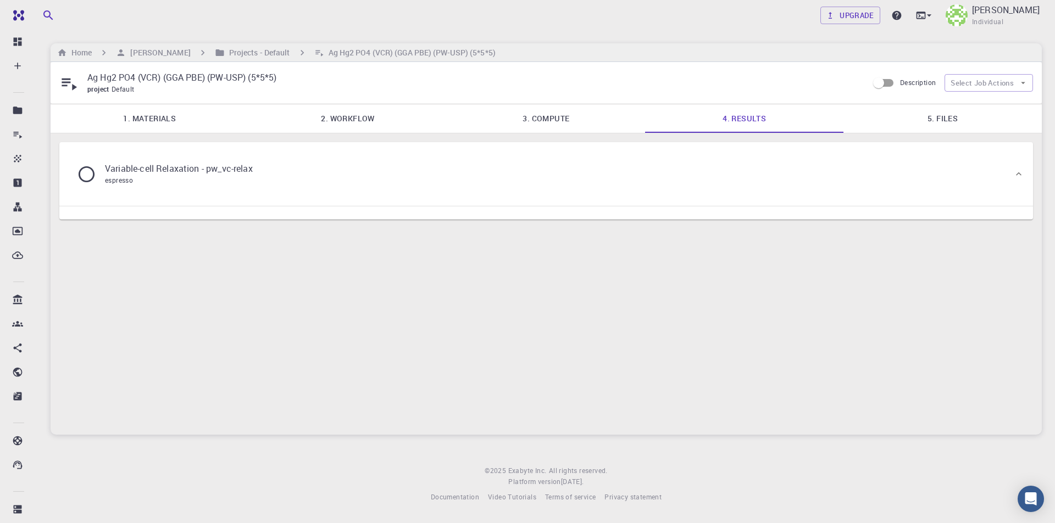
click at [567, 176] on div "Variable-cell Relaxation - pw_vc-relax espresso" at bounding box center [540, 174] width 945 height 42
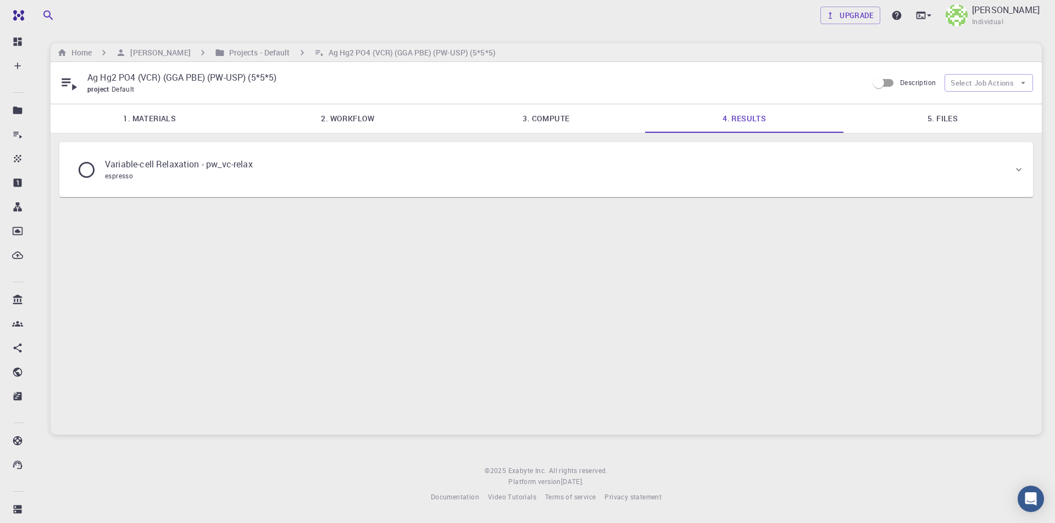
click at [567, 175] on div "Variable-cell Relaxation - pw_vc-relax espresso" at bounding box center [540, 170] width 945 height 42
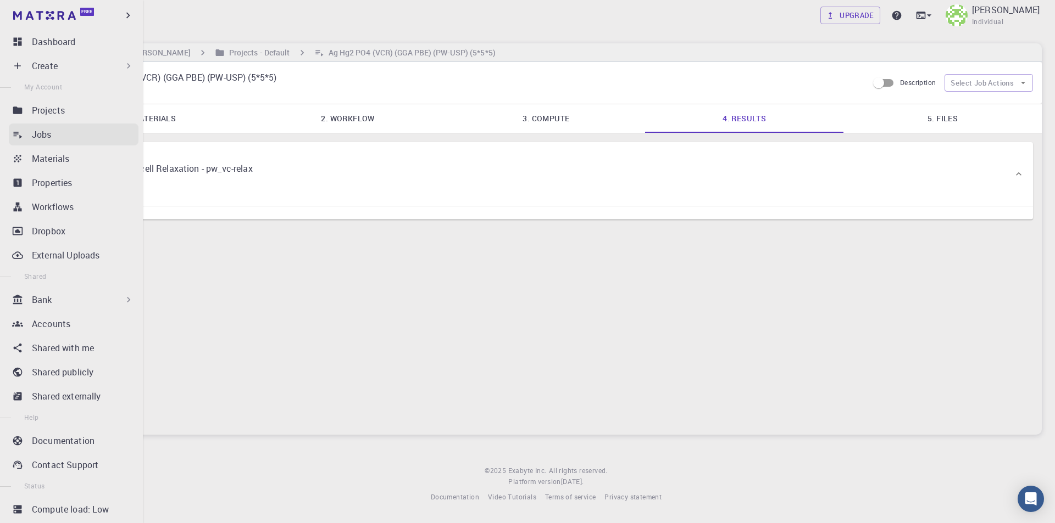
click at [54, 136] on div "Jobs" at bounding box center [85, 134] width 107 height 13
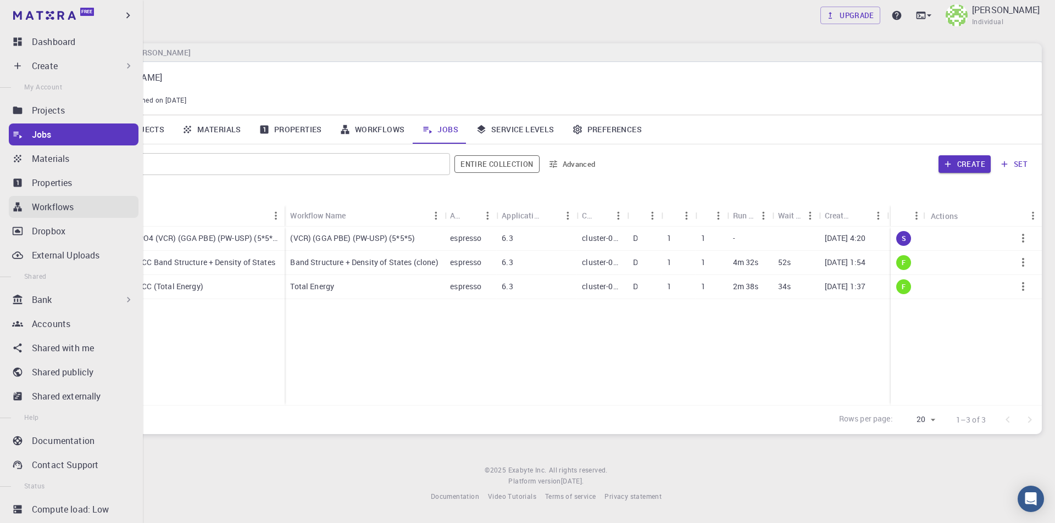
click at [81, 206] on div "Workflows" at bounding box center [85, 206] width 107 height 13
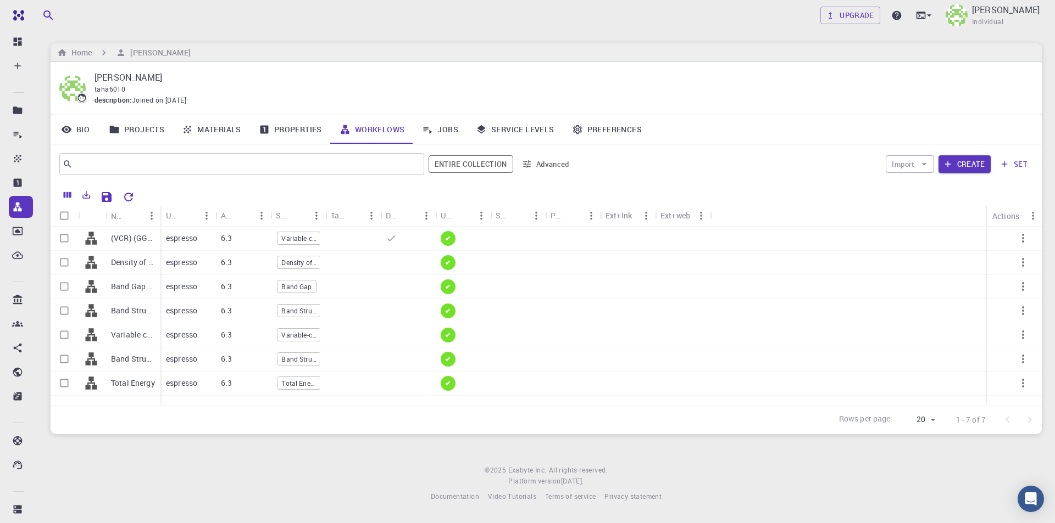
click at [455, 129] on link "Jobs" at bounding box center [440, 129] width 54 height 29
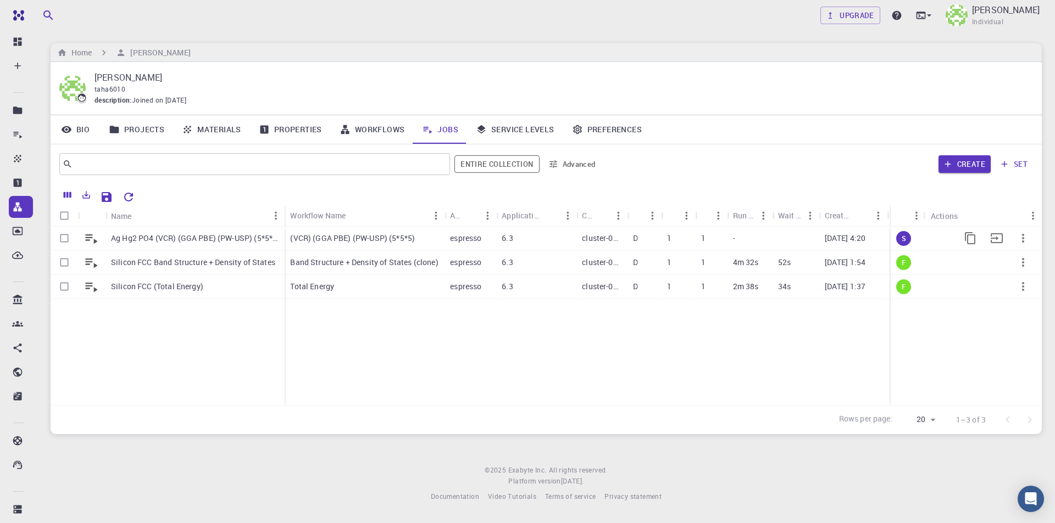
click at [243, 242] on p "Ag Hg2 PO4 (VCR) (GGA PBE) (PW-USP) (5*5*5)" at bounding box center [195, 238] width 168 height 11
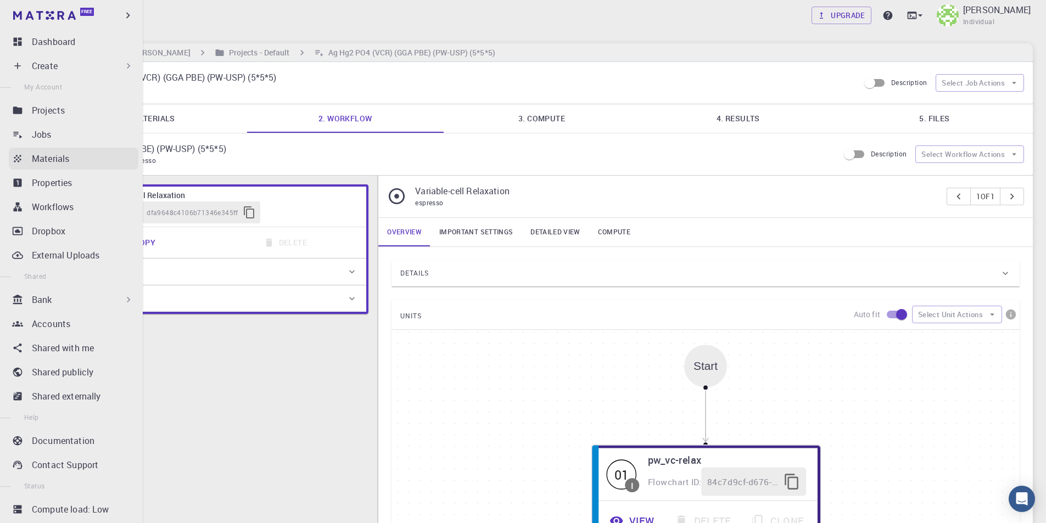
click at [65, 162] on p "Materials" at bounding box center [50, 158] width 37 height 13
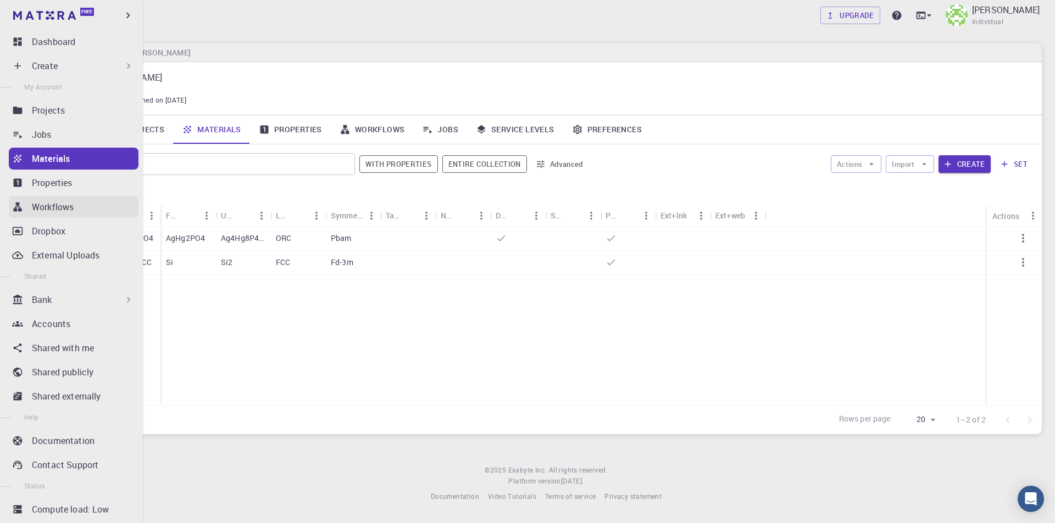
click at [70, 139] on div "Jobs" at bounding box center [85, 134] width 107 height 13
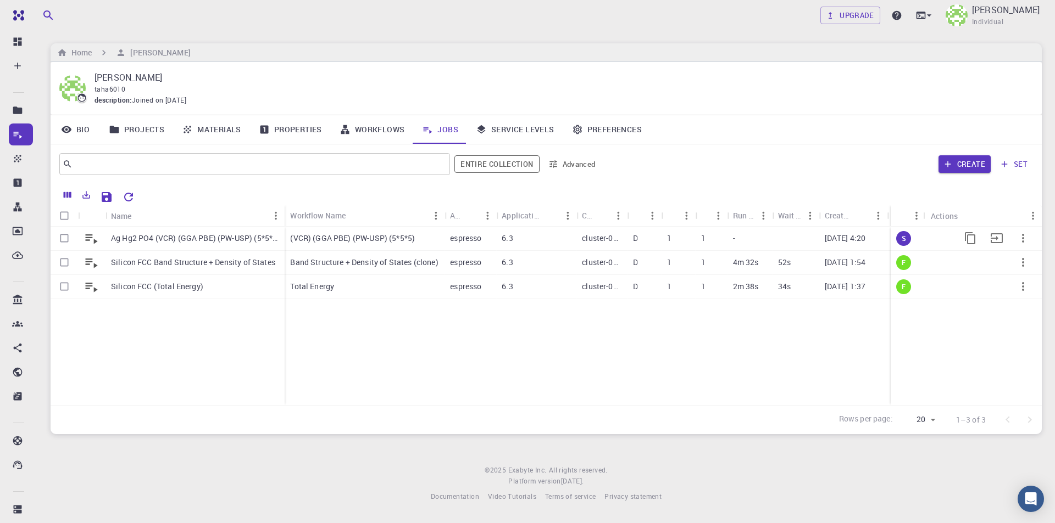
click at [1026, 237] on icon "button" at bounding box center [1022, 238] width 13 height 13
click at [18, 44] on div at bounding box center [527, 261] width 1055 height 523
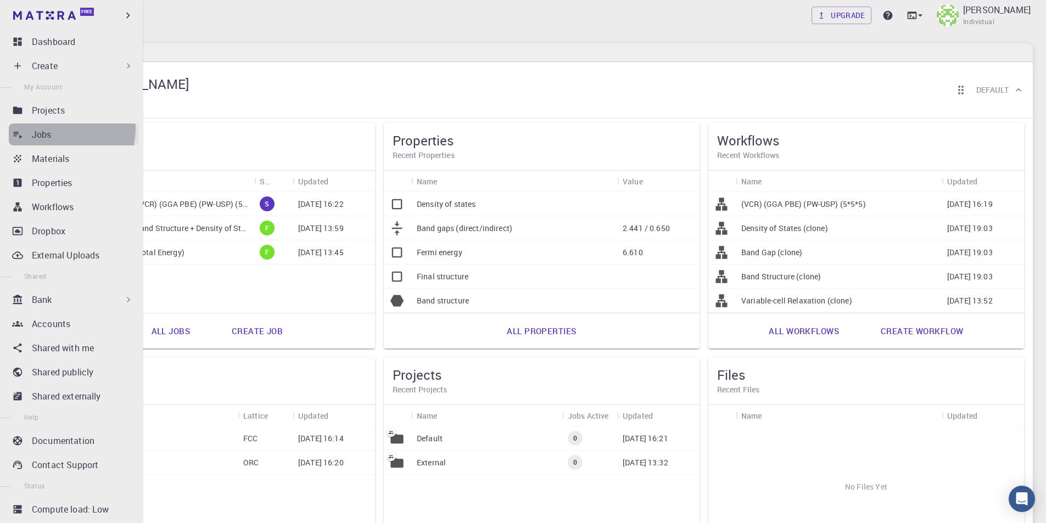
click at [59, 129] on div "Jobs" at bounding box center [85, 134] width 107 height 13
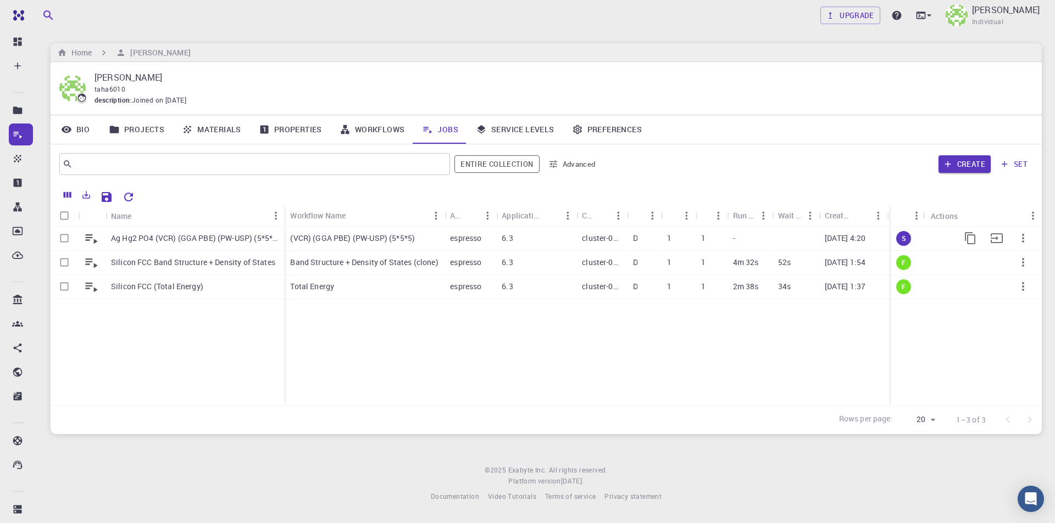
click at [234, 237] on p "Ag Hg2 PO4 (VCR) (GGA PBE) (PW-USP) (5*5*5)" at bounding box center [195, 238] width 168 height 11
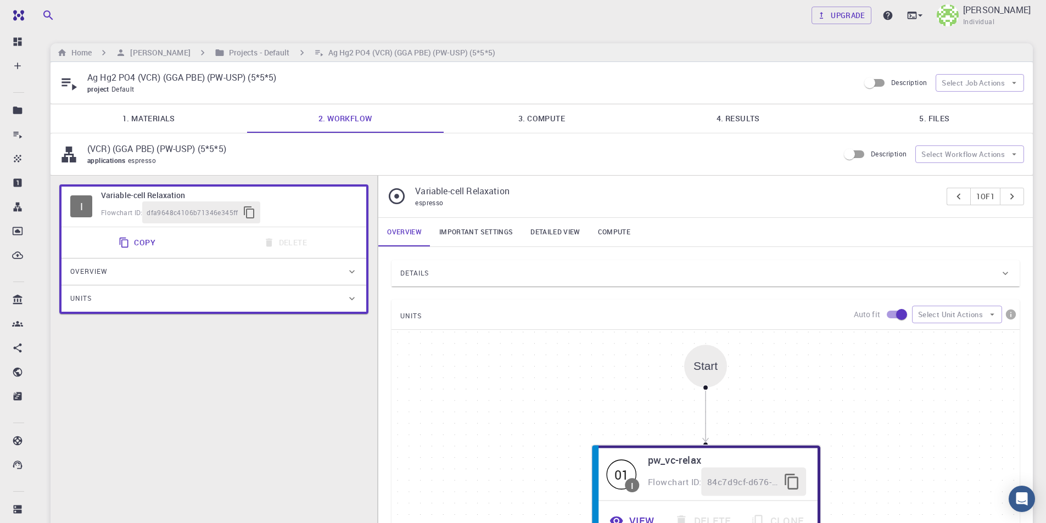
type input "/export/share/pseudo/ag/gga/pbe/gbrv/1.4/us/ag_pbe_gbrv_1.4.upf"
type input "/export/share/pseudo/p/gga/pbe/gbrv/1.5/us/p_pbe_gbrv_1.5.upf"
type input "/export/share/pseudo/o/gga/pbe/gbrv/1.2/us/o_pbe_gbrv_1.2.upf"
type input "/export/share/pseudo/hg/gga/pbe/gbrv/1.0/us/hg_pbe_gbrv_1.0.upf"
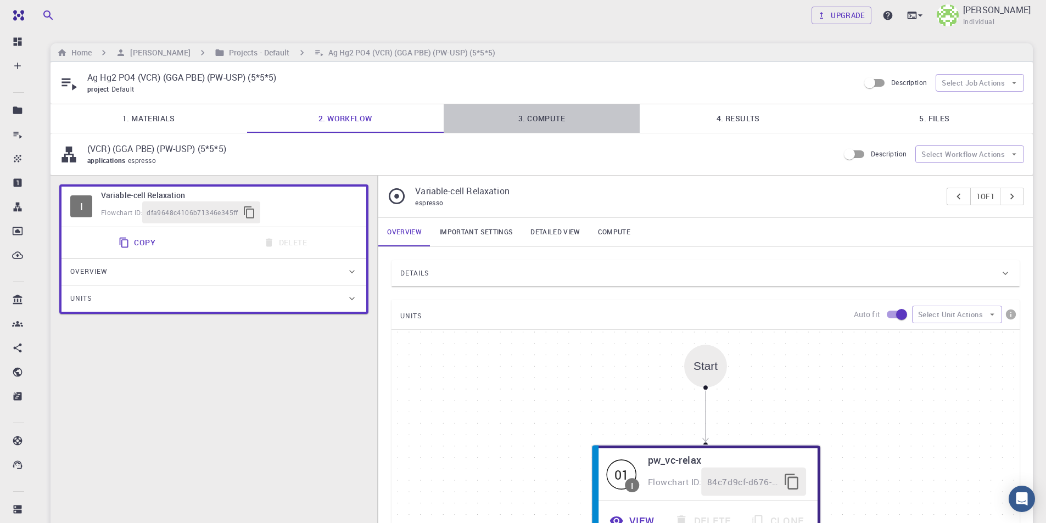
click at [515, 116] on link "3. Compute" at bounding box center [542, 118] width 197 height 29
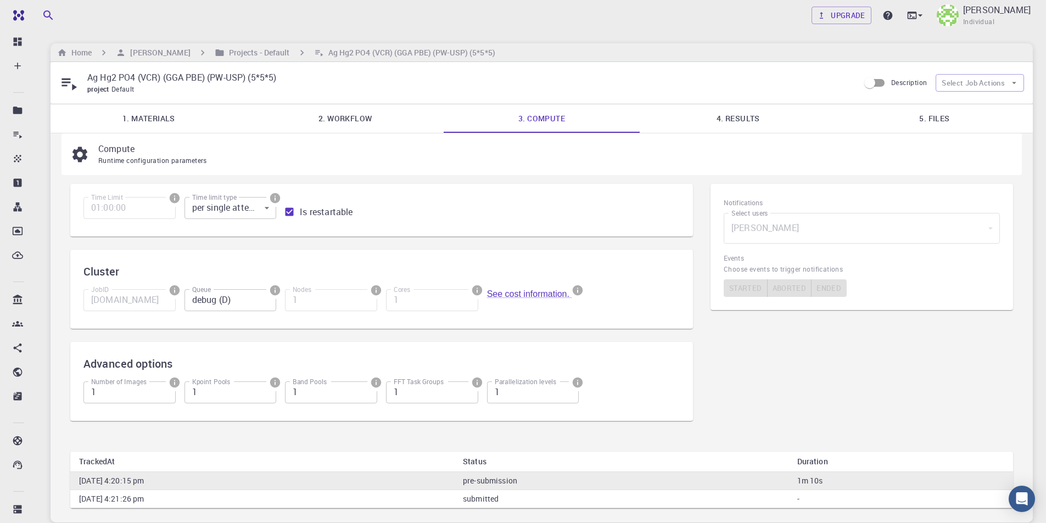
click at [339, 118] on link "2. Workflow" at bounding box center [345, 118] width 197 height 29
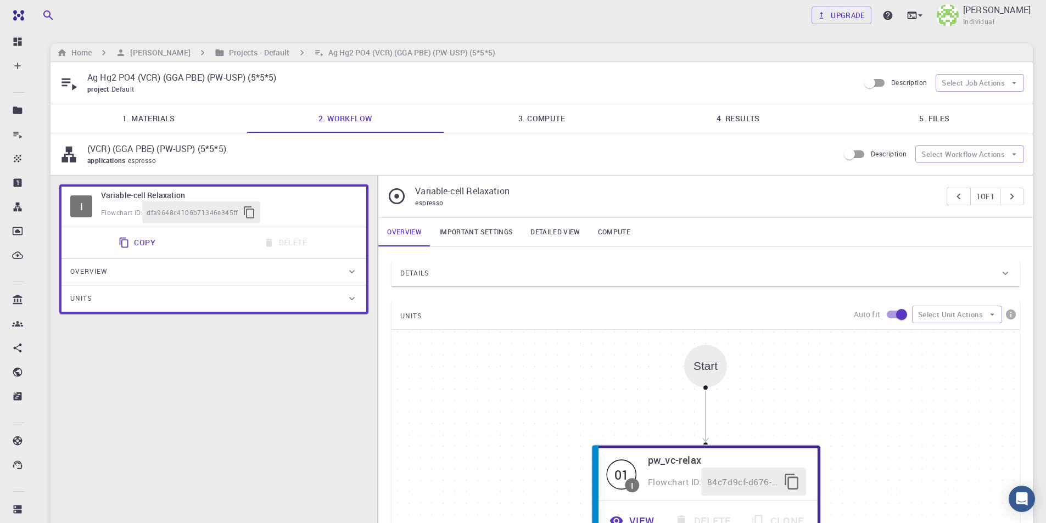
click at [179, 120] on link "1. Materials" at bounding box center [149, 118] width 197 height 29
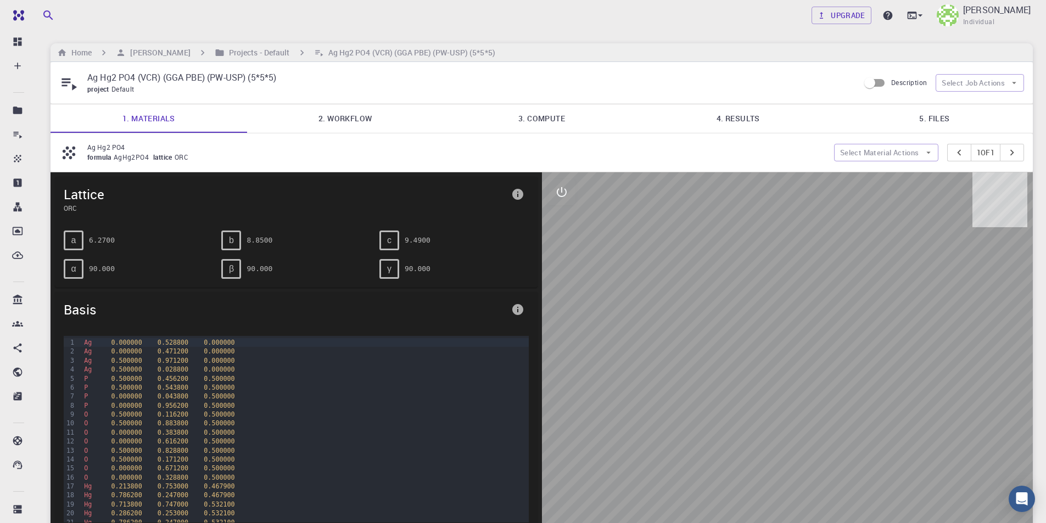
click at [361, 122] on link "2. Workflow" at bounding box center [345, 118] width 197 height 29
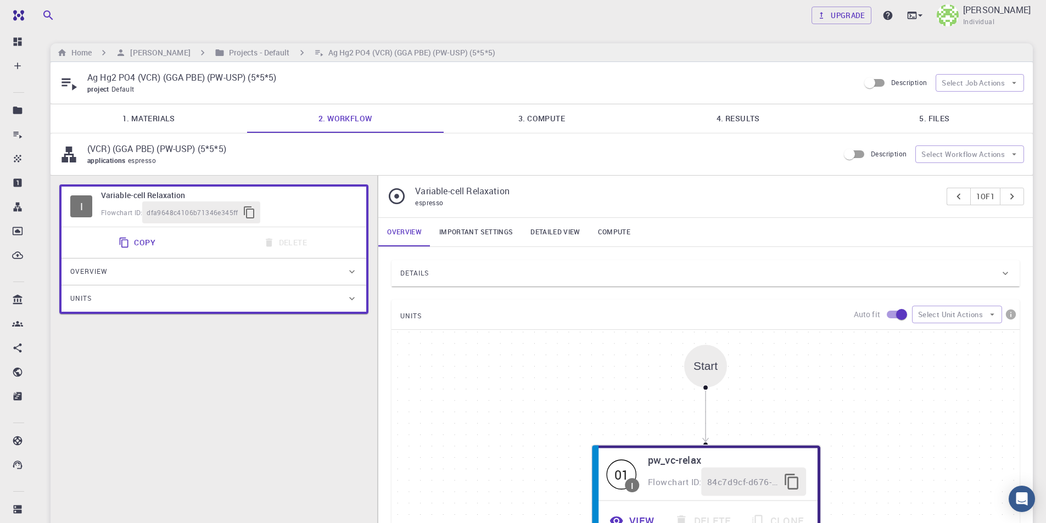
click at [502, 232] on link "Important settings" at bounding box center [476, 232] width 91 height 29
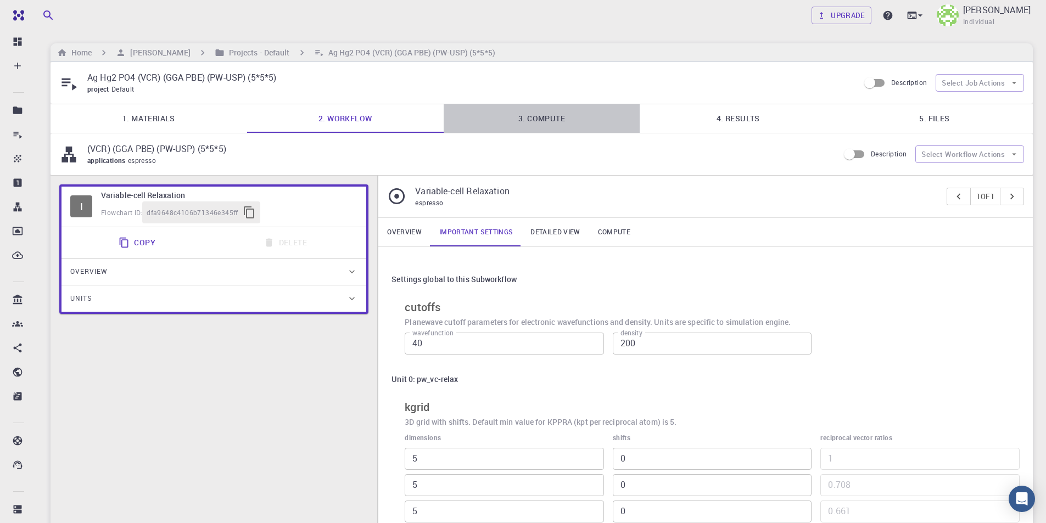
click at [561, 120] on link "3. Compute" at bounding box center [542, 118] width 197 height 29
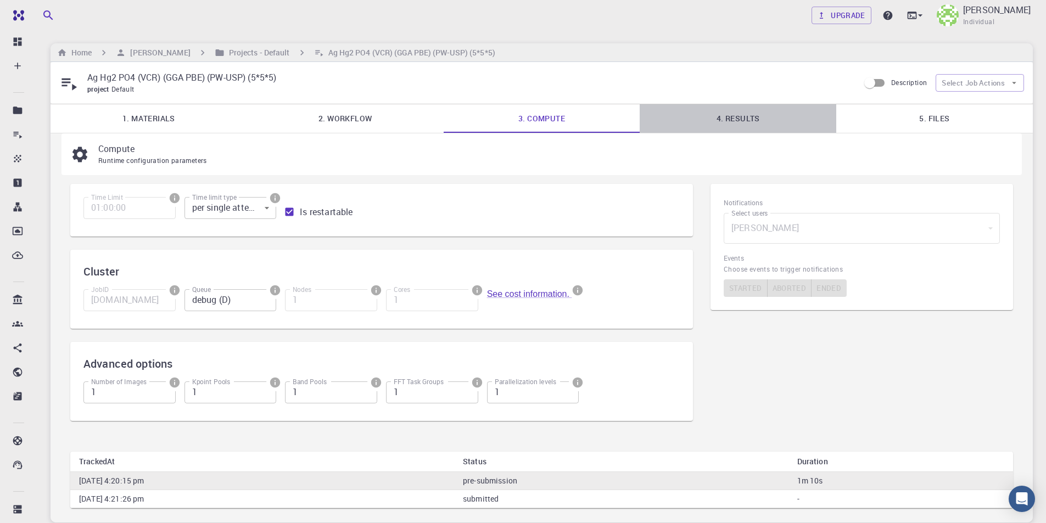
click at [704, 121] on link "4. Results" at bounding box center [738, 118] width 197 height 29
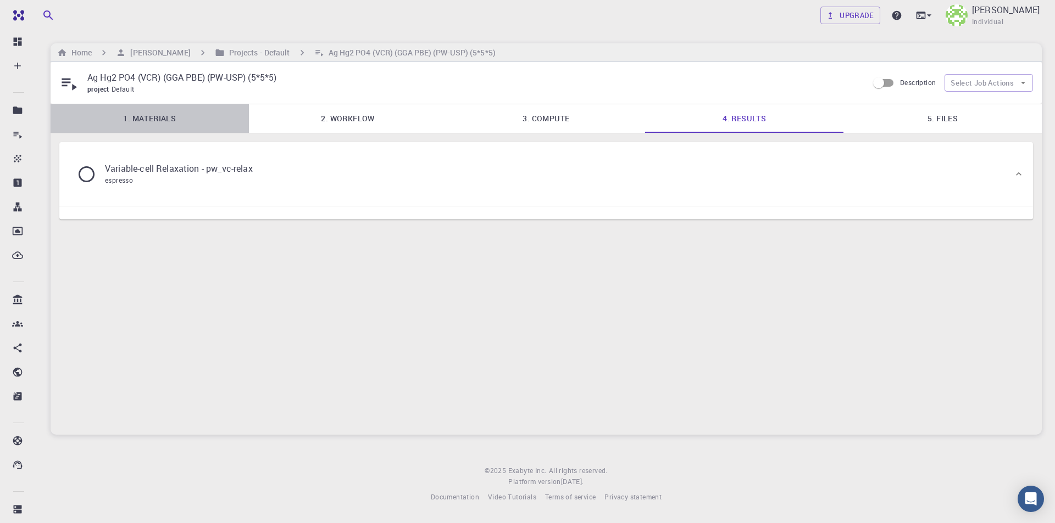
click at [171, 120] on link "1. Materials" at bounding box center [150, 118] width 198 height 29
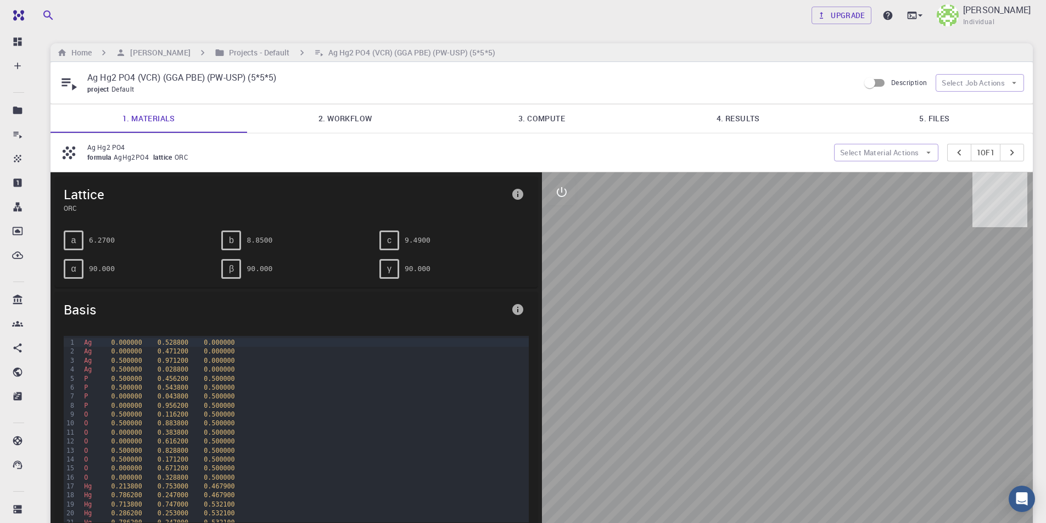
click at [749, 114] on link "4. Results" at bounding box center [738, 118] width 197 height 29
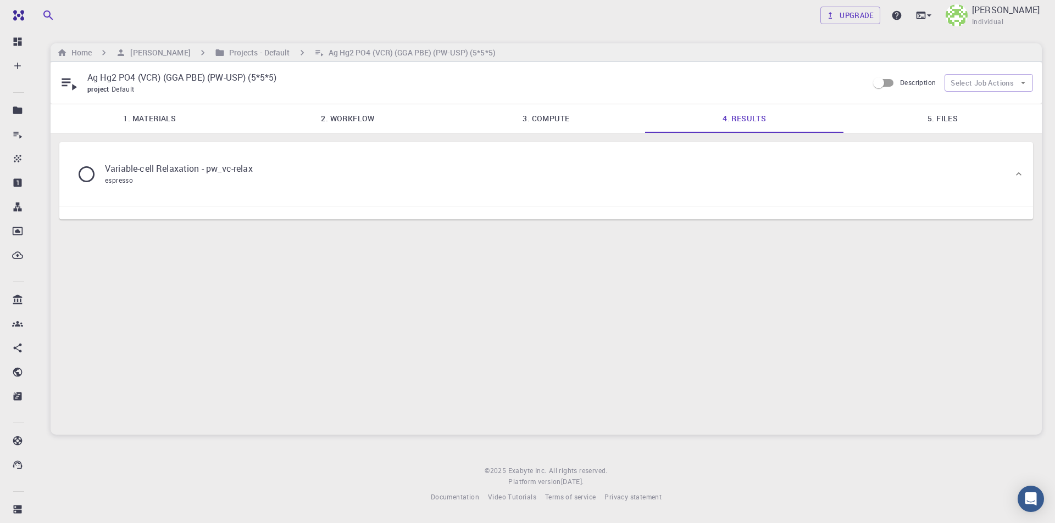
click at [305, 188] on div "Variable-cell Relaxation - pw_vc-relax espresso" at bounding box center [540, 174] width 945 height 42
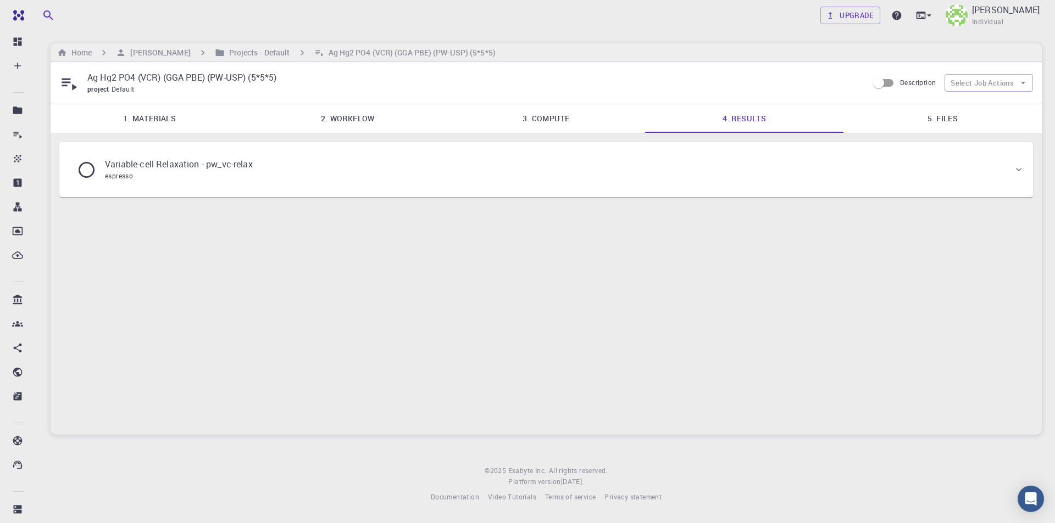
click at [309, 184] on div "Variable-cell Relaxation - pw_vc-relax espresso" at bounding box center [540, 170] width 945 height 42
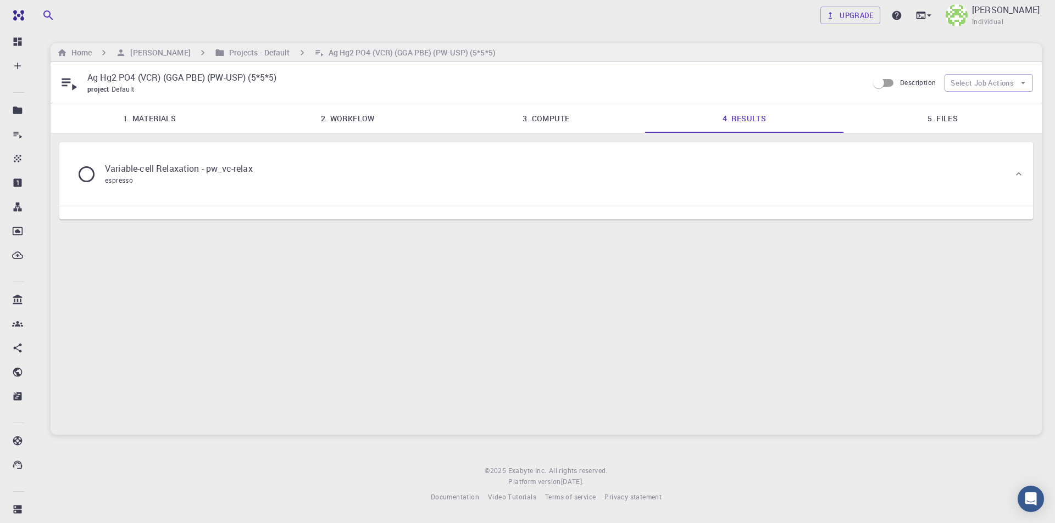
click at [936, 120] on link "5. Files" at bounding box center [942, 118] width 198 height 29
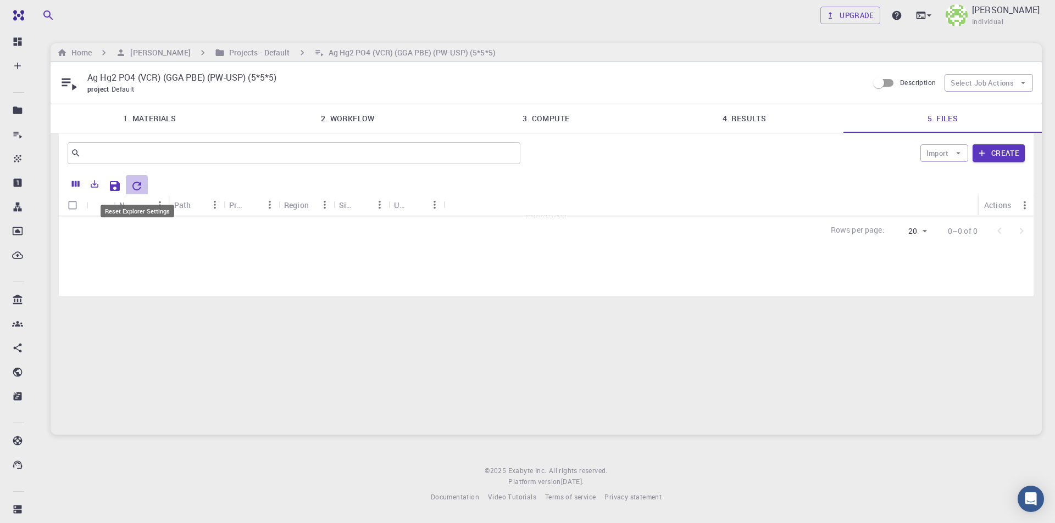
click at [133, 181] on icon "Reset Explorer Settings" at bounding box center [136, 186] width 13 height 13
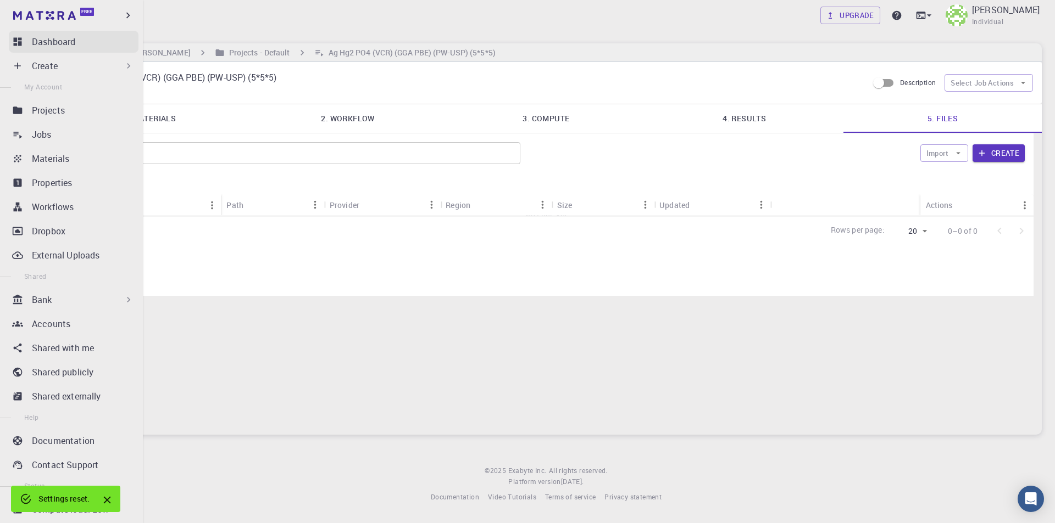
click at [49, 38] on p "Dashboard" at bounding box center [53, 41] width 43 height 13
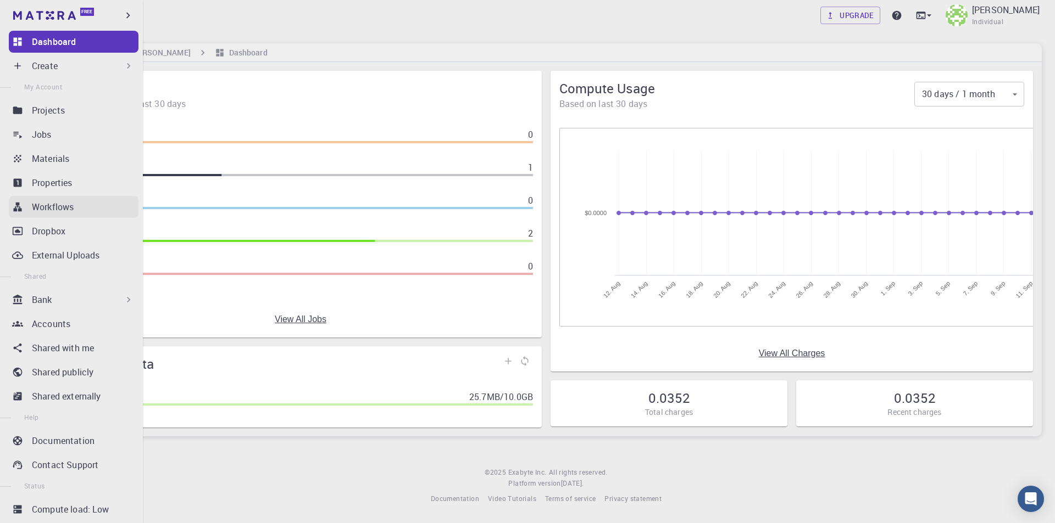
click at [76, 209] on div "Workflows" at bounding box center [85, 206] width 107 height 13
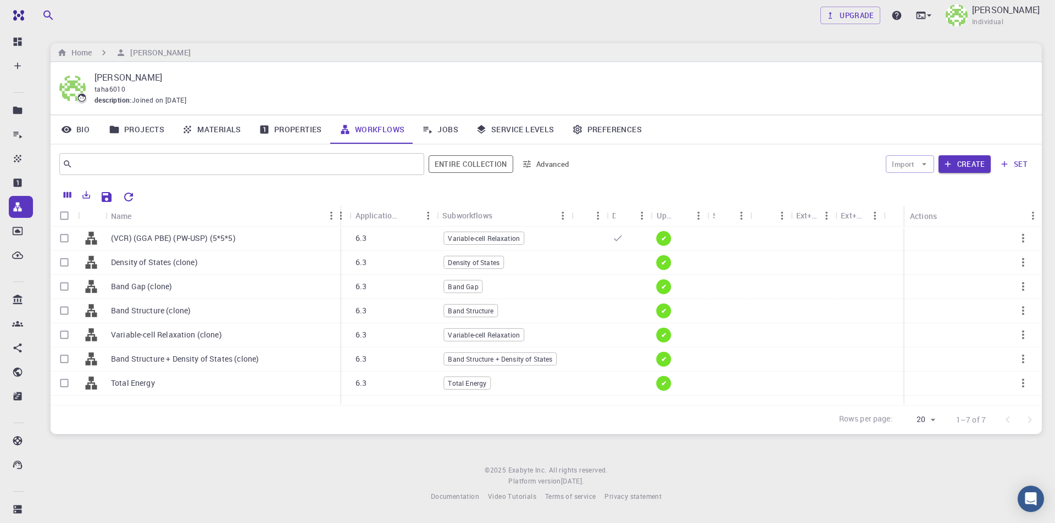
drag, startPoint x: 271, startPoint y: 213, endPoint x: 339, endPoint y: 211, distance: 68.1
click at [339, 211] on div "Name" at bounding box center [341, 215] width 11 height 21
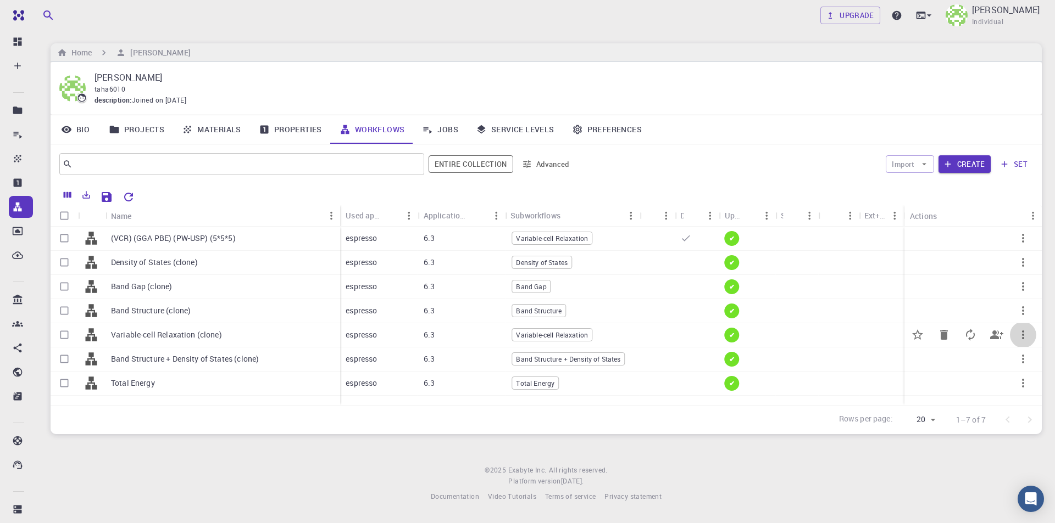
click at [1022, 333] on icon "button" at bounding box center [1022, 334] width 13 height 13
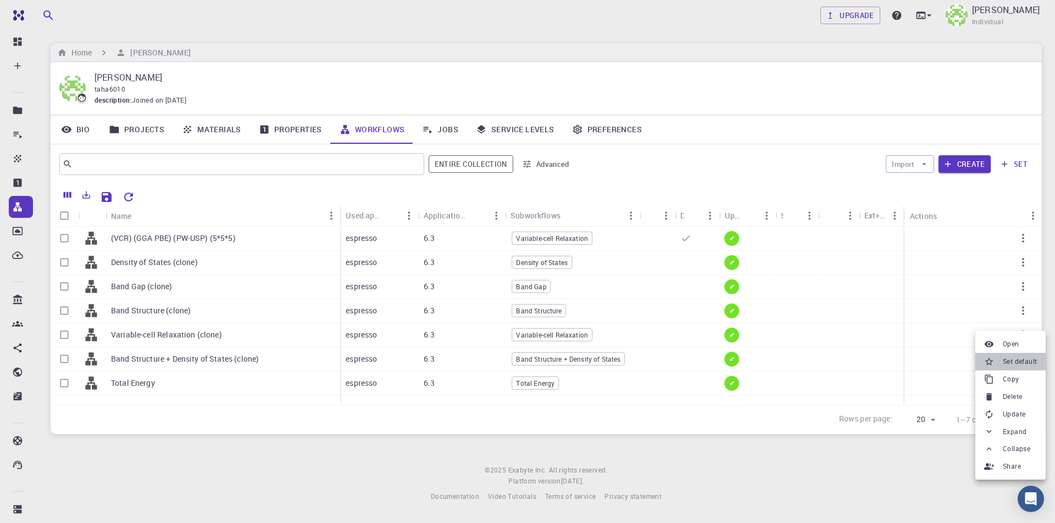
click at [1019, 363] on span "Set default" at bounding box center [1019, 362] width 34 height 11
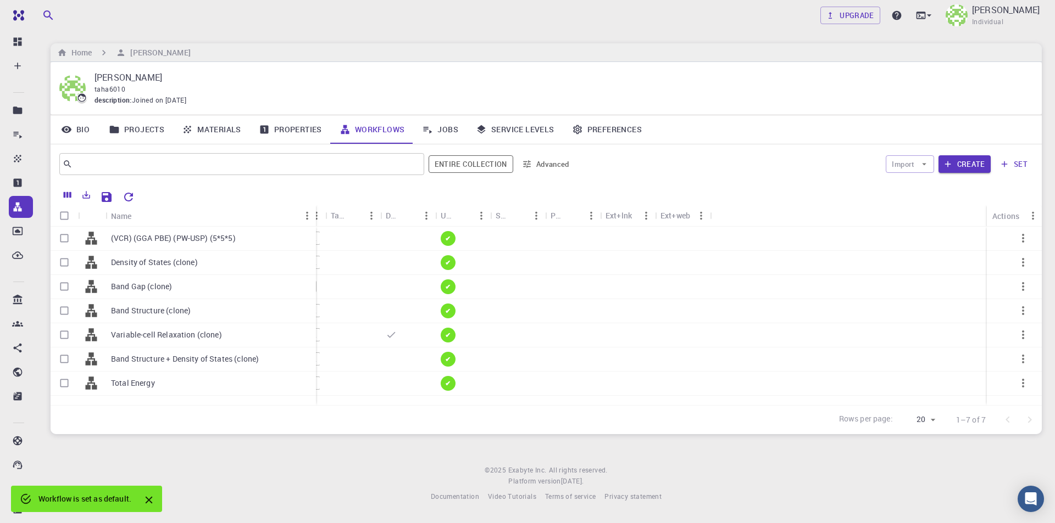
drag, startPoint x: 159, startPoint y: 212, endPoint x: 315, endPoint y: 212, distance: 155.5
click at [315, 212] on div "Name" at bounding box center [316, 215] width 11 height 21
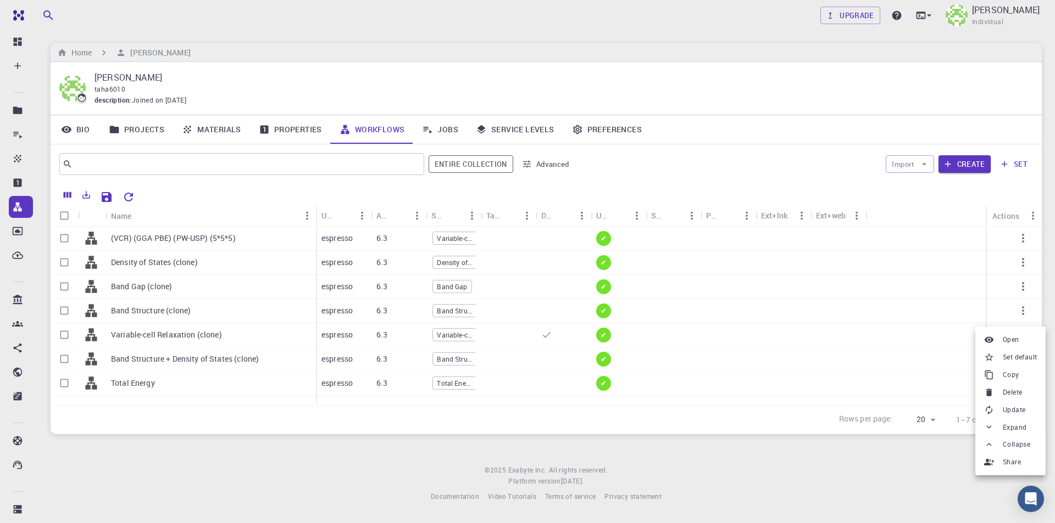
click at [1018, 376] on span "Copy" at bounding box center [1010, 375] width 16 height 11
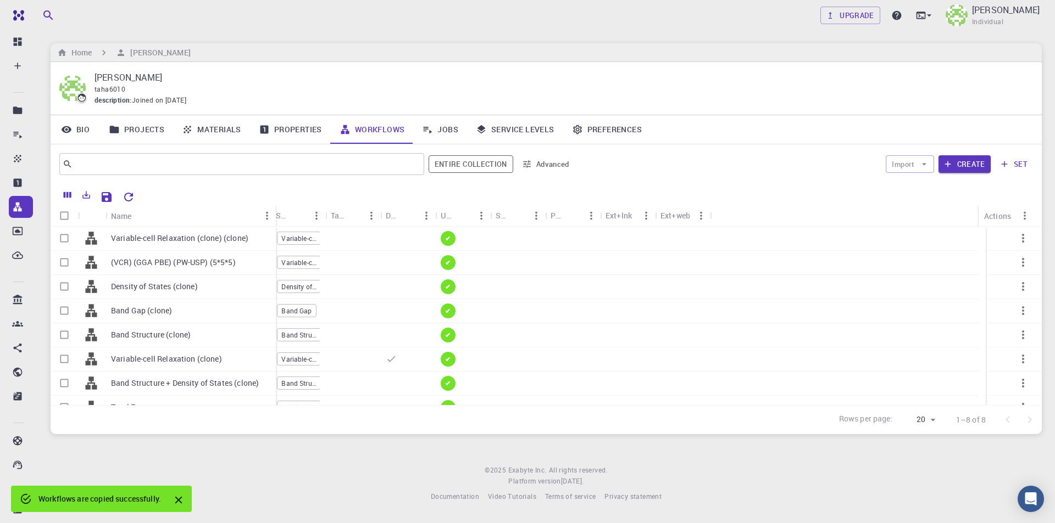
drag, startPoint x: 159, startPoint y: 212, endPoint x: 275, endPoint y: 212, distance: 115.4
click at [275, 212] on div "Name" at bounding box center [276, 215] width 11 height 21
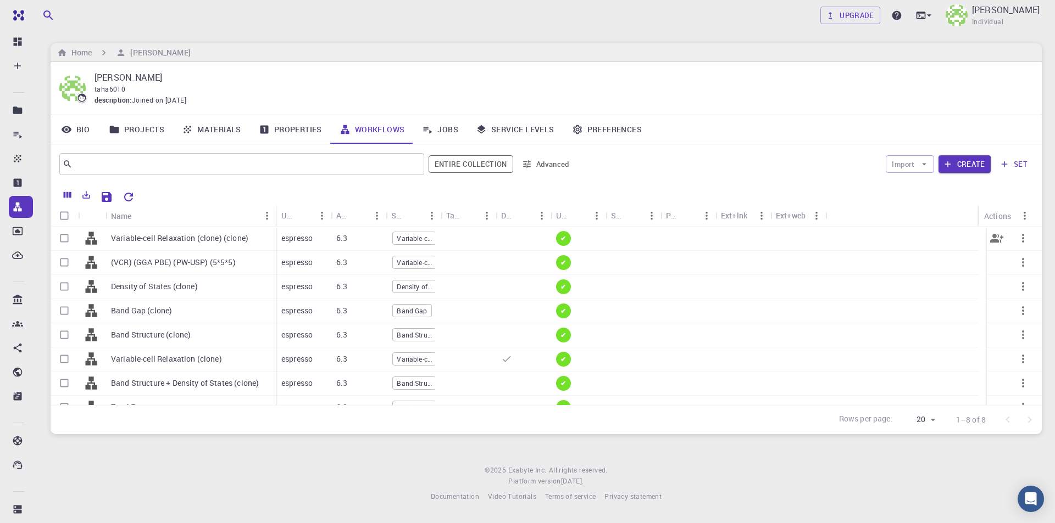
click at [226, 238] on p "Variable-cell Relaxation (clone) (clone)" at bounding box center [179, 238] width 137 height 11
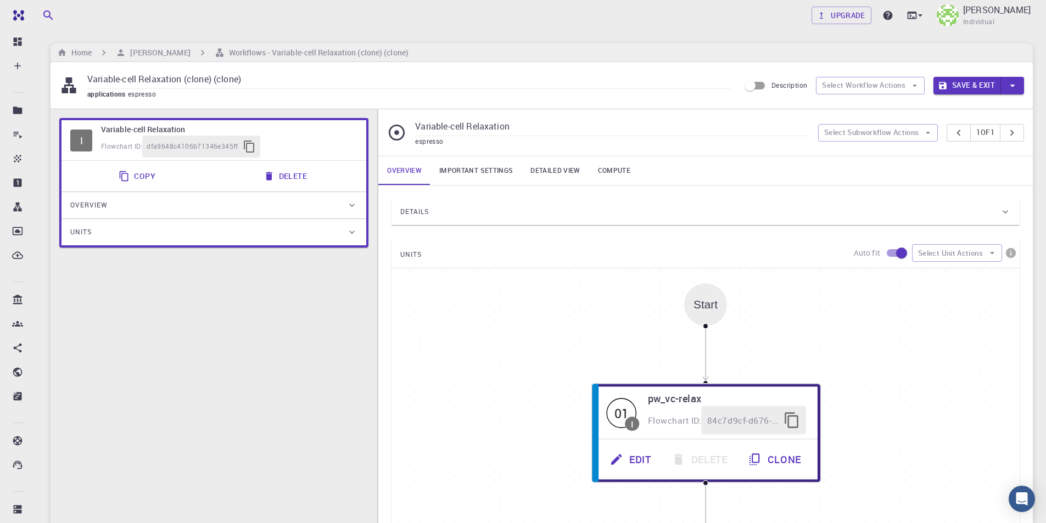
drag, startPoint x: 515, startPoint y: 132, endPoint x: 400, endPoint y: 124, distance: 115.1
click at [400, 124] on div "Variable-cell Relaxation espresso" at bounding box center [602, 132] width 431 height 29
drag, startPoint x: 252, startPoint y: 78, endPoint x: 60, endPoint y: 75, distance: 191.7
click at [60, 75] on div "Variable-cell Relaxation (clone) (clone) applications espresso" at bounding box center [399, 85] width 681 height 29
click at [481, 214] on div "Details" at bounding box center [700, 212] width 600 height 18
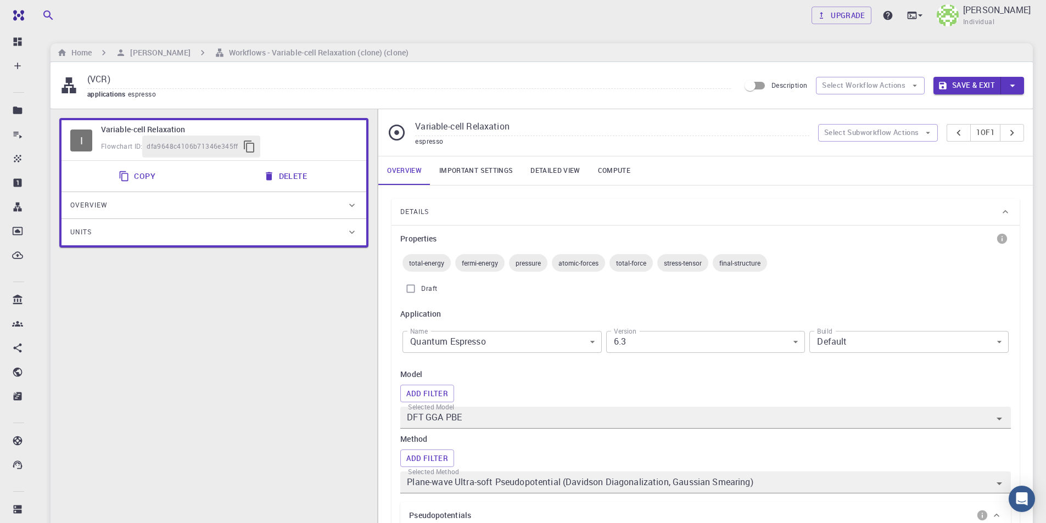
click at [258, 80] on input "(VCR)" at bounding box center [409, 80] width 644 height 18
type input "(VCR) (GGA PBE) (PW-USP) (1*1*1)"
click at [965, 83] on button "Save & Exit" at bounding box center [968, 86] width 68 height 18
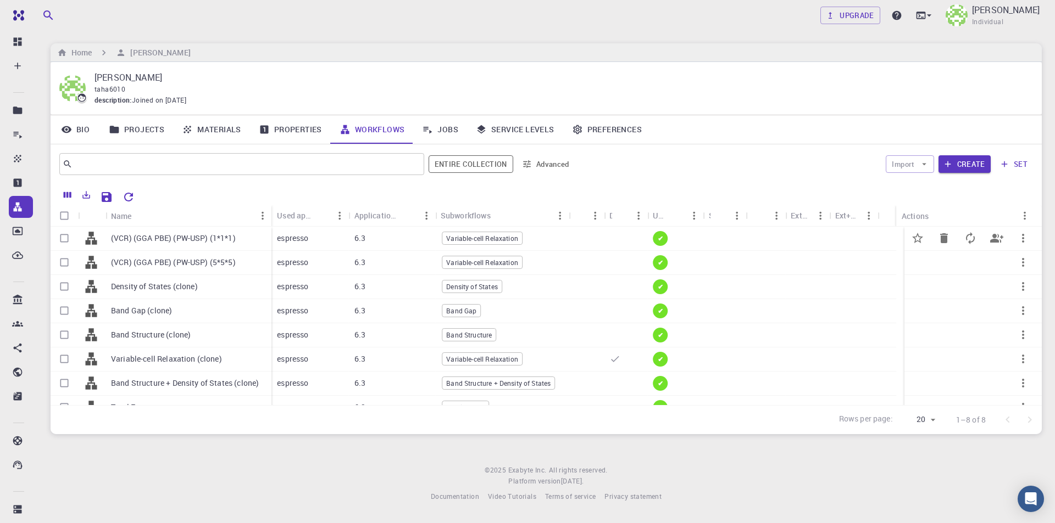
click at [1016, 236] on icon "button" at bounding box center [1022, 238] width 13 height 13
click at [1015, 267] on span "Set default" at bounding box center [1019, 264] width 34 height 11
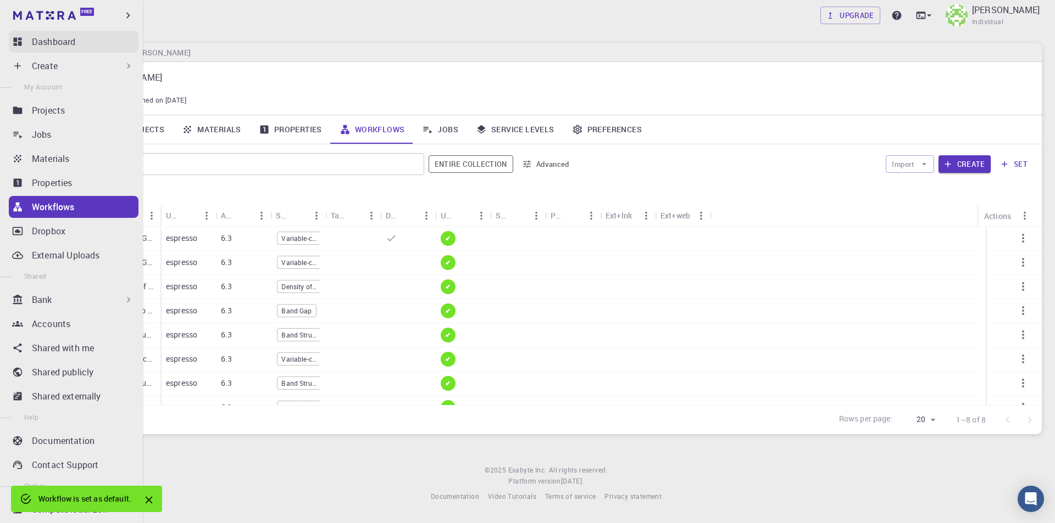
click at [49, 41] on p "Dashboard" at bounding box center [53, 41] width 43 height 13
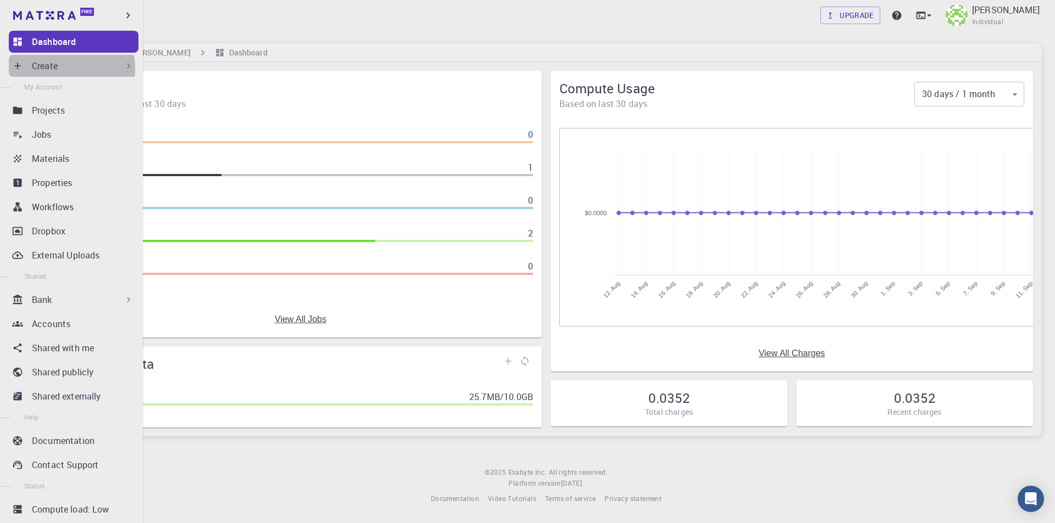
click at [66, 69] on div "Create" at bounding box center [83, 65] width 102 height 13
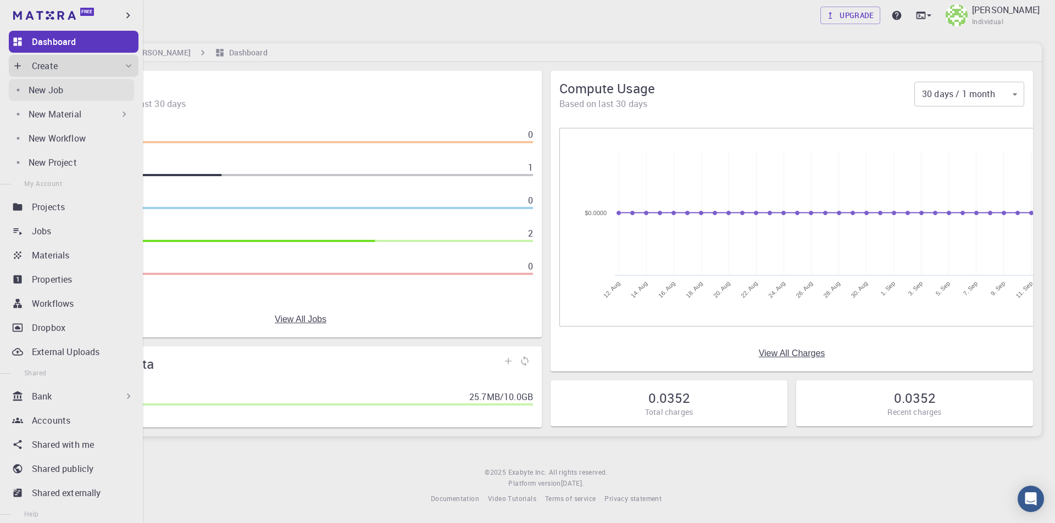
click at [53, 91] on p "New Job" at bounding box center [46, 89] width 35 height 13
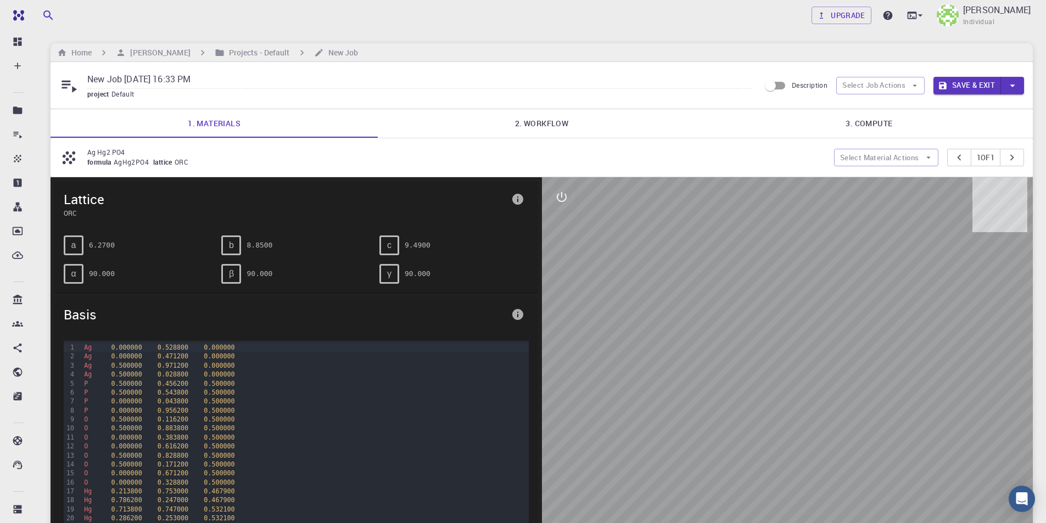
click at [522, 122] on link "2. Workflow" at bounding box center [541, 123] width 327 height 29
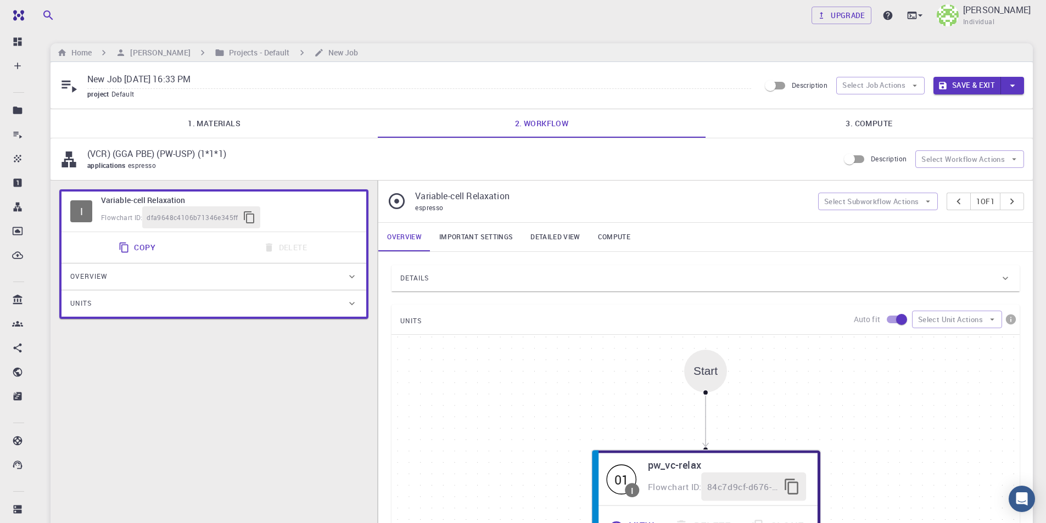
click at [253, 126] on link "1. Materials" at bounding box center [214, 123] width 327 height 29
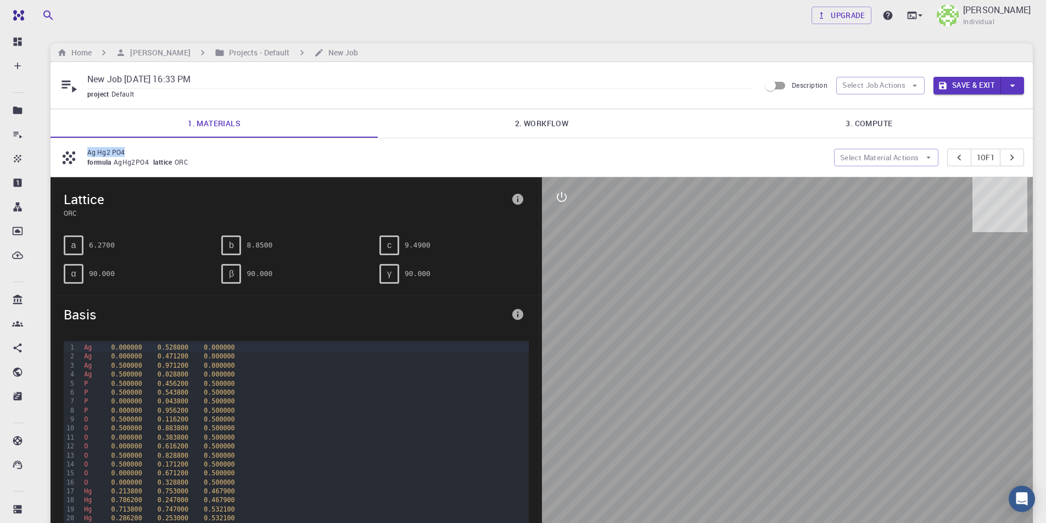
drag, startPoint x: 137, startPoint y: 152, endPoint x: 85, endPoint y: 155, distance: 51.7
click at [85, 155] on div "Ag Hg2 PO4 formula AgHg2PO4 lattice ORC" at bounding box center [446, 157] width 775 height 21
copy p "Ag Hg2 PO4"
drag, startPoint x: 224, startPoint y: 80, endPoint x: 52, endPoint y: 80, distance: 171.9
click at [52, 80] on div "New Job Sep 11, 2025, 16:33 PM project Default Description Select Job Actions S…" at bounding box center [542, 85] width 983 height 47
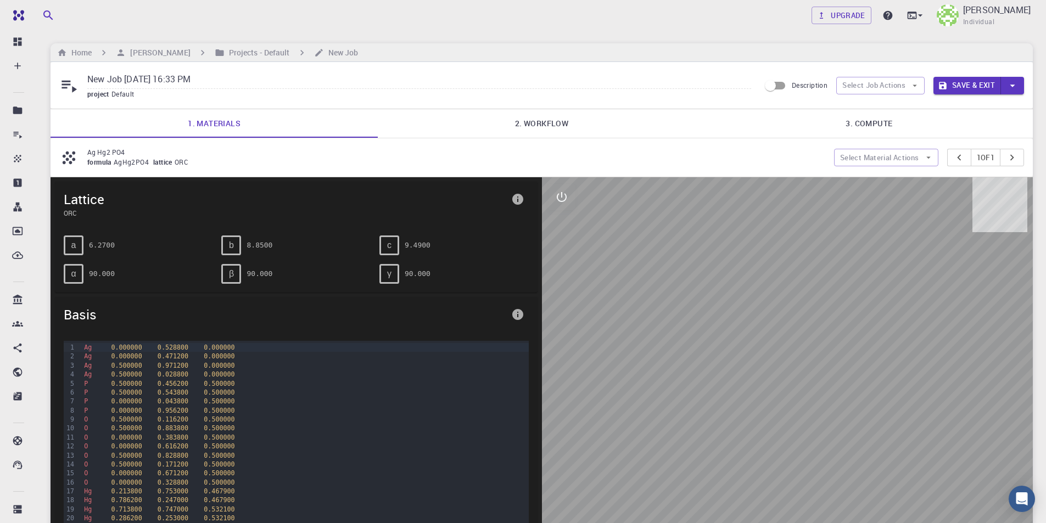
paste input "Ag Hg2 PO4"
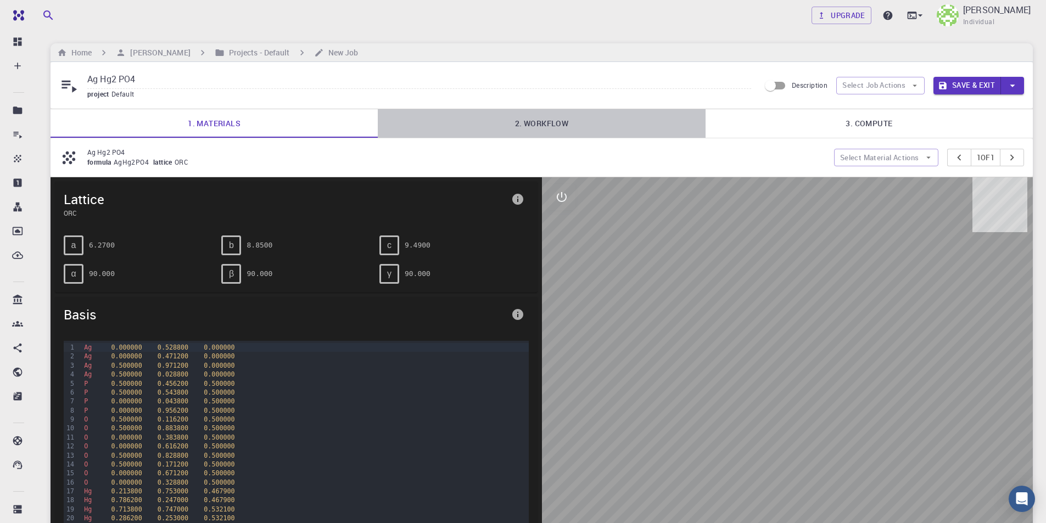
click at [553, 124] on link "2. Workflow" at bounding box center [541, 123] width 327 height 29
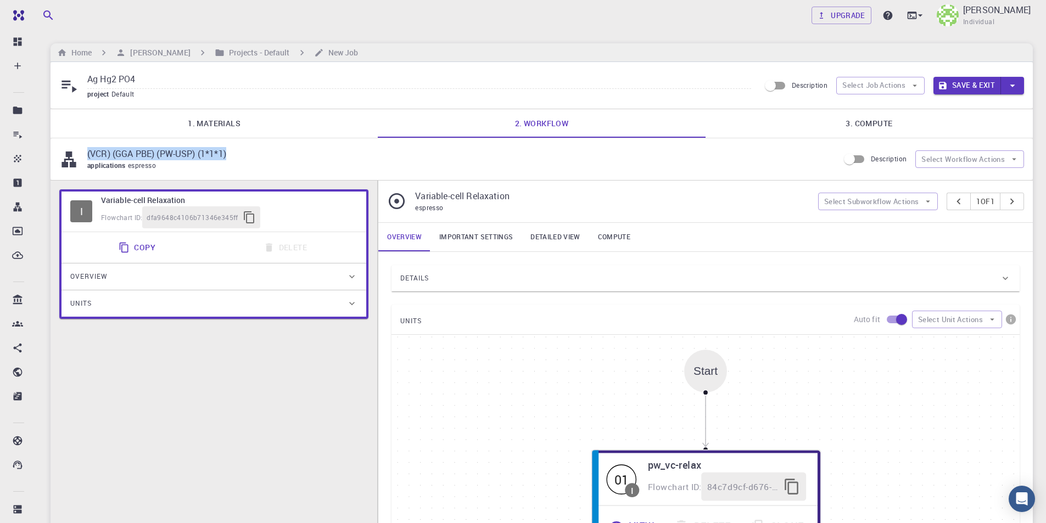
drag, startPoint x: 241, startPoint y: 156, endPoint x: 88, endPoint y: 157, distance: 152.7
click at [88, 157] on p "(VCR) (GGA PBE) (PW-USP) (1*1*1)" at bounding box center [458, 153] width 743 height 13
copy p "(VCR) (GGA PBE) (PW-USP) (1*1*1)"
click at [145, 75] on input "Ag Hg2 PO4" at bounding box center [419, 80] width 664 height 18
paste input "(VCR) (GGA PBE) (PW-USP) (1*1*1)"
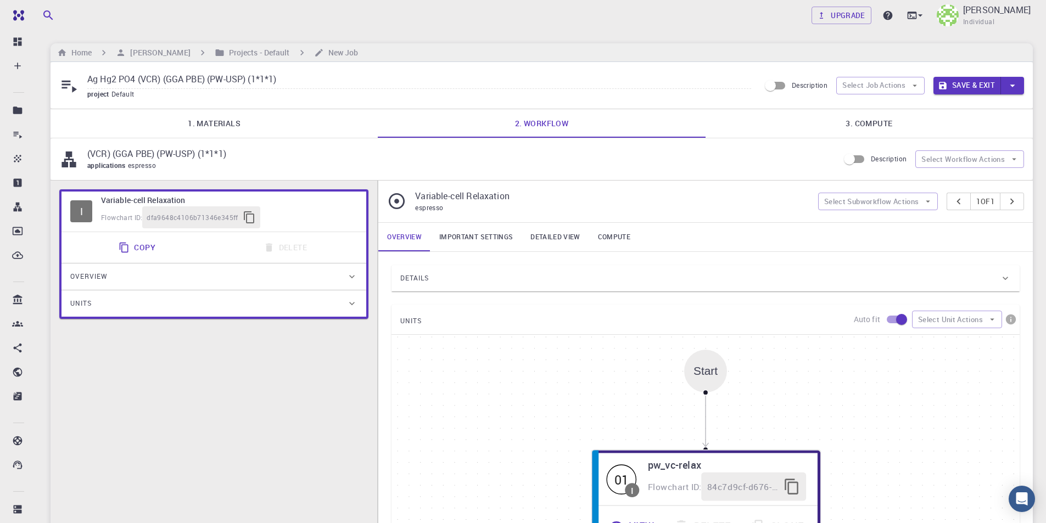
type input "Ag Hg2 PO4 (VCR) (GGA PBE) (PW-USP) (1*1*1)"
click at [879, 126] on link "3. Compute" at bounding box center [869, 123] width 327 height 29
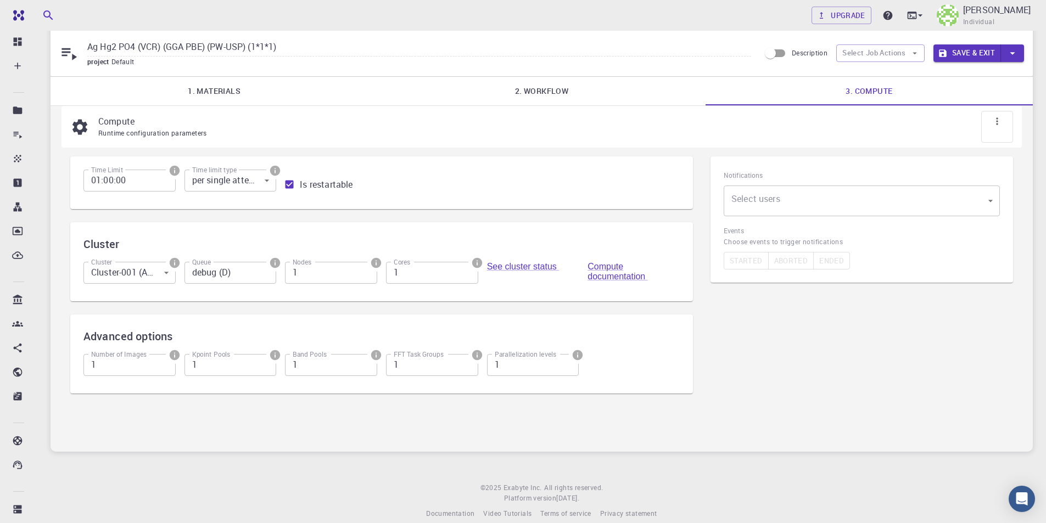
scroll to position [46, 0]
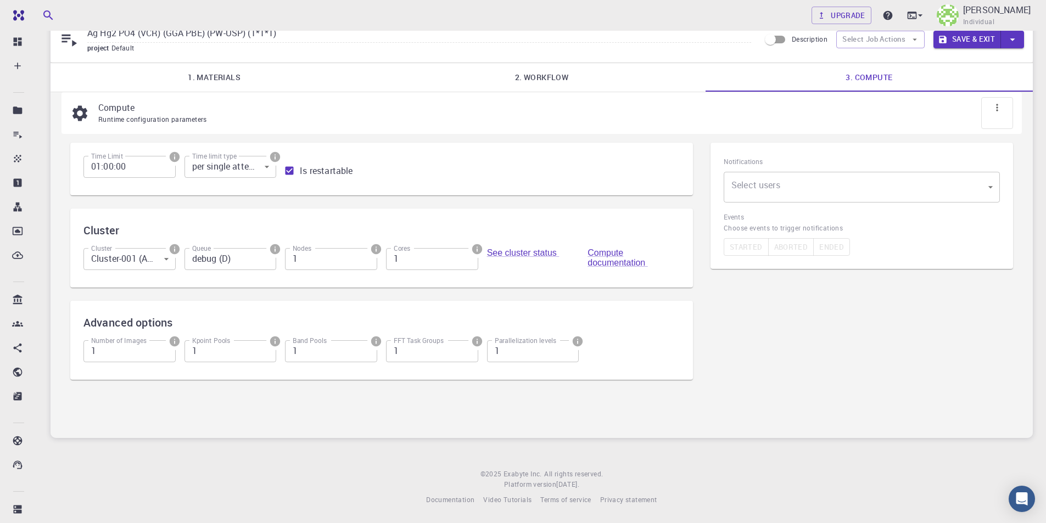
click at [760, 189] on body "Free Dashboard Create New Job New Material Create Material Upload File Import f…" at bounding box center [523, 239] width 1046 height 570
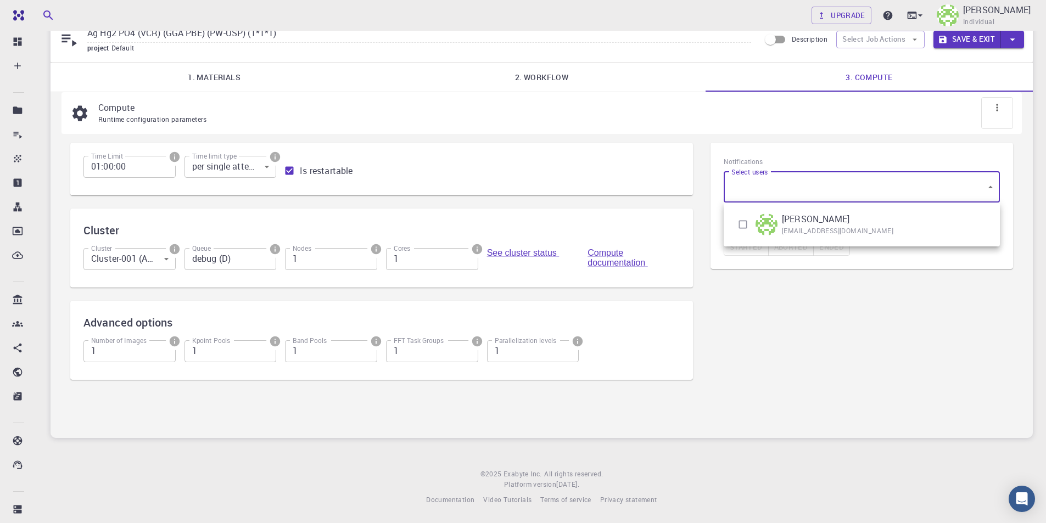
click at [742, 223] on input "checkbox" at bounding box center [743, 224] width 21 height 21
checkbox input "true"
type input "[object Object]"
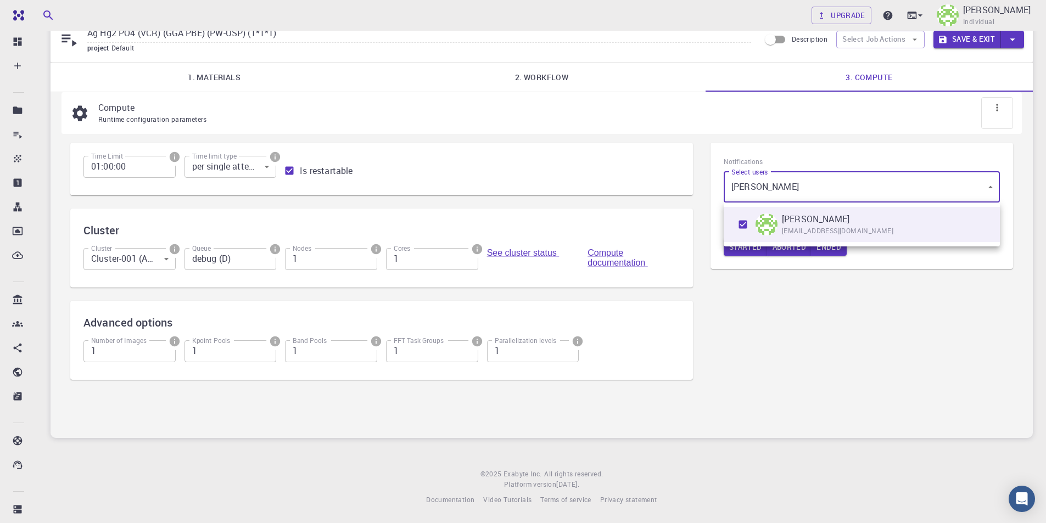
click at [797, 299] on div at bounding box center [523, 261] width 1046 height 523
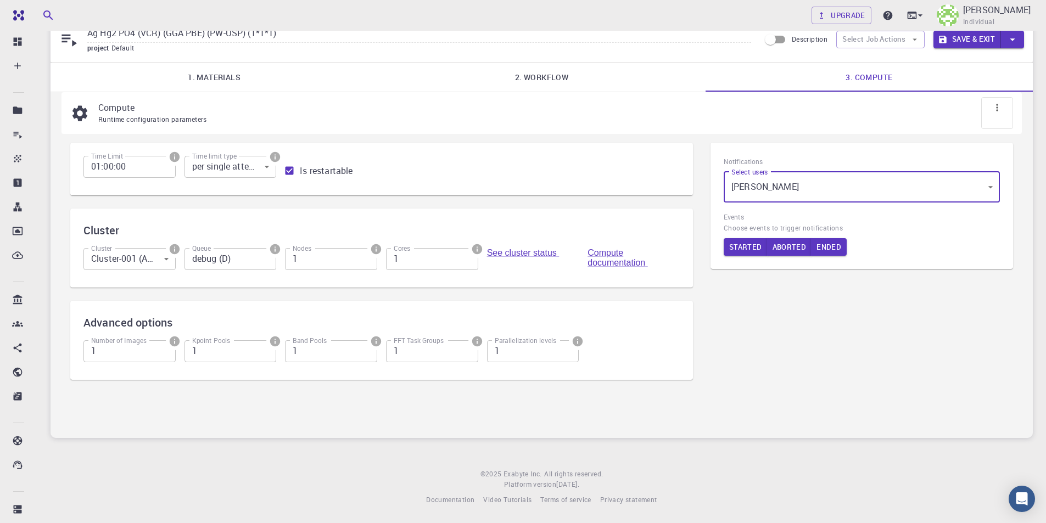
click at [959, 42] on button "Save & Exit" at bounding box center [968, 40] width 68 height 18
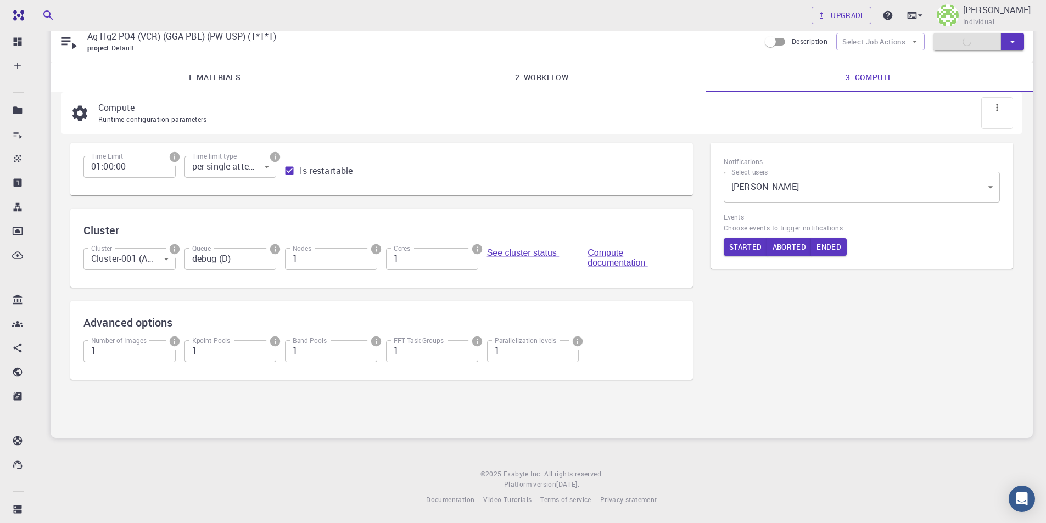
scroll to position [41, 0]
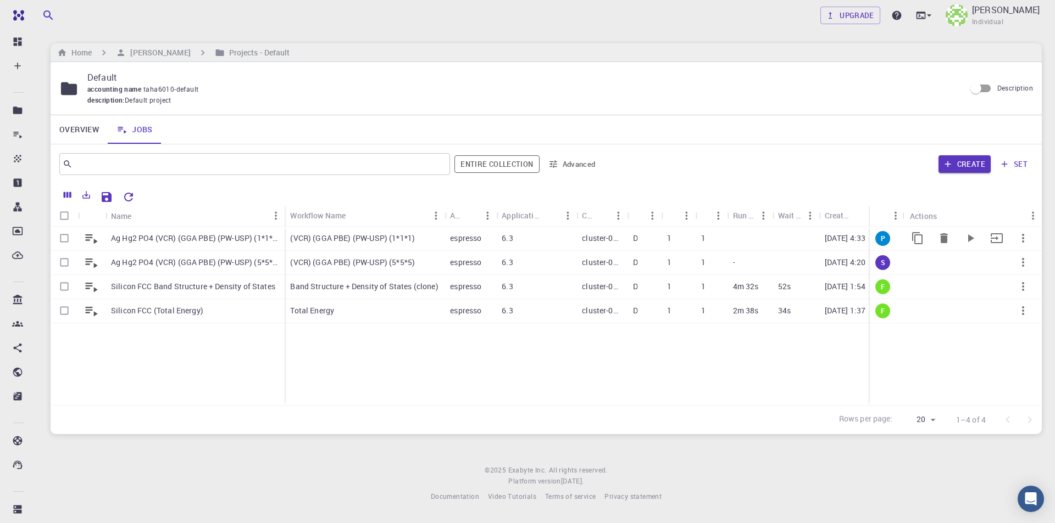
click at [211, 235] on p "Ag Hg2 PO4 (VCR) (GGA PBE) (PW-USP) (1*1*1)" at bounding box center [195, 238] width 168 height 11
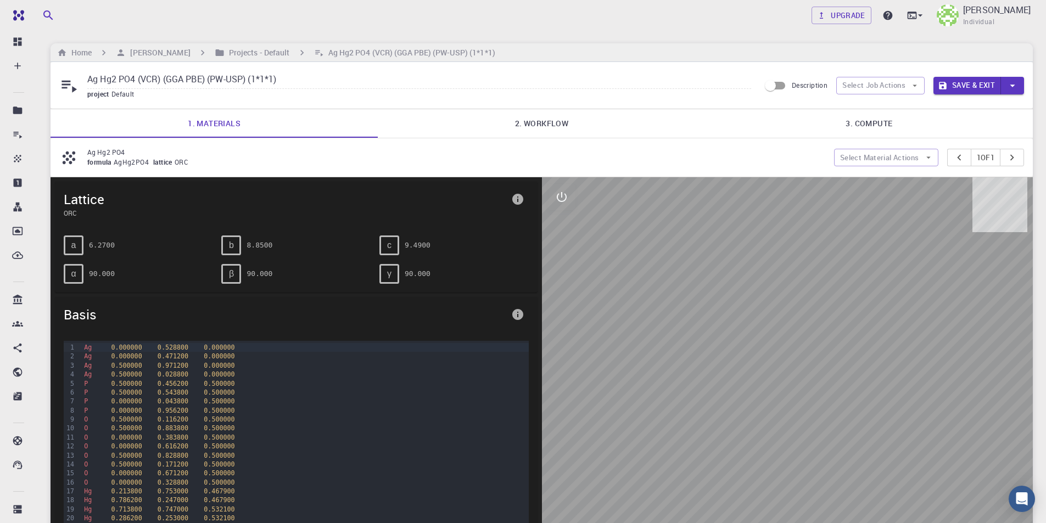
click at [534, 118] on link "2. Workflow" at bounding box center [541, 123] width 327 height 29
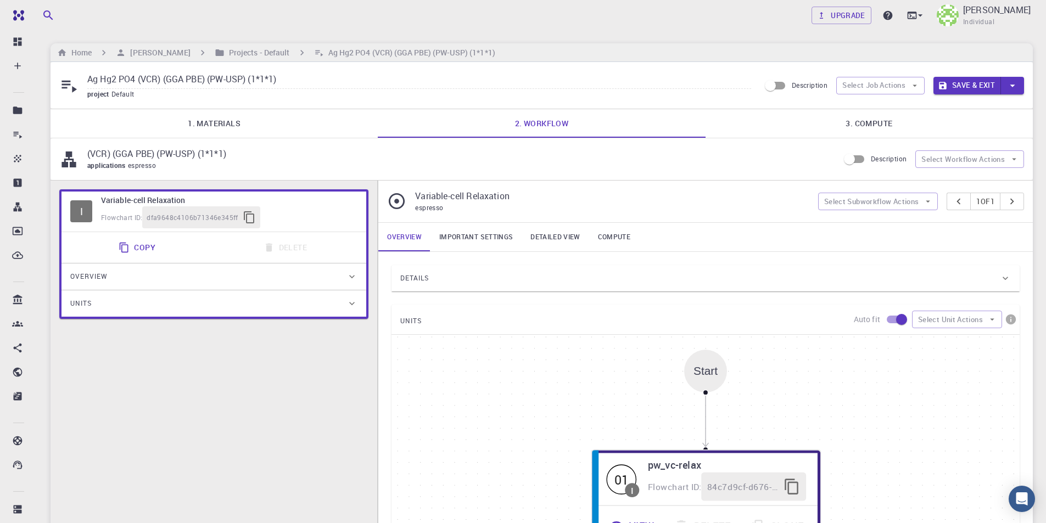
click at [471, 232] on link "Important settings" at bounding box center [476, 237] width 91 height 29
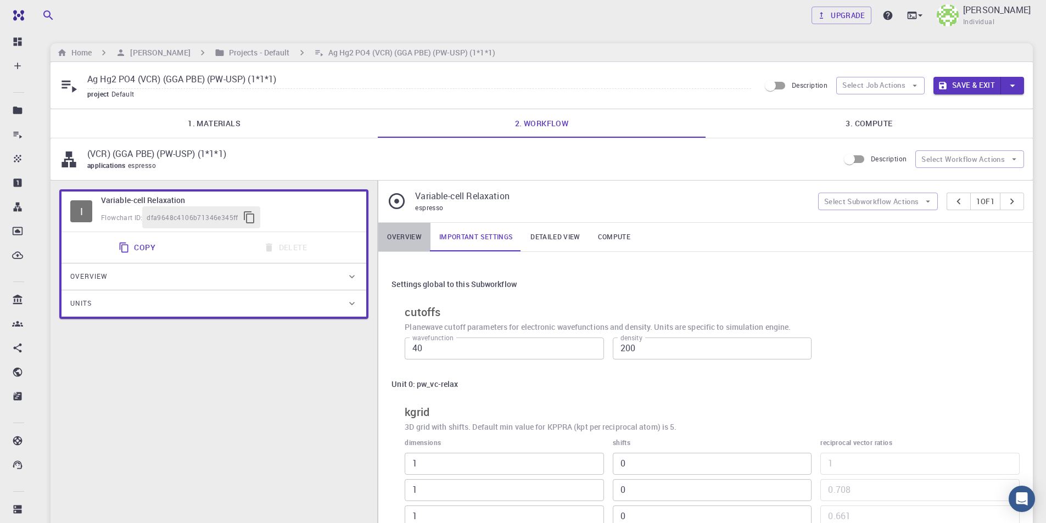
click at [422, 233] on link "Overview" at bounding box center [404, 237] width 52 height 29
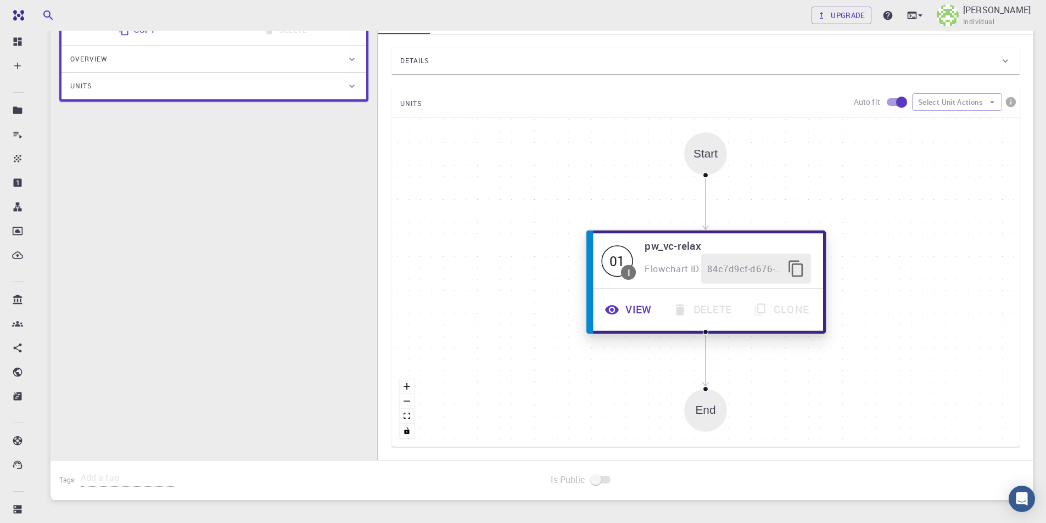
scroll to position [116, 0]
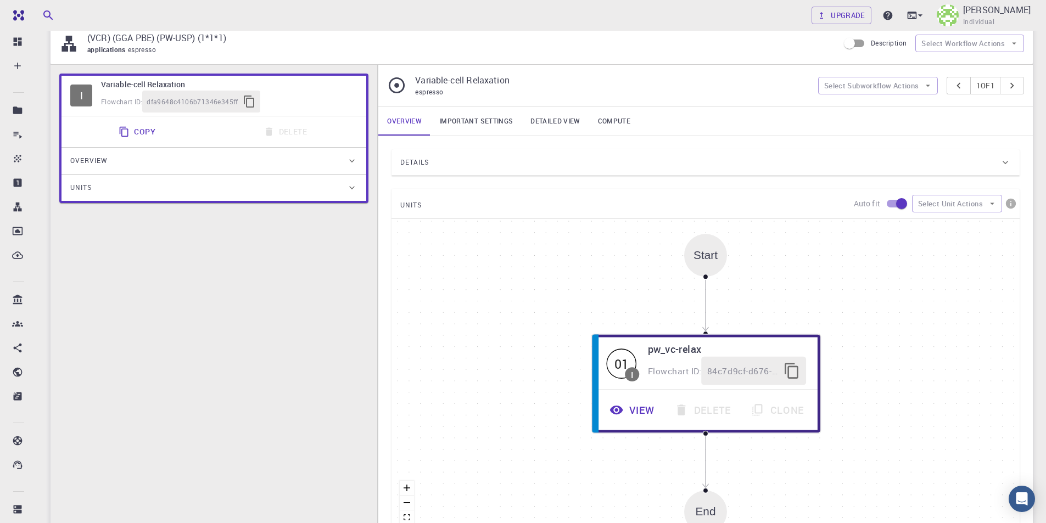
click at [454, 160] on div "Details" at bounding box center [700, 163] width 600 height 18
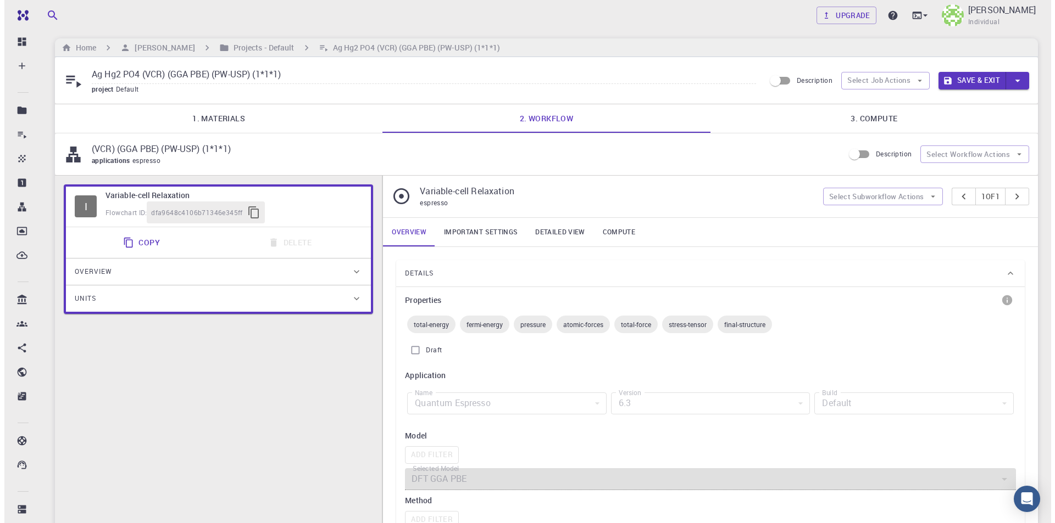
scroll to position [0, 0]
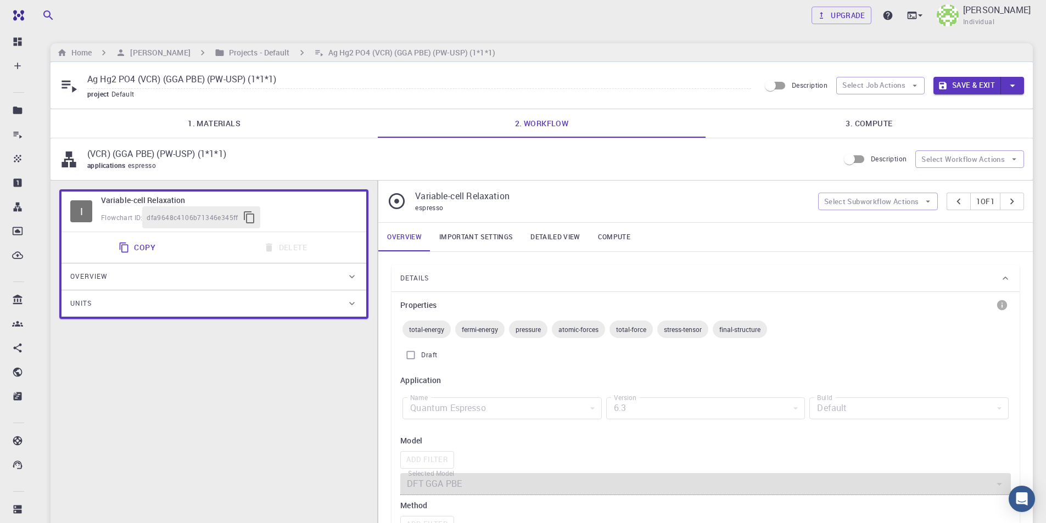
click at [862, 119] on link "3. Compute" at bounding box center [869, 123] width 327 height 29
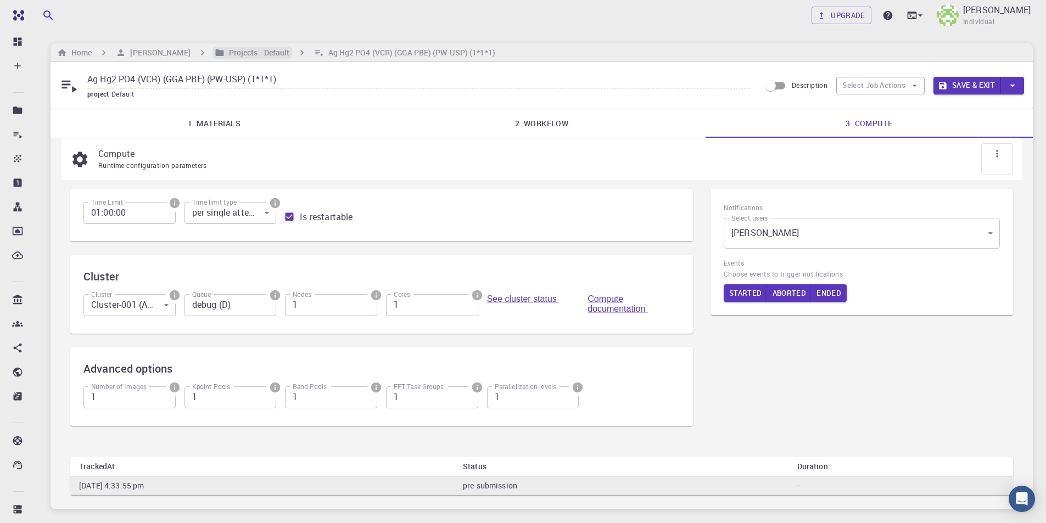
click at [247, 55] on h6 "Projects - Default" at bounding box center [257, 53] width 65 height 12
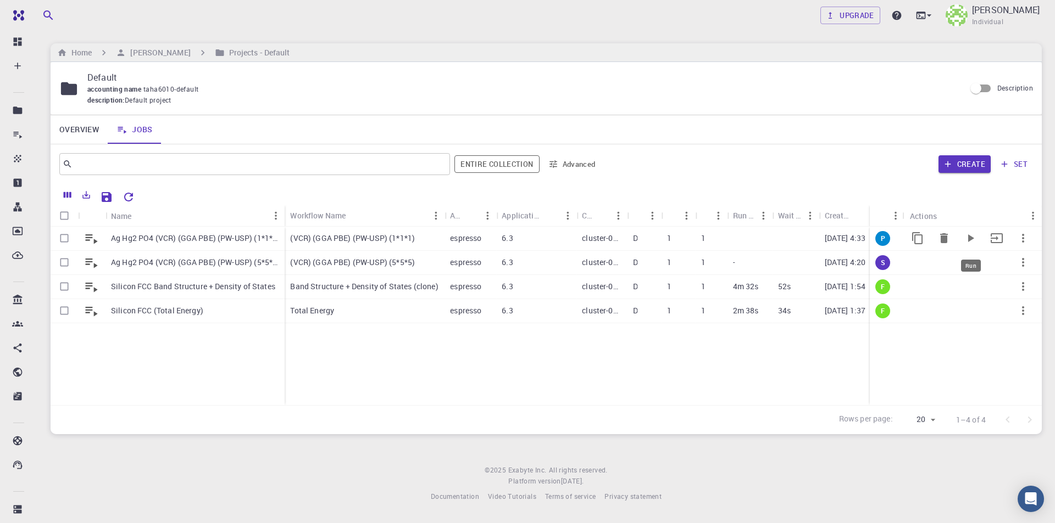
click at [970, 235] on icon "Run" at bounding box center [969, 238] width 13 height 13
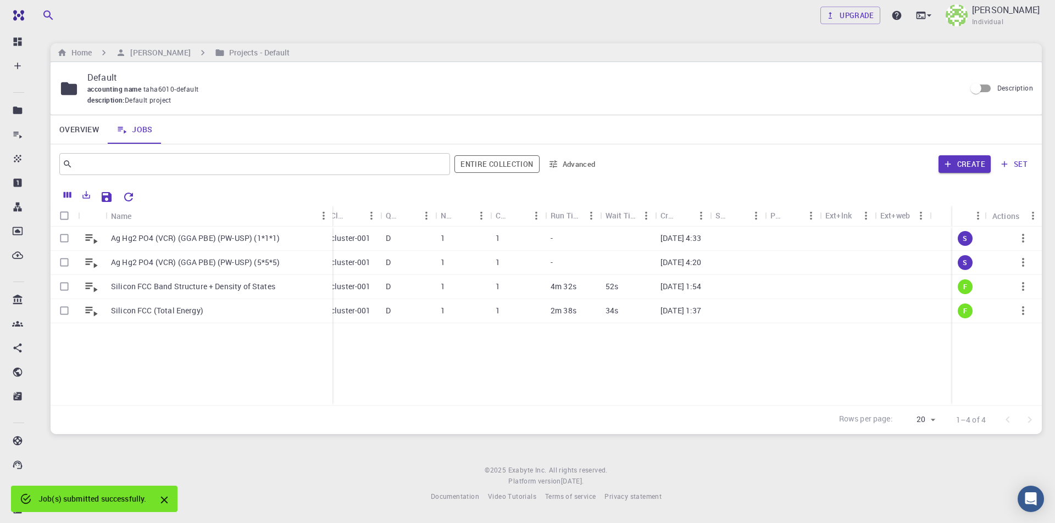
drag, startPoint x: 160, startPoint y: 207, endPoint x: 332, endPoint y: 203, distance: 172.0
click at [332, 203] on div "Name Workflow Name Application Application Version Cluster Queue Nodes Cores Ru…" at bounding box center [546, 309] width 991 height 250
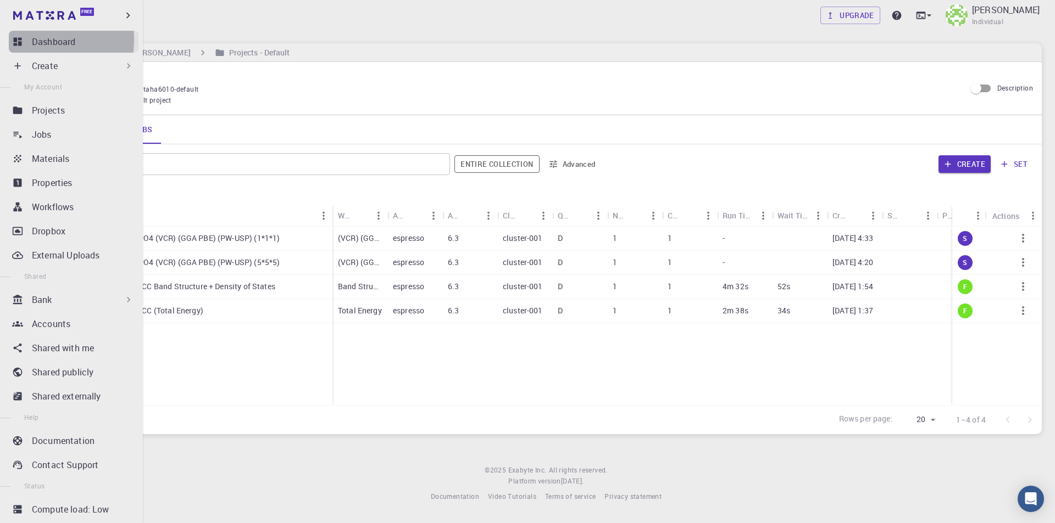
click at [23, 40] on link "Dashboard" at bounding box center [74, 42] width 130 height 22
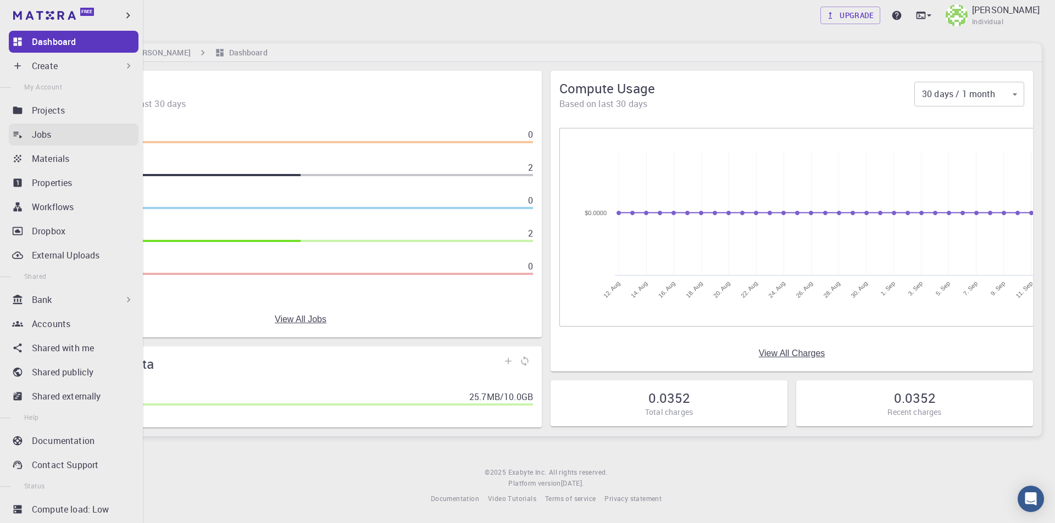
click at [32, 132] on p "Jobs" at bounding box center [42, 134] width 20 height 13
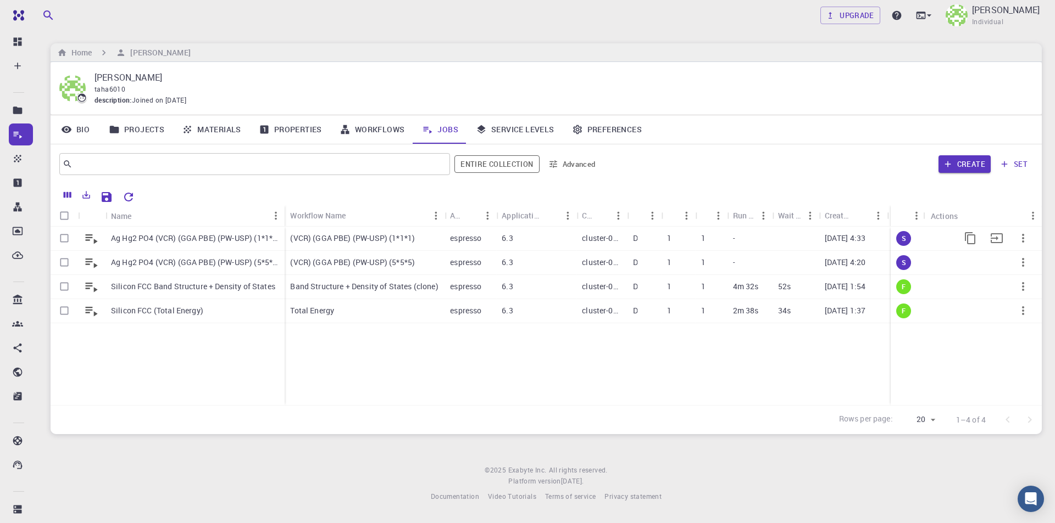
click at [210, 235] on p "Ag Hg2 PO4 (VCR) (GGA PBE) (PW-USP) (1*1*1)" at bounding box center [195, 238] width 168 height 11
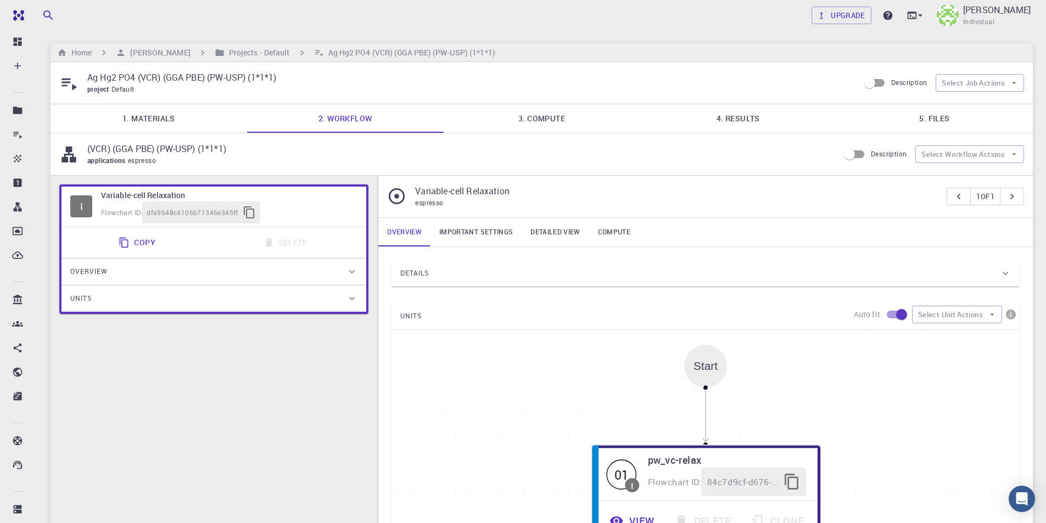
click at [770, 120] on link "4. Results" at bounding box center [738, 118] width 197 height 29
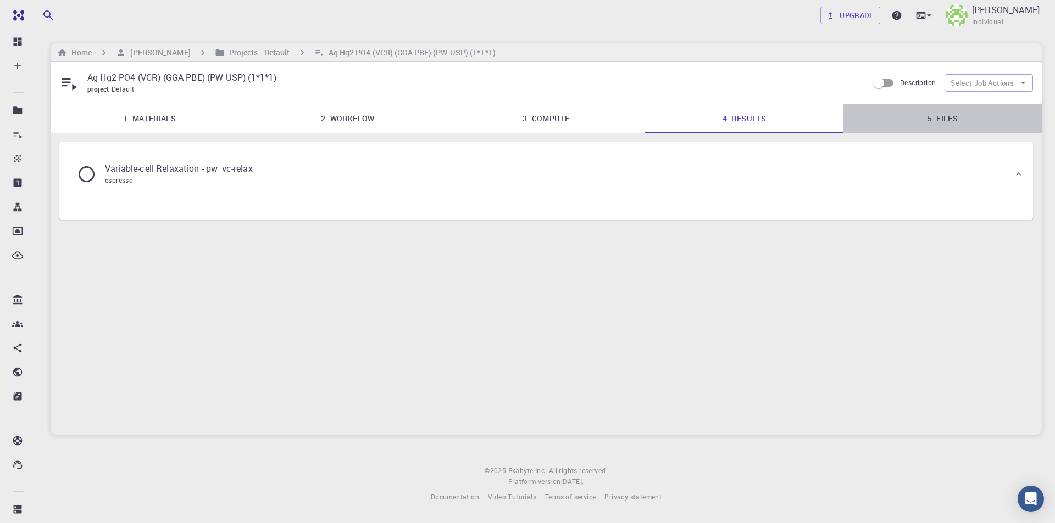
click at [939, 118] on link "5. Files" at bounding box center [942, 118] width 198 height 29
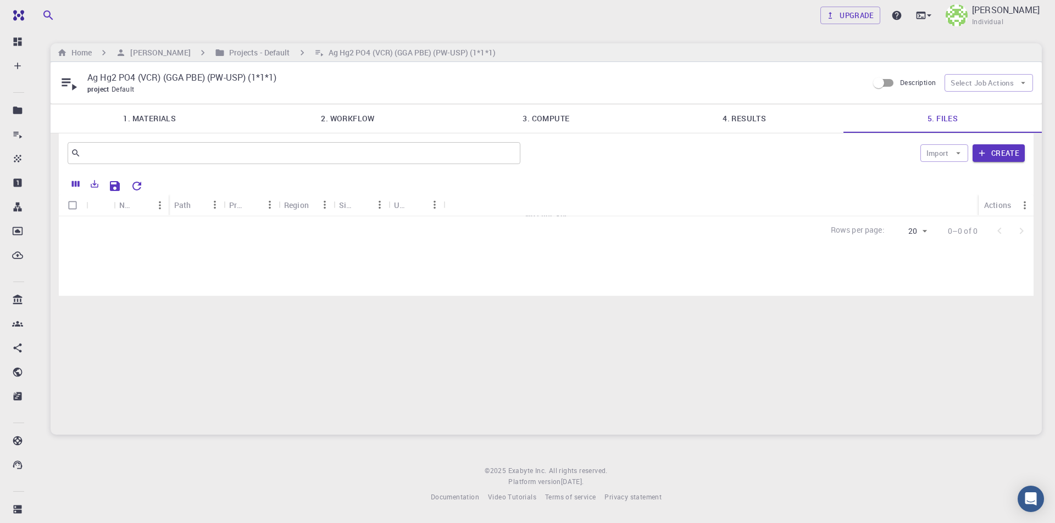
click at [772, 122] on link "4. Results" at bounding box center [744, 118] width 198 height 29
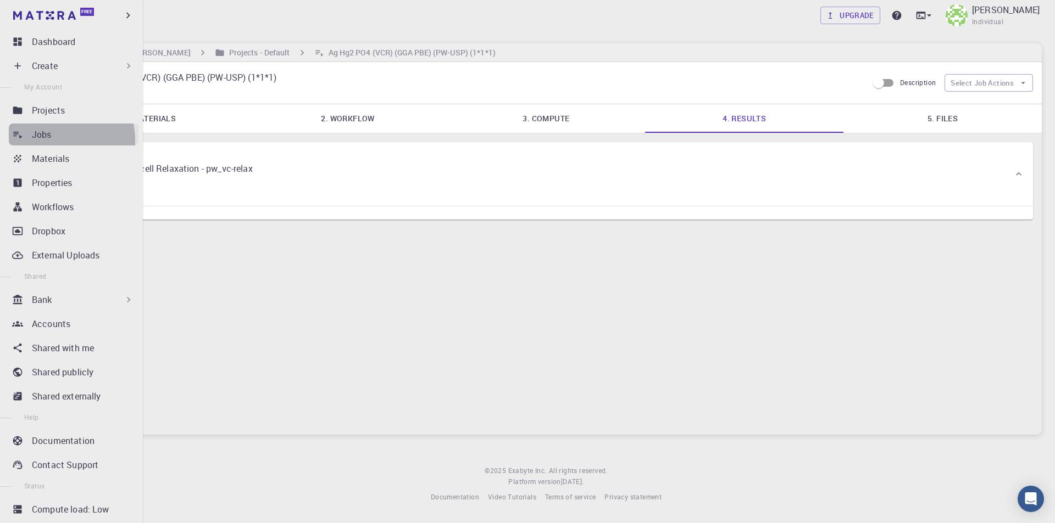
click at [52, 141] on div "Jobs" at bounding box center [85, 134] width 107 height 13
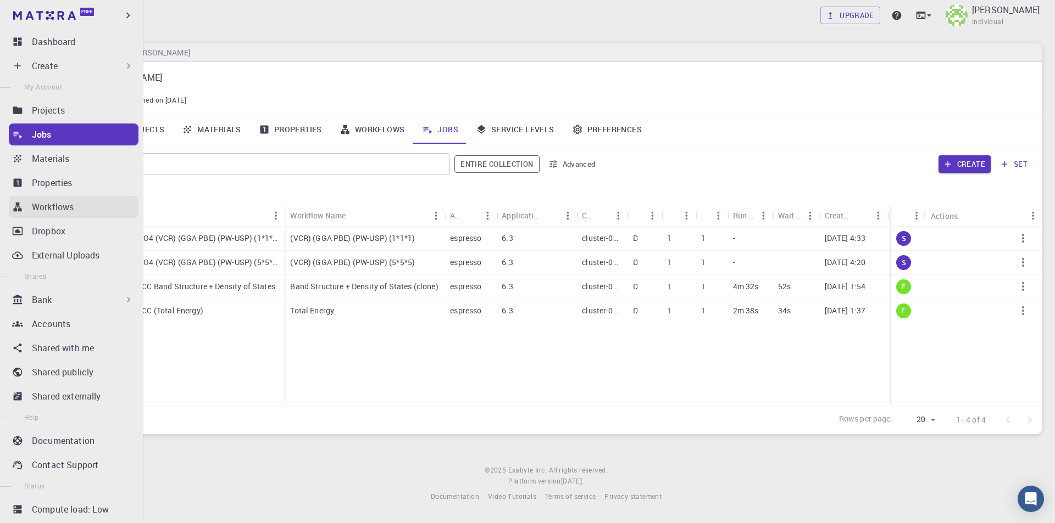
click at [73, 208] on p "Workflows" at bounding box center [53, 206] width 42 height 13
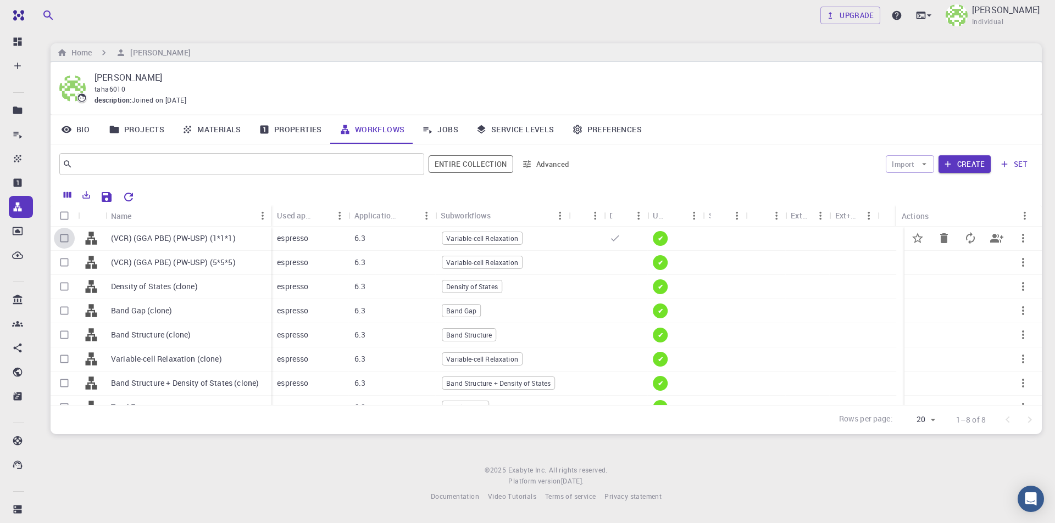
click at [61, 238] on input "Select row" at bounding box center [64, 238] width 21 height 21
checkbox input "true"
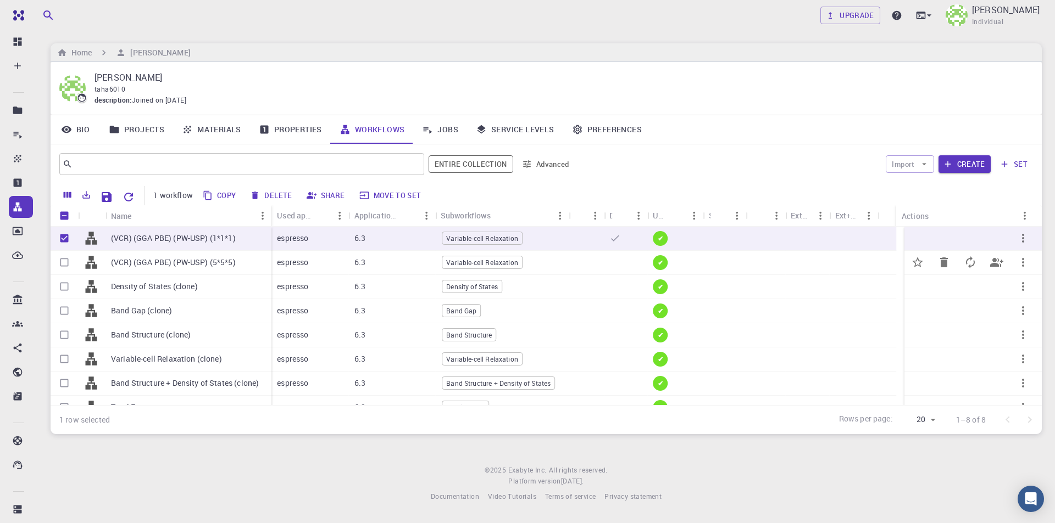
click at [63, 259] on input "Select row" at bounding box center [64, 262] width 21 height 21
checkbox input "true"
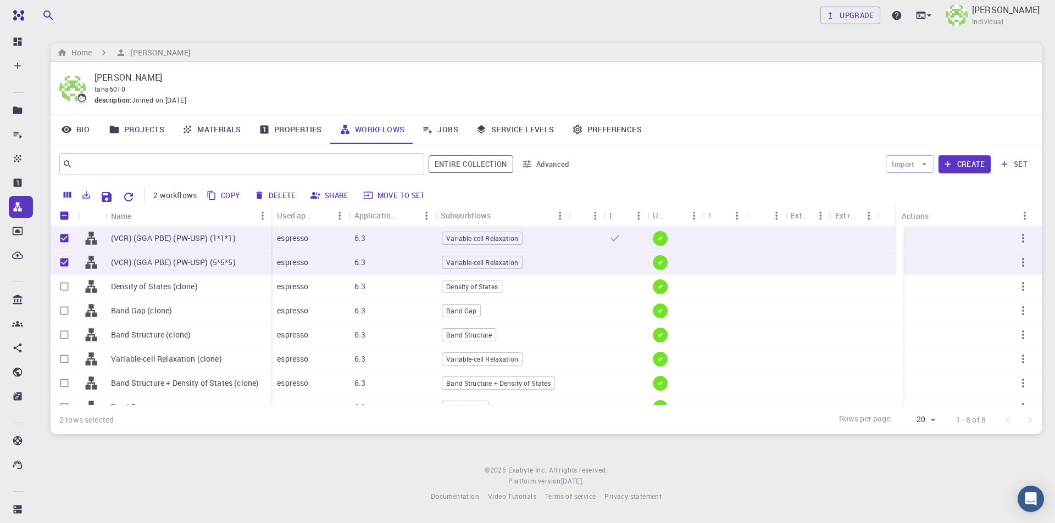
click at [285, 197] on button "Delete" at bounding box center [275, 196] width 49 height 18
click at [231, 68] on div "[PERSON_NAME] taha6010 description : Joined on [DATE]" at bounding box center [546, 88] width 991 height 53
click at [64, 217] on input "Unselect all rows" at bounding box center [64, 215] width 21 height 21
checkbox input "false"
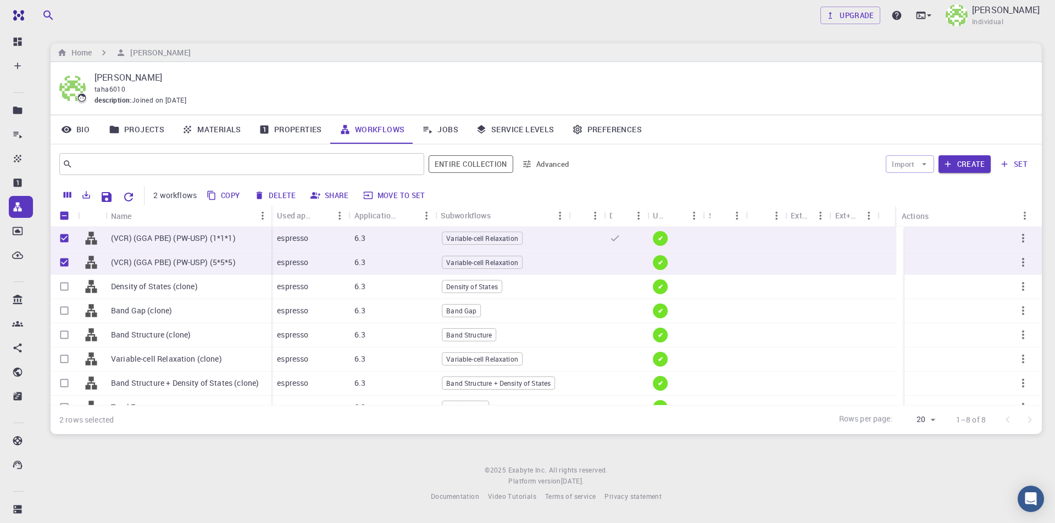
checkbox input "false"
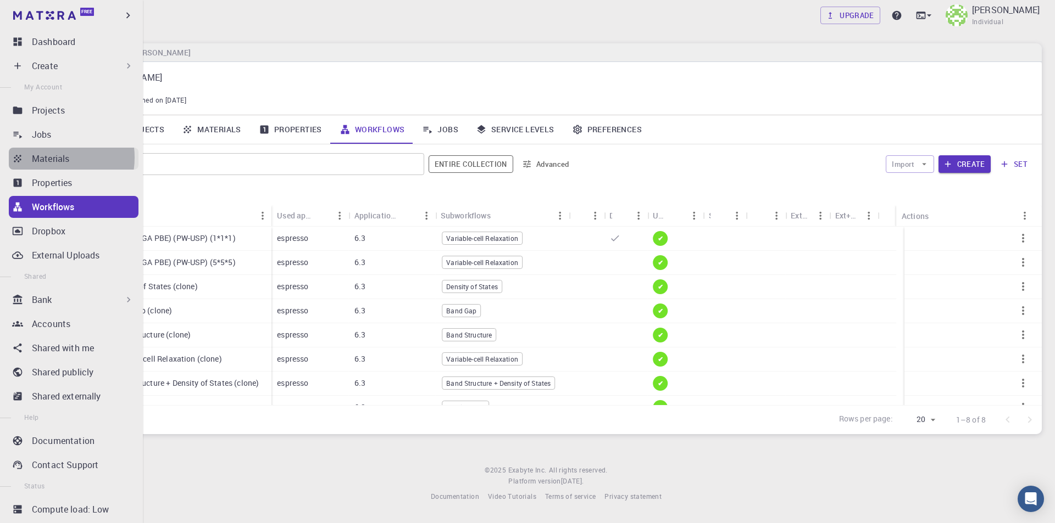
click at [46, 158] on p "Materials" at bounding box center [50, 158] width 37 height 13
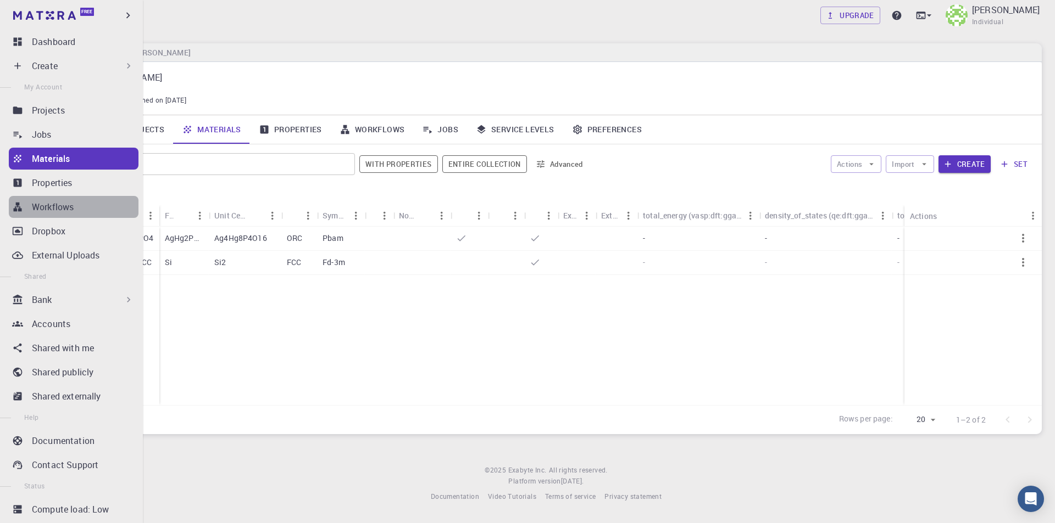
click at [75, 208] on div "Workflows" at bounding box center [85, 206] width 107 height 13
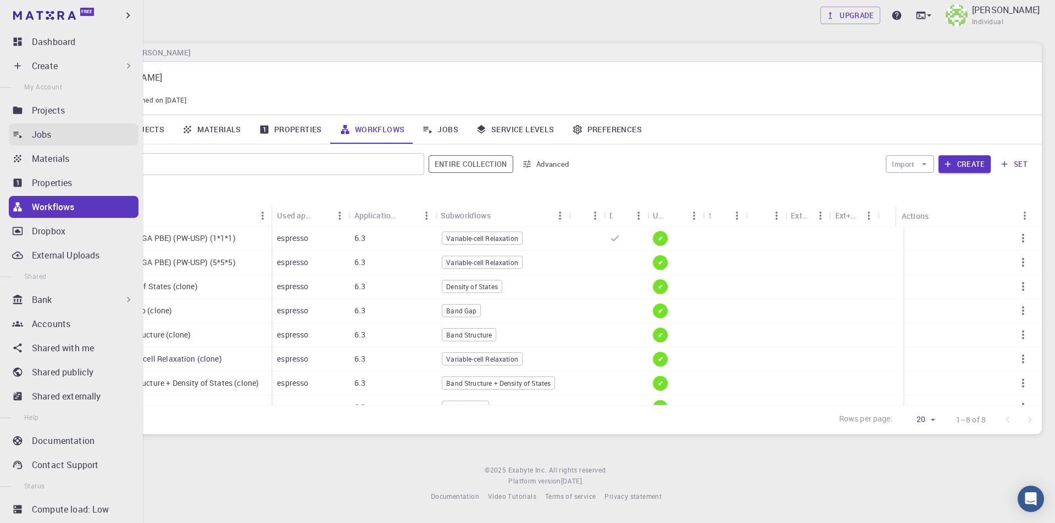
click at [69, 132] on div "Jobs" at bounding box center [85, 134] width 107 height 13
